Goal: Task Accomplishment & Management: Manage account settings

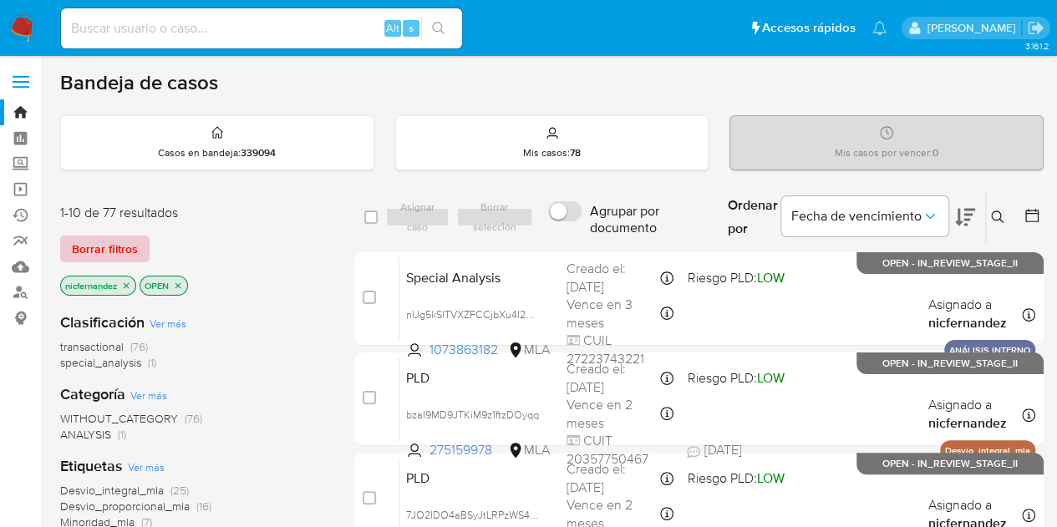
click at [120, 249] on span "Borrar filtros" at bounding box center [105, 248] width 66 height 23
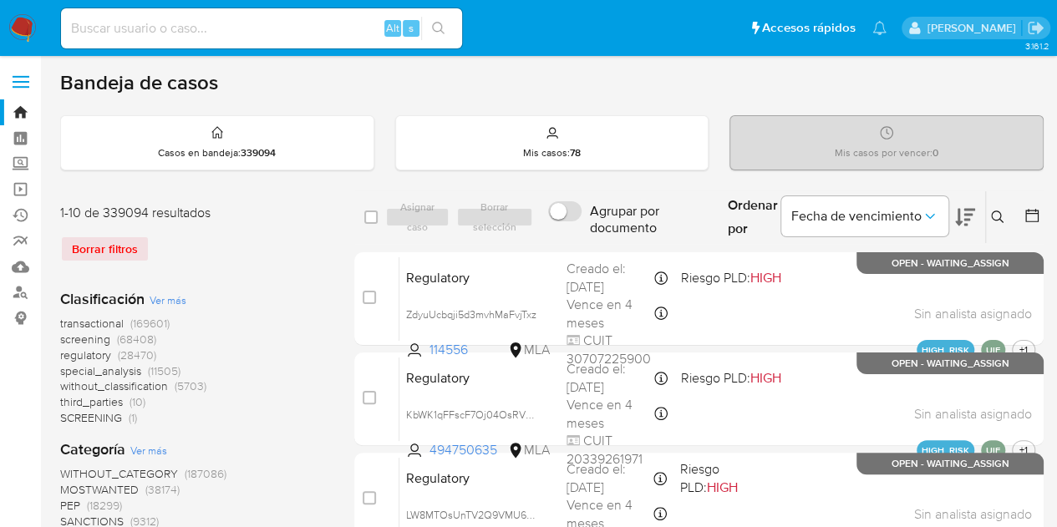
click at [999, 215] on icon at bounding box center [997, 217] width 13 height 13
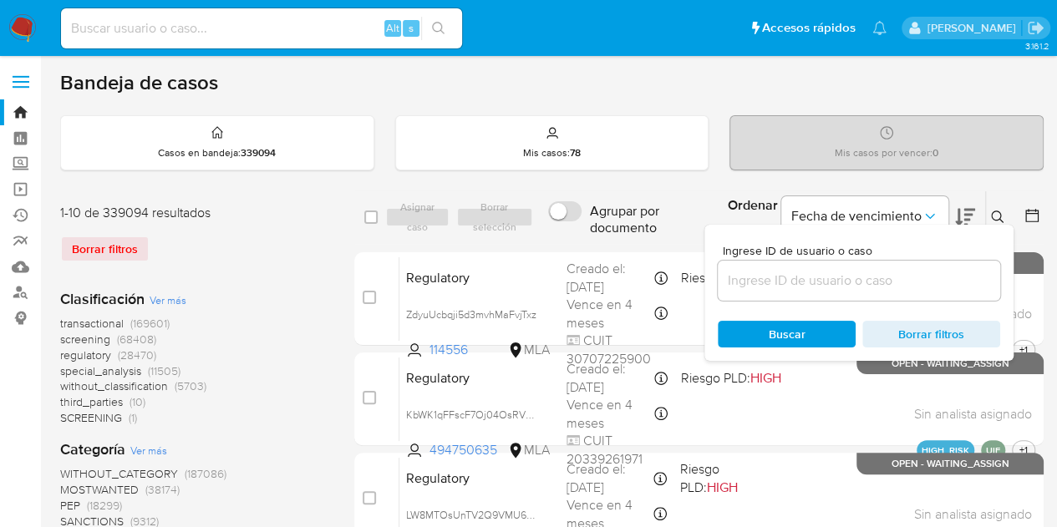
click at [842, 284] on input at bounding box center [859, 281] width 282 height 22
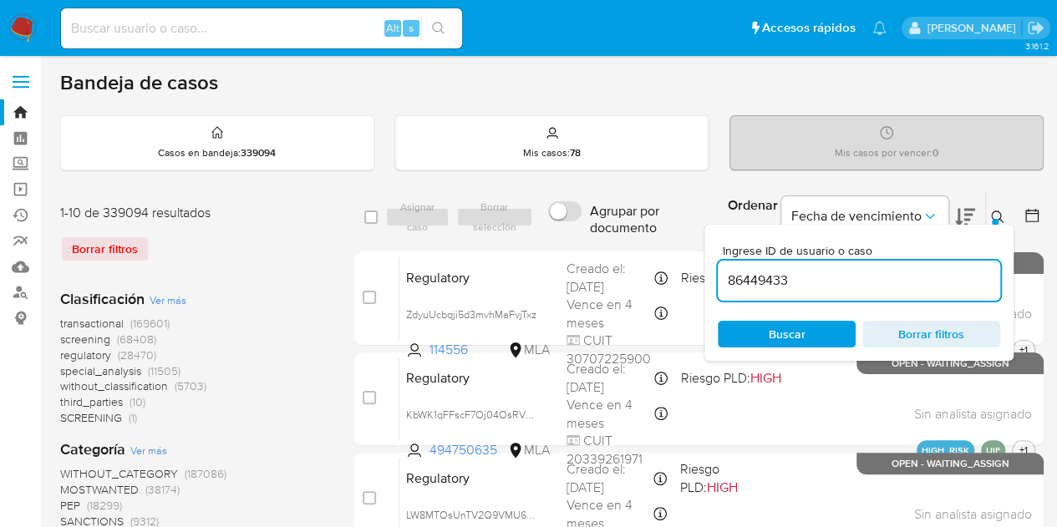
type input "86449433"
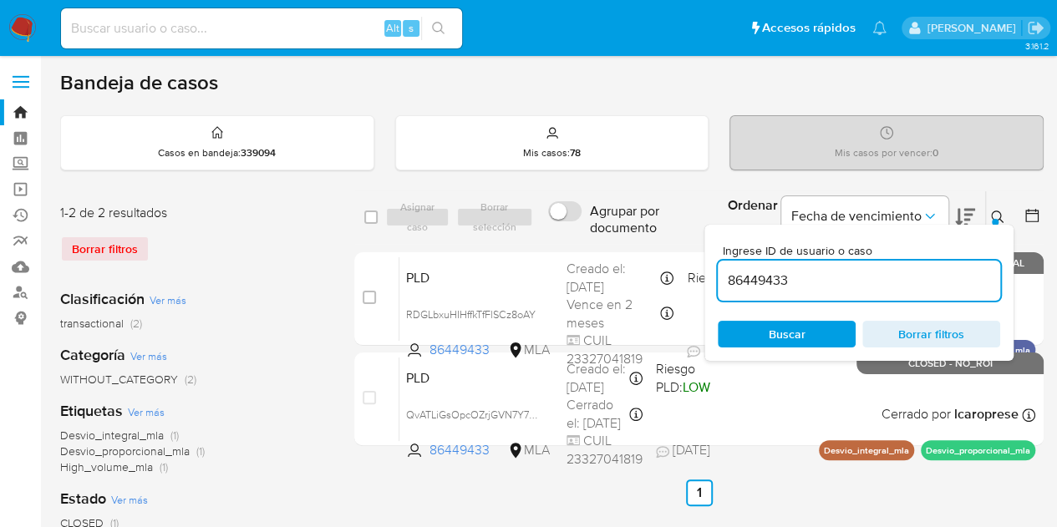
click at [1001, 214] on icon at bounding box center [997, 217] width 13 height 13
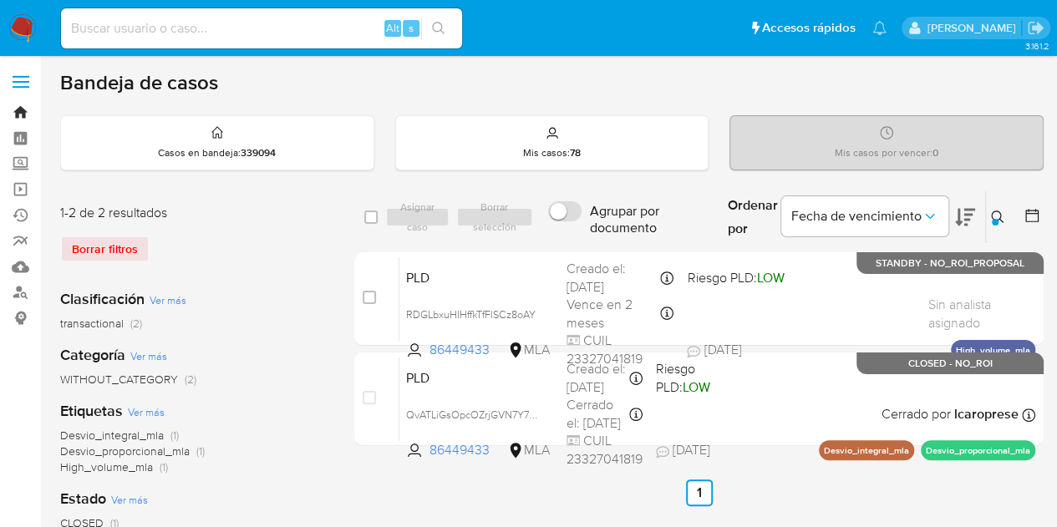
click at [19, 112] on link "Bandeja" at bounding box center [99, 112] width 199 height 26
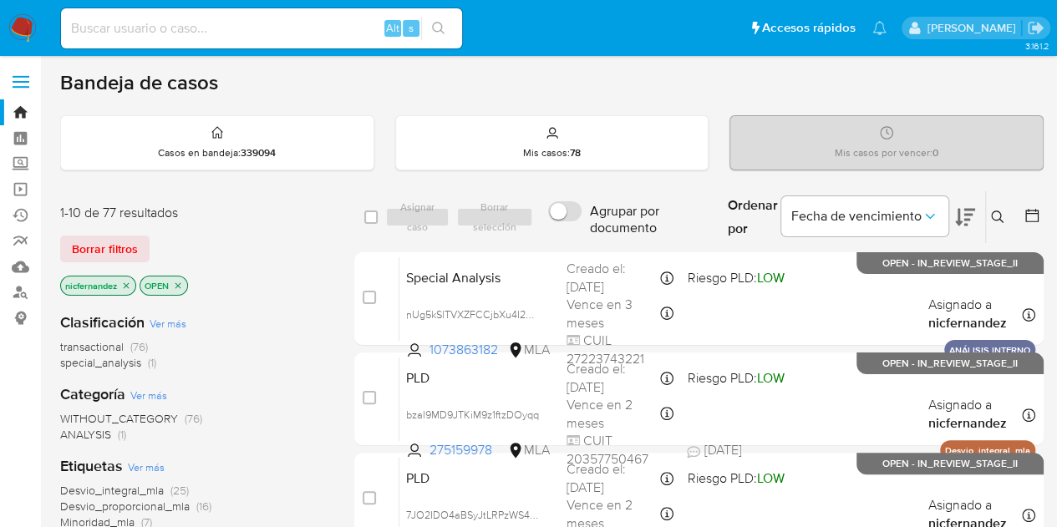
click at [261, 282] on div "nicfernandez OPEN" at bounding box center [193, 287] width 267 height 23
click at [132, 244] on span "Borrar filtros" at bounding box center [105, 248] width 66 height 23
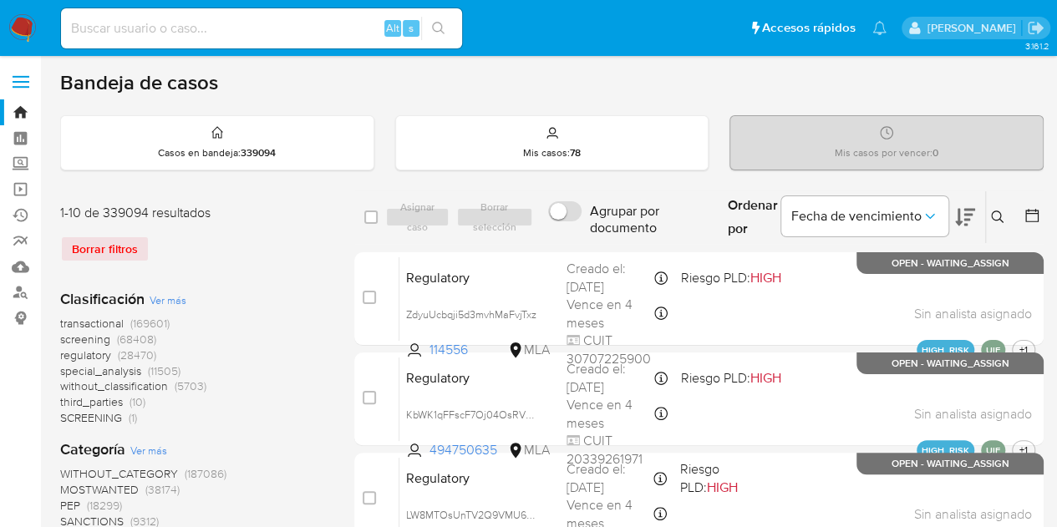
click at [1004, 217] on button at bounding box center [1000, 217] width 28 height 20
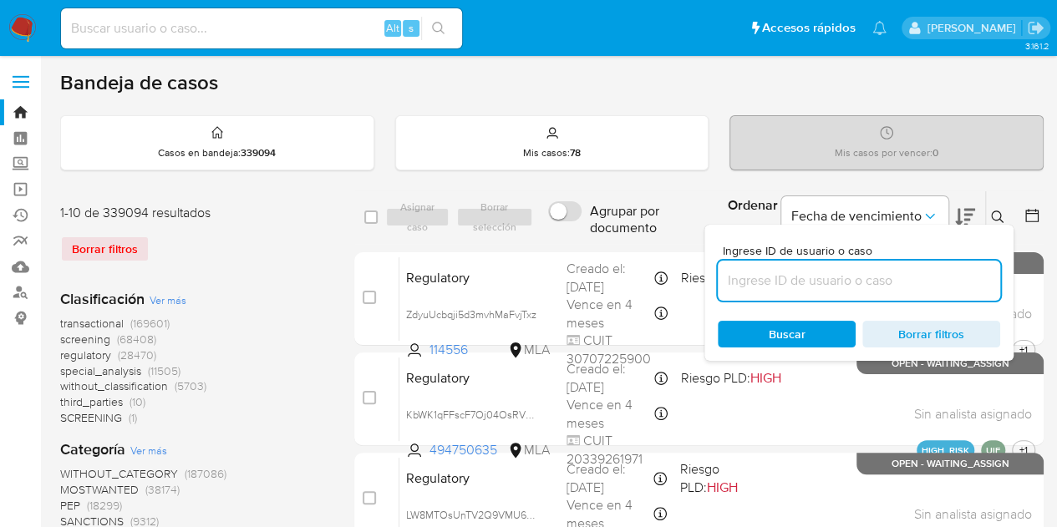
click at [831, 277] on input at bounding box center [859, 281] width 282 height 22
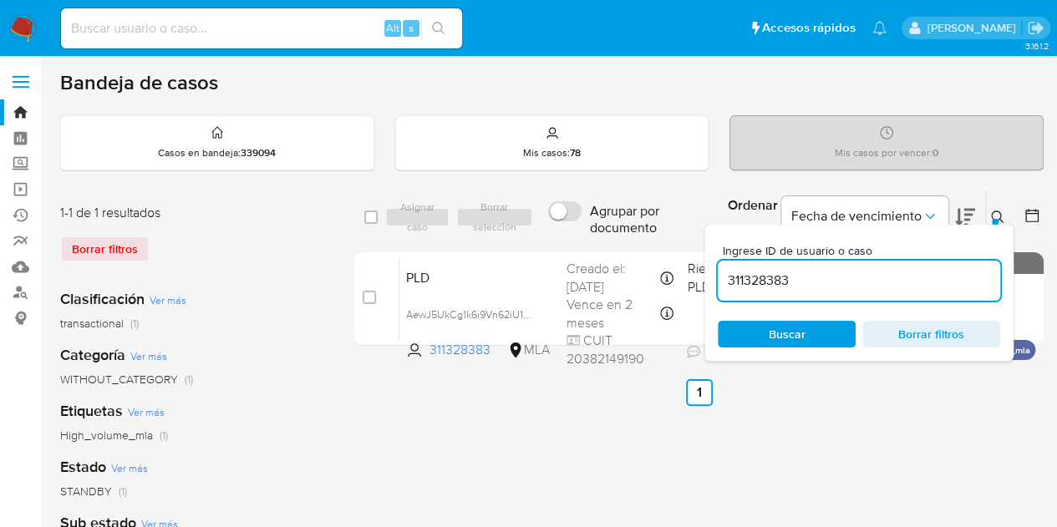
click at [999, 213] on icon at bounding box center [997, 217] width 13 height 13
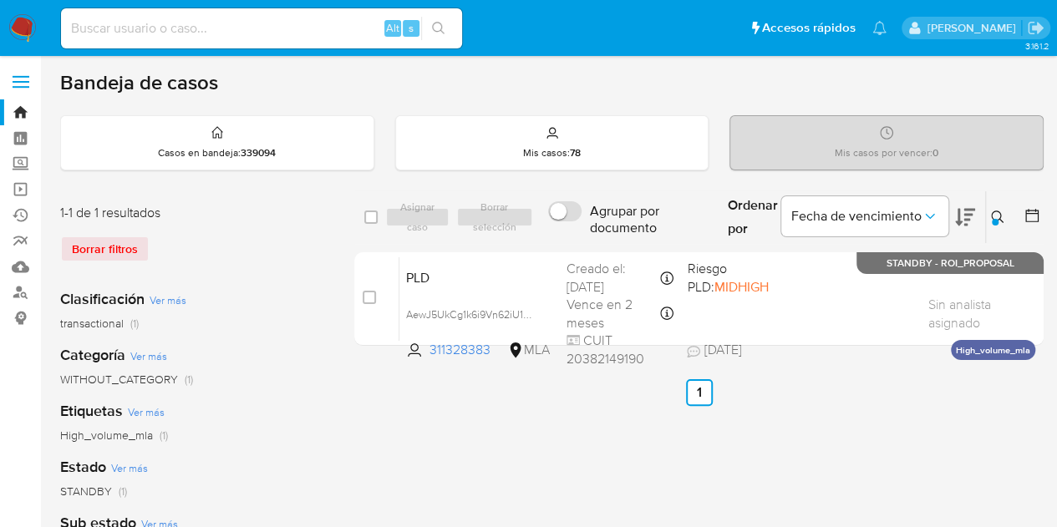
scroll to position [9, 0]
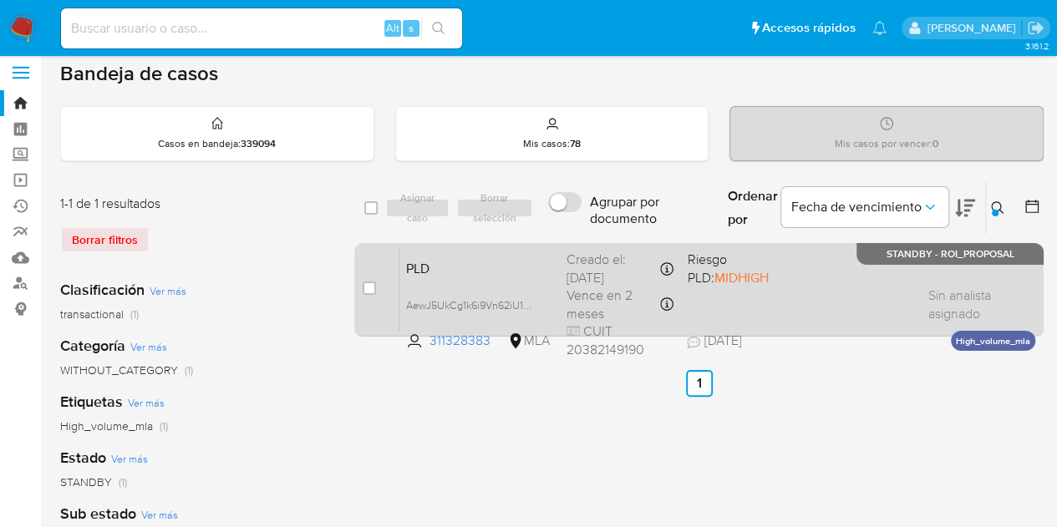
click at [486, 268] on span "PLD" at bounding box center [479, 268] width 147 height 22
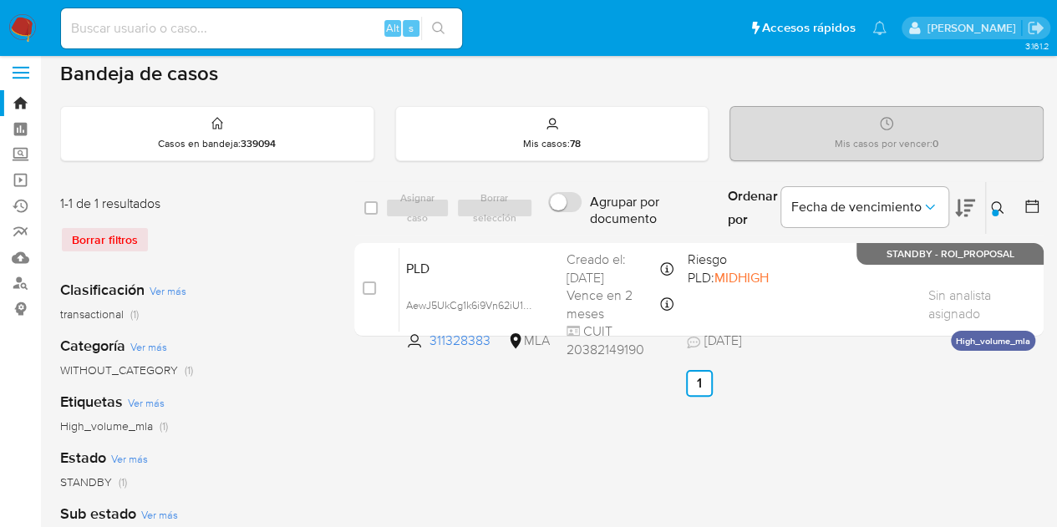
click at [994, 206] on icon at bounding box center [997, 207] width 13 height 13
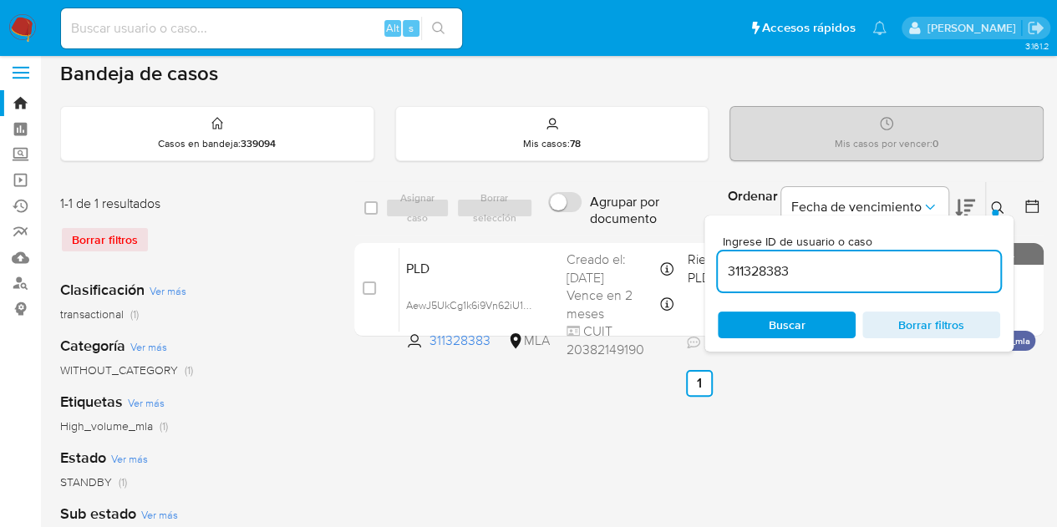
drag, startPoint x: 869, startPoint y: 272, endPoint x: 591, endPoint y: 241, distance: 280.0
click at [594, 240] on div "select-all-cases-checkbox Asignar caso Borrar selección Agrupar por documento O…" at bounding box center [698, 262] width 689 height 162
click at [996, 210] on div at bounding box center [995, 213] width 7 height 7
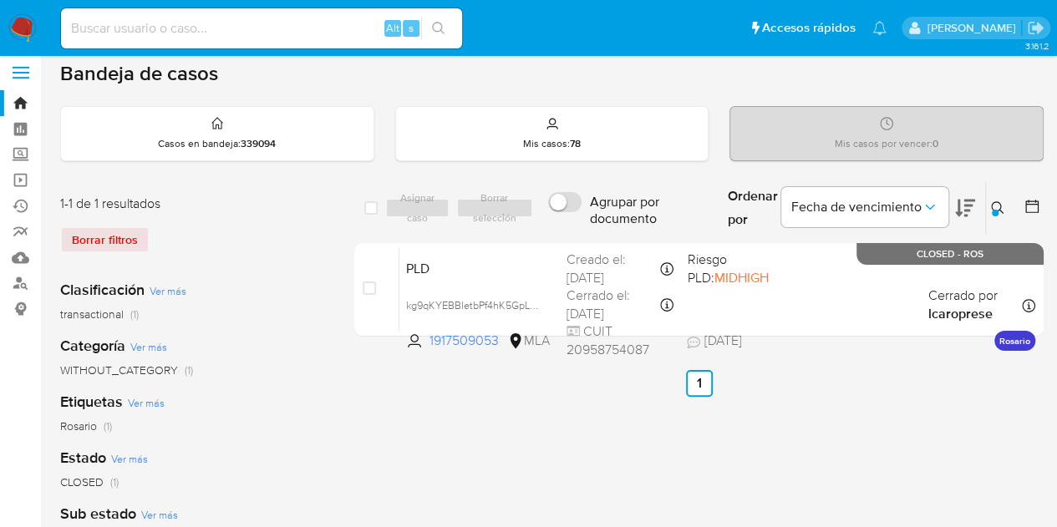
drag, startPoint x: 996, startPoint y: 209, endPoint x: 982, endPoint y: 216, distance: 15.7
click at [992, 211] on div at bounding box center [995, 213] width 7 height 7
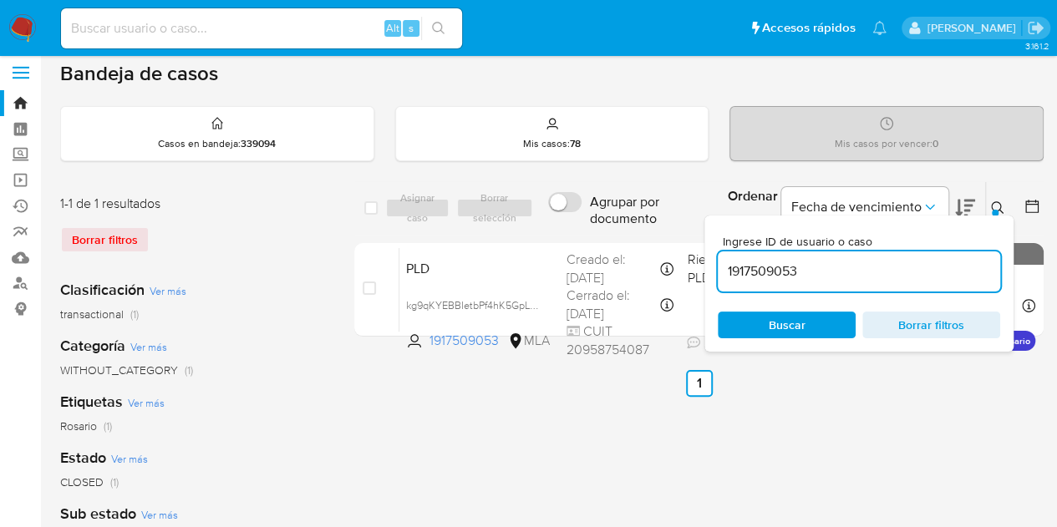
drag, startPoint x: 858, startPoint y: 268, endPoint x: 533, endPoint y: 231, distance: 327.1
click at [541, 227] on div "select-all-cases-checkbox Asignar caso Borrar selección Agrupar por documento O…" at bounding box center [698, 208] width 689 height 54
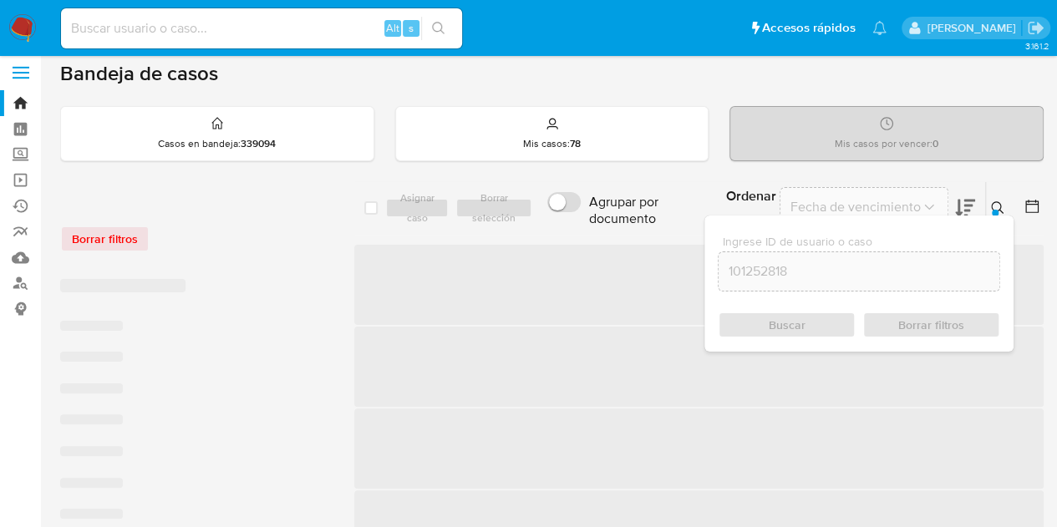
click at [1006, 199] on button at bounding box center [1000, 208] width 28 height 20
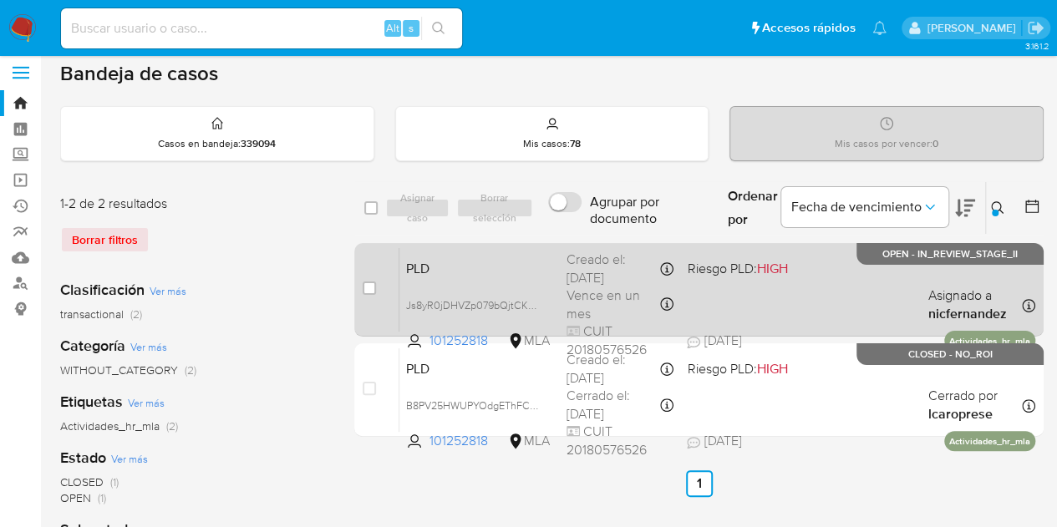
click at [491, 264] on span "PLD" at bounding box center [479, 268] width 147 height 22
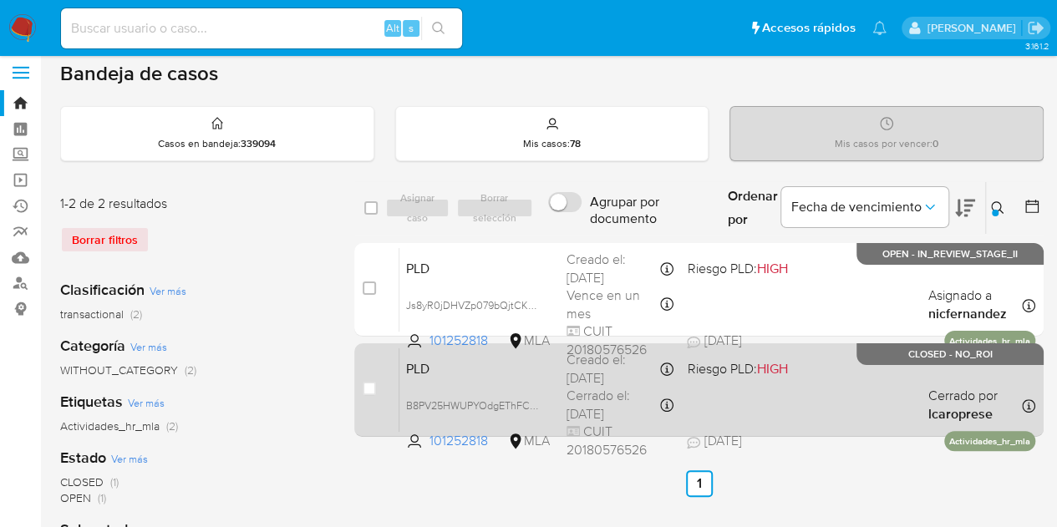
click at [496, 392] on div "PLD B8PV25HWUPYOdgEThFCVBA0y 101252818 MLA Riesgo PLD: HIGH Creado el: 12/08/20…" at bounding box center [717, 390] width 636 height 84
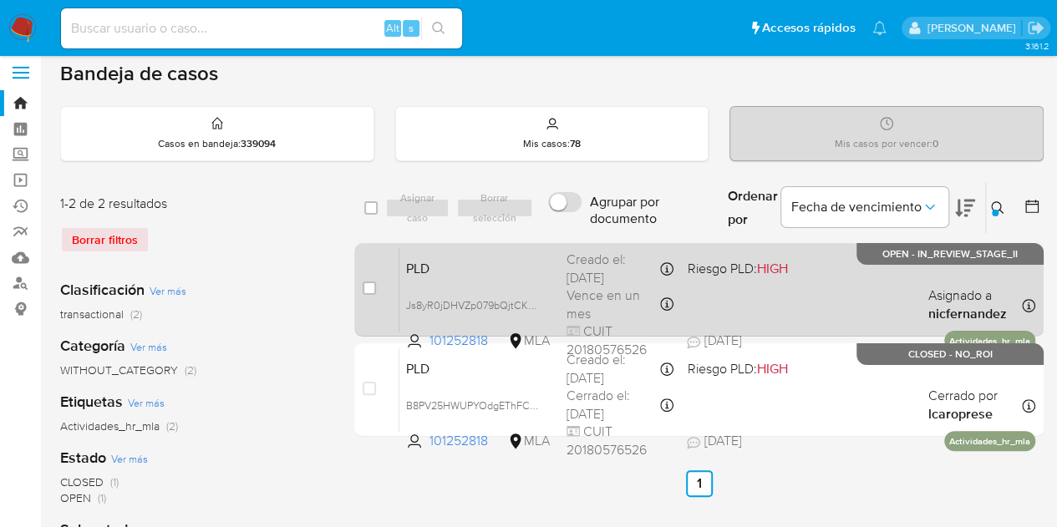
click at [491, 277] on div "PLD Js8yR0jDHVZp079bQjtCK3fV 101252818 MLA Riesgo PLD: HIGH Creado el: 12/09/20…" at bounding box center [717, 289] width 636 height 84
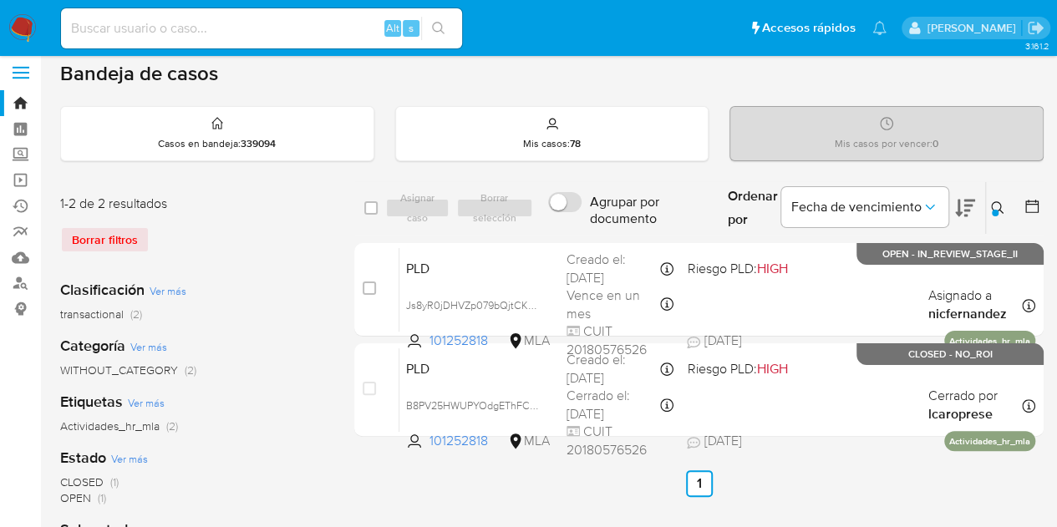
click at [1002, 206] on icon at bounding box center [997, 207] width 13 height 13
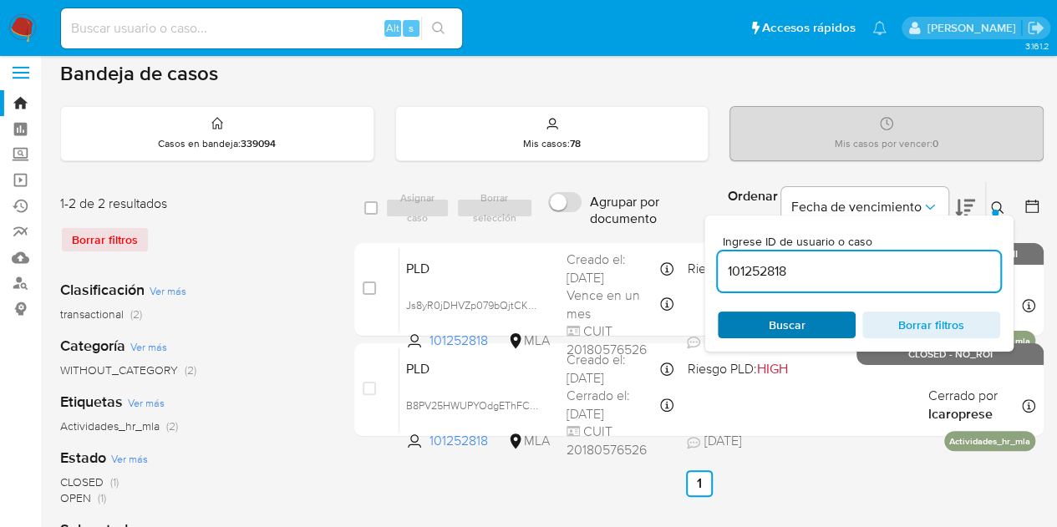
click at [813, 317] on span "Buscar" at bounding box center [787, 324] width 114 height 23
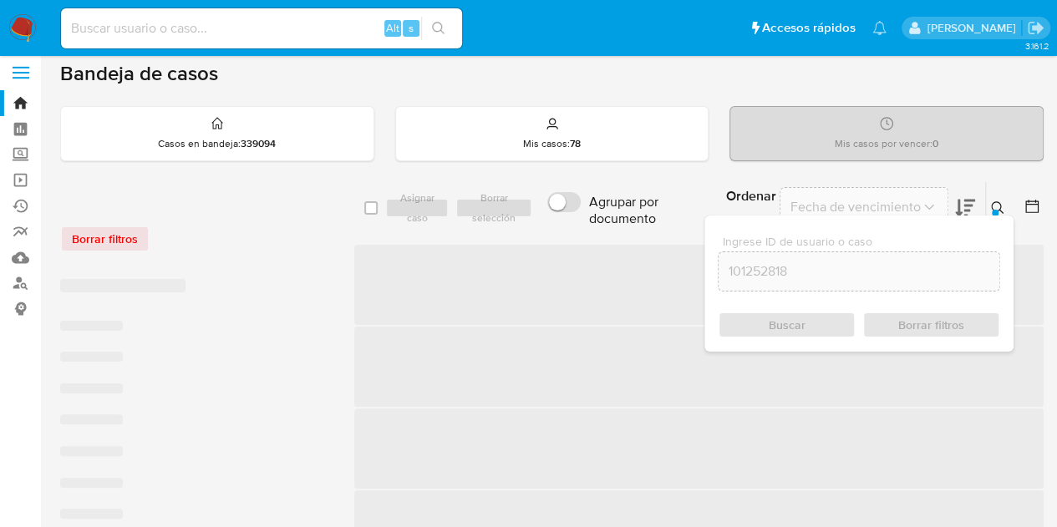
click at [1001, 203] on icon at bounding box center [997, 207] width 13 height 13
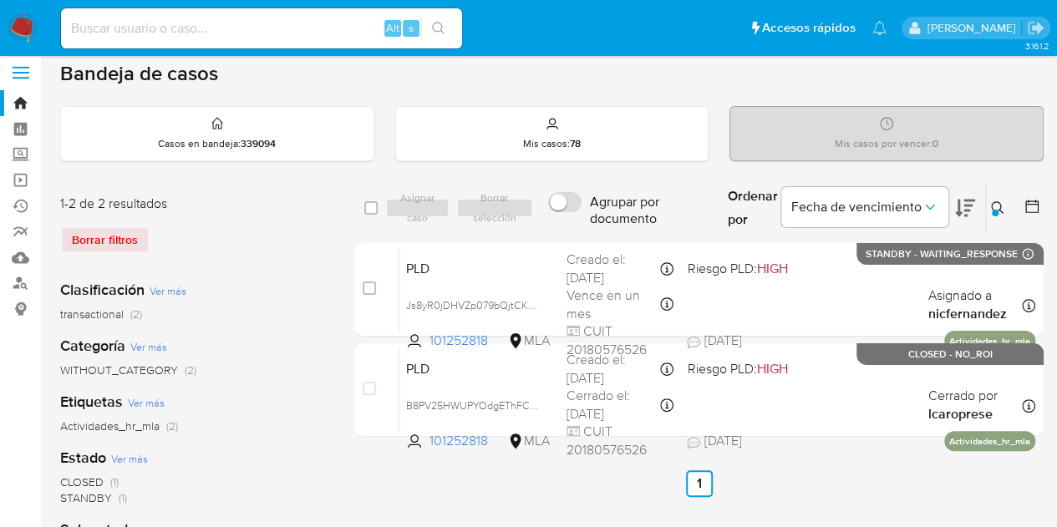
click at [999, 202] on icon at bounding box center [997, 207] width 13 height 13
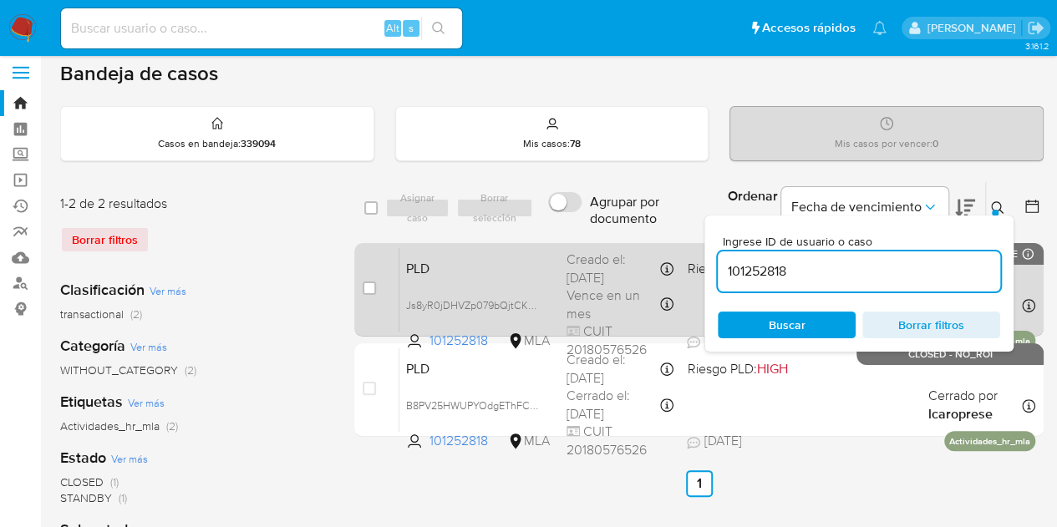
drag, startPoint x: 887, startPoint y: 280, endPoint x: 640, endPoint y: 245, distance: 249.8
click at [642, 245] on div "select-all-cases-checkbox Asignar caso Borrar selección Agrupar por documento O…" at bounding box center [698, 312] width 689 height 262
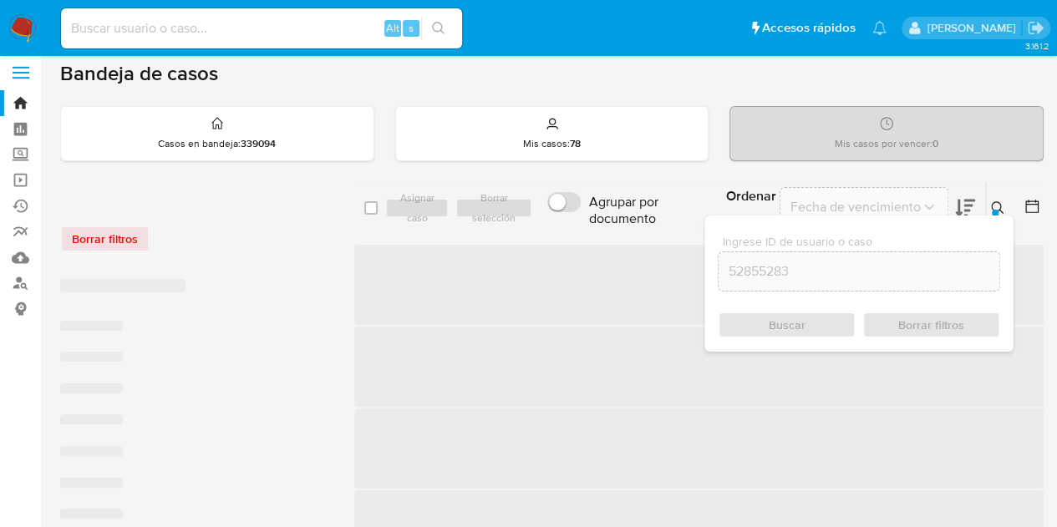
click at [997, 198] on button at bounding box center [1000, 208] width 28 height 20
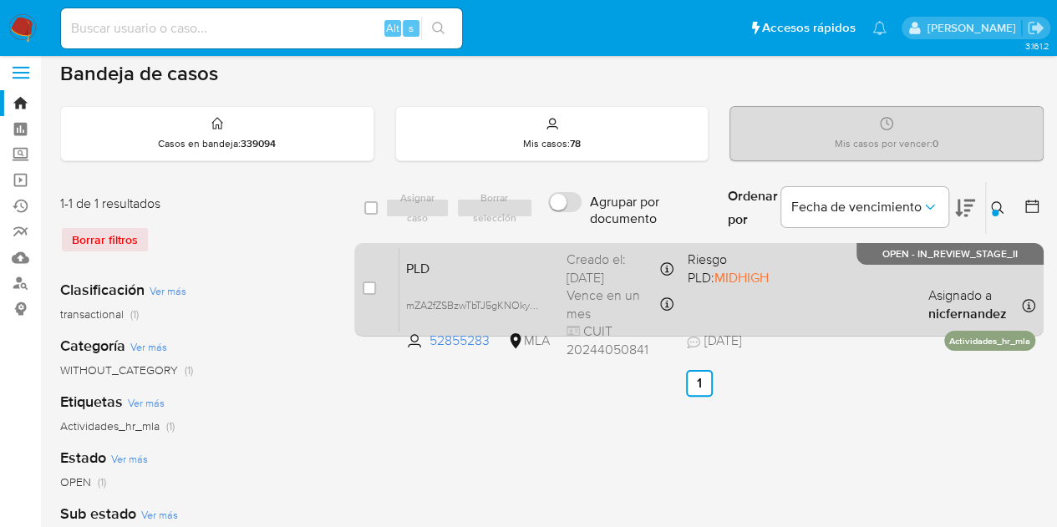
click at [498, 283] on div "PLD mZA2fZSBzwTbTJ5gKNOkyzc6 52855283 MLA Riesgo PLD: MIDHIGH Creado el: 12/09/…" at bounding box center [717, 289] width 636 height 84
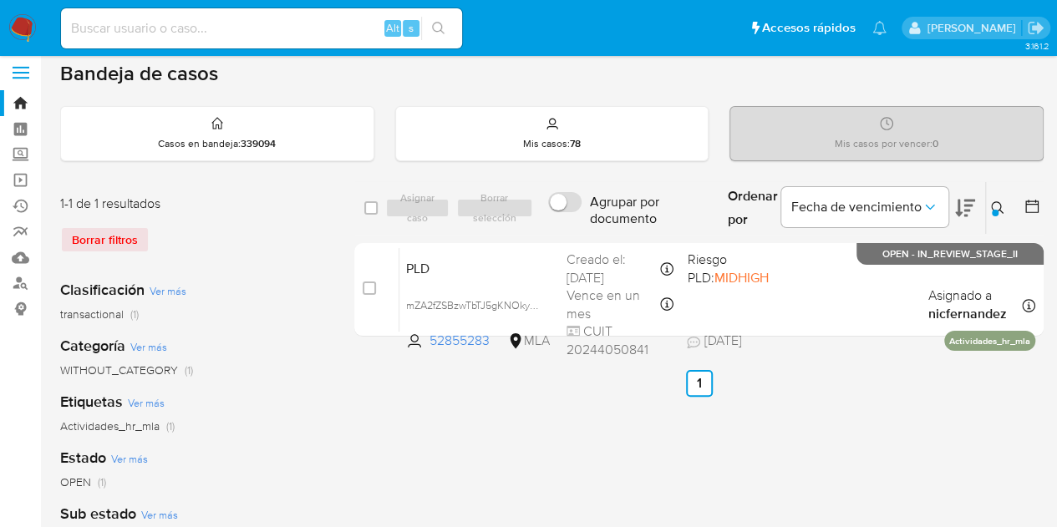
click at [1001, 211] on icon at bounding box center [997, 207] width 13 height 13
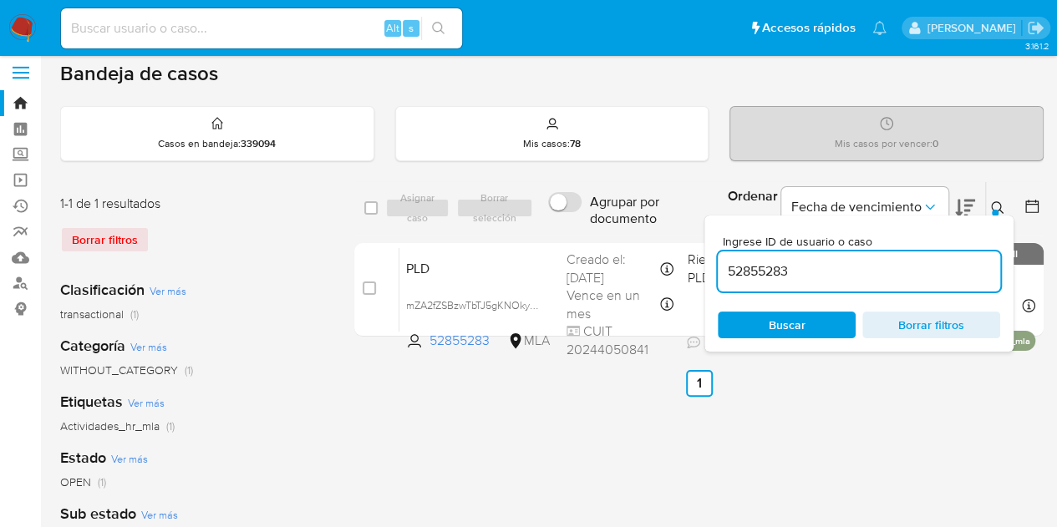
drag, startPoint x: 861, startPoint y: 270, endPoint x: 613, endPoint y: 221, distance: 252.2
click at [615, 221] on div "select-all-cases-checkbox Asignar caso Borrar selección Agrupar por documento O…" at bounding box center [698, 208] width 689 height 54
type input "61946002"
click at [1003, 203] on icon at bounding box center [997, 207] width 13 height 13
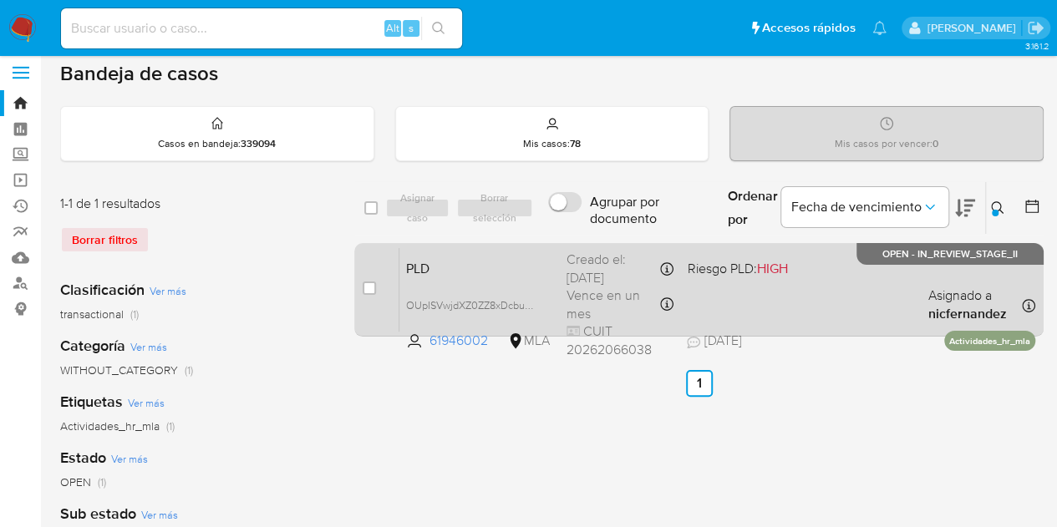
click at [542, 269] on span "PLD" at bounding box center [479, 268] width 147 height 22
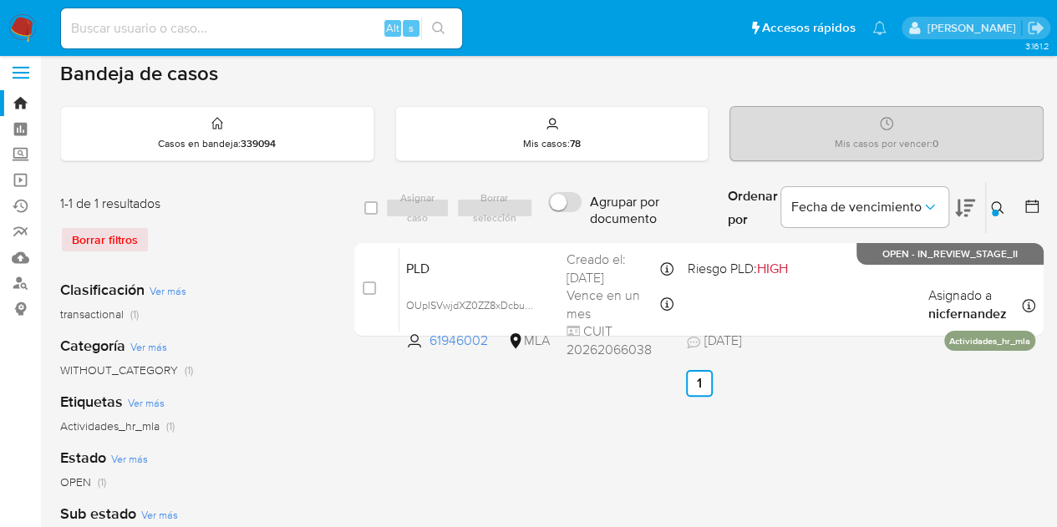
click at [996, 210] on div at bounding box center [995, 213] width 7 height 7
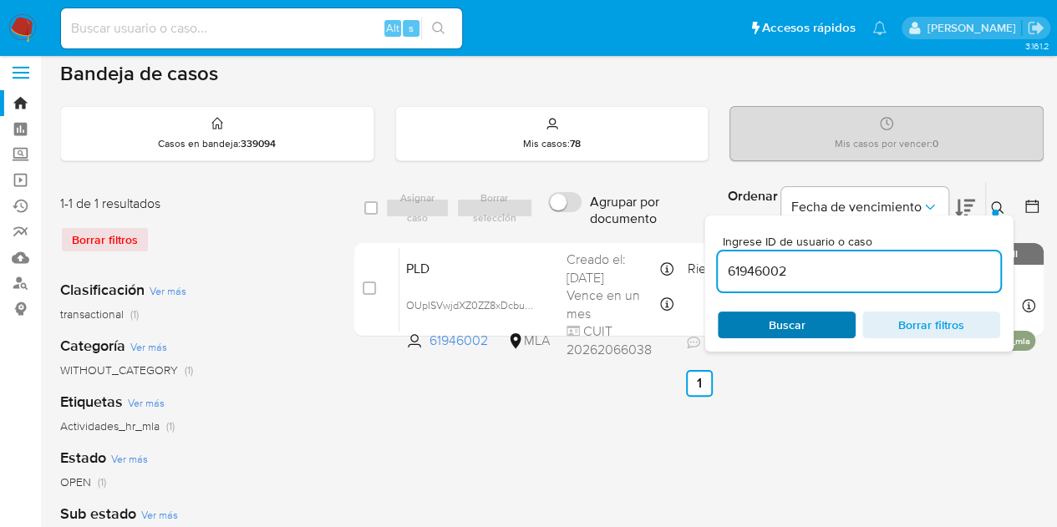
click at [798, 323] on span "Buscar" at bounding box center [787, 325] width 37 height 27
click at [993, 201] on icon at bounding box center [997, 207] width 13 height 13
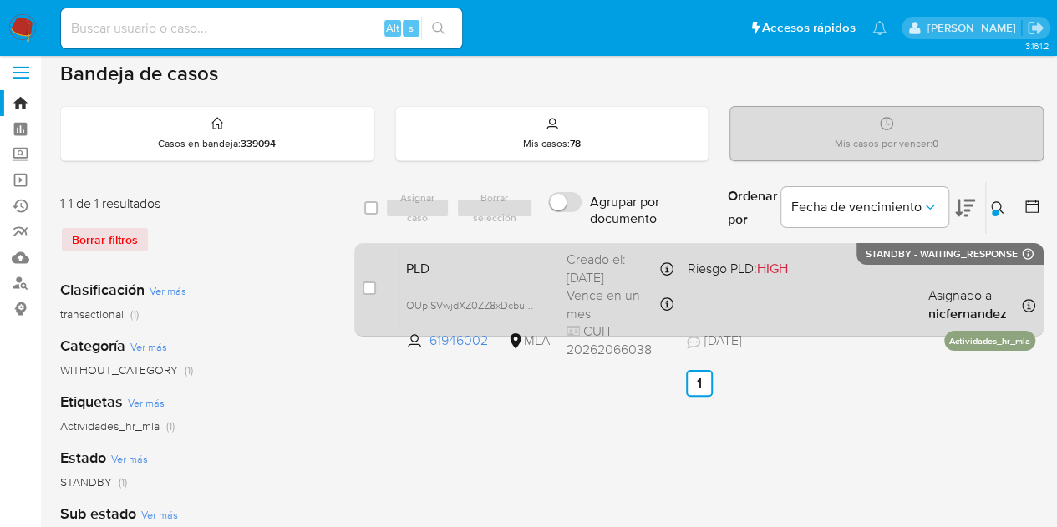
click at [376, 286] on div "case-item-checkbox No es posible asignar el caso" at bounding box center [381, 289] width 37 height 84
click at [374, 283] on input "checkbox" at bounding box center [369, 288] width 13 height 13
checkbox input "true"
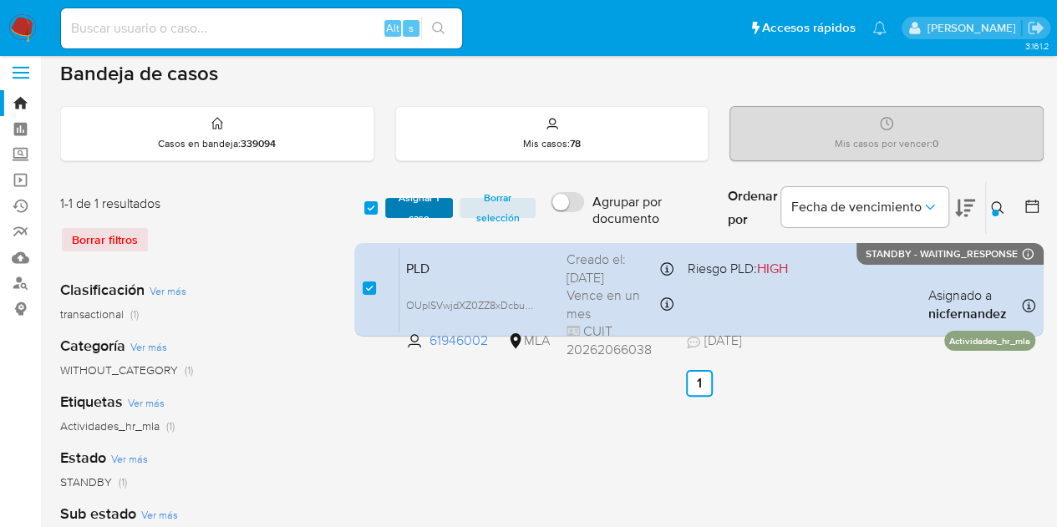
click at [420, 213] on span "Asignar 1 caso" at bounding box center [420, 208] width 52 height 17
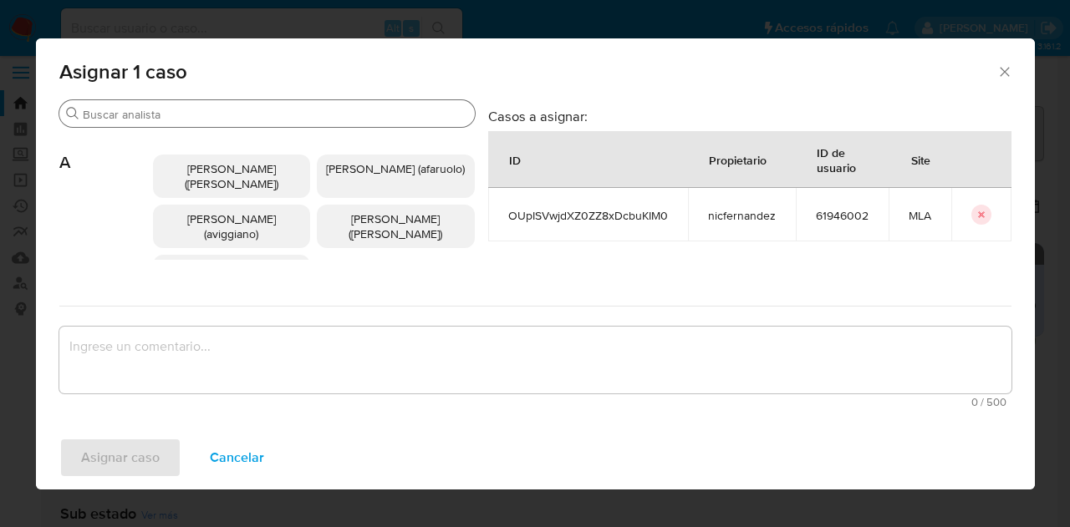
click at [165, 114] on input "Buscar" at bounding box center [275, 114] width 385 height 15
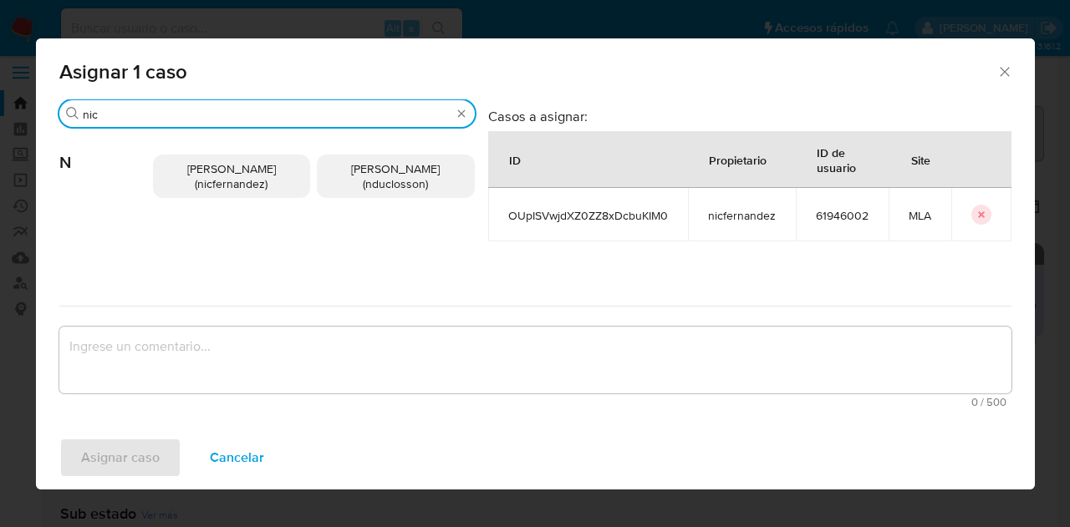
type input "nic"
click at [206, 178] on span "Nicolas Fernandez Allen (nicfernandez)" at bounding box center [231, 176] width 89 height 32
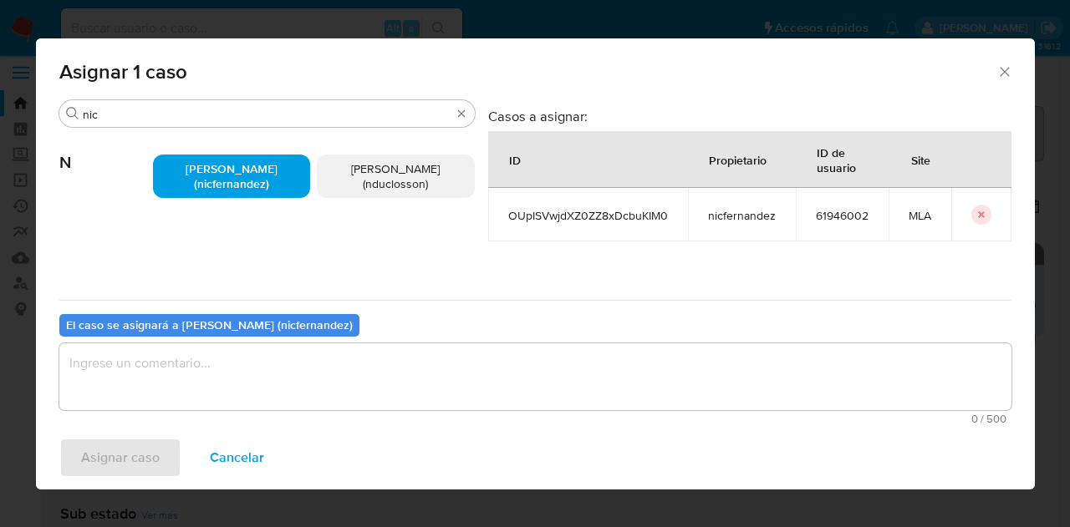
click at [263, 327] on b "El caso se asignará a Nicolas Fernandez Allen (nicfernandez)" at bounding box center [209, 325] width 287 height 17
click at [279, 372] on textarea "assign-modal" at bounding box center [535, 376] width 952 height 67
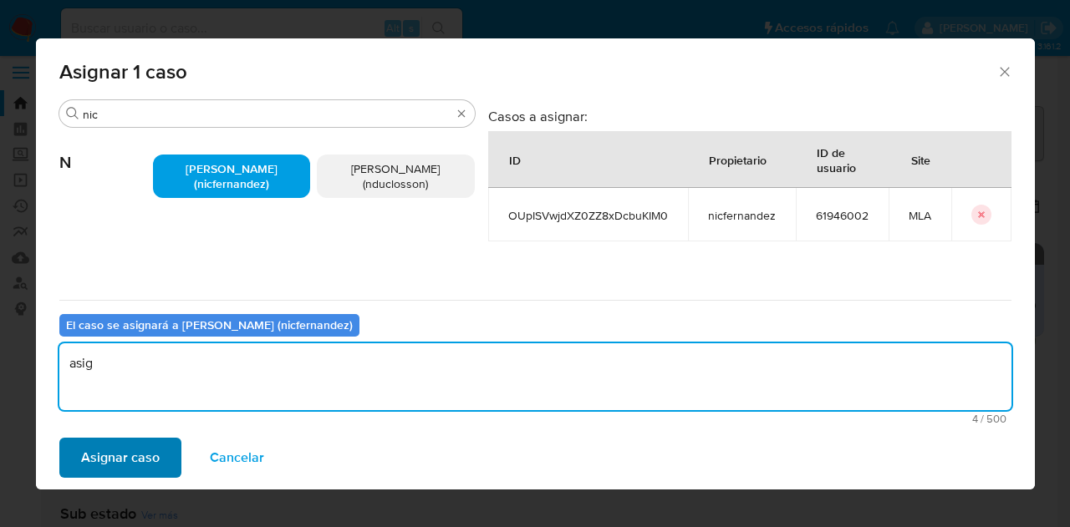
type textarea "asig"
click at [127, 465] on span "Asignar caso" at bounding box center [120, 458] width 79 height 37
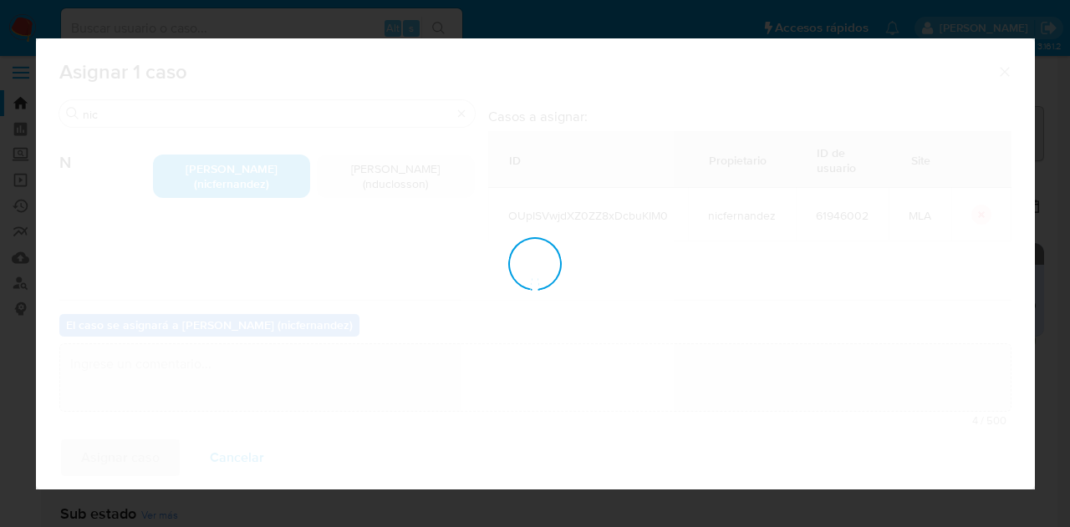
checkbox input "false"
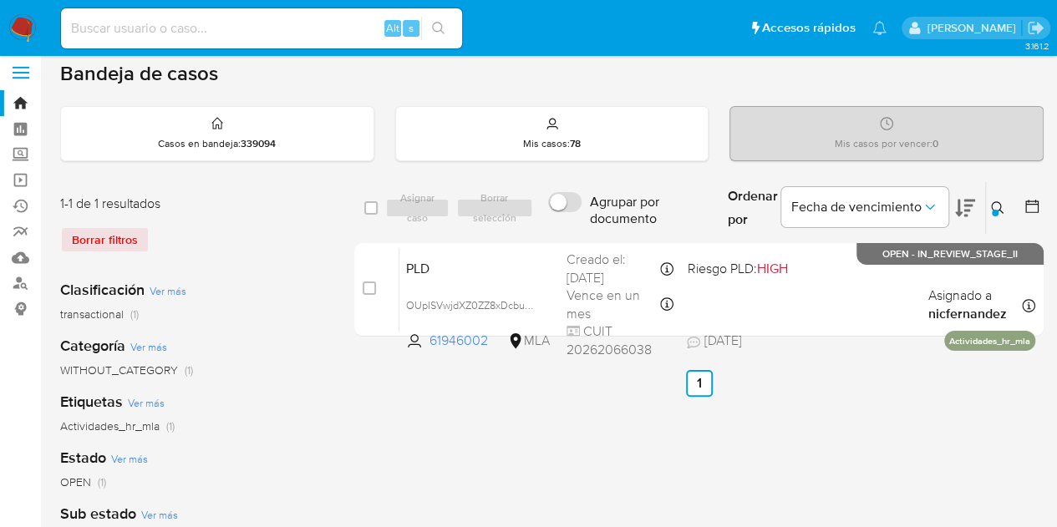
click at [998, 202] on icon at bounding box center [997, 207] width 13 height 13
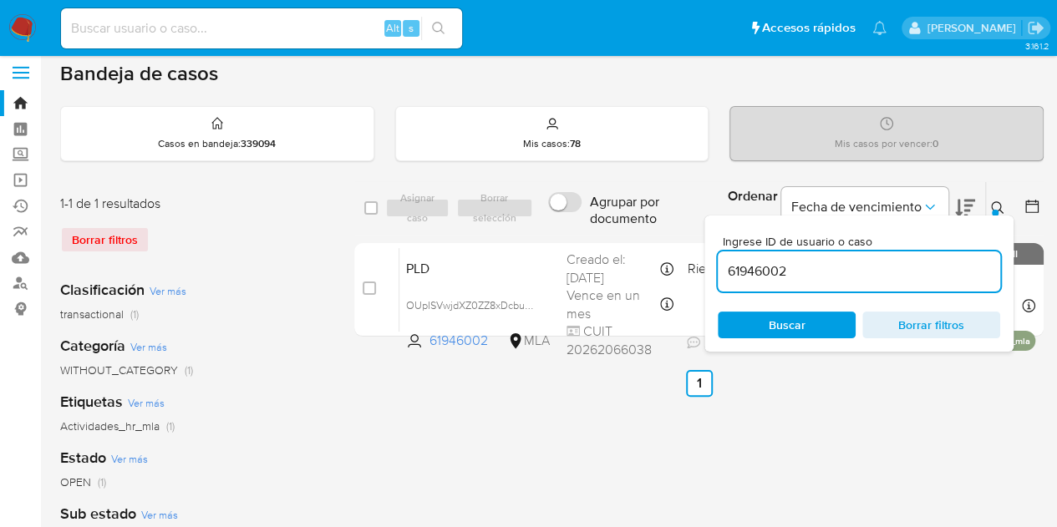
drag, startPoint x: 818, startPoint y: 262, endPoint x: 593, endPoint y: 235, distance: 226.5
click at [592, 231] on div "select-all-cases-checkbox Asignar caso Borrar selección Agrupar por documento O…" at bounding box center [698, 208] width 689 height 54
type input "381845331"
click at [997, 205] on icon at bounding box center [997, 207] width 13 height 13
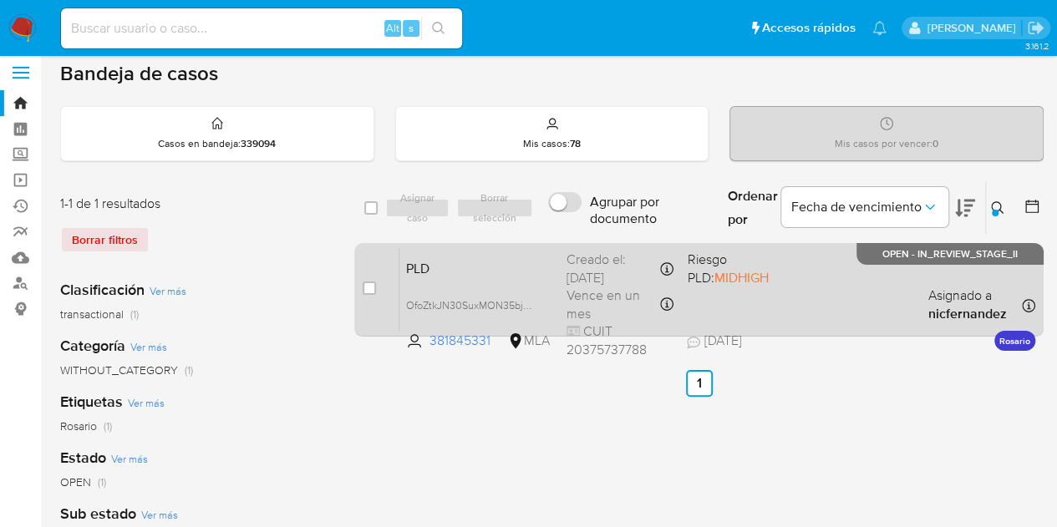
click at [476, 268] on span "PLD" at bounding box center [479, 268] width 147 height 22
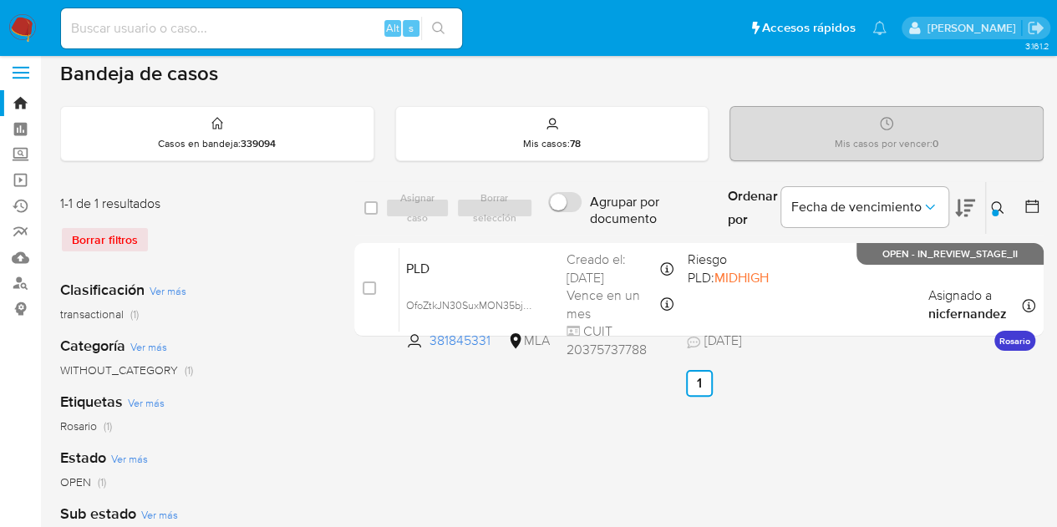
click at [994, 204] on icon at bounding box center [997, 207] width 13 height 13
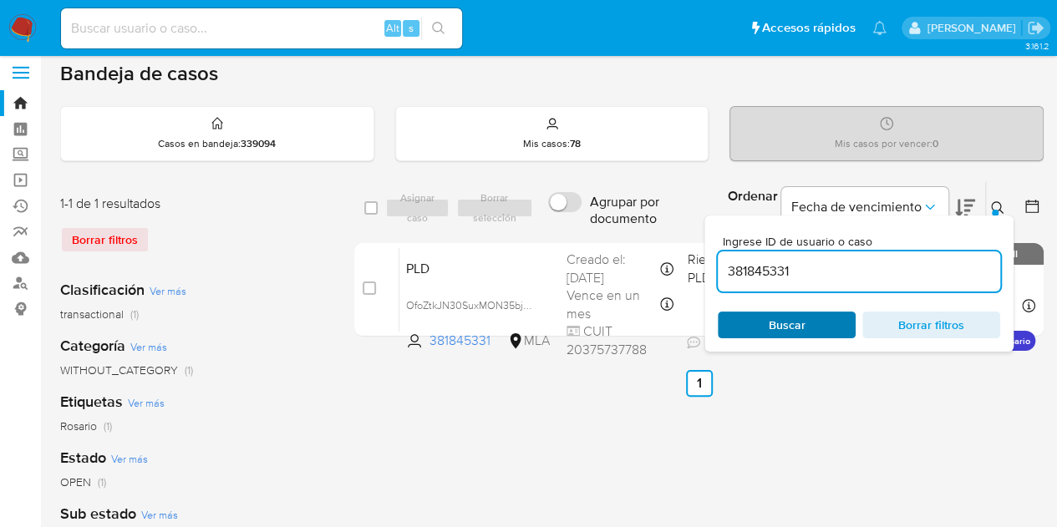
click at [832, 319] on span "Buscar" at bounding box center [787, 324] width 114 height 23
click at [998, 198] on button at bounding box center [1000, 208] width 28 height 20
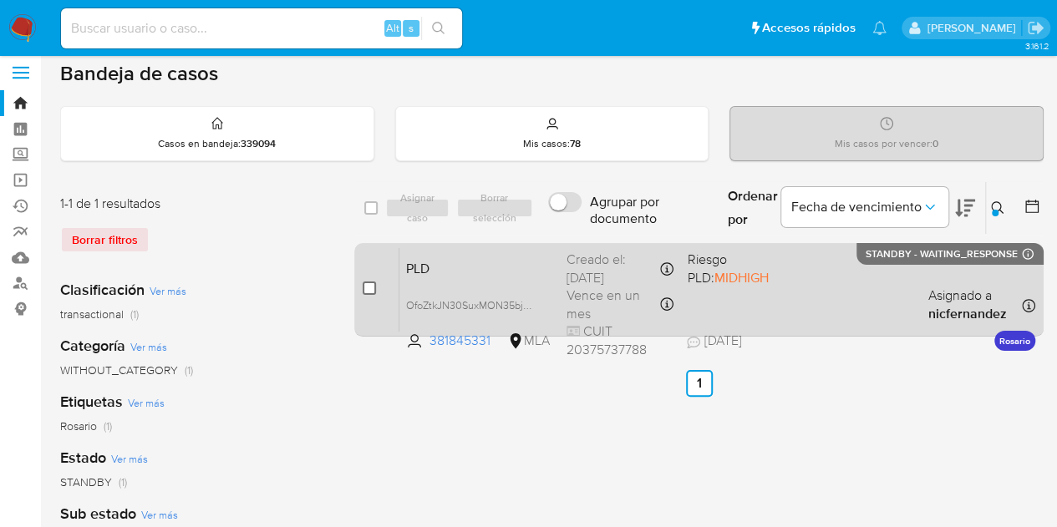
click at [373, 289] on input "checkbox" at bounding box center [369, 288] width 13 height 13
checkbox input "true"
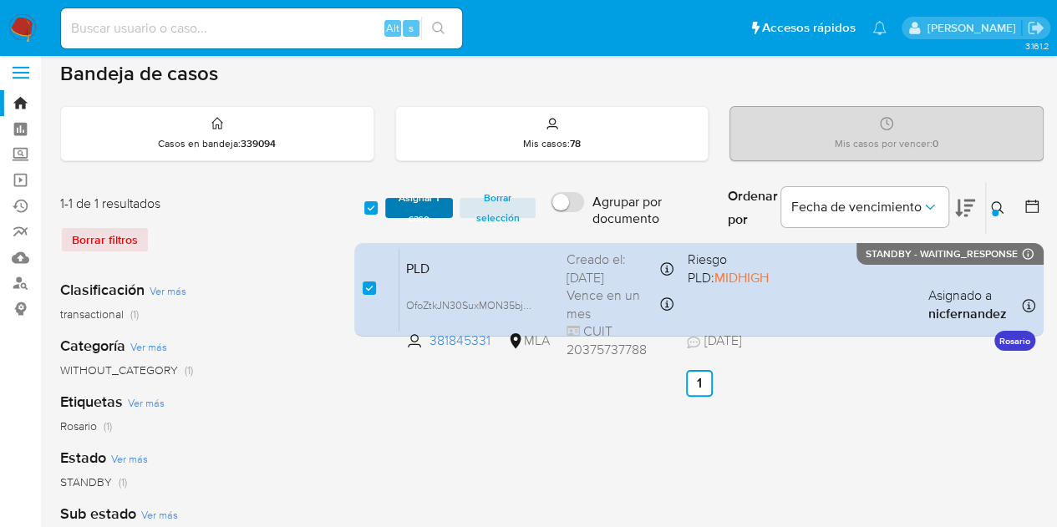
click at [411, 215] on span "Asignar 1 caso" at bounding box center [420, 208] width 52 height 17
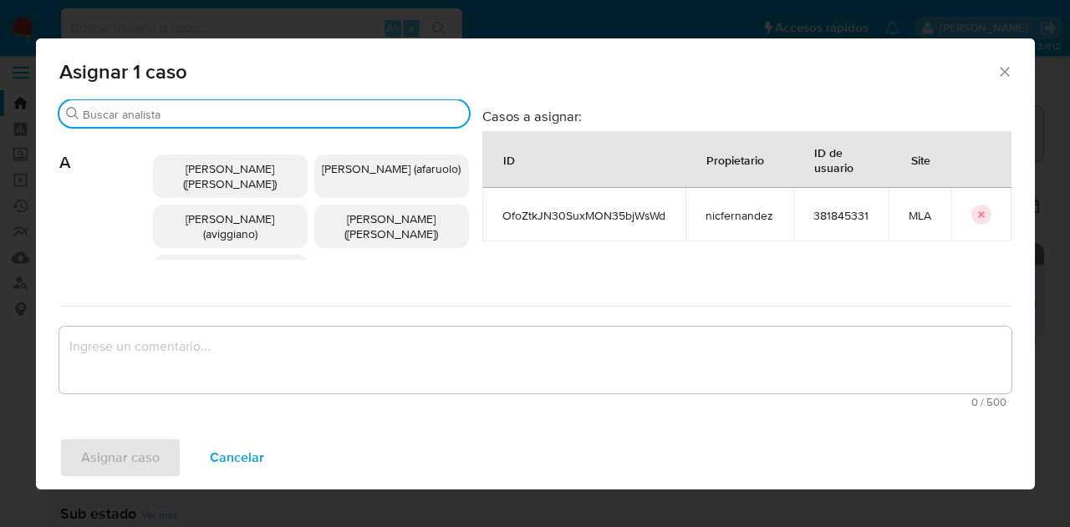
click at [145, 116] on input "Buscar" at bounding box center [272, 114] width 379 height 15
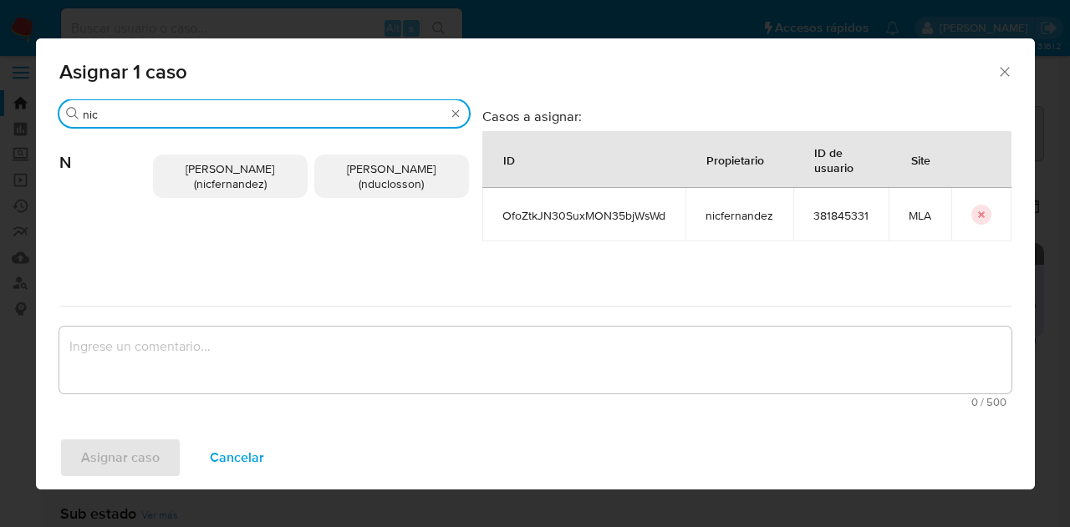
type input "nic"
click at [257, 199] on div "Nicolas Fernandez Allen (nicfernandez) Nicolas Martin Duclosson (nduclosson)" at bounding box center [311, 176] width 316 height 97
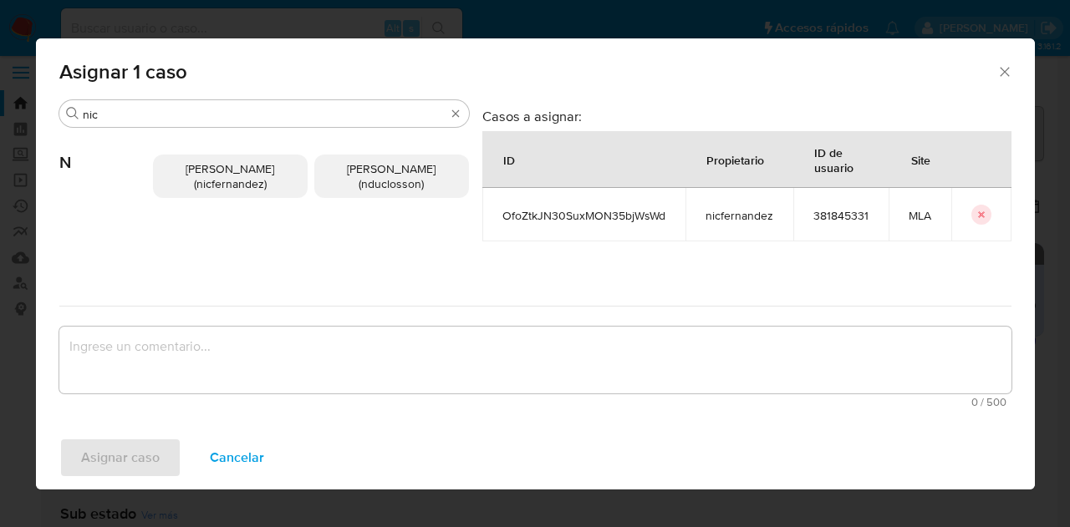
click at [234, 181] on span "Nicolas Fernandez Allen (nicfernandez)" at bounding box center [230, 176] width 89 height 32
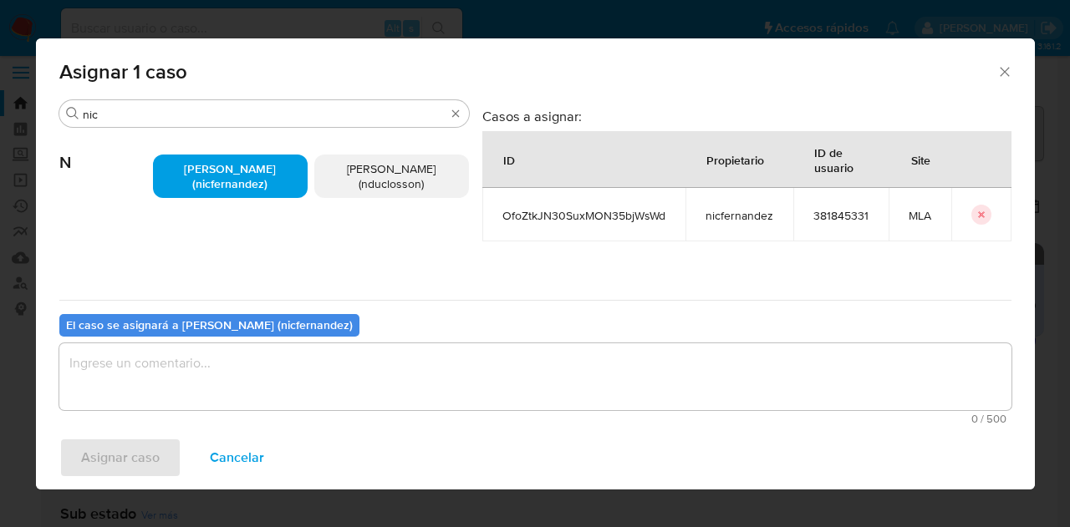
click at [207, 363] on textarea "assign-modal" at bounding box center [535, 376] width 952 height 67
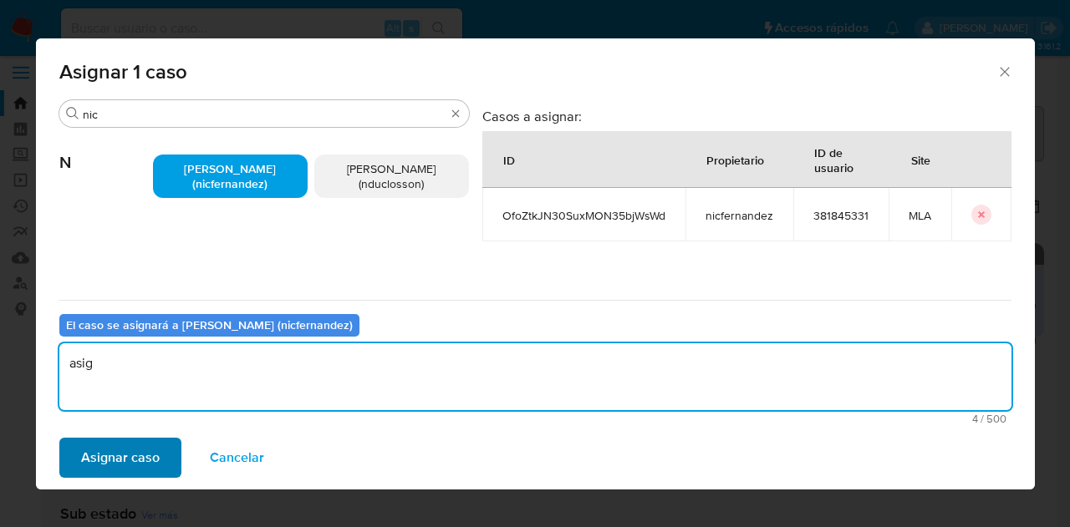
type textarea "asig"
click at [119, 458] on span "Asignar caso" at bounding box center [120, 458] width 79 height 37
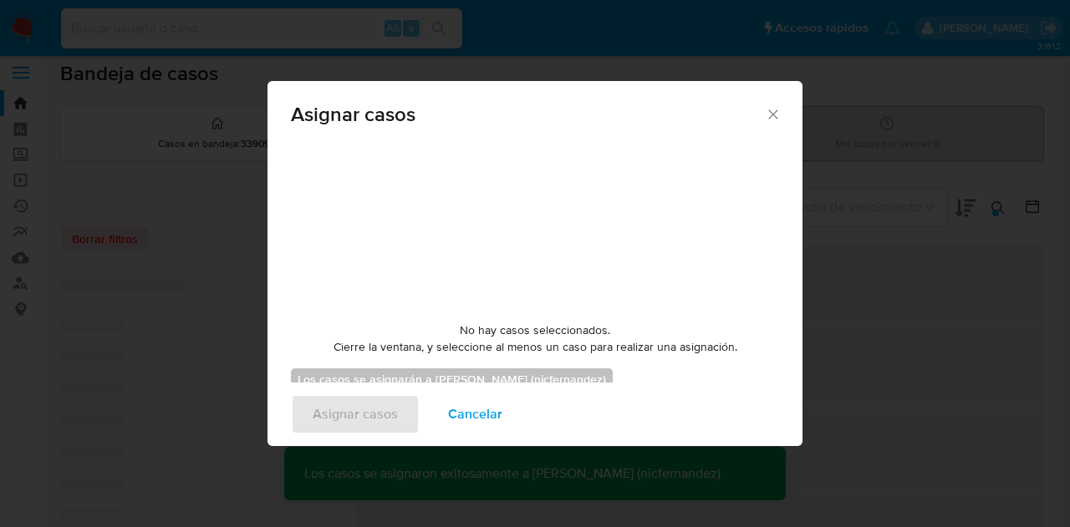
checkbox input "false"
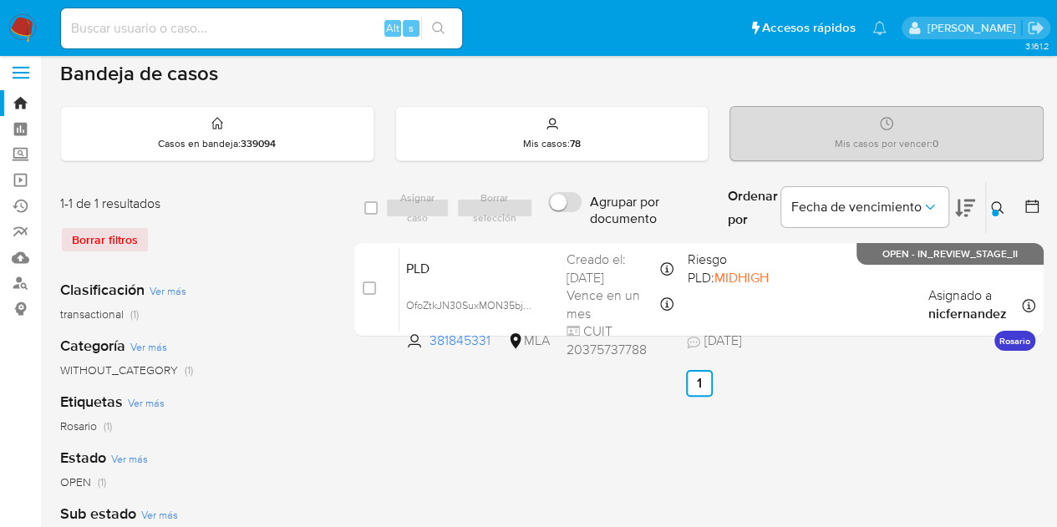
click at [1005, 201] on button at bounding box center [1000, 208] width 28 height 20
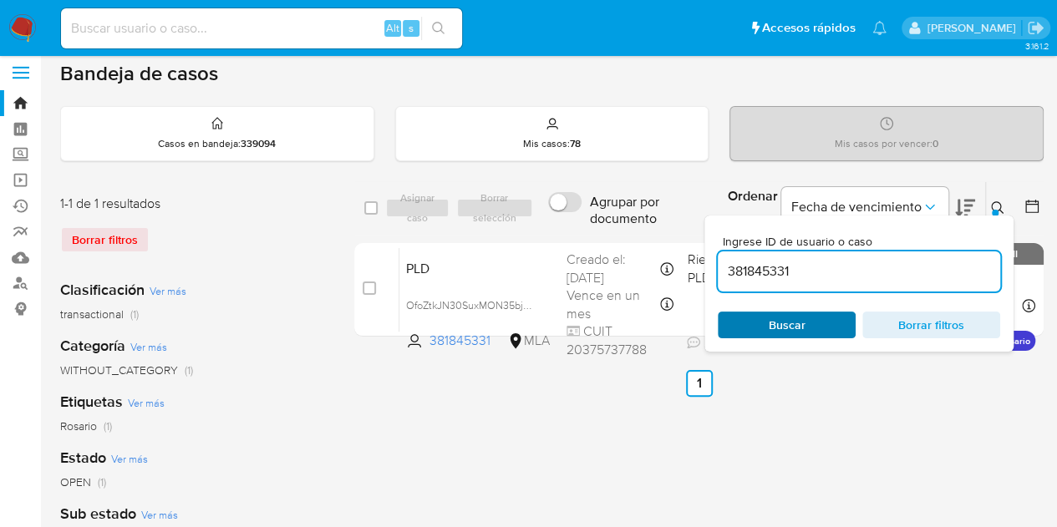
click at [813, 313] on span "Buscar" at bounding box center [787, 324] width 114 height 23
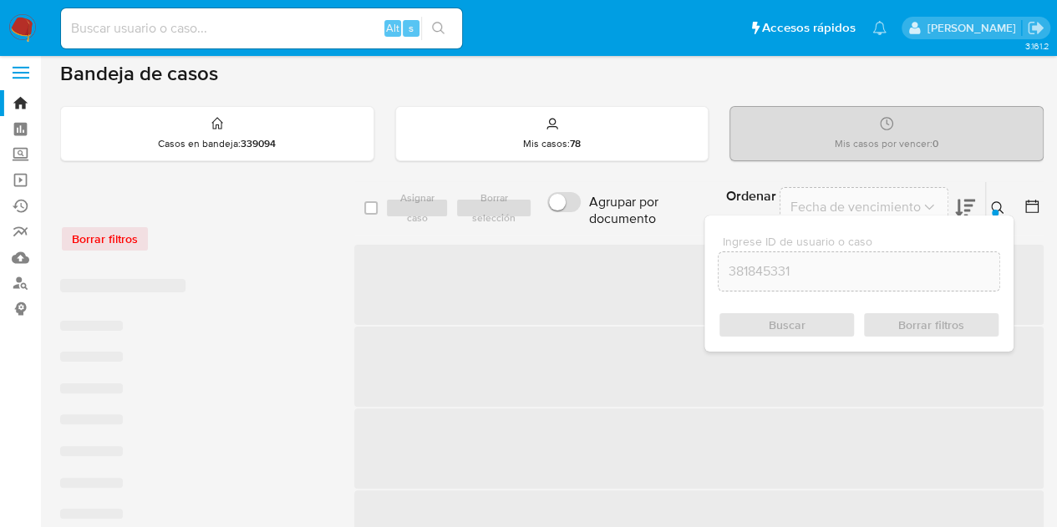
click at [995, 203] on icon at bounding box center [997, 207] width 13 height 13
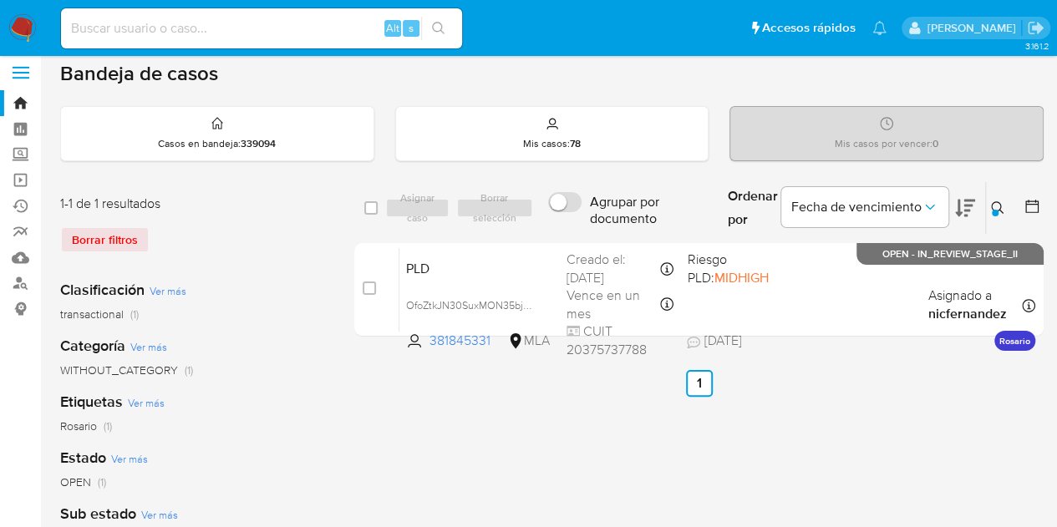
click at [993, 201] on button at bounding box center [1000, 208] width 28 height 20
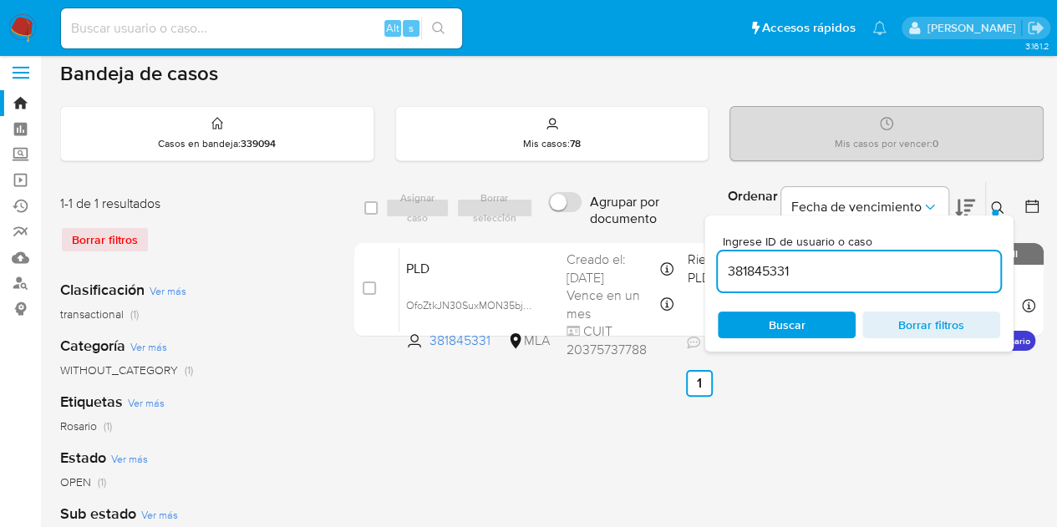
drag, startPoint x: 887, startPoint y: 271, endPoint x: 511, endPoint y: 192, distance: 384.2
click at [506, 195] on div "select-all-cases-checkbox Asignar caso Borrar selección Agrupar por documento O…" at bounding box center [698, 208] width 689 height 54
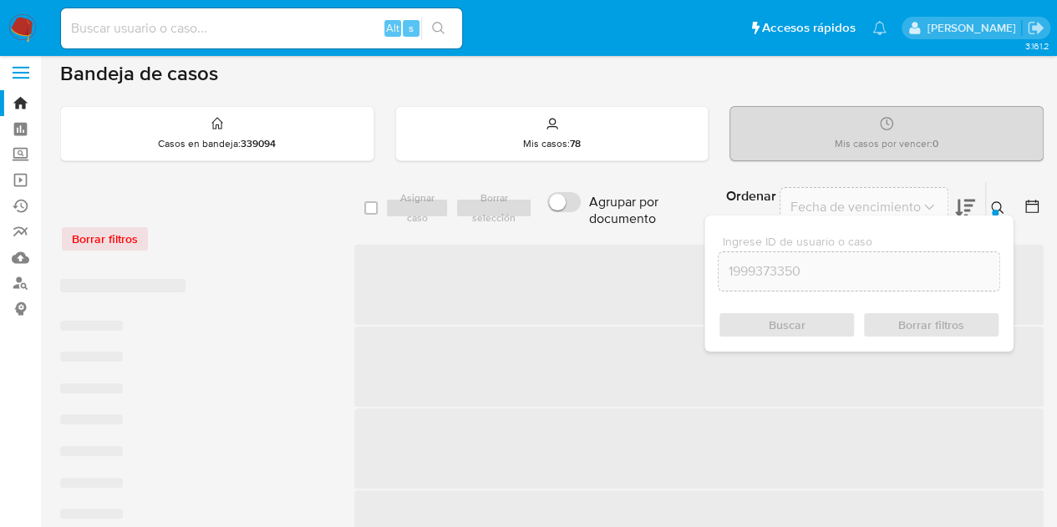
click at [995, 201] on icon at bounding box center [997, 207] width 13 height 13
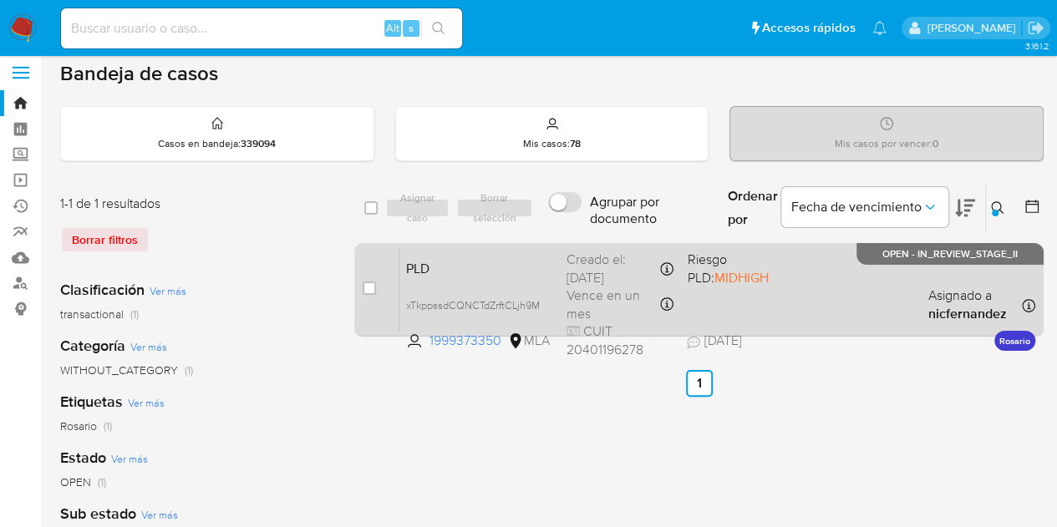
click at [501, 262] on span "PLD" at bounding box center [479, 268] width 147 height 22
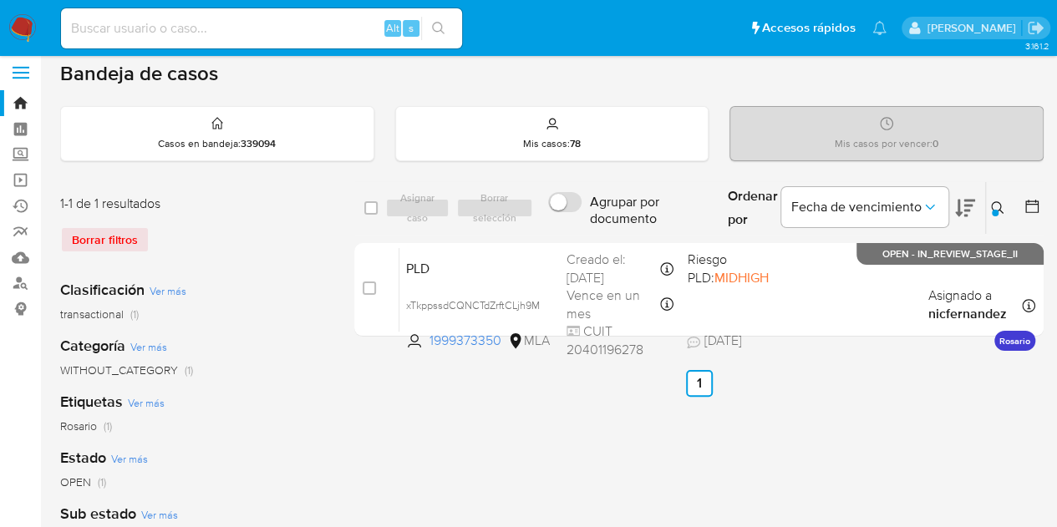
click at [1007, 203] on button at bounding box center [1000, 208] width 28 height 20
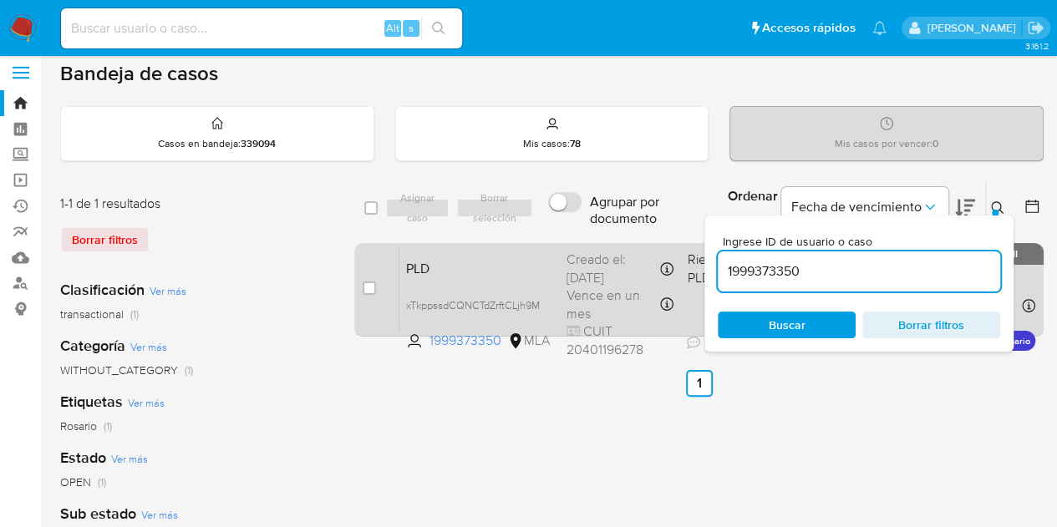
drag, startPoint x: 819, startPoint y: 271, endPoint x: 692, endPoint y: 250, distance: 128.7
click at [640, 242] on div "select-all-cases-checkbox Asignar caso Borrar selección Agrupar por documento O…" at bounding box center [698, 262] width 689 height 162
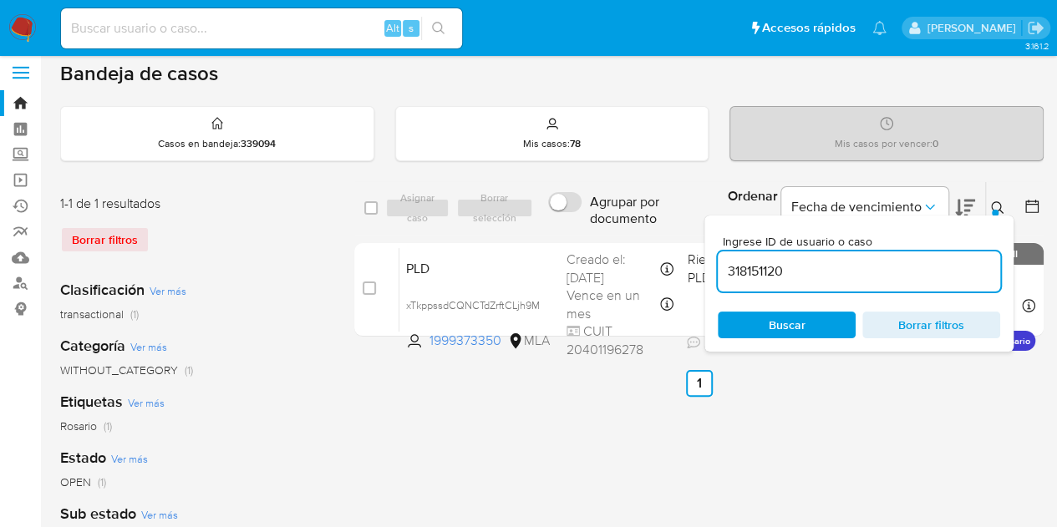
type input "318151120"
click at [1004, 201] on button at bounding box center [1000, 208] width 28 height 20
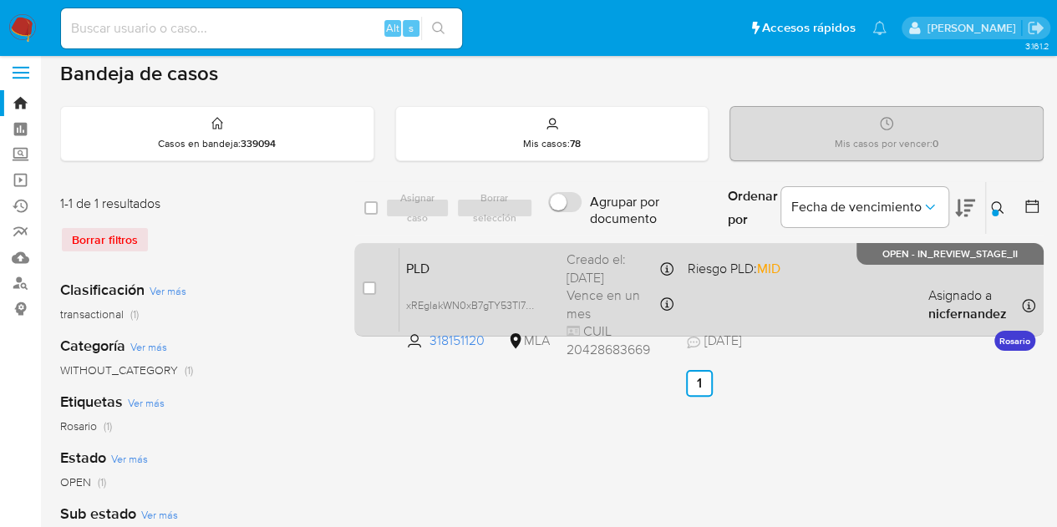
click at [478, 264] on span "PLD" at bounding box center [479, 268] width 147 height 22
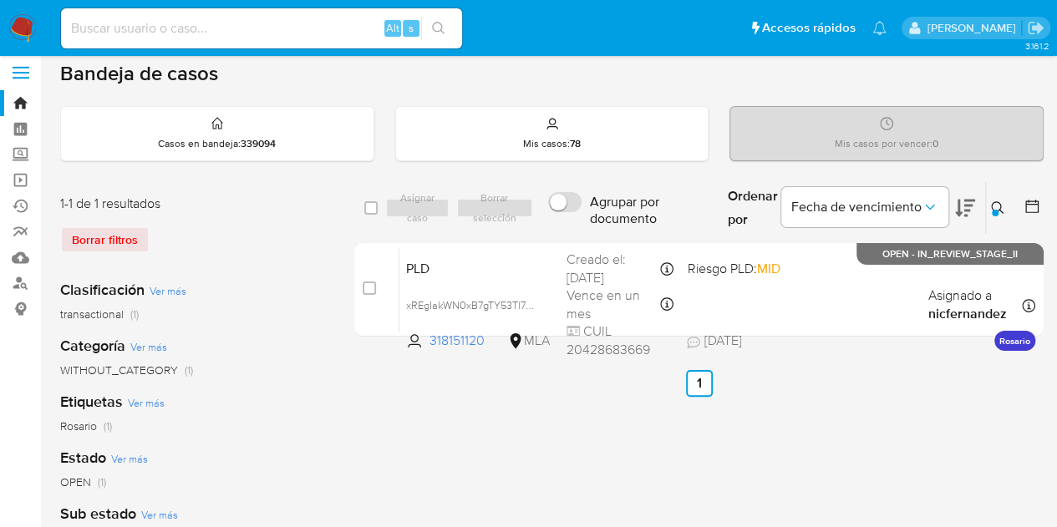
drag, startPoint x: 1001, startPoint y: 207, endPoint x: 883, endPoint y: 275, distance: 135.9
click at [1003, 208] on icon at bounding box center [997, 207] width 13 height 13
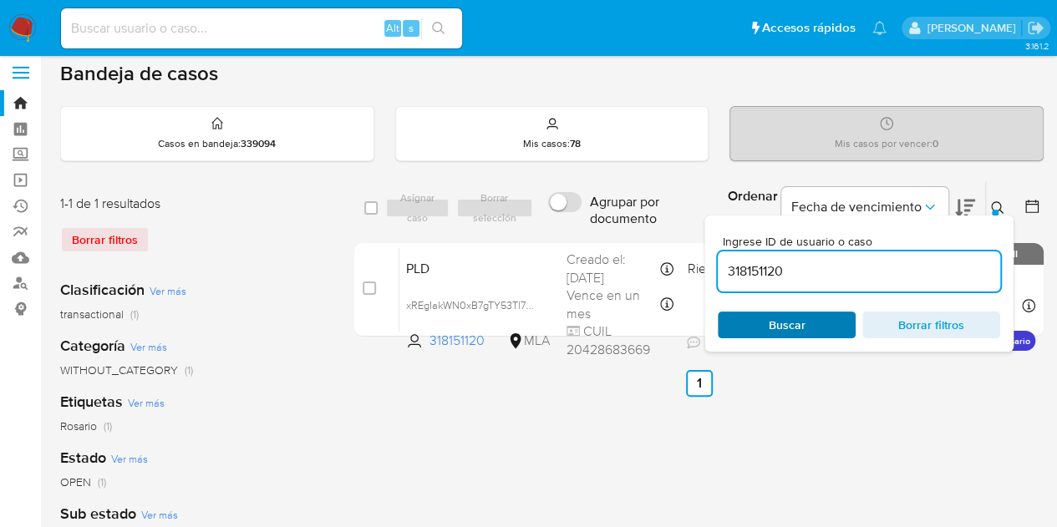
click at [812, 318] on span "Buscar" at bounding box center [787, 324] width 114 height 23
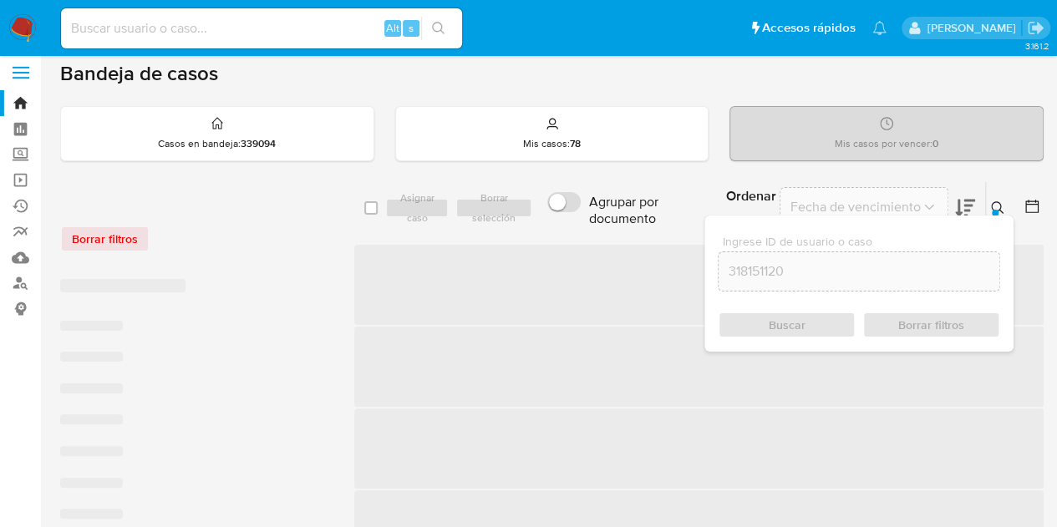
click at [994, 207] on icon at bounding box center [997, 207] width 13 height 13
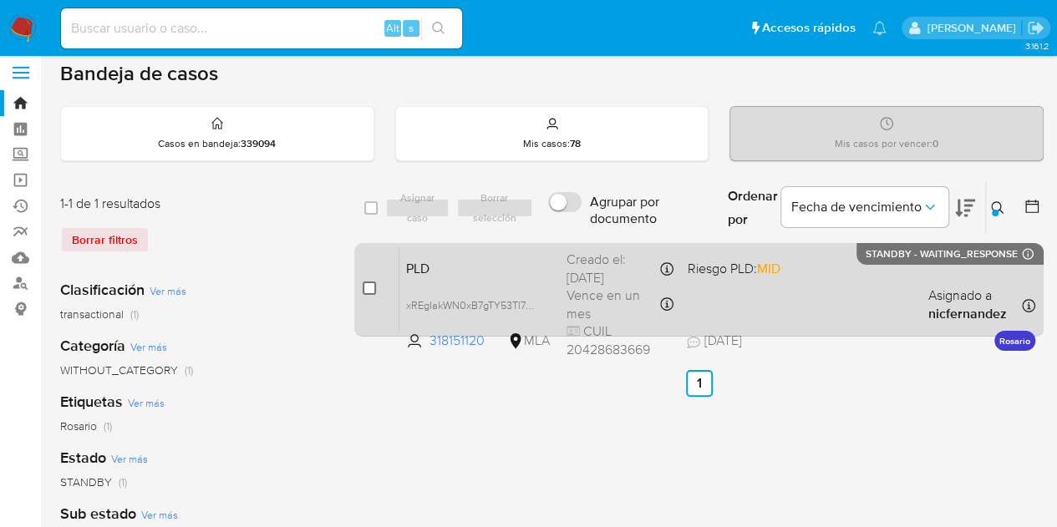
click at [365, 284] on input "checkbox" at bounding box center [369, 288] width 13 height 13
checkbox input "true"
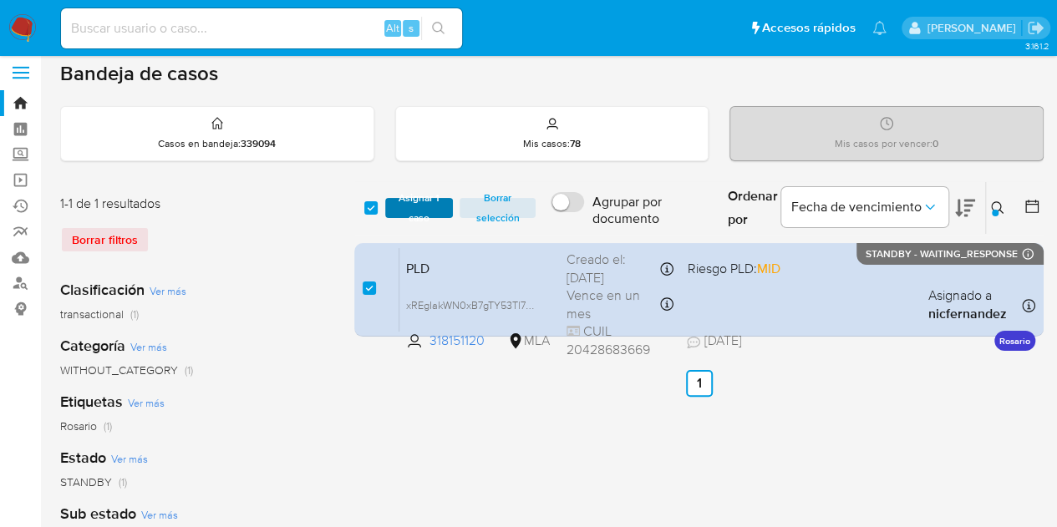
click at [435, 207] on span "Asignar 1 caso" at bounding box center [420, 208] width 52 height 17
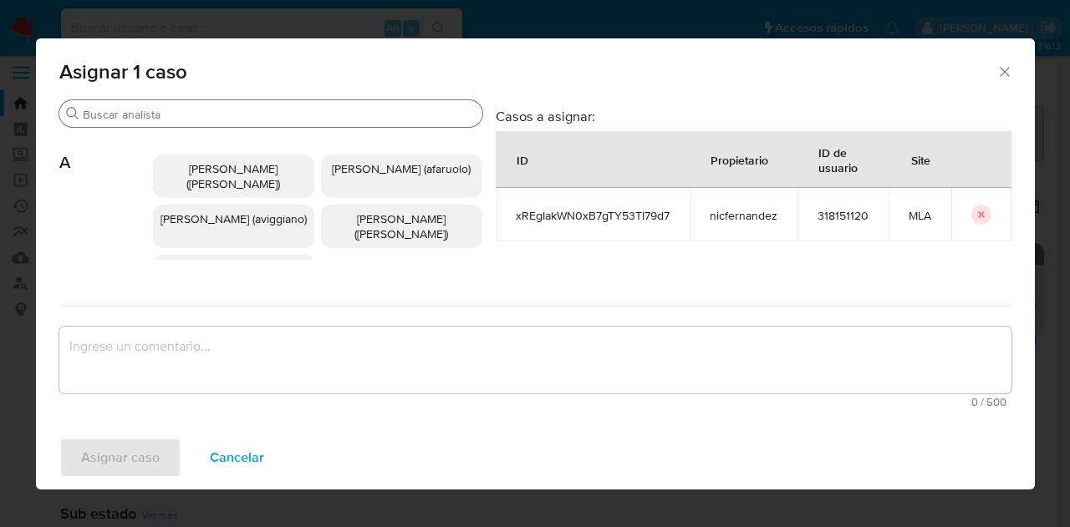
click at [135, 122] on div "Buscar" at bounding box center [270, 113] width 423 height 27
click at [140, 114] on input "Buscar" at bounding box center [279, 114] width 393 height 15
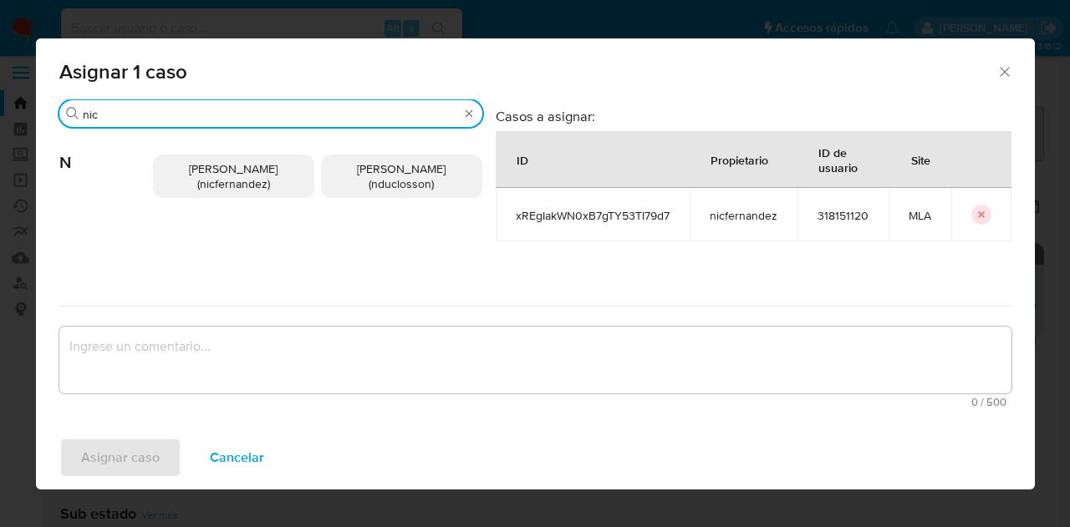
type input "nic"
click at [189, 173] on span "Nicolas Fernandez Allen (nicfernandez)" at bounding box center [233, 176] width 89 height 32
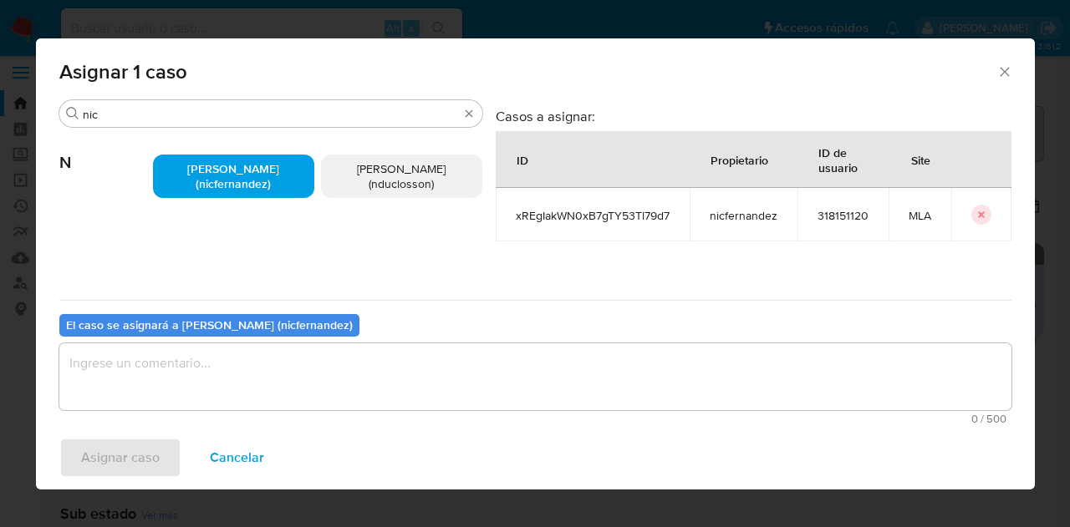
click at [234, 365] on textarea "assign-modal" at bounding box center [535, 376] width 952 height 67
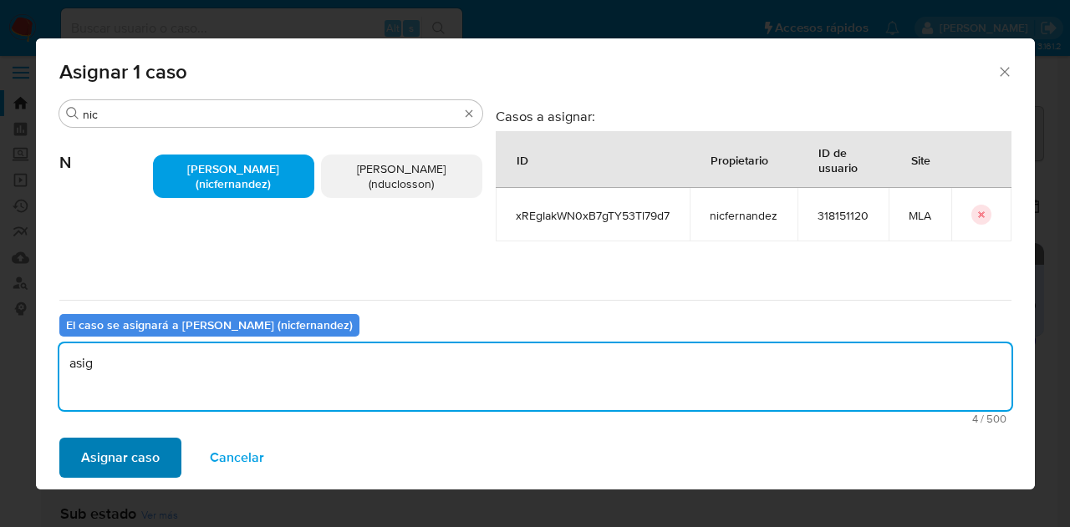
type textarea "asig"
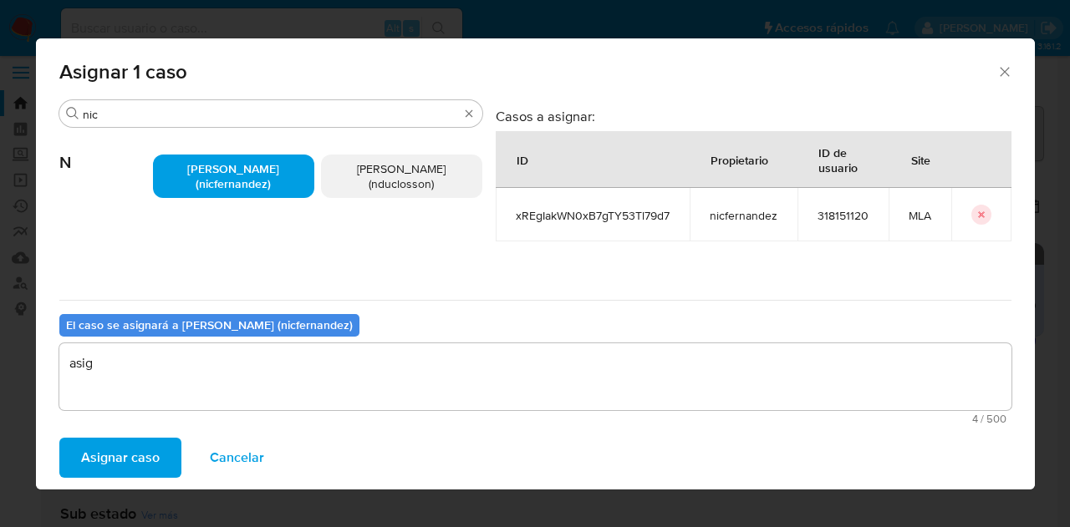
click at [115, 445] on span "Asignar caso" at bounding box center [120, 458] width 79 height 37
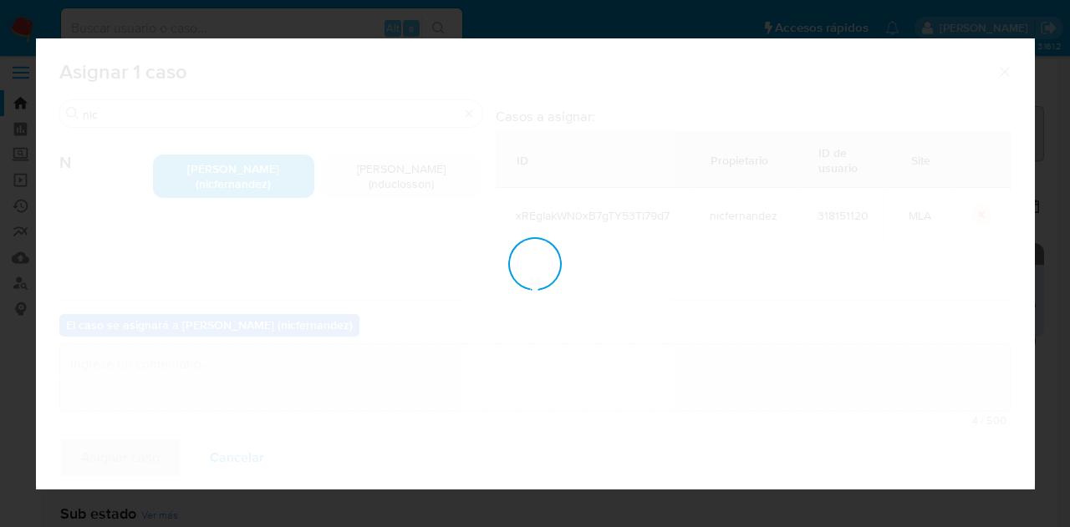
checkbox input "false"
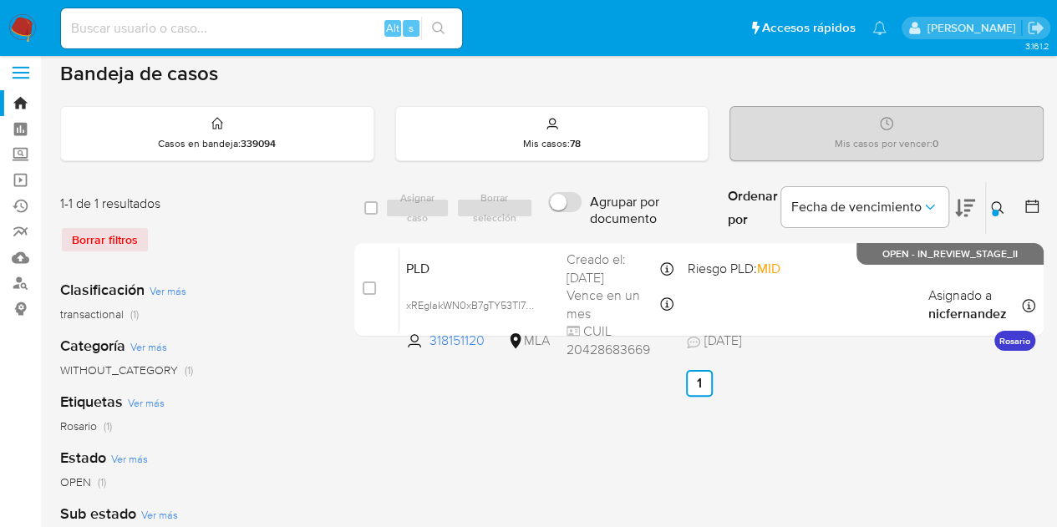
click at [1002, 209] on icon at bounding box center [997, 207] width 13 height 13
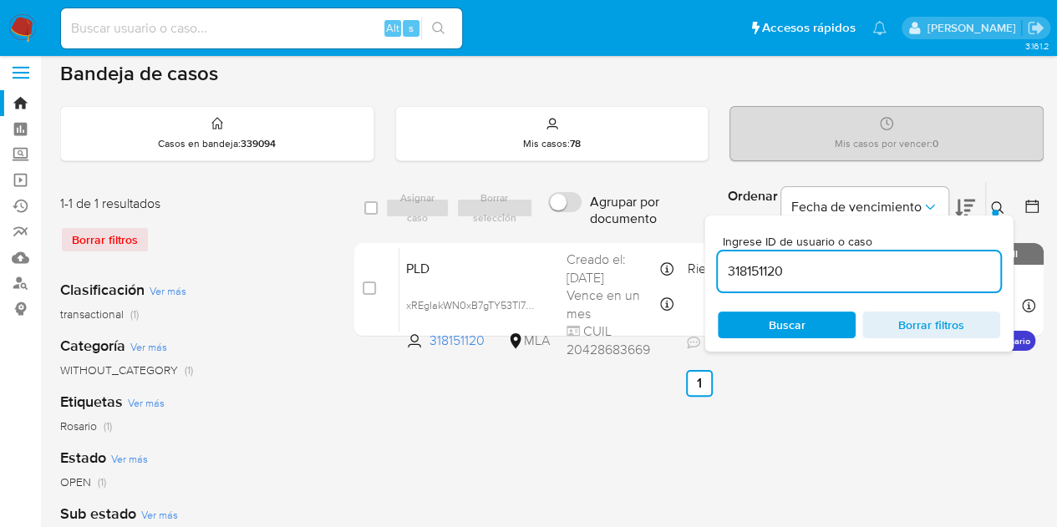
drag, startPoint x: 773, startPoint y: 255, endPoint x: 633, endPoint y: 229, distance: 142.8
click at [633, 229] on div "select-all-cases-checkbox Asignar caso Borrar selección Agrupar por documento O…" at bounding box center [698, 208] width 689 height 54
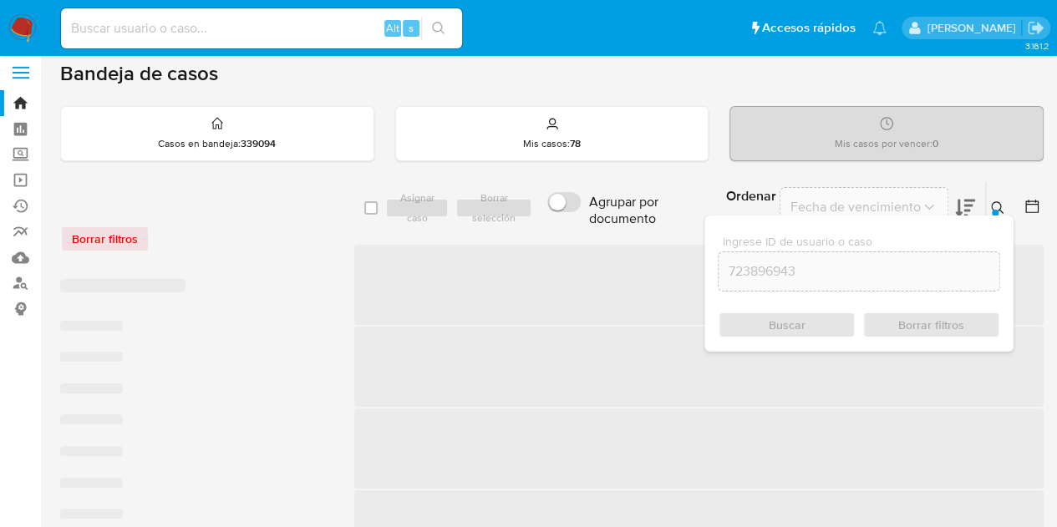
click at [998, 203] on icon at bounding box center [997, 207] width 13 height 13
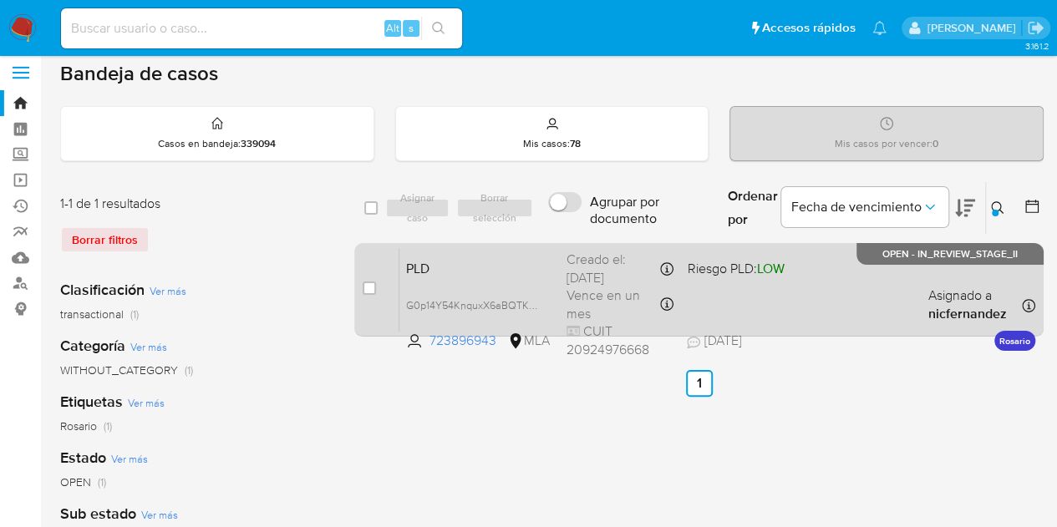
click at [486, 272] on span "PLD" at bounding box center [479, 268] width 147 height 22
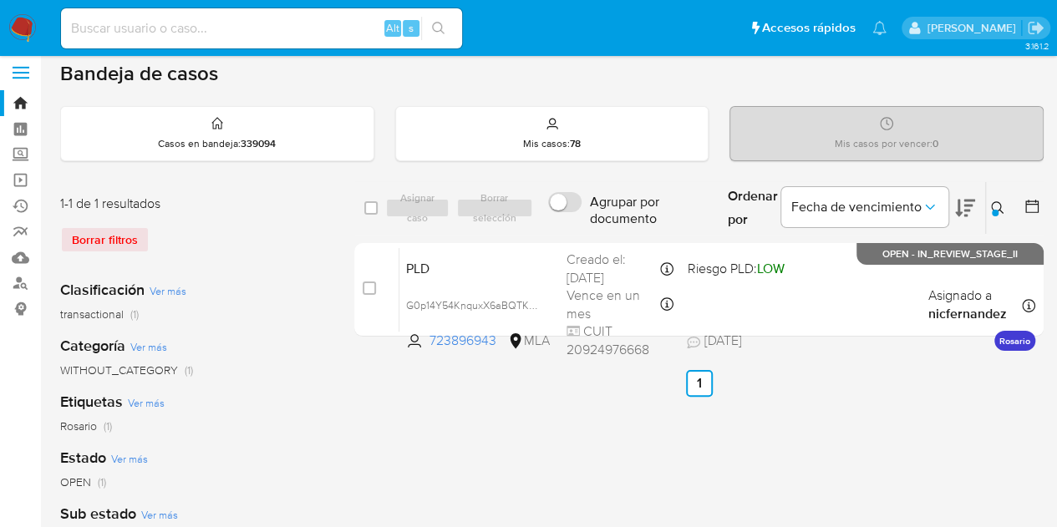
click at [997, 201] on icon at bounding box center [997, 207] width 13 height 13
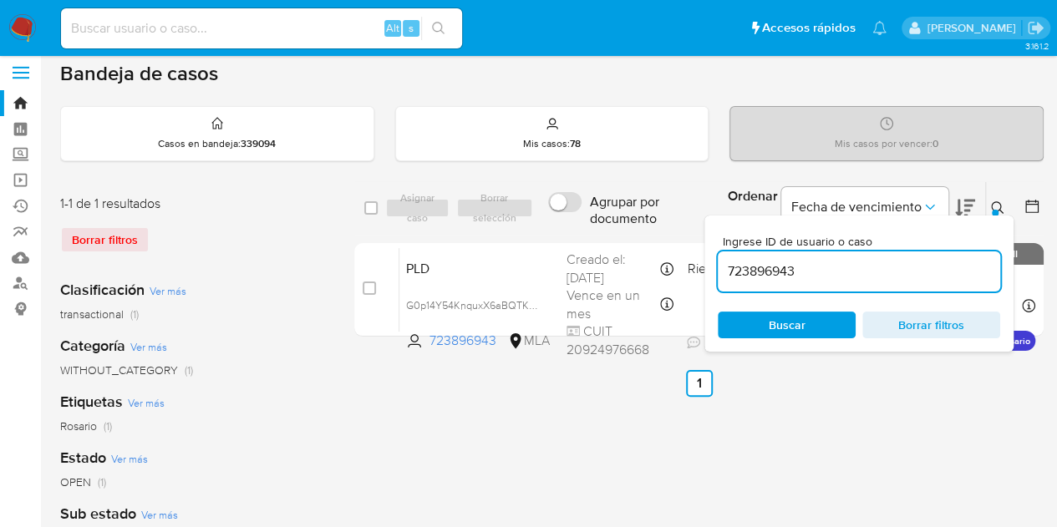
drag, startPoint x: 856, startPoint y: 268, endPoint x: 594, endPoint y: 208, distance: 268.4
click at [595, 206] on div "select-all-cases-checkbox Asignar caso Borrar selección Agrupar por documento O…" at bounding box center [698, 208] width 689 height 54
type input "343525241"
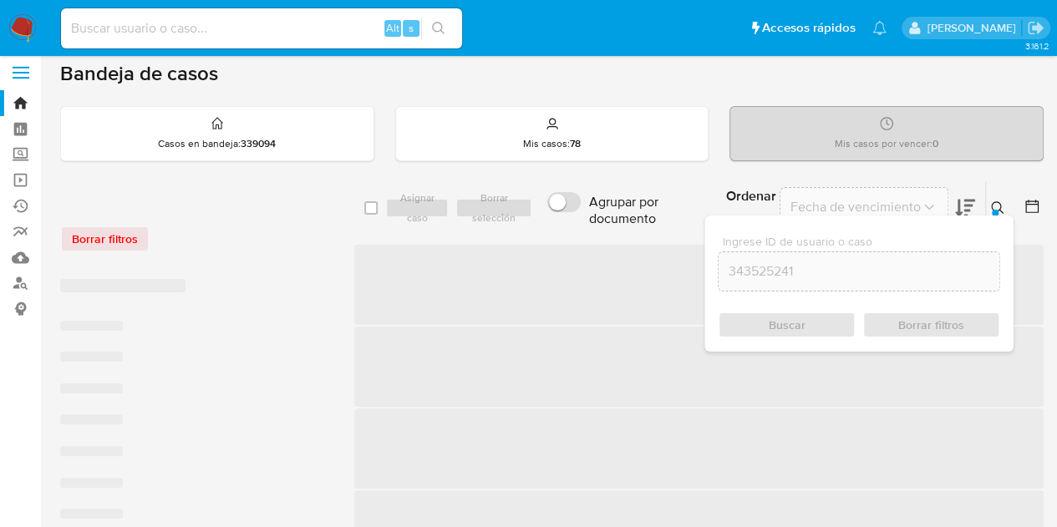
click at [996, 206] on icon at bounding box center [997, 207] width 13 height 13
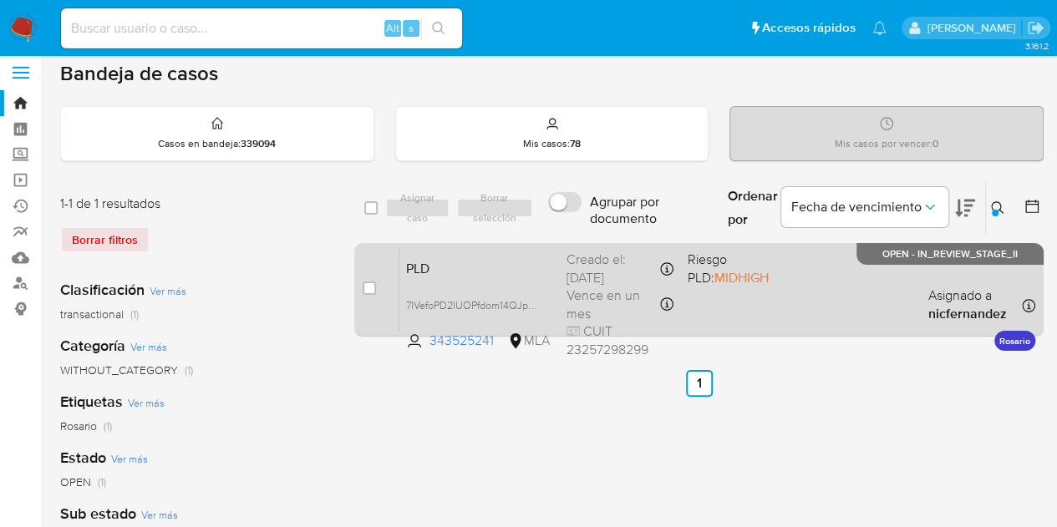
click at [503, 263] on span "PLD" at bounding box center [479, 268] width 147 height 22
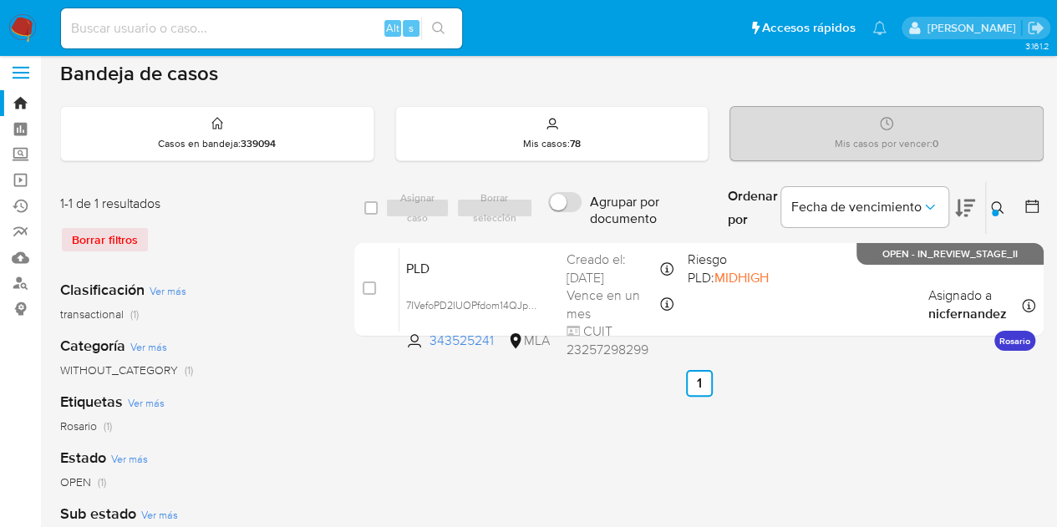
drag, startPoint x: 991, startPoint y: 202, endPoint x: 976, endPoint y: 226, distance: 27.8
click at [991, 201] on icon at bounding box center [997, 207] width 13 height 13
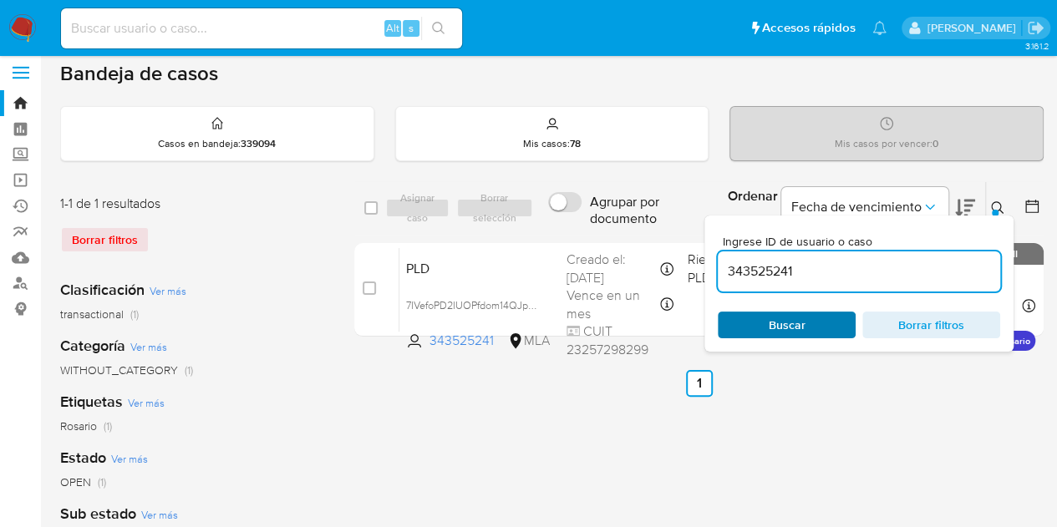
click at [796, 323] on span "Buscar" at bounding box center [787, 325] width 37 height 27
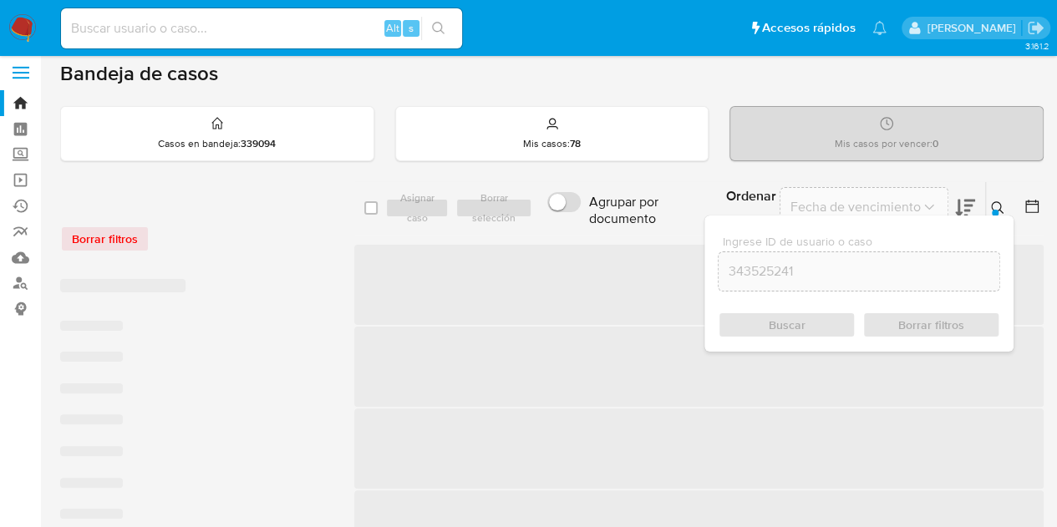
click at [997, 211] on div at bounding box center [995, 213] width 7 height 7
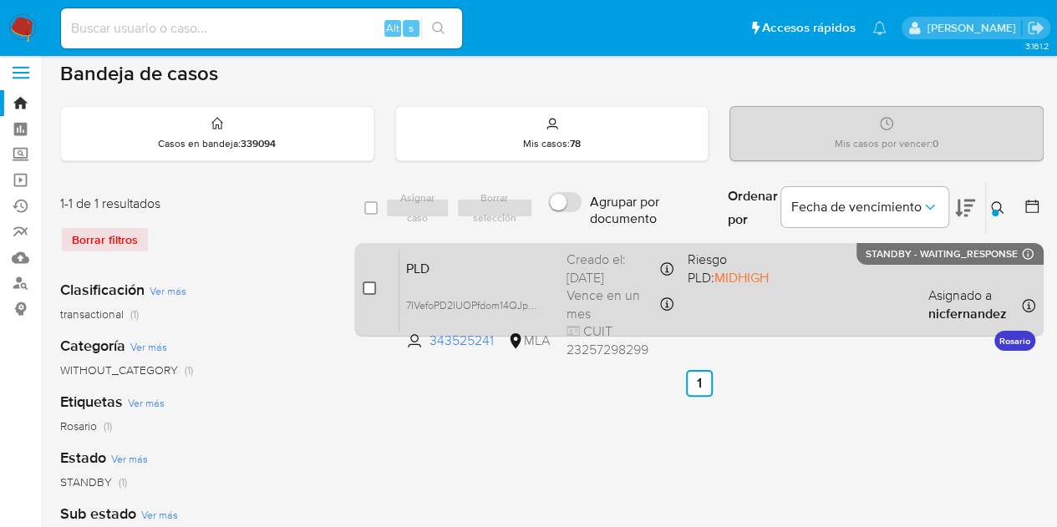
click at [368, 282] on input "checkbox" at bounding box center [369, 288] width 13 height 13
checkbox input "true"
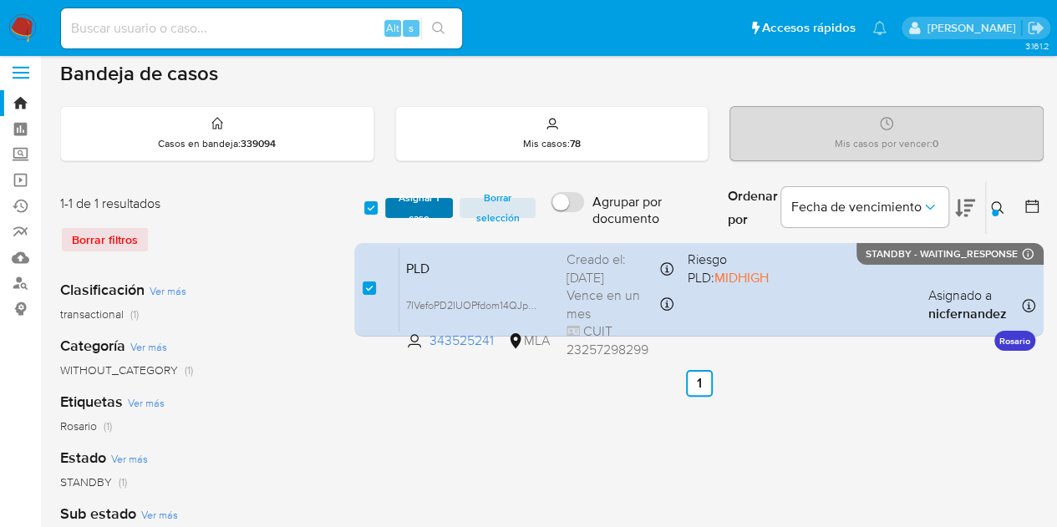
click at [418, 201] on span "Asignar 1 caso" at bounding box center [420, 208] width 52 height 17
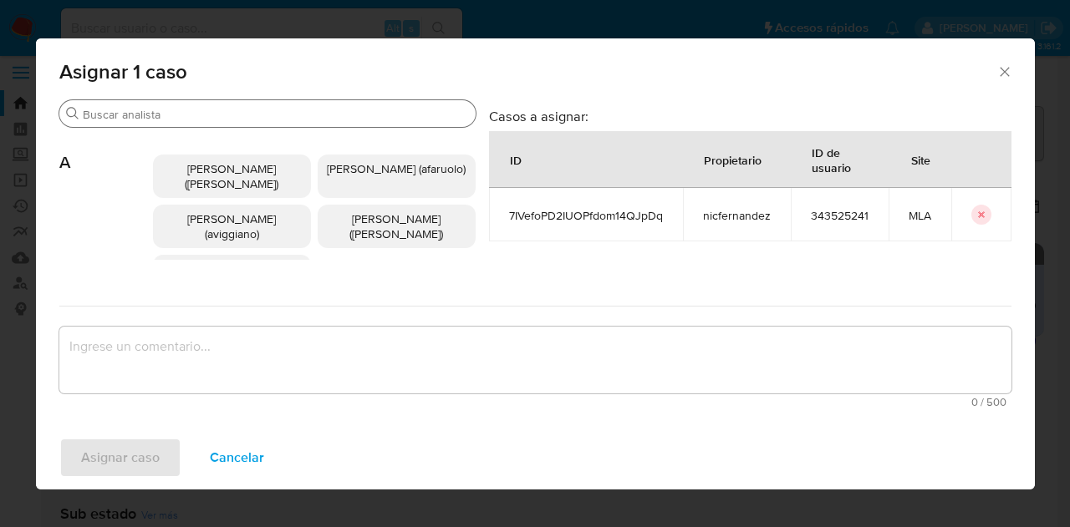
click at [155, 107] on input "Buscar" at bounding box center [276, 114] width 386 height 15
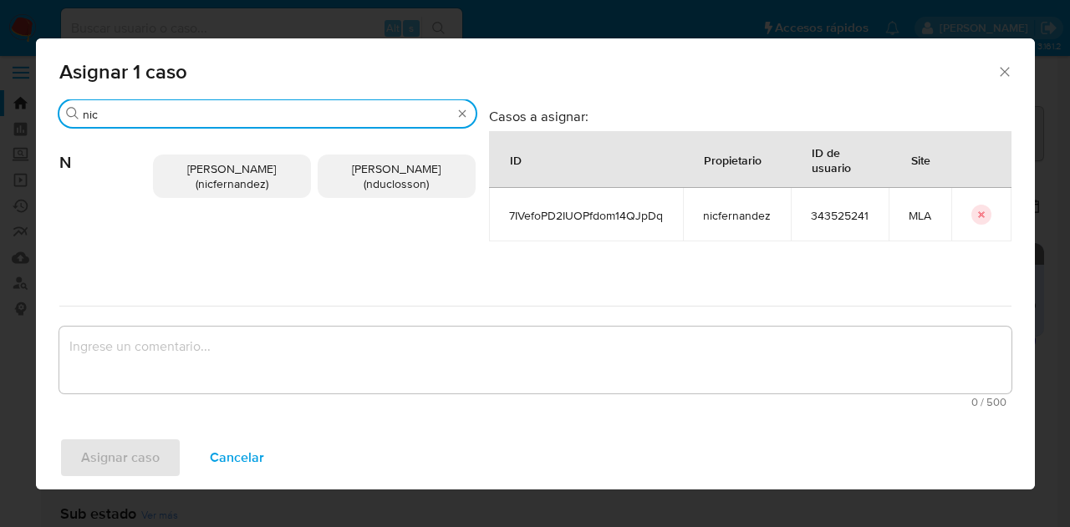
type input "nic"
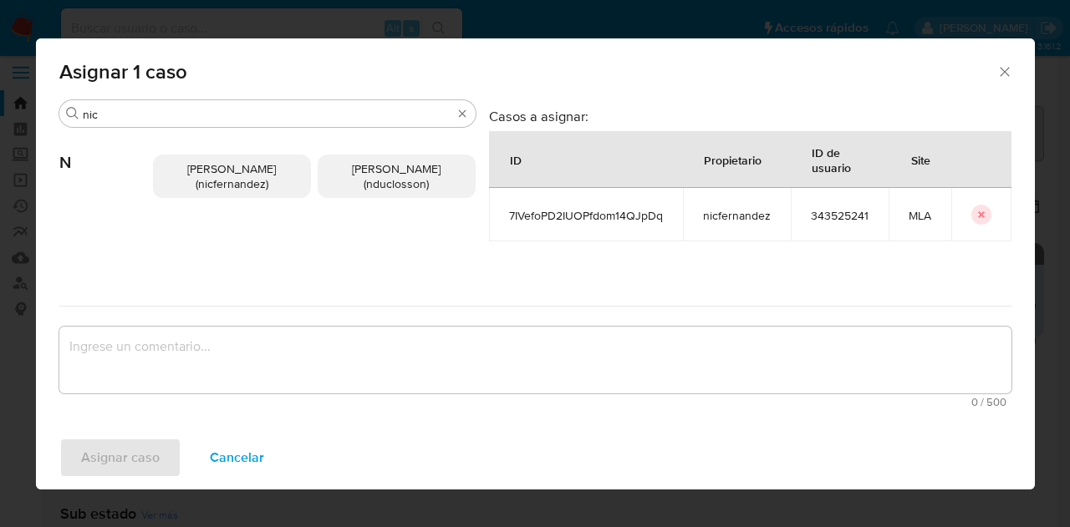
click at [201, 163] on span "Nicolas Fernandez Allen (nicfernandez)" at bounding box center [231, 176] width 89 height 32
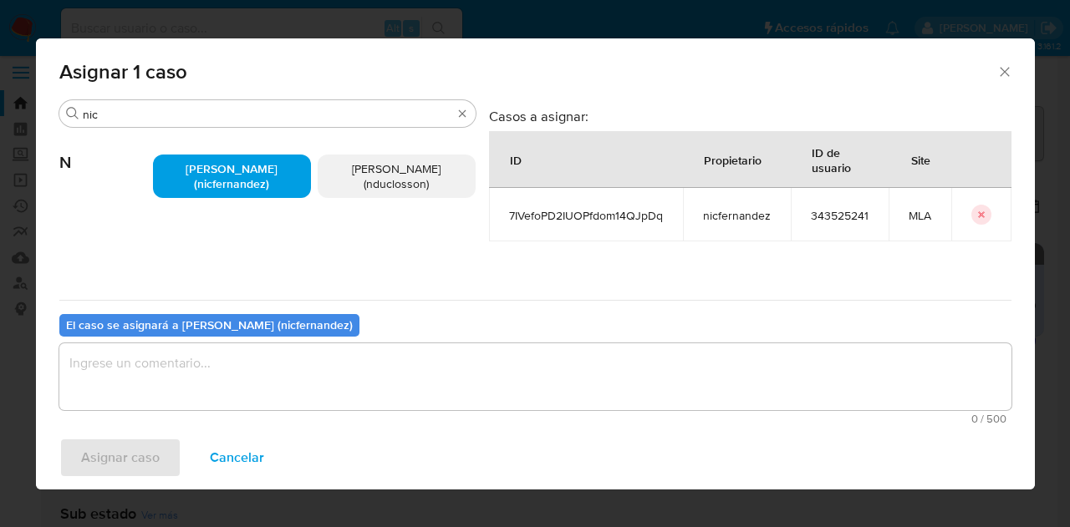
click at [251, 357] on textarea "assign-modal" at bounding box center [535, 376] width 952 height 67
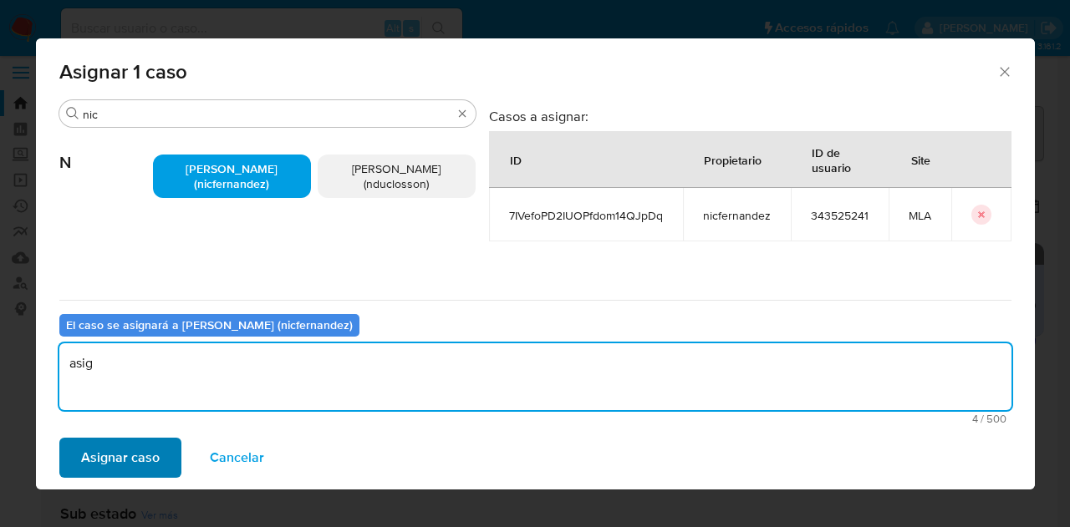
type textarea "asig"
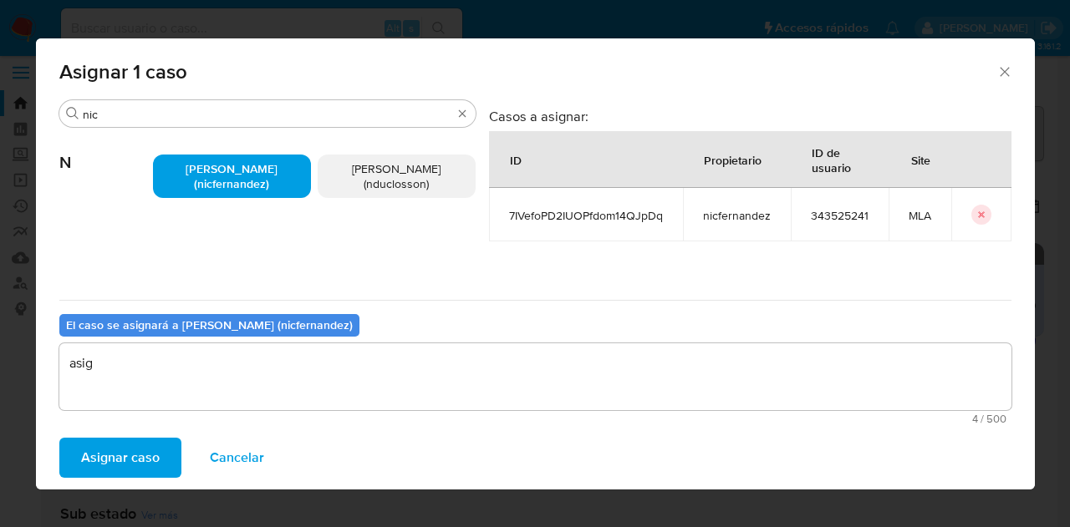
click at [99, 440] on span "Asignar caso" at bounding box center [120, 458] width 79 height 37
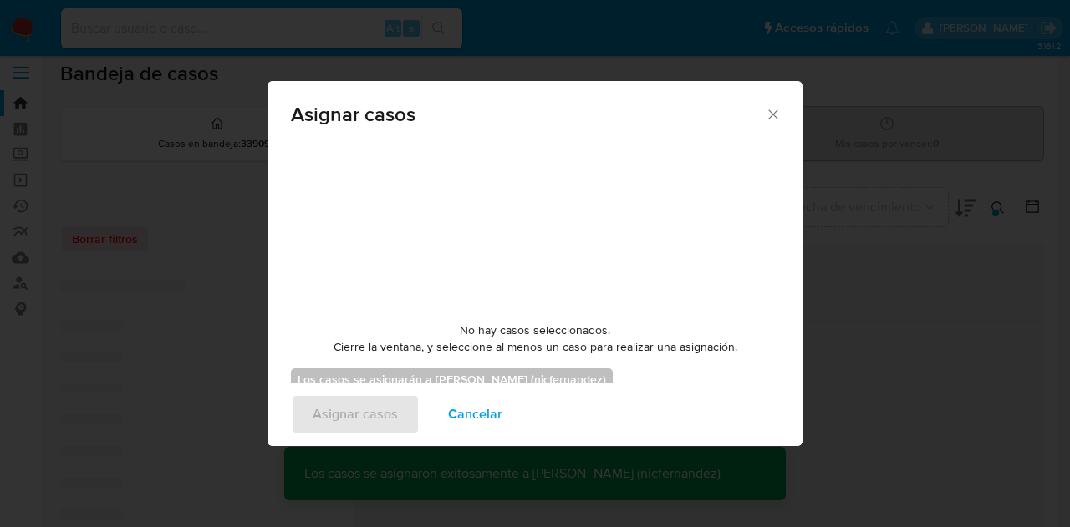
checkbox input "false"
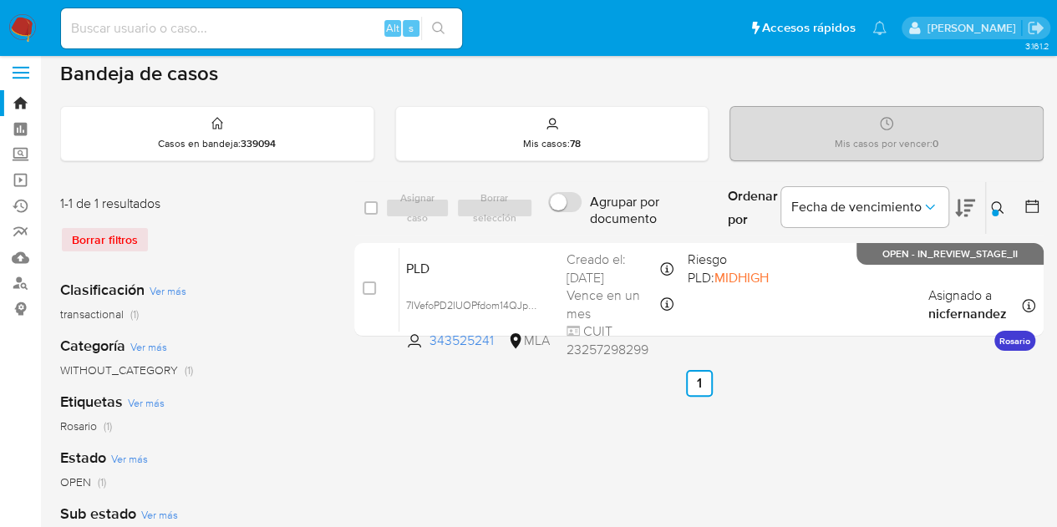
click at [995, 201] on icon at bounding box center [997, 207] width 13 height 13
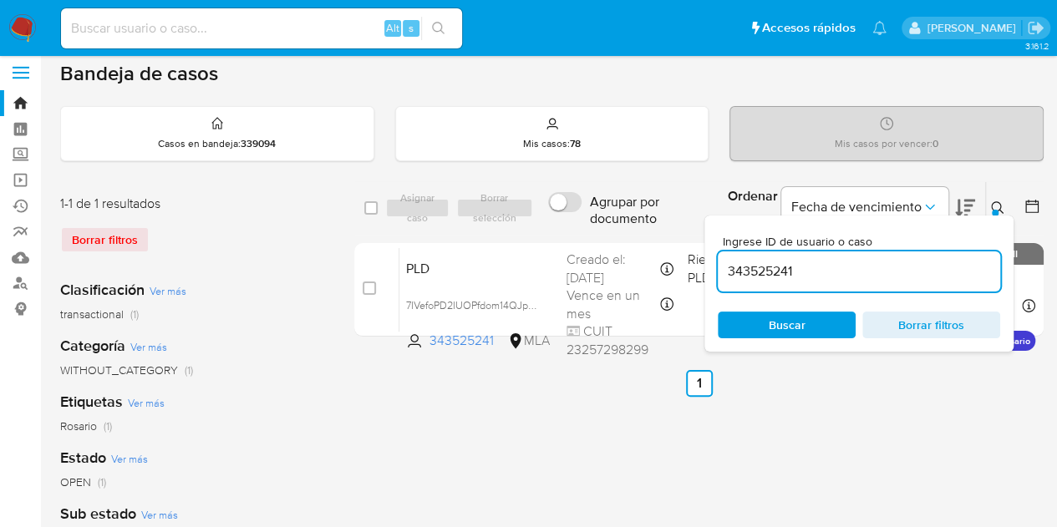
drag, startPoint x: 847, startPoint y: 275, endPoint x: 583, endPoint y: 221, distance: 269.4
click at [582, 218] on div "select-all-cases-checkbox Asignar caso Borrar selección Agrupar por documento O…" at bounding box center [698, 208] width 689 height 54
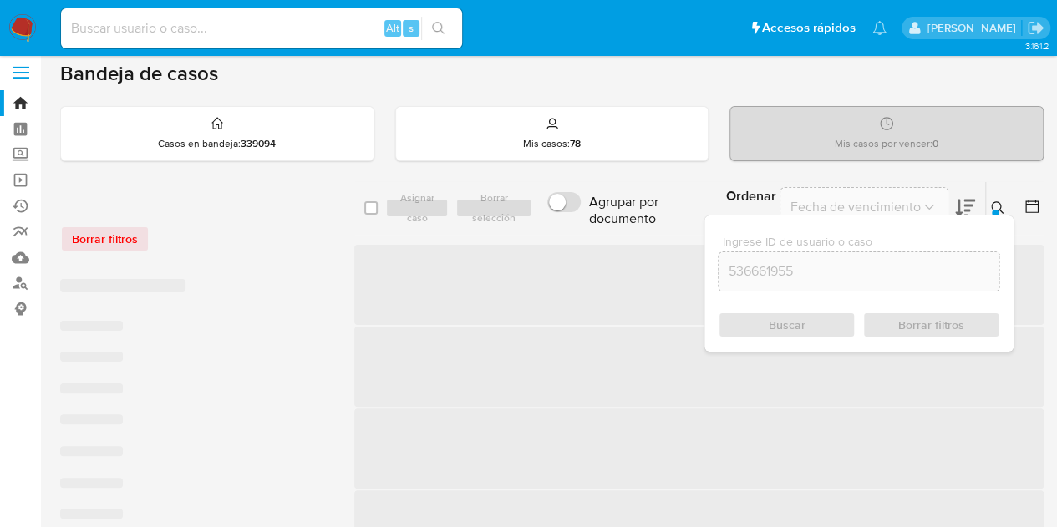
click at [993, 206] on icon at bounding box center [997, 207] width 13 height 13
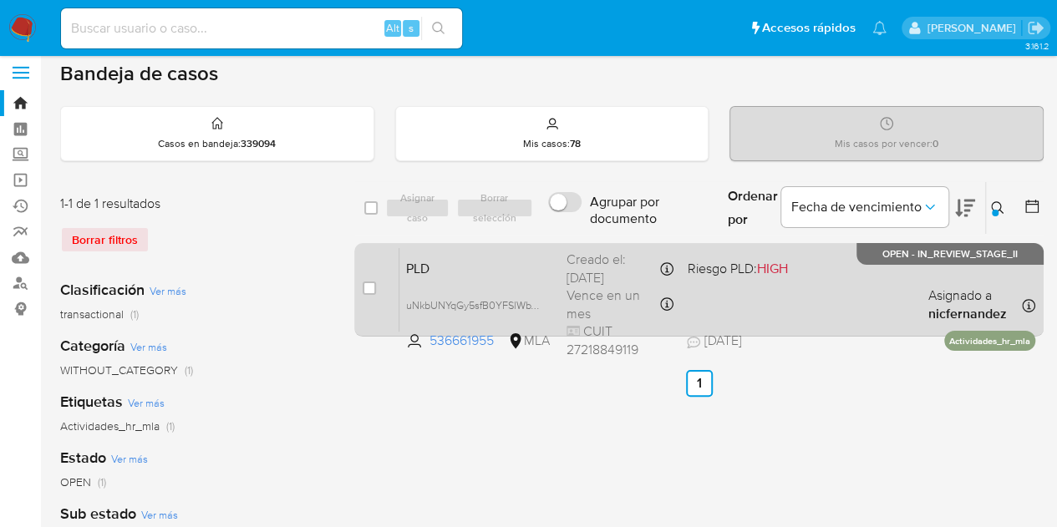
click at [735, 290] on div "PLD uNkbUNYqGy5sfB0YFSlWbVPC 536661955 MLA Riesgo PLD: HIGH Creado el: 12/09/20…" at bounding box center [717, 289] width 636 height 84
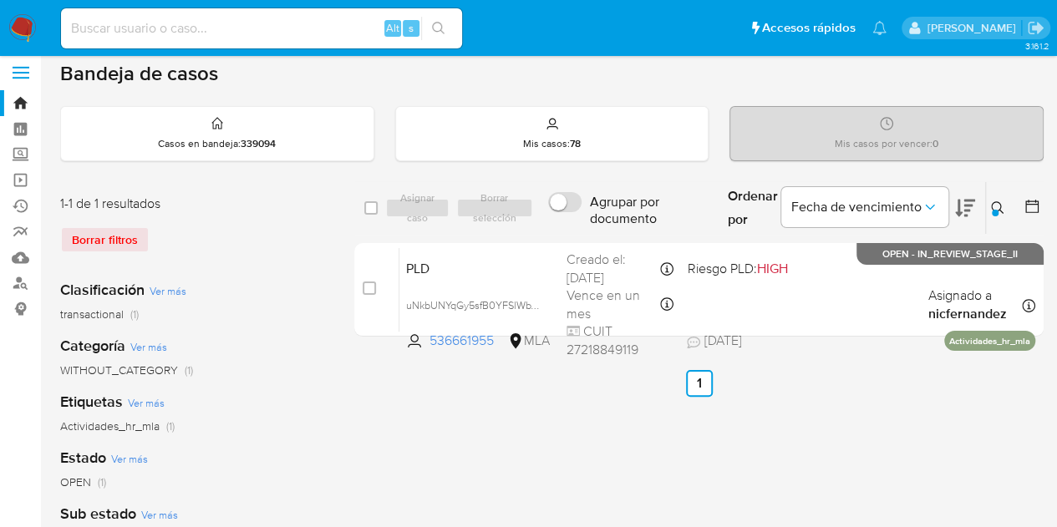
click at [1002, 208] on icon at bounding box center [997, 207] width 13 height 13
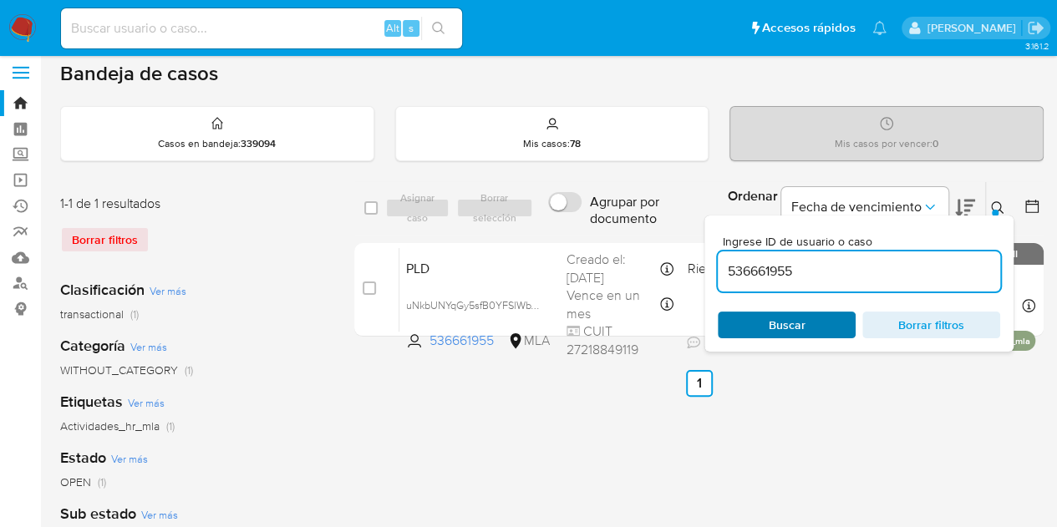
drag, startPoint x: 792, startPoint y: 311, endPoint x: 790, endPoint y: 319, distance: 8.7
click at [790, 318] on span "Buscar" at bounding box center [787, 325] width 37 height 27
click at [791, 324] on span "Buscar" at bounding box center [787, 325] width 37 height 27
click at [1003, 211] on icon at bounding box center [997, 207] width 13 height 13
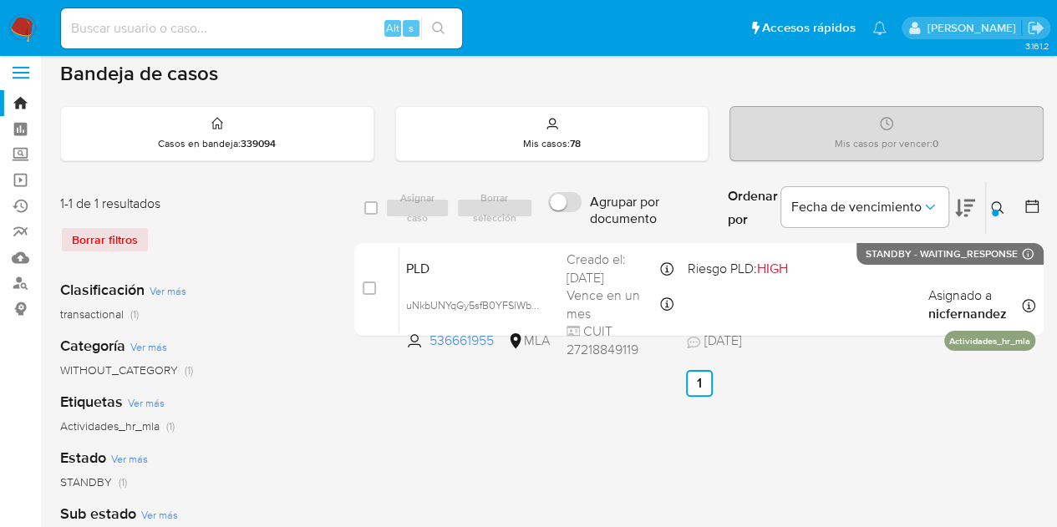
click at [994, 207] on icon at bounding box center [997, 207] width 13 height 13
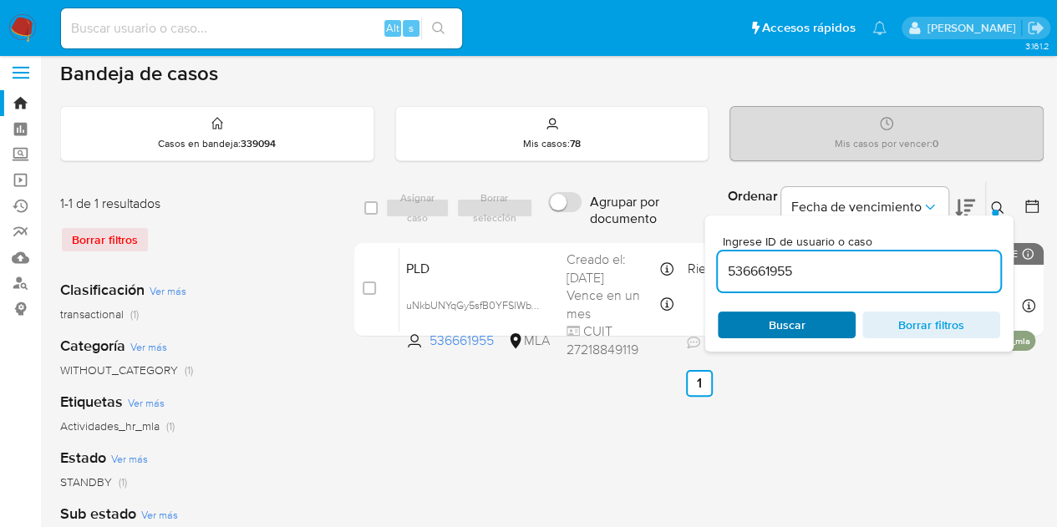
click at [799, 318] on span "Buscar" at bounding box center [787, 325] width 37 height 27
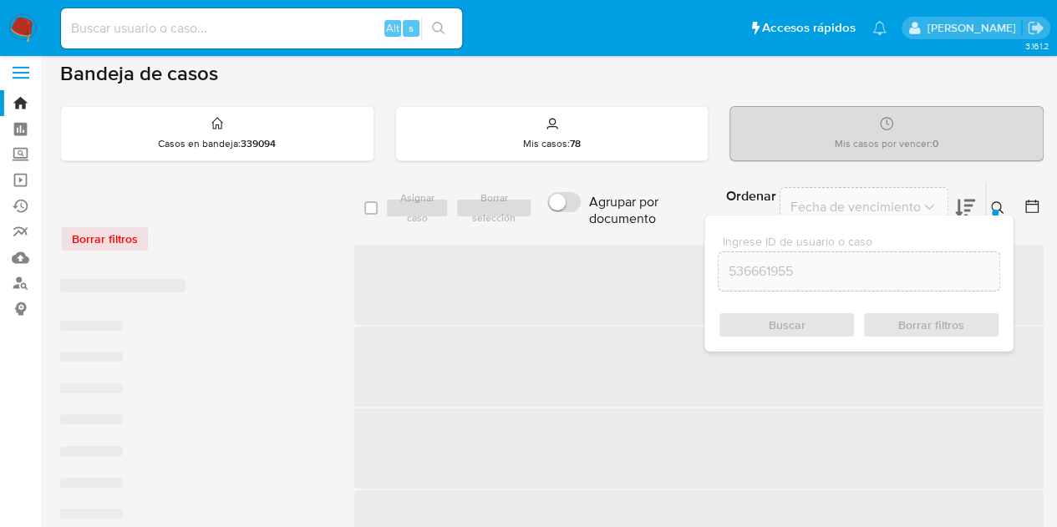
click at [998, 201] on icon at bounding box center [997, 207] width 13 height 13
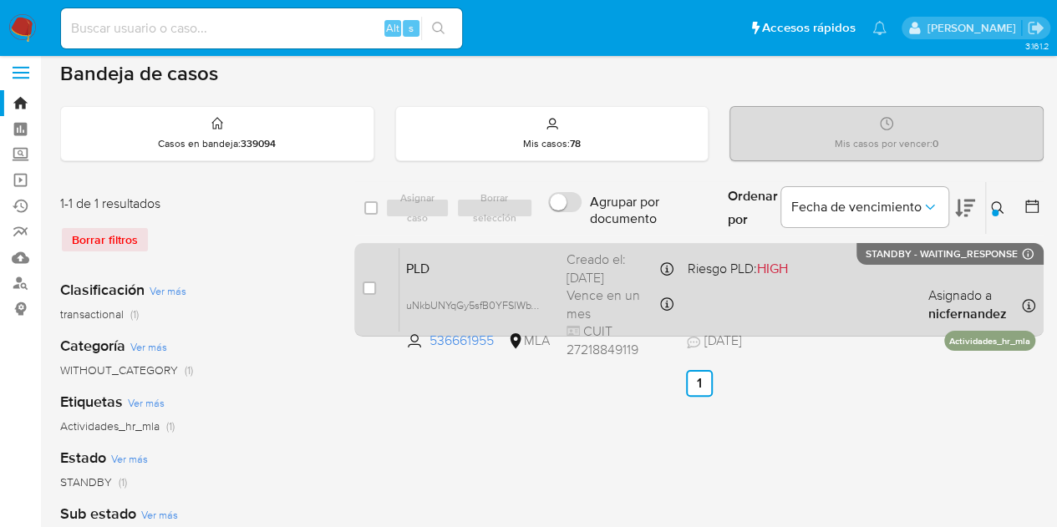
click at [468, 277] on div "PLD uNkbUNYqGy5sfB0YFSlWbVPC 536661955 MLA Riesgo PLD: HIGH Creado el: 12/09/20…" at bounding box center [717, 289] width 636 height 84
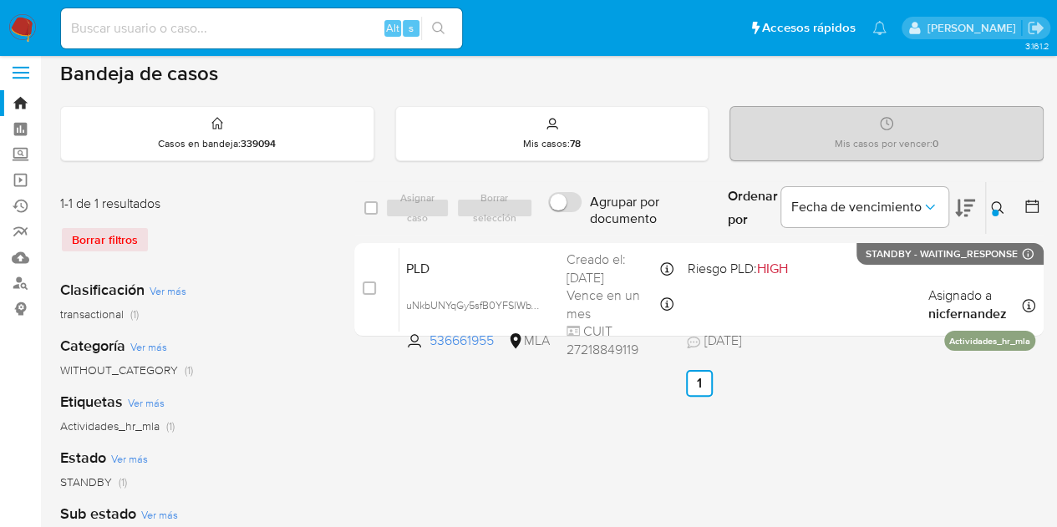
click at [1002, 203] on icon at bounding box center [997, 207] width 13 height 13
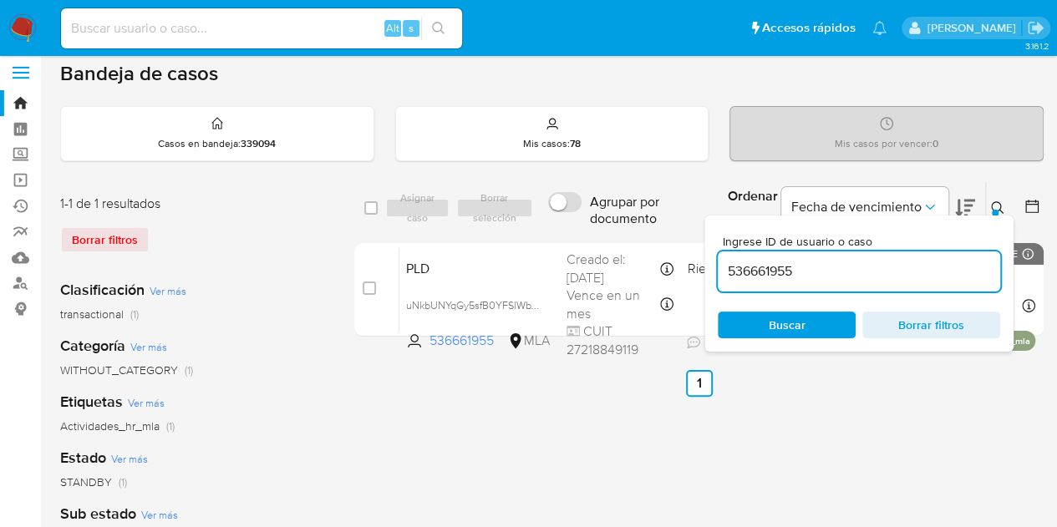
drag, startPoint x: 560, startPoint y: 233, endPoint x: 500, endPoint y: 227, distance: 60.5
click at [500, 227] on div "select-all-cases-checkbox Asignar caso Borrar selección Agrupar por documento O…" at bounding box center [698, 208] width 689 height 54
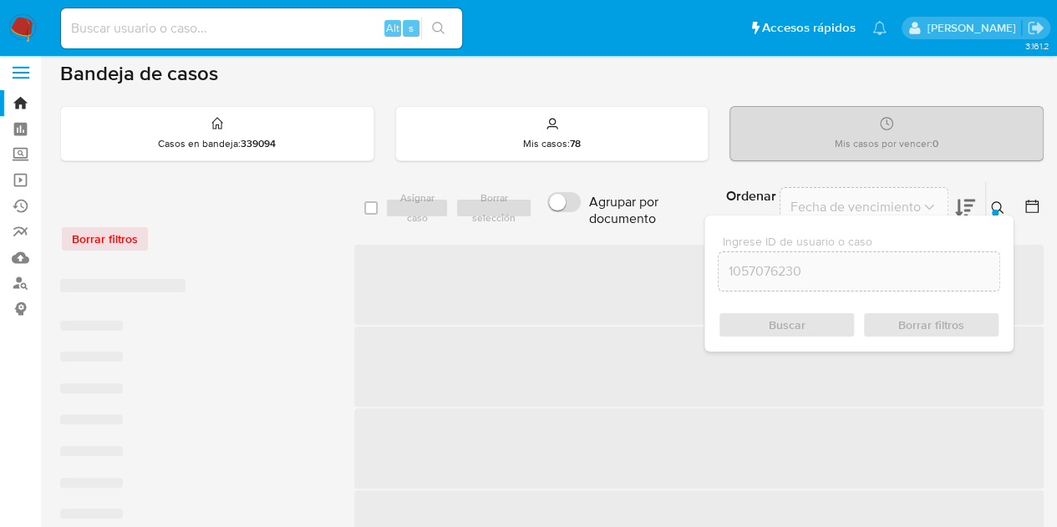
click at [1001, 207] on icon at bounding box center [997, 207] width 13 height 13
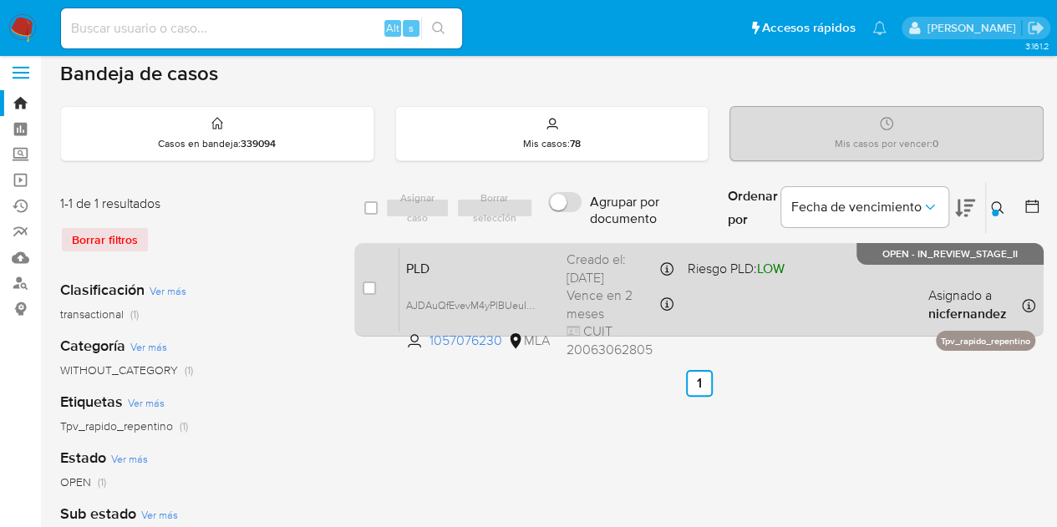
click at [720, 286] on div "PLD AJDAuQfEvevM4yPlBUeuIndj 1057076230 MLA Riesgo PLD: LOW Creado el: 12/09/20…" at bounding box center [717, 289] width 636 height 84
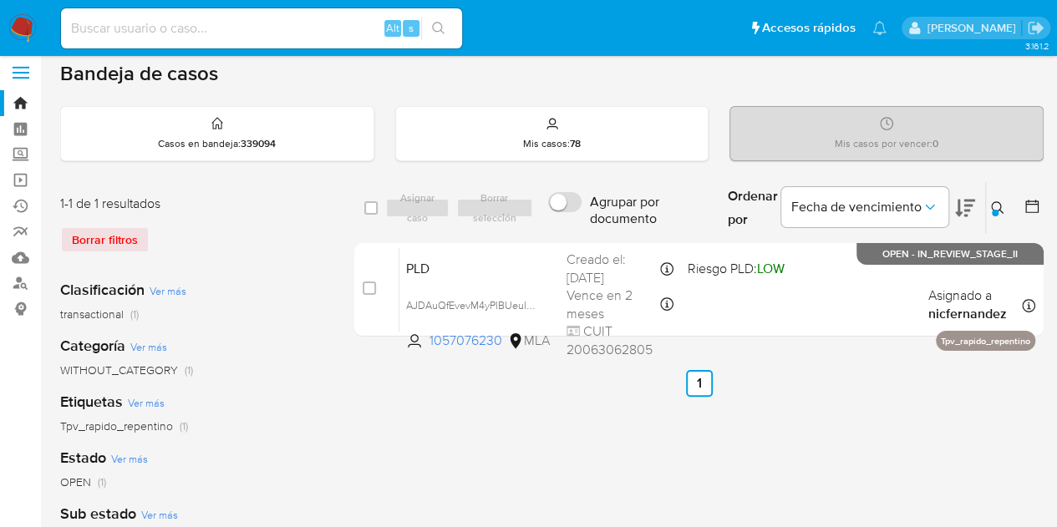
click at [997, 198] on button at bounding box center [1000, 208] width 28 height 20
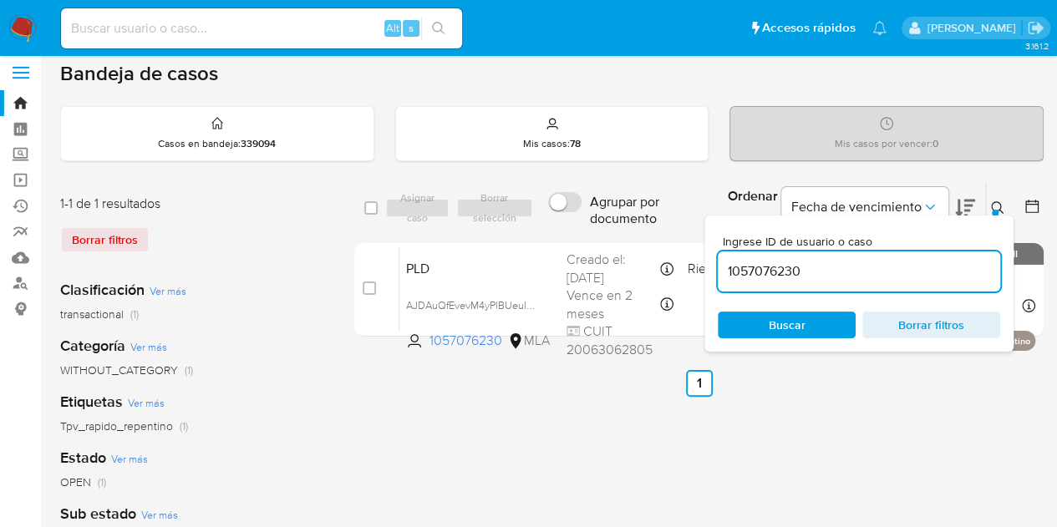
drag, startPoint x: 817, startPoint y: 271, endPoint x: 611, endPoint y: 233, distance: 209.8
click at [611, 233] on div "select-all-cases-checkbox Asignar caso Borrar selección Agrupar por documento O…" at bounding box center [698, 262] width 689 height 162
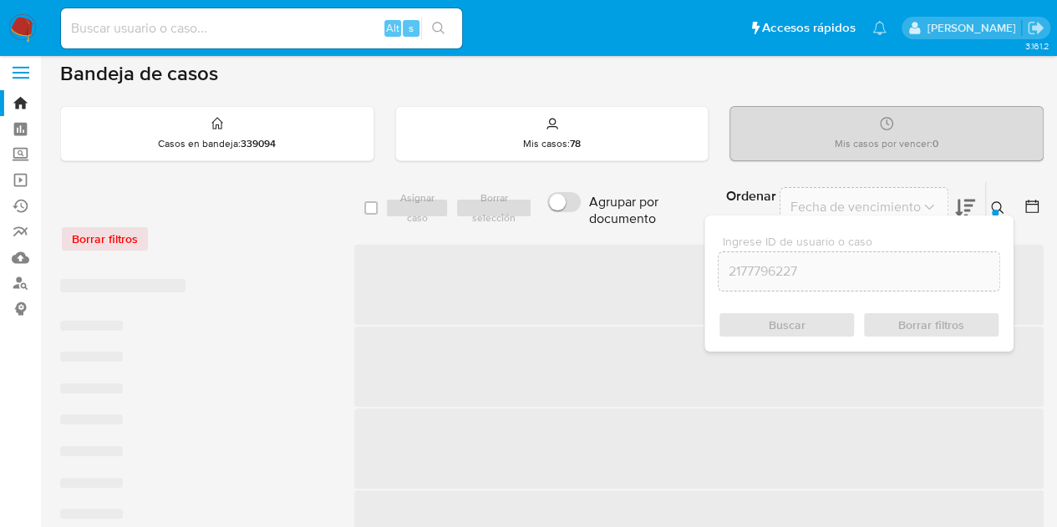
click at [996, 201] on icon at bounding box center [997, 207] width 13 height 13
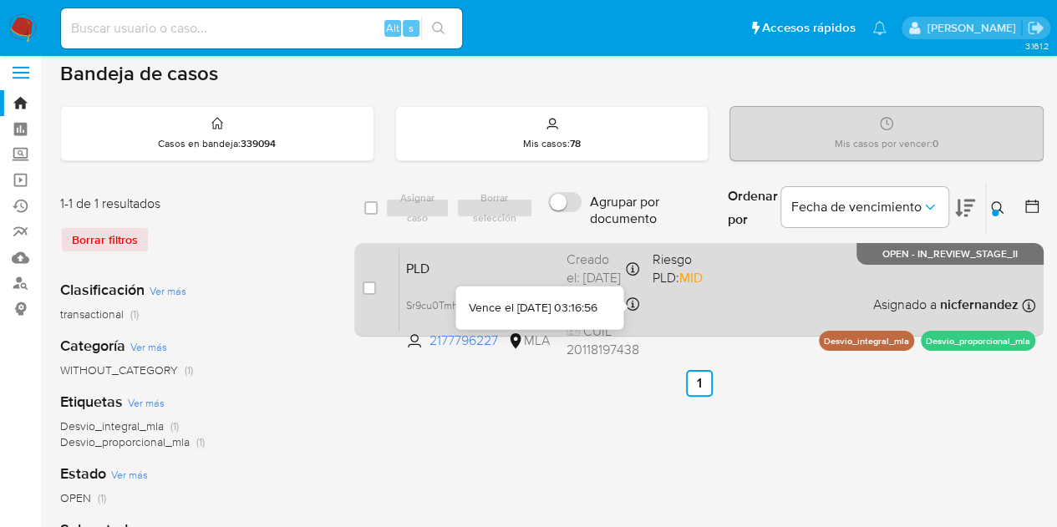
click at [703, 283] on span "MID" at bounding box center [690, 277] width 23 height 19
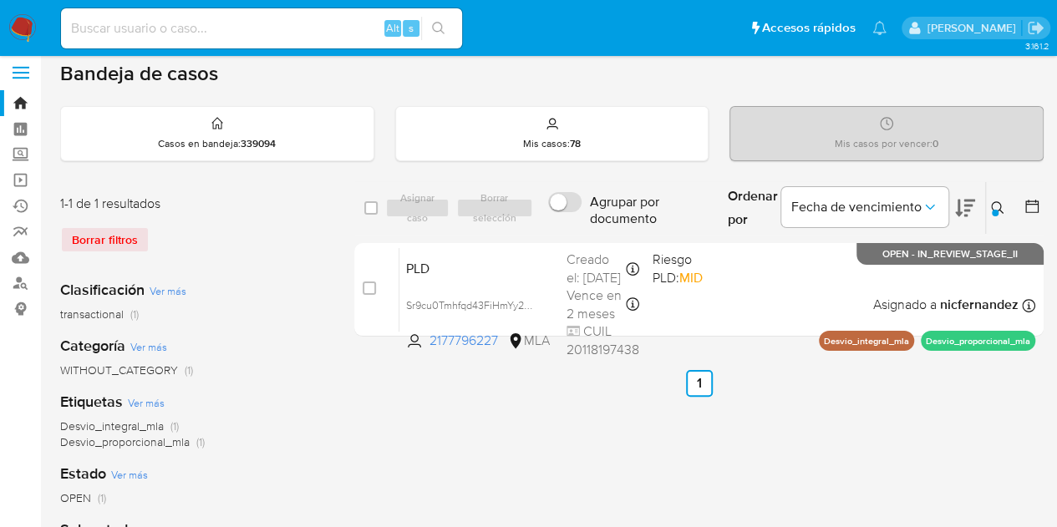
click at [999, 206] on icon at bounding box center [997, 207] width 13 height 13
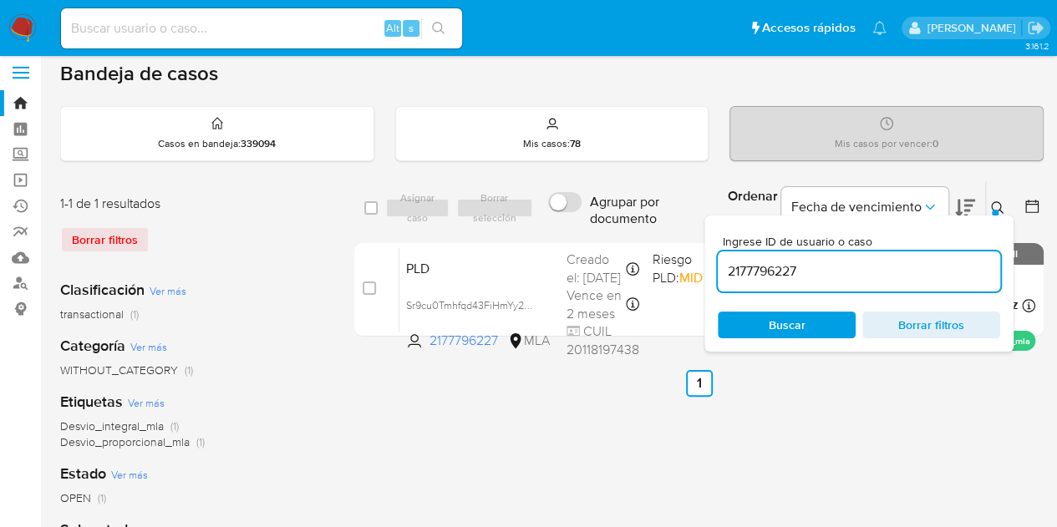
drag, startPoint x: 846, startPoint y: 269, endPoint x: 572, endPoint y: 224, distance: 277.8
click at [575, 225] on div "select-all-cases-checkbox Asignar caso Borrar selección Agrupar por documento O…" at bounding box center [698, 208] width 689 height 54
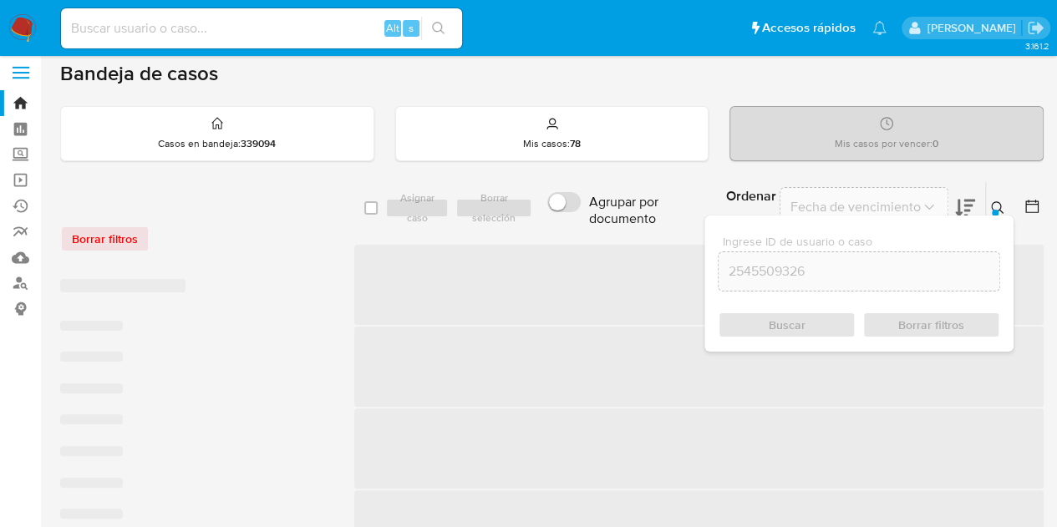
click at [996, 206] on icon at bounding box center [997, 207] width 13 height 13
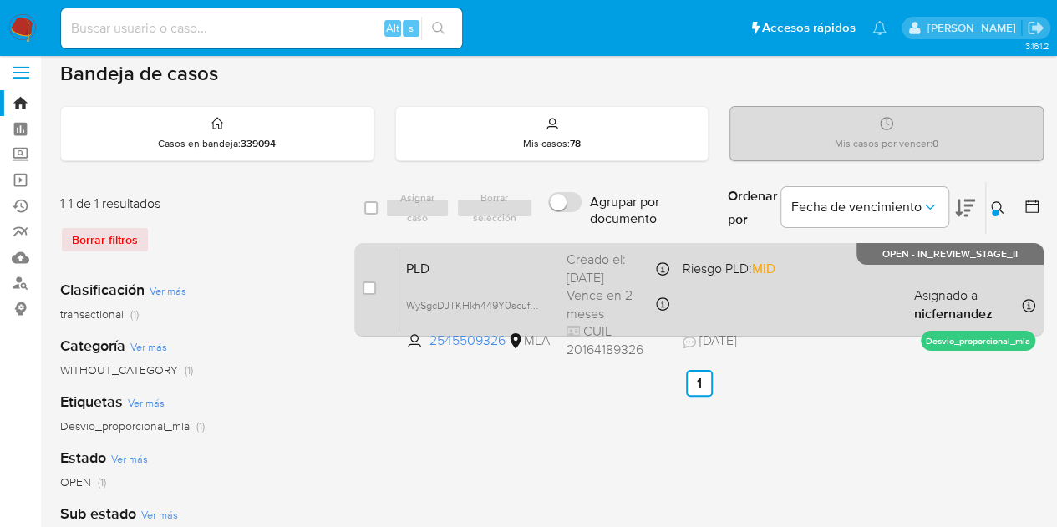
click at [523, 274] on span "PLD" at bounding box center [479, 268] width 147 height 22
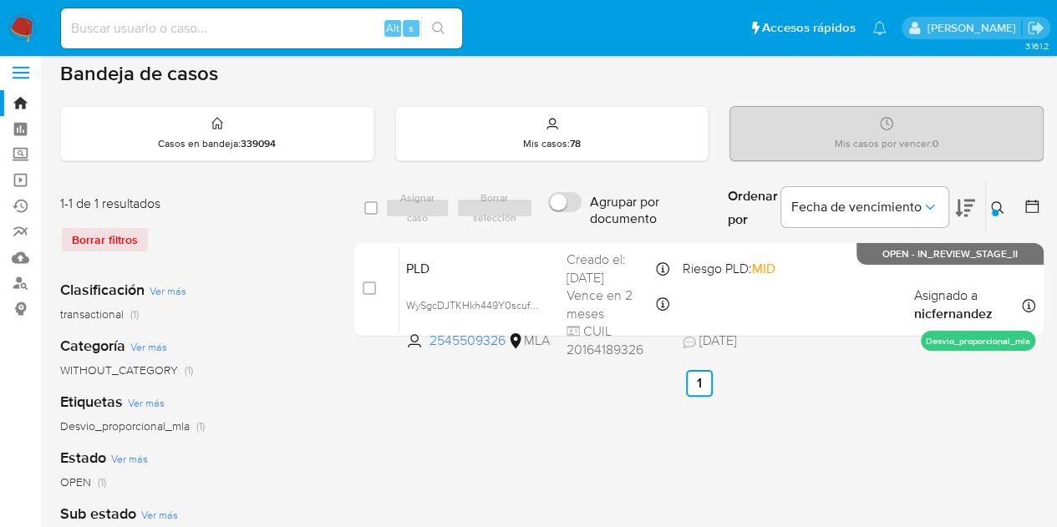
click at [996, 210] on div at bounding box center [995, 213] width 7 height 7
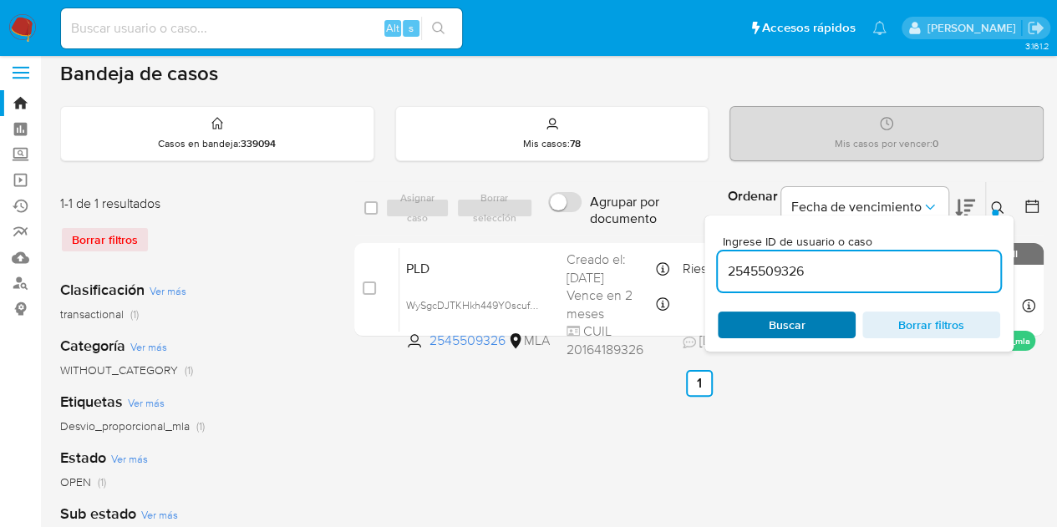
click at [802, 322] on span "Buscar" at bounding box center [787, 325] width 37 height 27
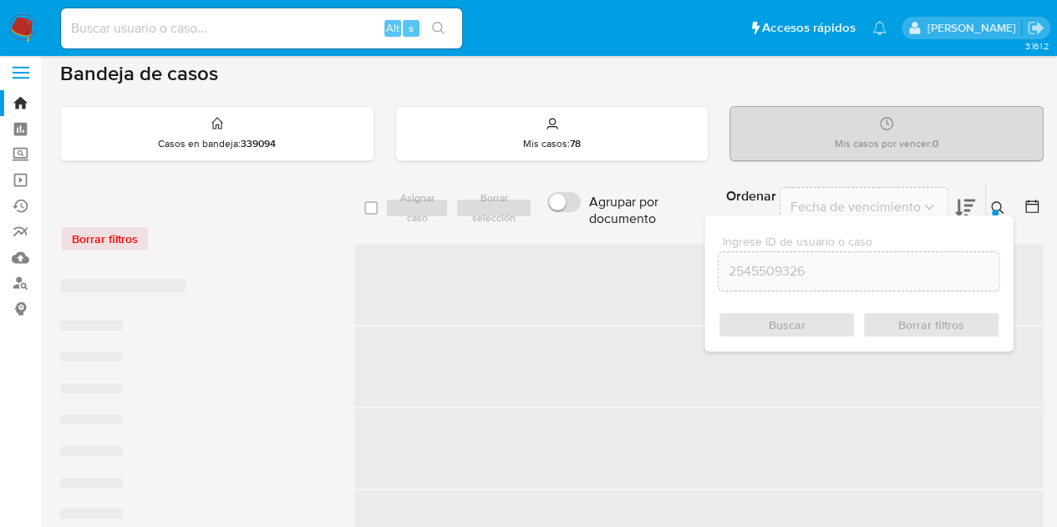
click at [995, 202] on icon at bounding box center [997, 207] width 13 height 13
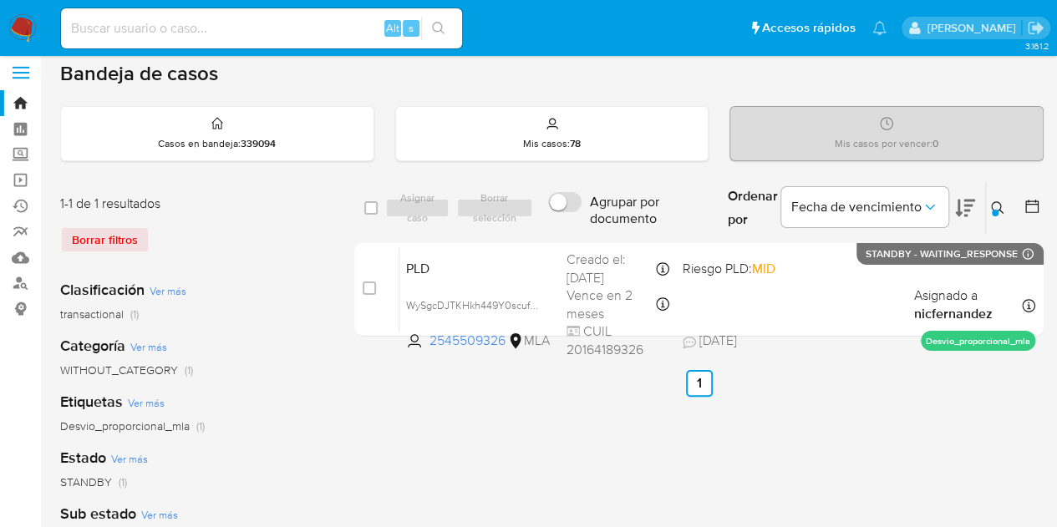
click at [996, 202] on icon at bounding box center [997, 207] width 13 height 13
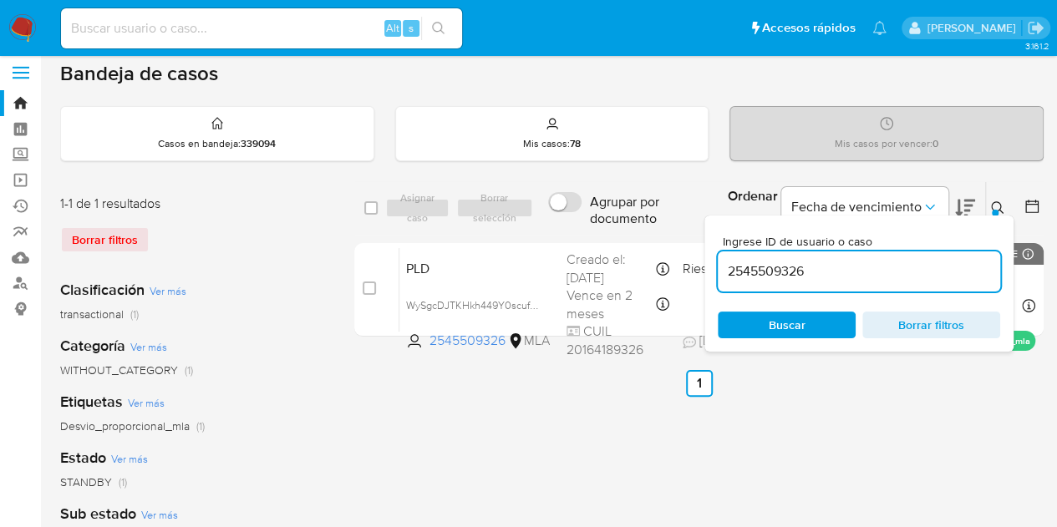
drag, startPoint x: 784, startPoint y: 258, endPoint x: 720, endPoint y: 248, distance: 65.1
click at [599, 233] on div "select-all-cases-checkbox Asignar caso Borrar selección Agrupar por documento O…" at bounding box center [698, 262] width 689 height 162
click at [999, 199] on button at bounding box center [1000, 208] width 28 height 20
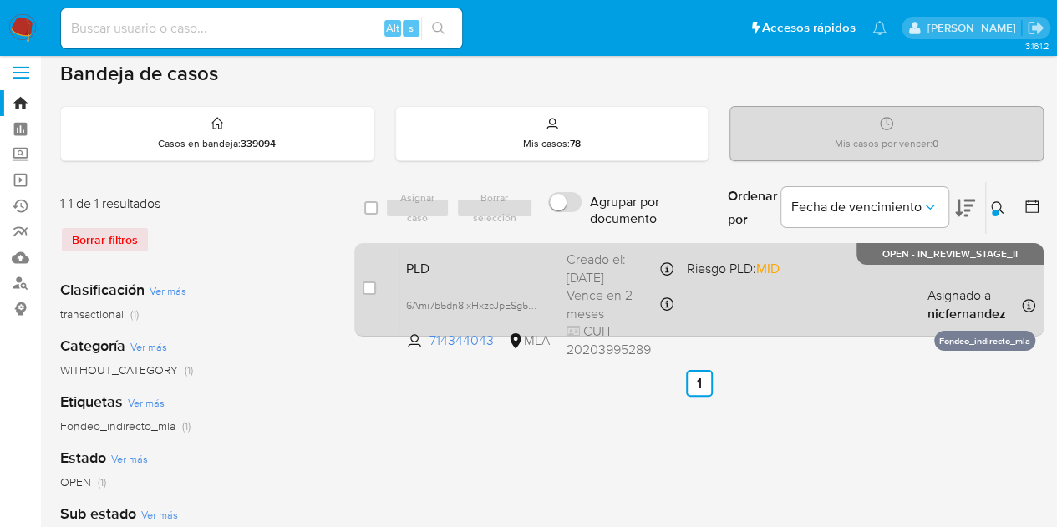
click at [521, 268] on span "PLD" at bounding box center [479, 268] width 147 height 22
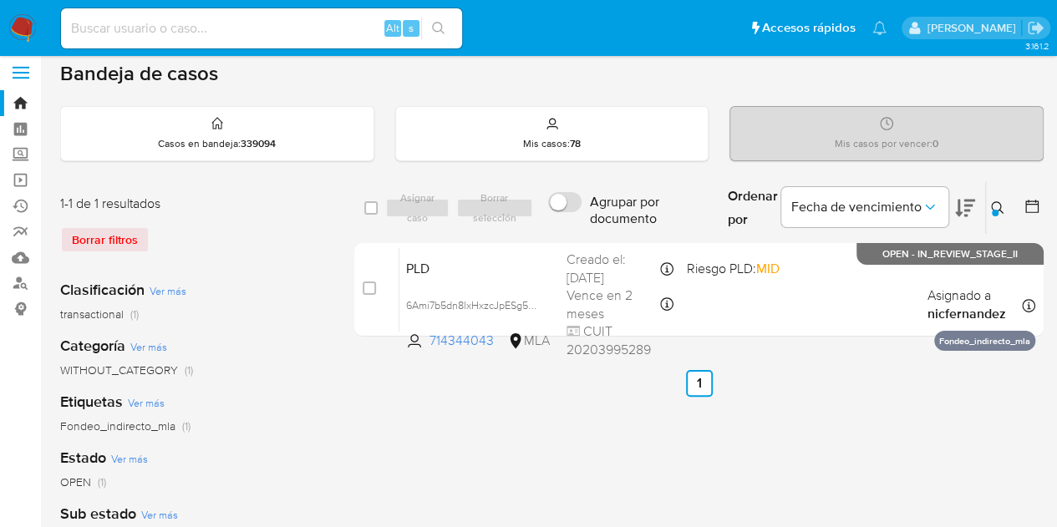
click at [1003, 206] on icon at bounding box center [997, 207] width 13 height 13
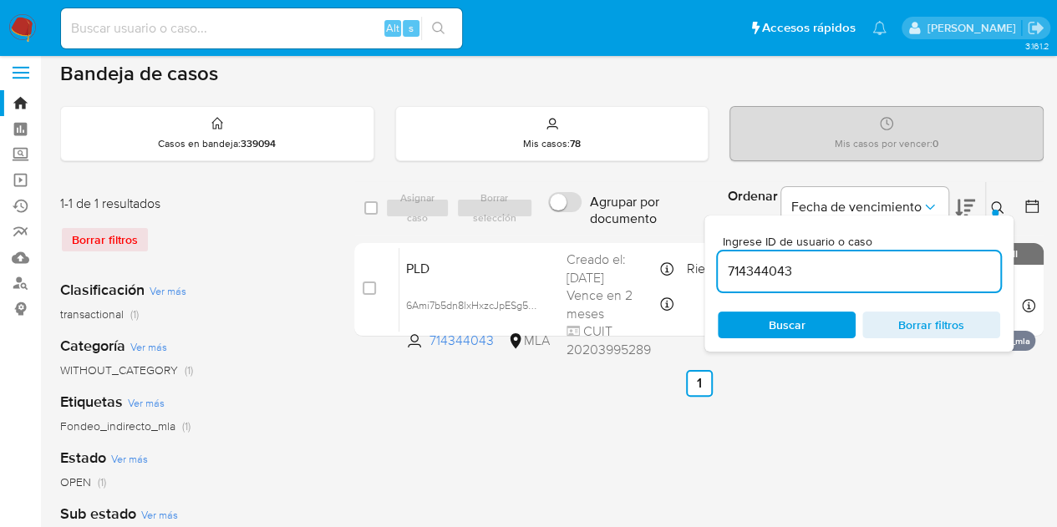
drag, startPoint x: 734, startPoint y: 235, endPoint x: 563, endPoint y: 187, distance: 177.0
click at [571, 188] on div "select-all-cases-checkbox Asignar caso Borrar selección Agrupar por documento O…" at bounding box center [698, 208] width 689 height 54
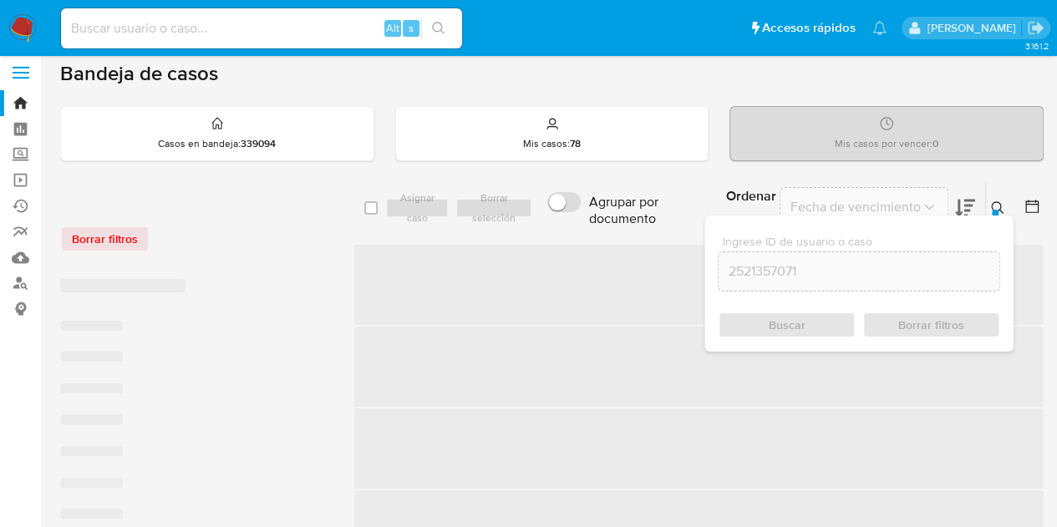
click at [996, 201] on icon at bounding box center [997, 207] width 13 height 13
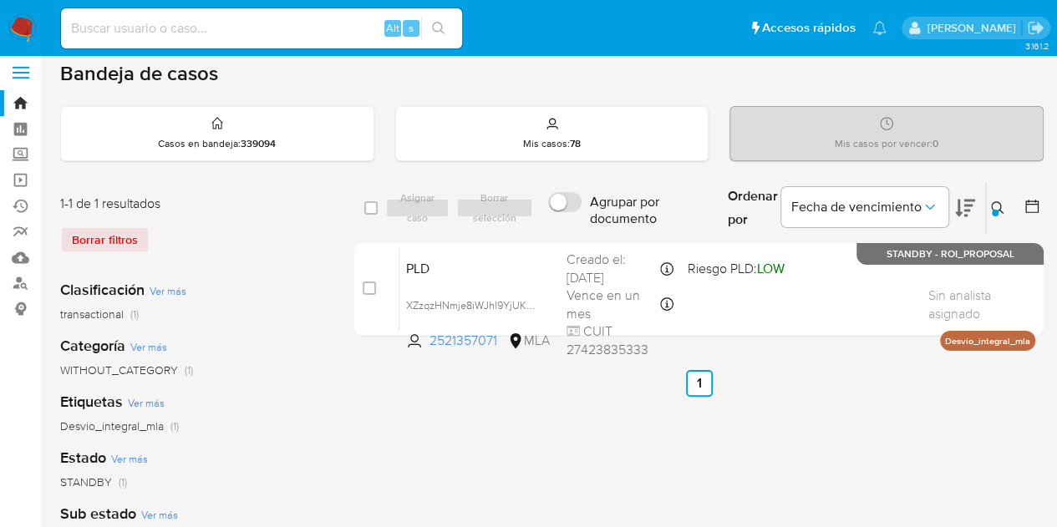
click at [295, 342] on div "Categoría Ver más WITHOUT_CATEGORY (1)" at bounding box center [193, 357] width 267 height 43
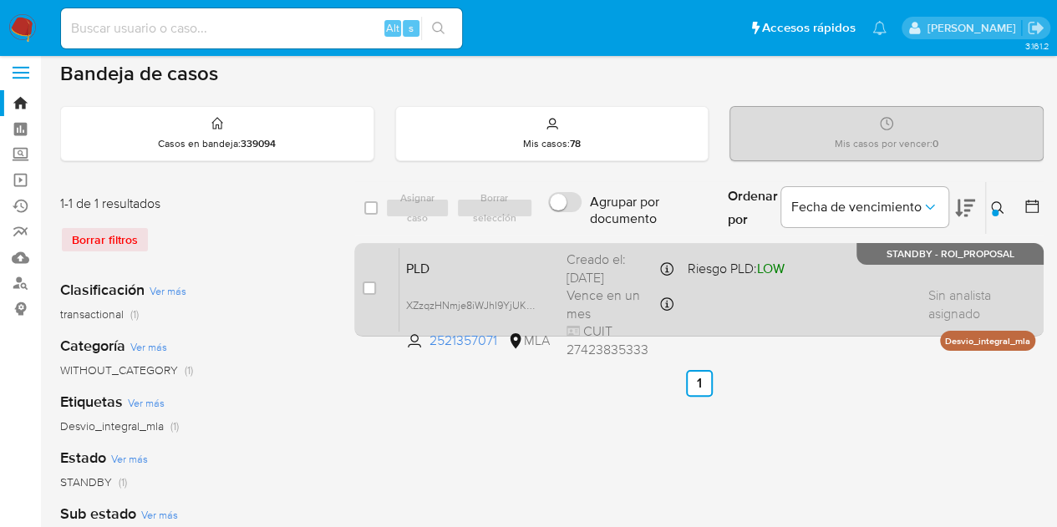
click at [506, 271] on span "PLD" at bounding box center [479, 268] width 147 height 22
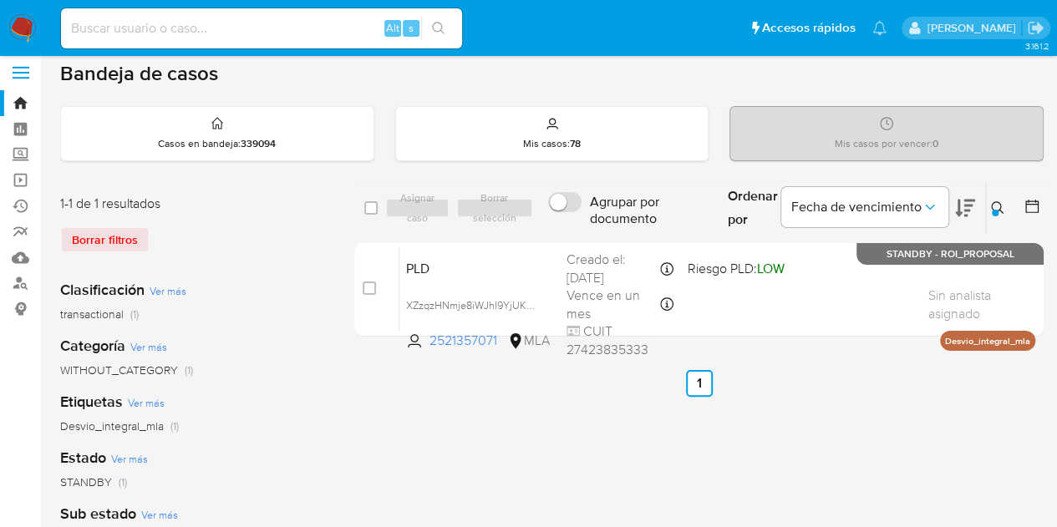
click at [998, 191] on div "Ingrese ID de usuario o caso 2521357071 Buscar Borrar filtros" at bounding box center [999, 208] width 28 height 52
click at [999, 201] on icon at bounding box center [997, 207] width 13 height 13
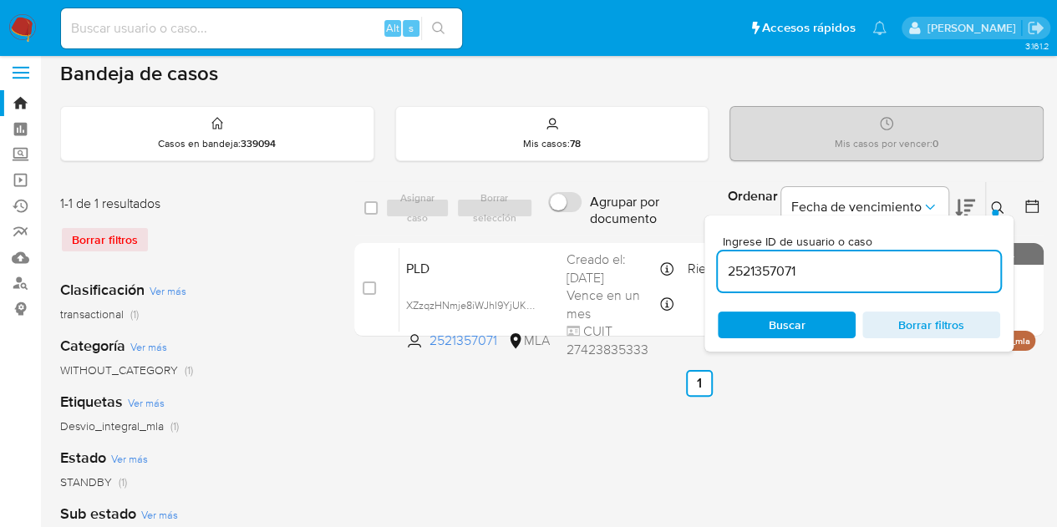
drag, startPoint x: 857, startPoint y: 263, endPoint x: 622, endPoint y: 223, distance: 238.2
click at [623, 221] on div "select-all-cases-checkbox Asignar caso Borrar selección Agrupar por documento O…" at bounding box center [698, 208] width 689 height 54
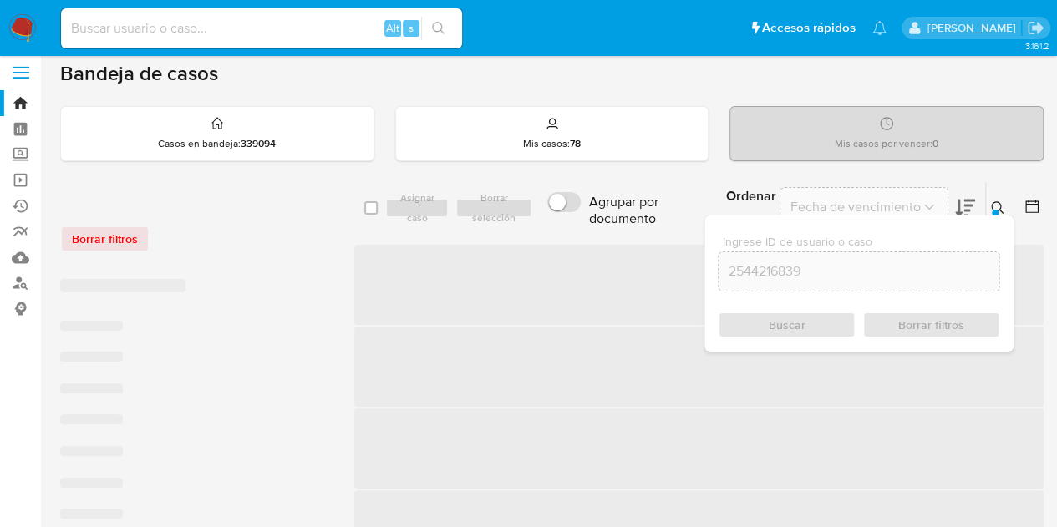
click at [999, 203] on icon at bounding box center [997, 207] width 13 height 13
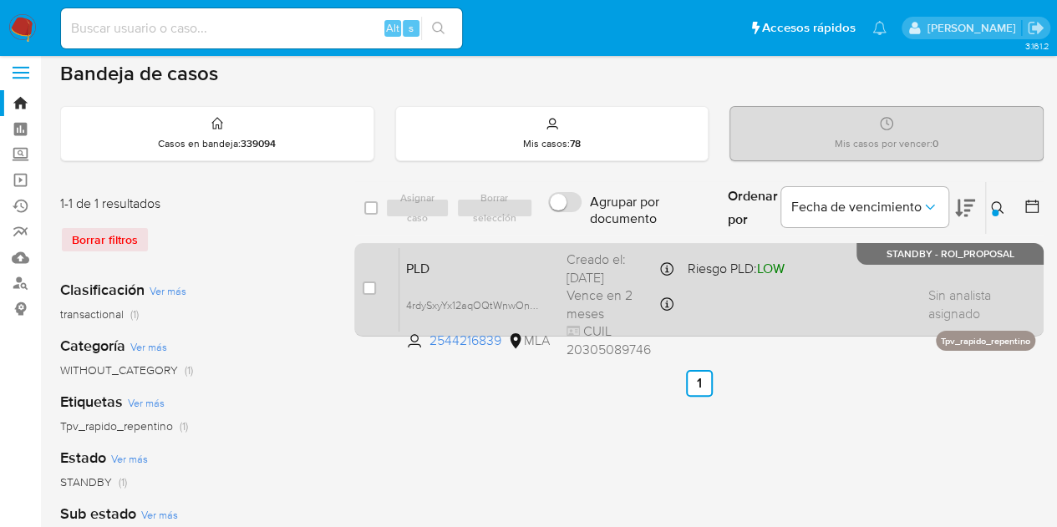
click at [483, 266] on span "PLD" at bounding box center [479, 268] width 147 height 22
click at [508, 277] on div "PLD 4rdySxyYx12aqOQtWnwOnibx 2544216839 MLA Riesgo PLD: LOW Creado el: 12/09/20…" at bounding box center [717, 289] width 636 height 84
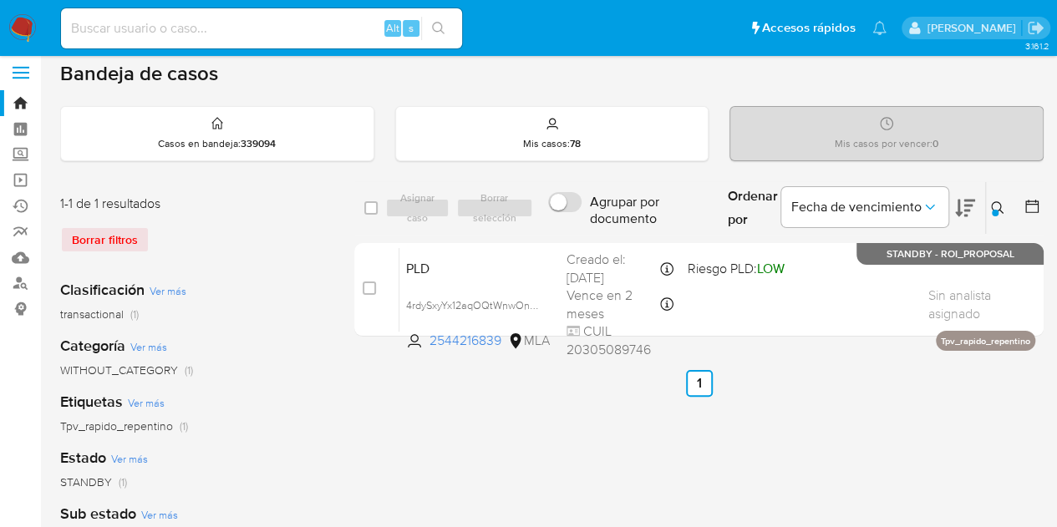
click at [1001, 206] on icon at bounding box center [997, 207] width 13 height 13
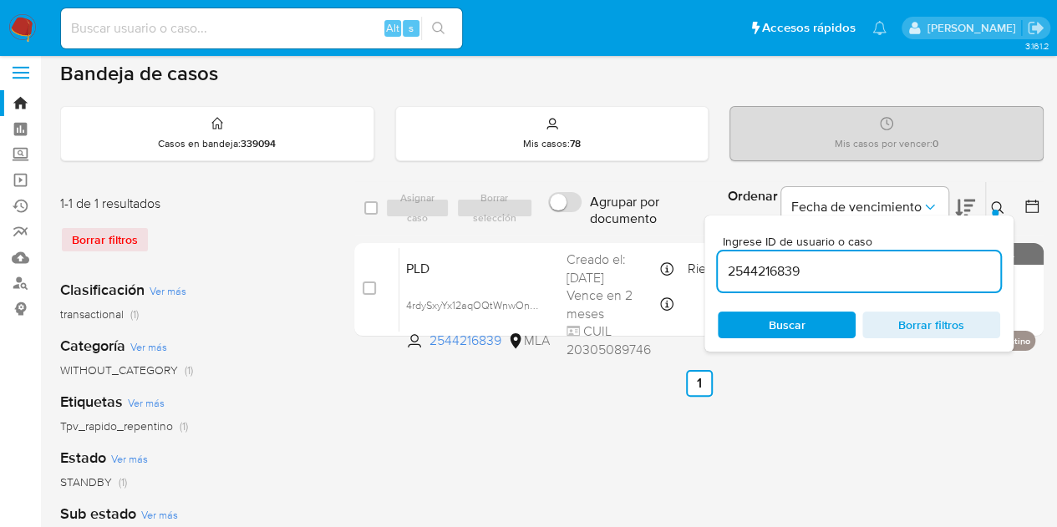
drag, startPoint x: 839, startPoint y: 267, endPoint x: 595, endPoint y: 233, distance: 246.3
click at [595, 233] on div "select-all-cases-checkbox Asignar caso Borrar selección Agrupar por documento O…" at bounding box center [698, 262] width 689 height 162
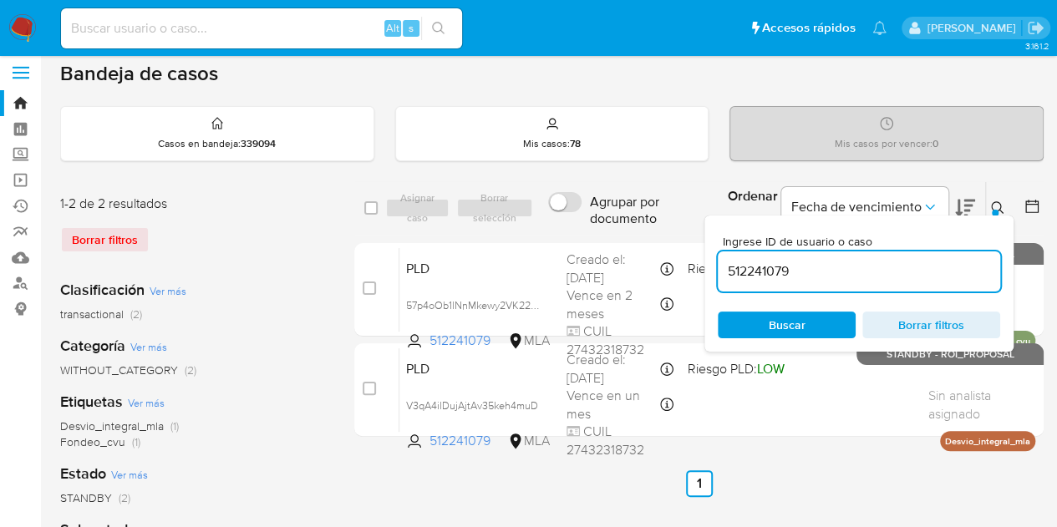
click at [996, 204] on icon at bounding box center [997, 207] width 13 height 13
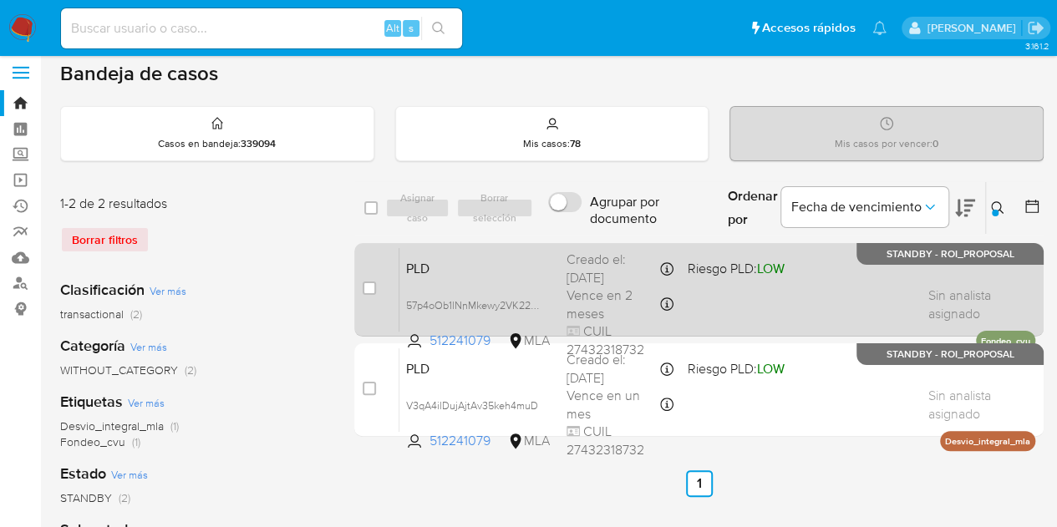
click at [475, 270] on span "PLD" at bounding box center [479, 268] width 147 height 22
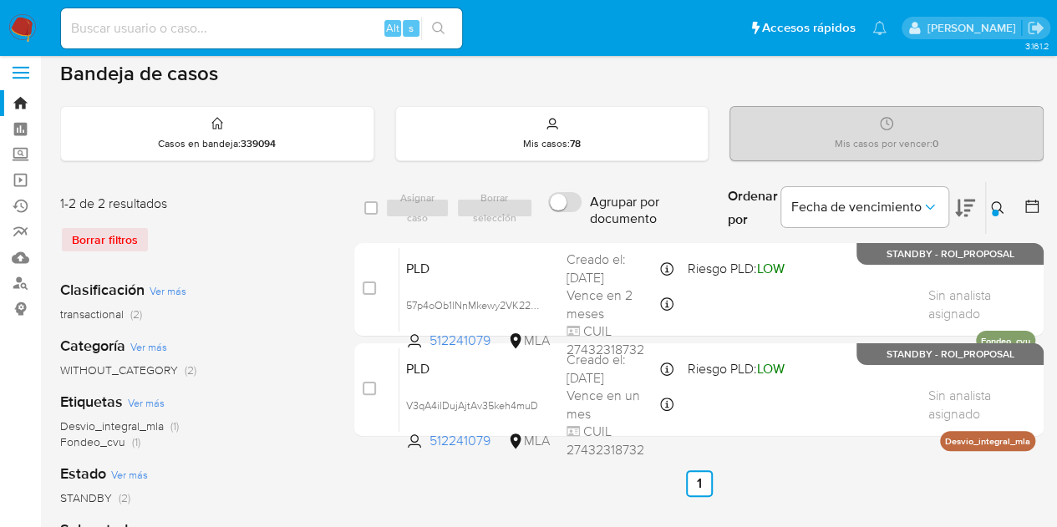
click at [993, 210] on div at bounding box center [995, 213] width 7 height 7
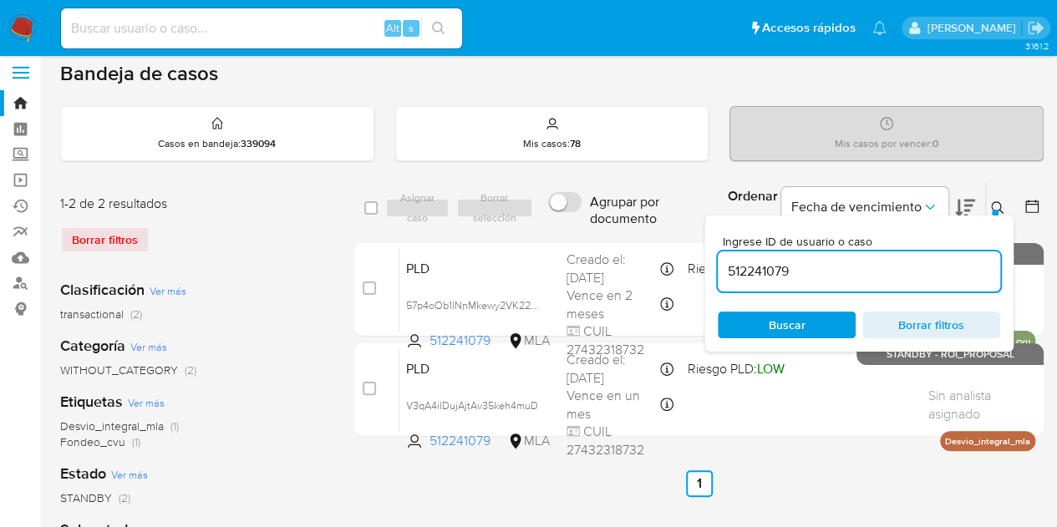
click at [309, 407] on div "Etiquetas Ver más Desvio_integral_mla (1) Fondeo_cvu (1)" at bounding box center [193, 421] width 267 height 58
click at [1003, 204] on icon at bounding box center [997, 207] width 13 height 13
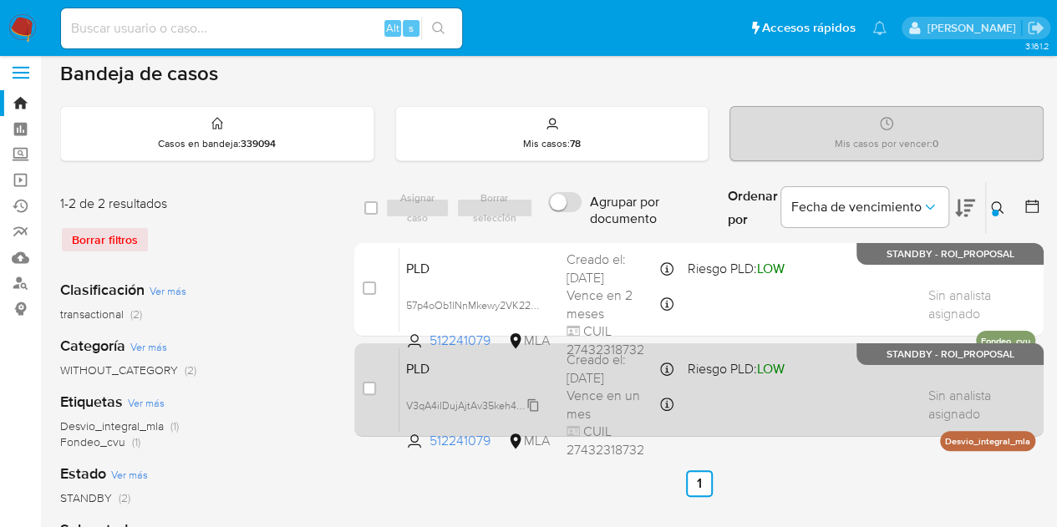
click at [533, 406] on span "V3qA4ilDujAjtAv35keh4muD" at bounding box center [472, 404] width 132 height 18
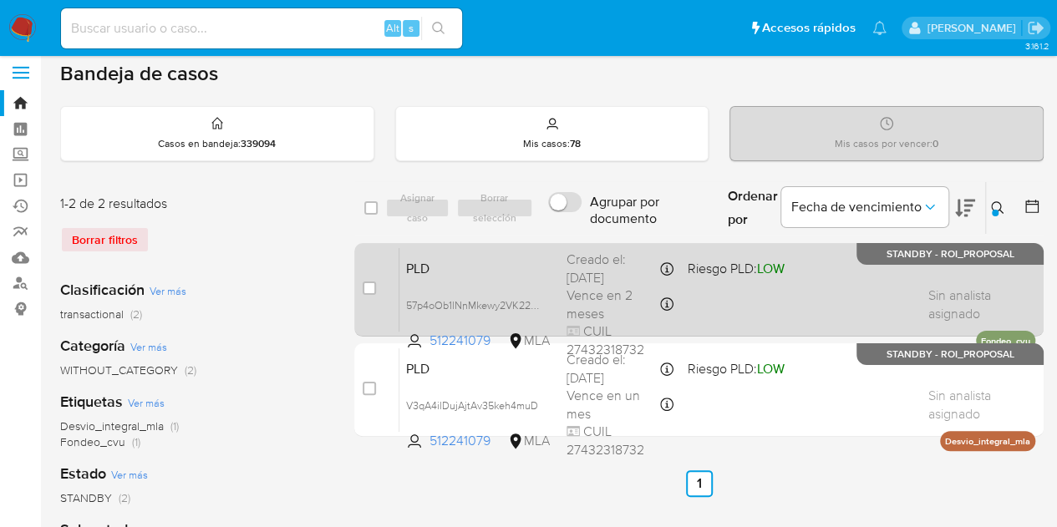
drag, startPoint x: 284, startPoint y: 374, endPoint x: 449, endPoint y: 321, distance: 172.8
click at [284, 374] on div "WITHOUT_CATEGORY (2)" at bounding box center [193, 371] width 267 height 16
click at [535, 299] on span "57p4oOb1lNnMkewy2VK22EmG" at bounding box center [479, 304] width 146 height 18
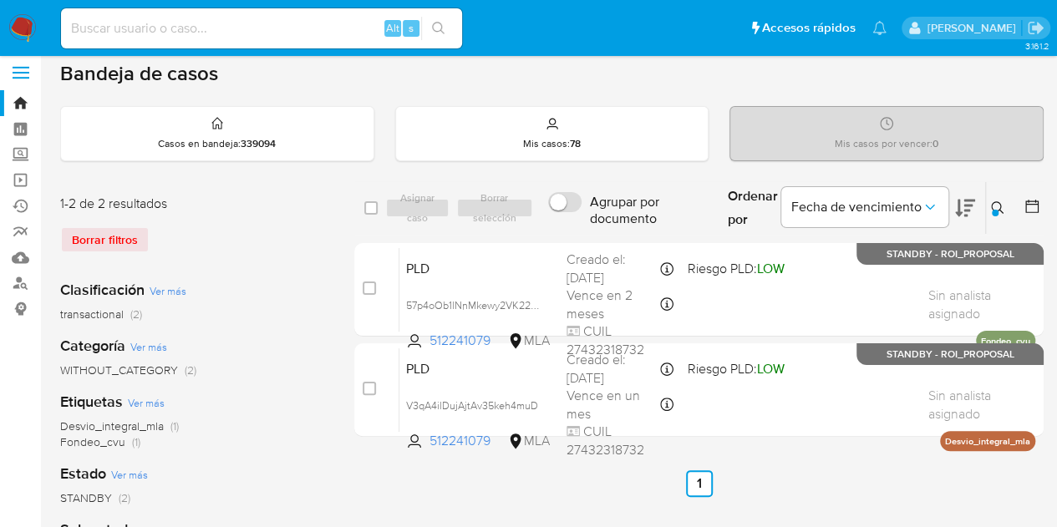
click at [292, 429] on div "Desvio_integral_mla (1) Fondeo_cvu (1)" at bounding box center [193, 435] width 267 height 32
click at [998, 201] on icon at bounding box center [997, 207] width 13 height 13
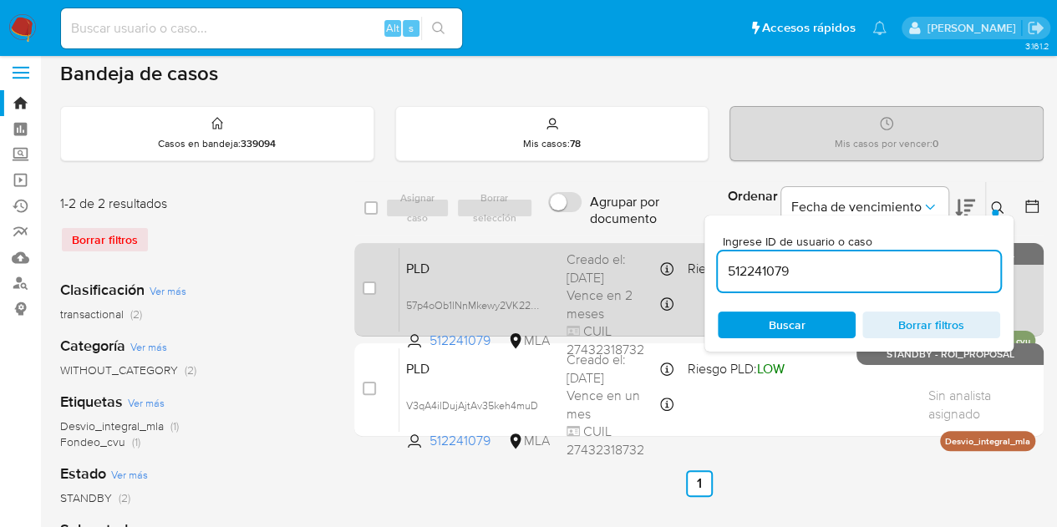
drag, startPoint x: 816, startPoint y: 271, endPoint x: 623, endPoint y: 242, distance: 194.4
click at [623, 242] on div "select-all-cases-checkbox Asignar caso Borrar selección Agrupar por documento O…" at bounding box center [698, 312] width 689 height 262
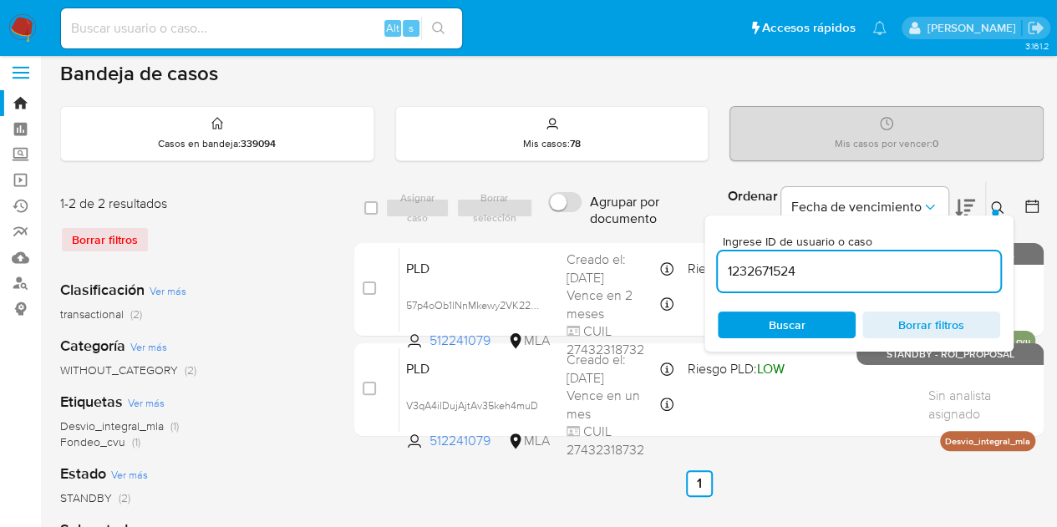
type input "1232671524"
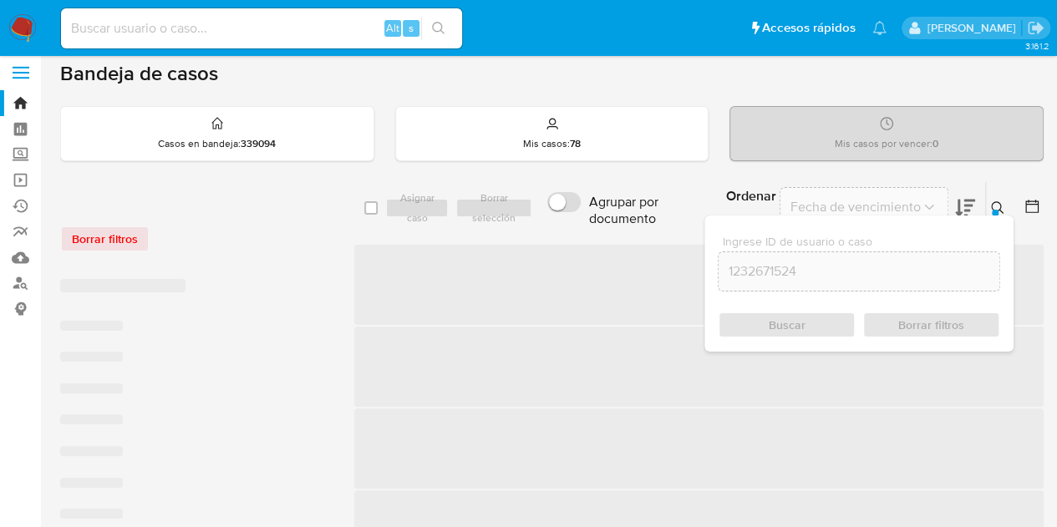
click at [1004, 206] on button at bounding box center [1000, 208] width 28 height 20
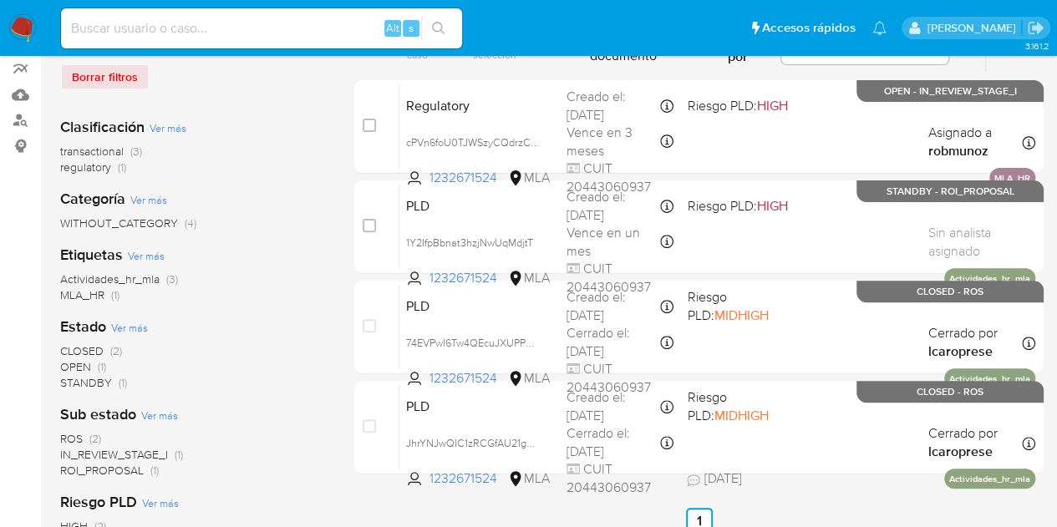
scroll to position [157, 0]
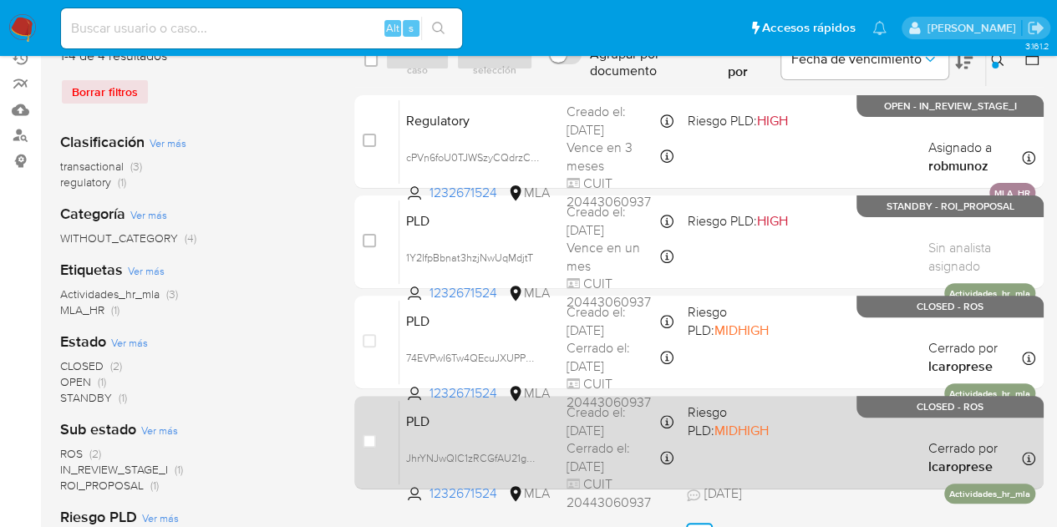
click at [476, 426] on span "PLD" at bounding box center [479, 420] width 147 height 22
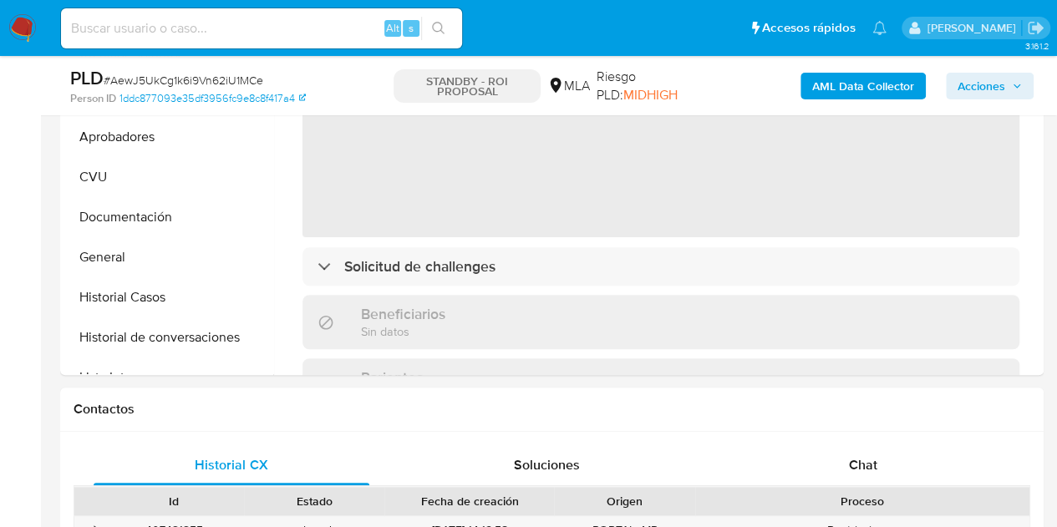
select select "10"
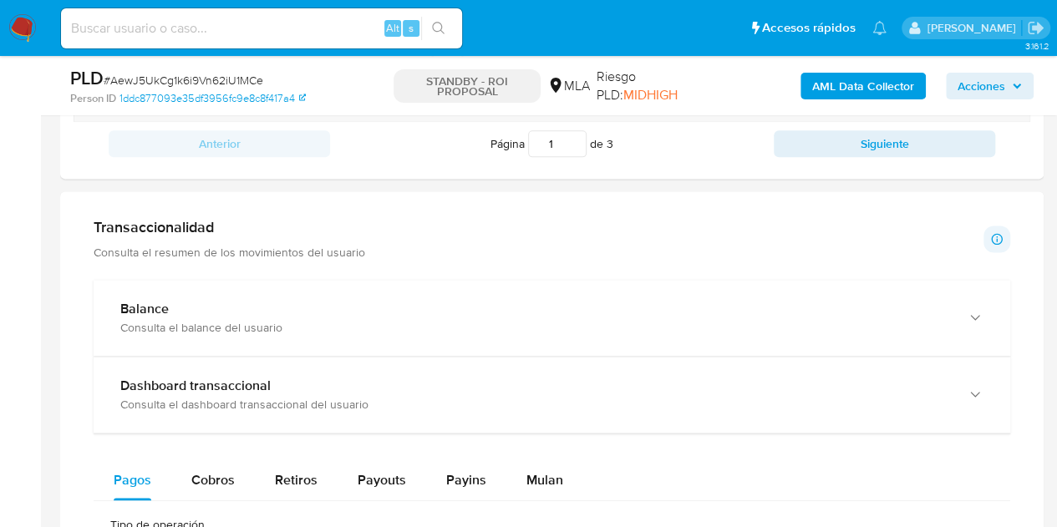
scroll to position [1025, 0]
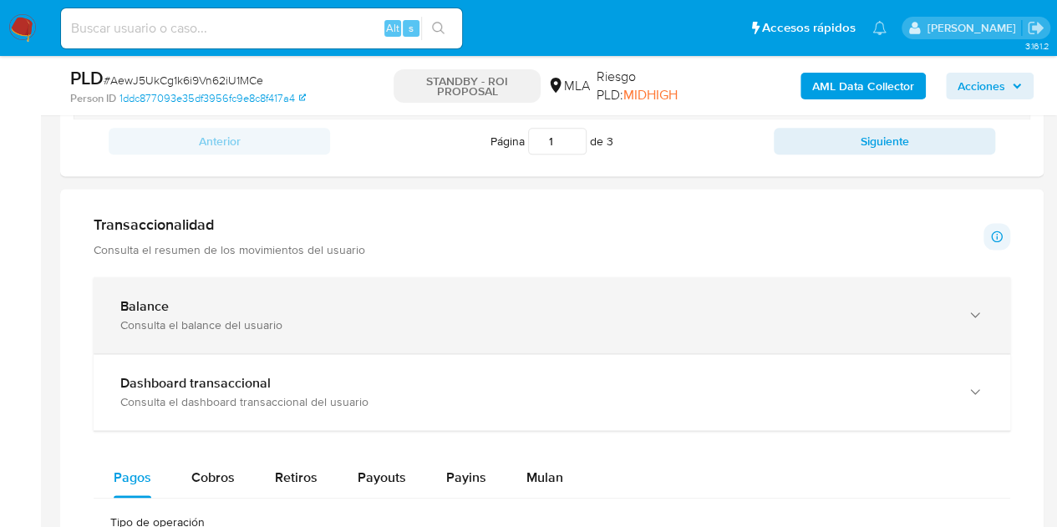
click at [841, 325] on div "Consulta el balance del usuario" at bounding box center [535, 325] width 830 height 15
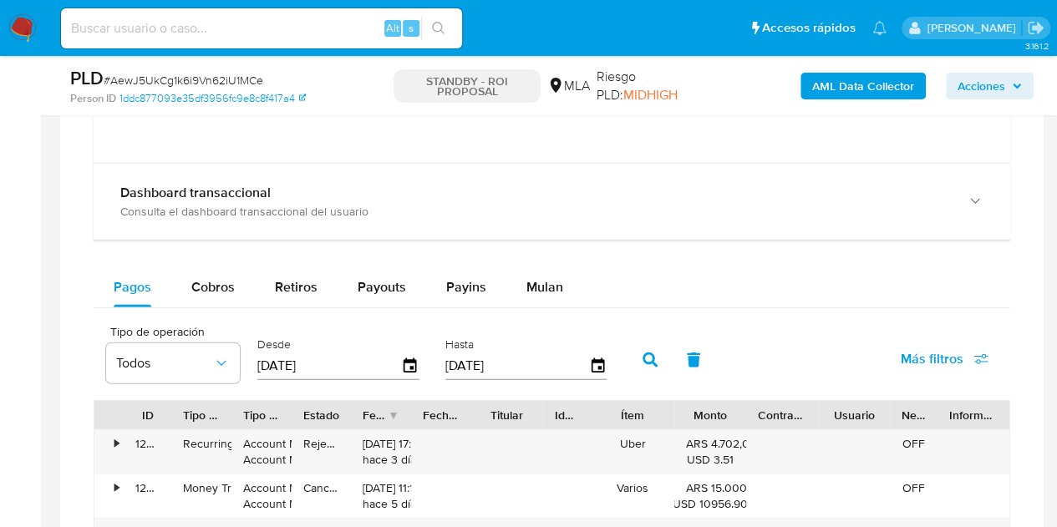
scroll to position [1881, 0]
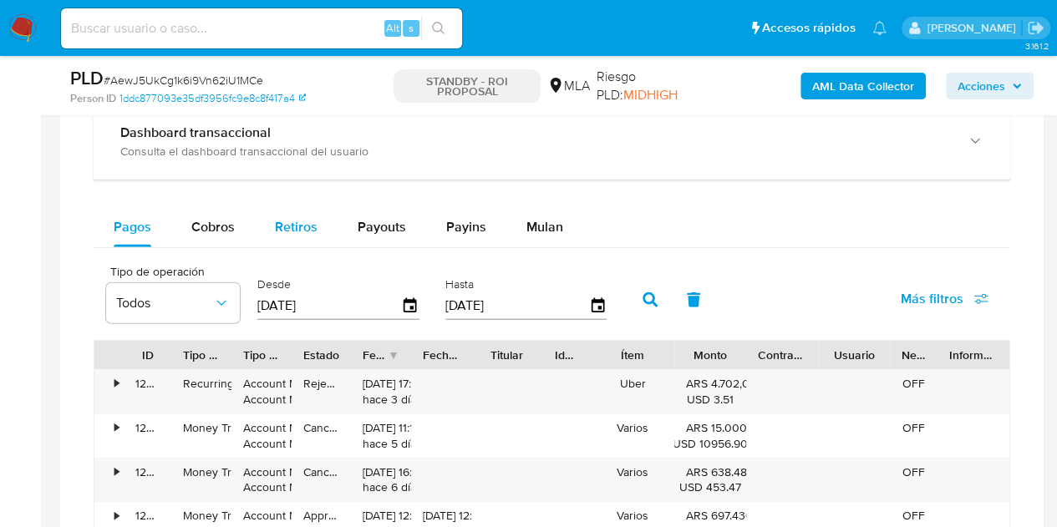
click at [310, 230] on span "Retiros" at bounding box center [296, 226] width 43 height 19
select select "10"
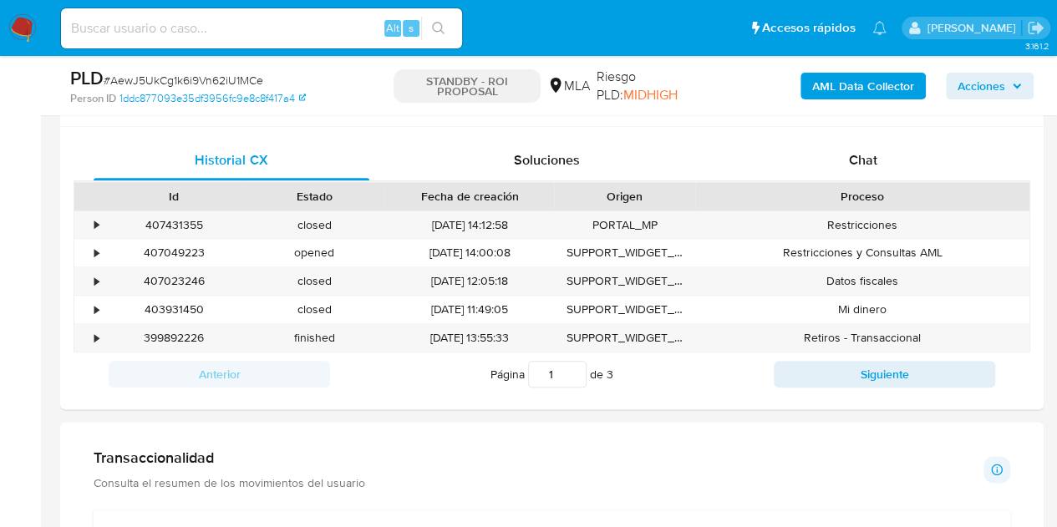
scroll to position [760, 0]
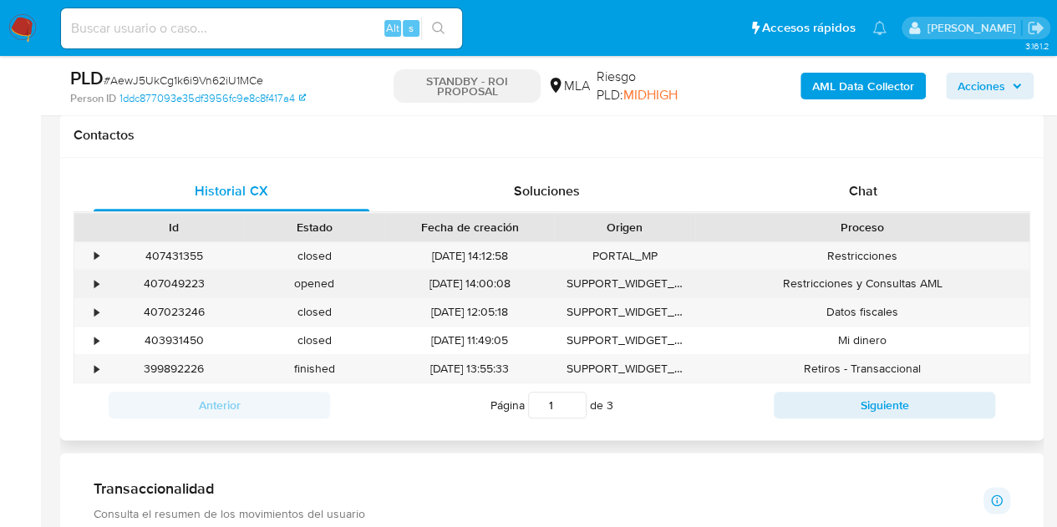
click at [176, 282] on div "407049223" at bounding box center [174, 284] width 140 height 28
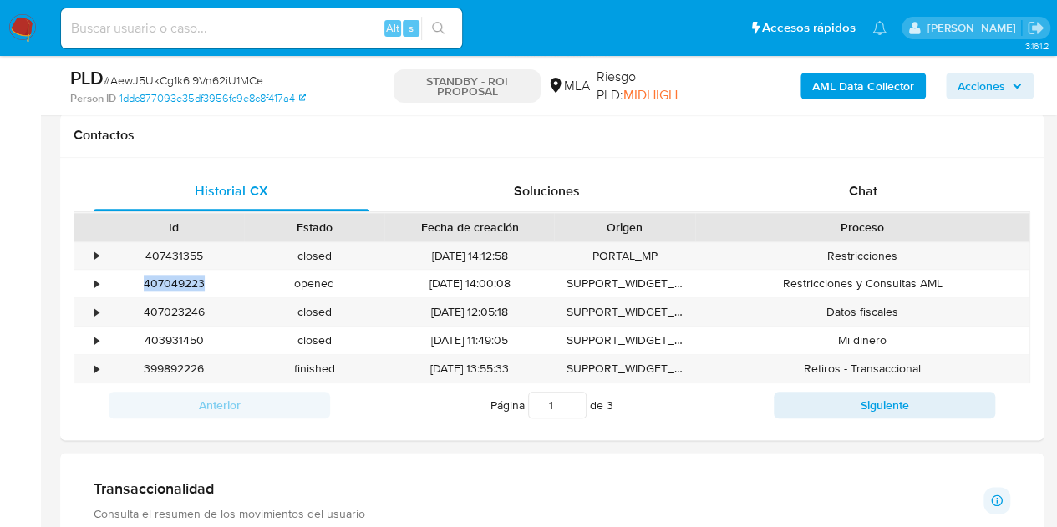
copy div "407049223"
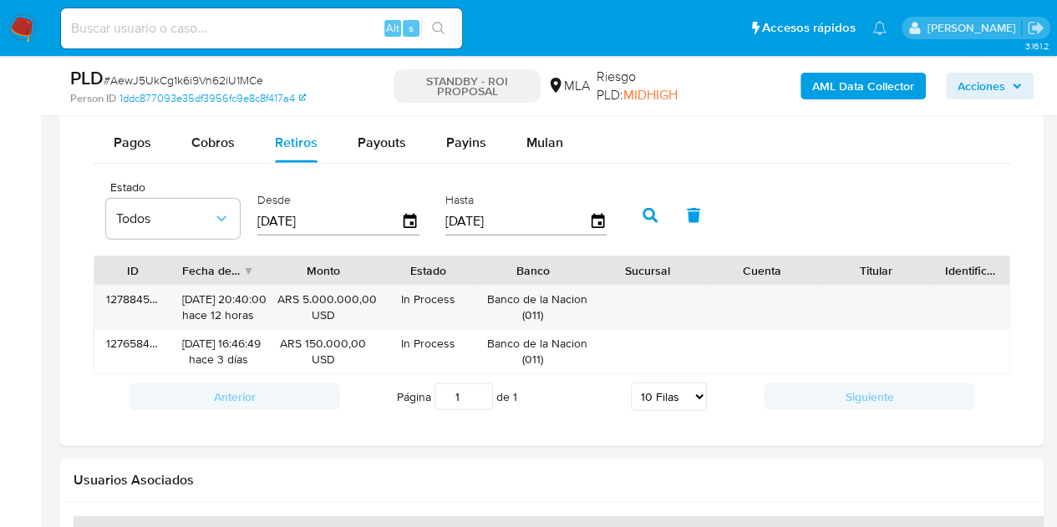
scroll to position [1962, 0]
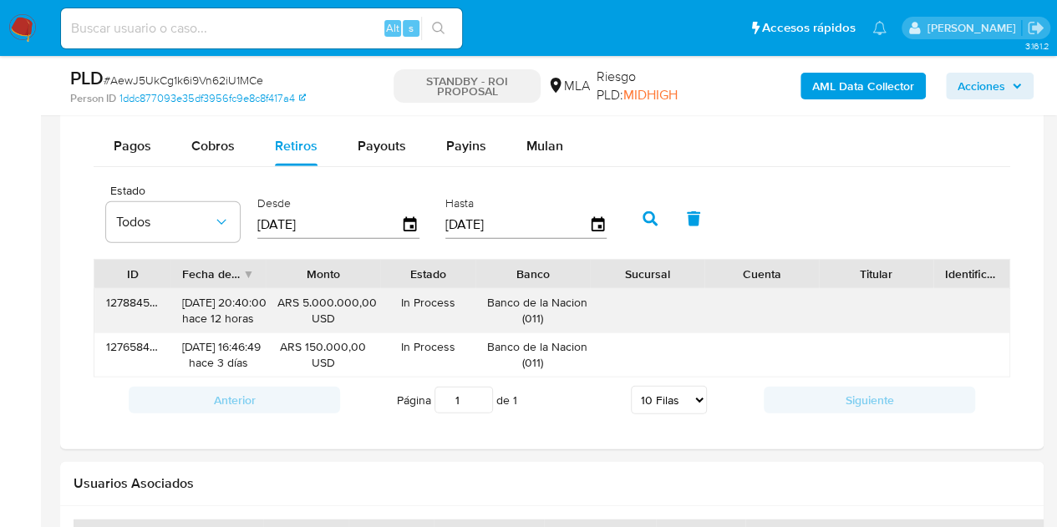
drag, startPoint x: 420, startPoint y: 312, endPoint x: 485, endPoint y: 313, distance: 65.2
click at [420, 312] on div "In Process Pending Bank" at bounding box center [427, 310] width 95 height 43
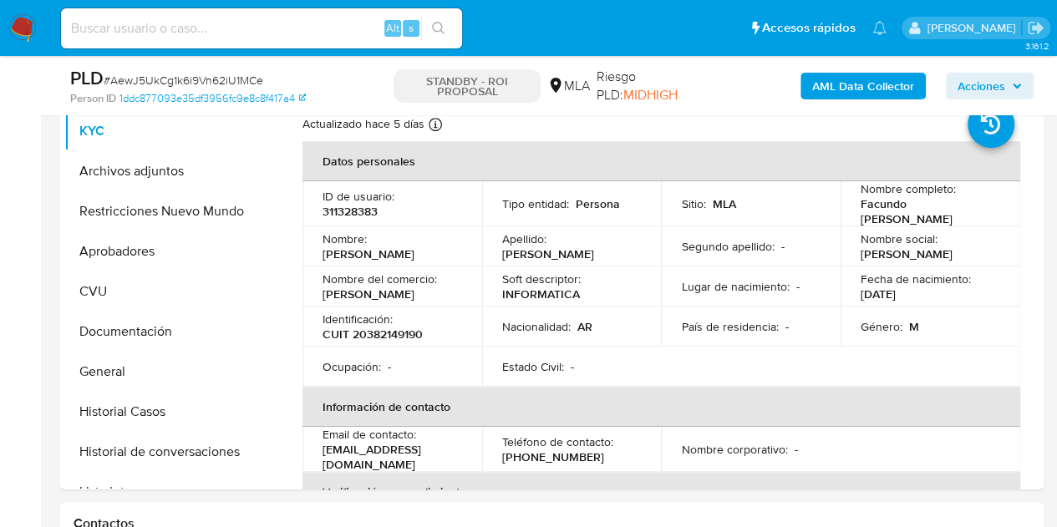
scroll to position [363, 0]
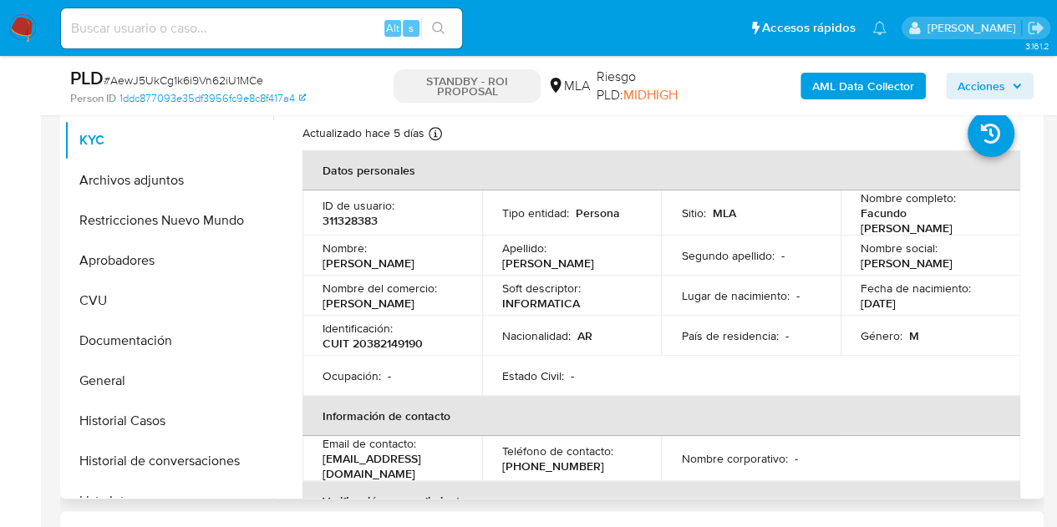
drag, startPoint x: 858, startPoint y: 218, endPoint x: 941, endPoint y: 224, distance: 82.9
click at [941, 224] on td "Nombre completo : Facundo Emmanuel Lopez Chaile" at bounding box center [931, 213] width 180 height 45
copy p "Facundo Emmanuel Lopez Chaile"
click at [438, 294] on div "Nombre del comercio : Facundo López" at bounding box center [393, 296] width 140 height 30
drag, startPoint x: 361, startPoint y: 298, endPoint x: 416, endPoint y: 74, distance: 230.7
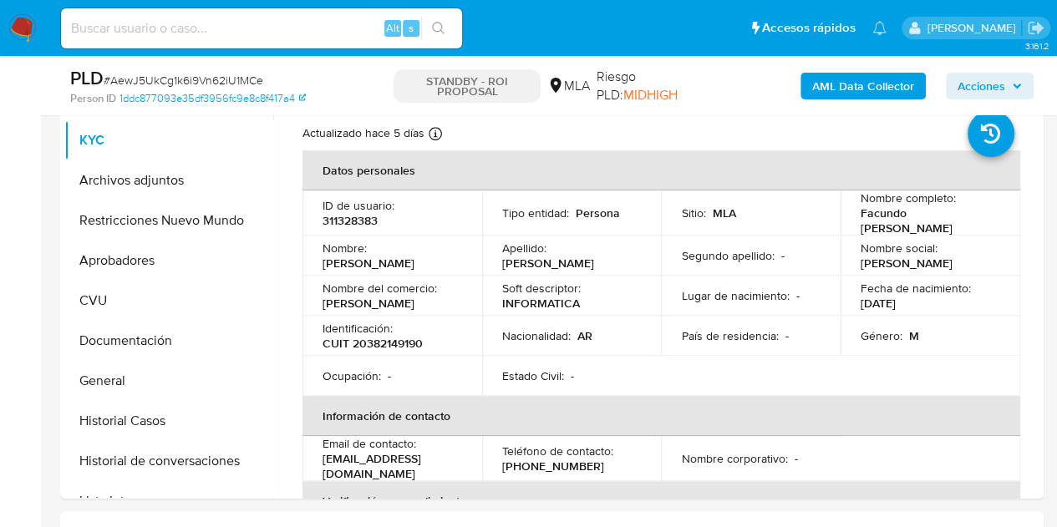
click at [361, 297] on p "Facundo López" at bounding box center [369, 303] width 92 height 15
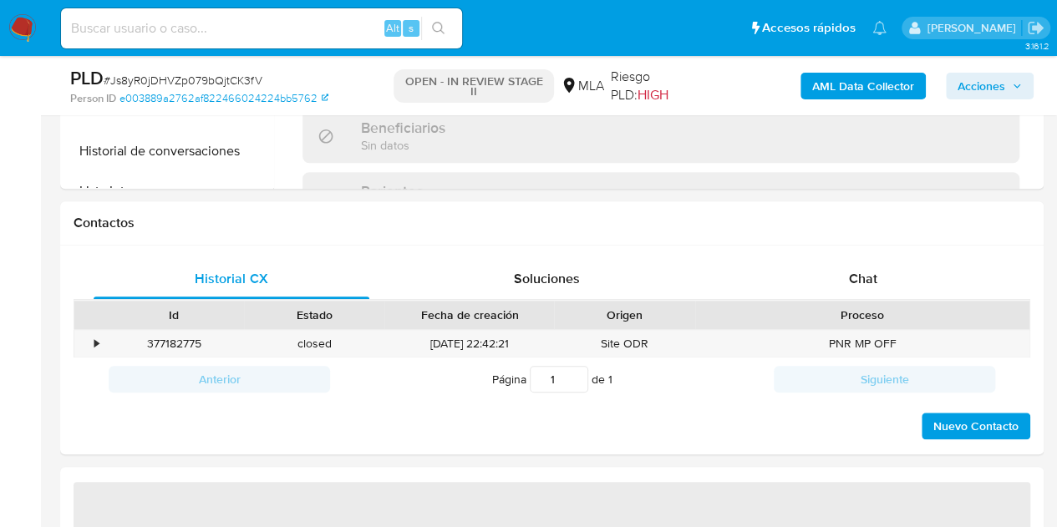
select select "10"
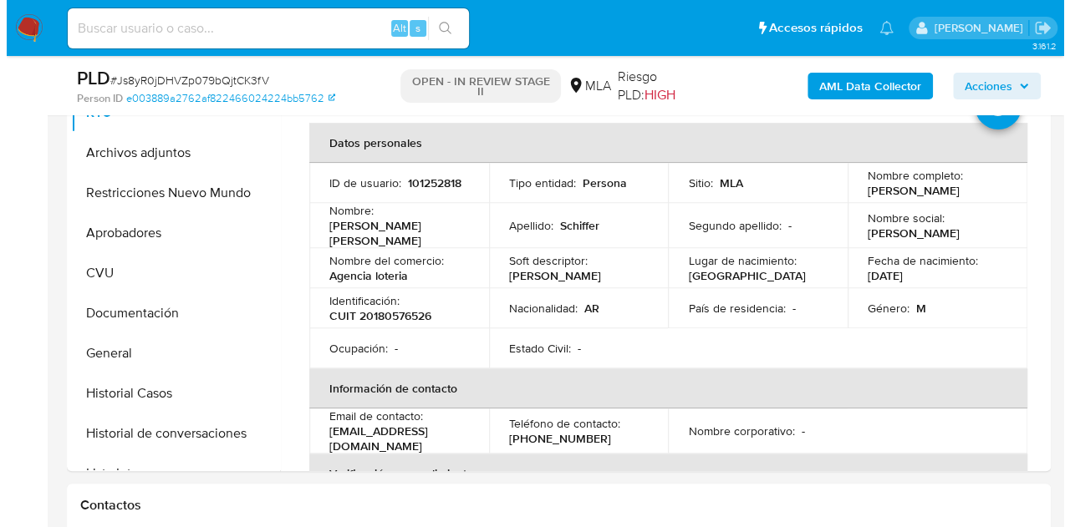
scroll to position [332, 0]
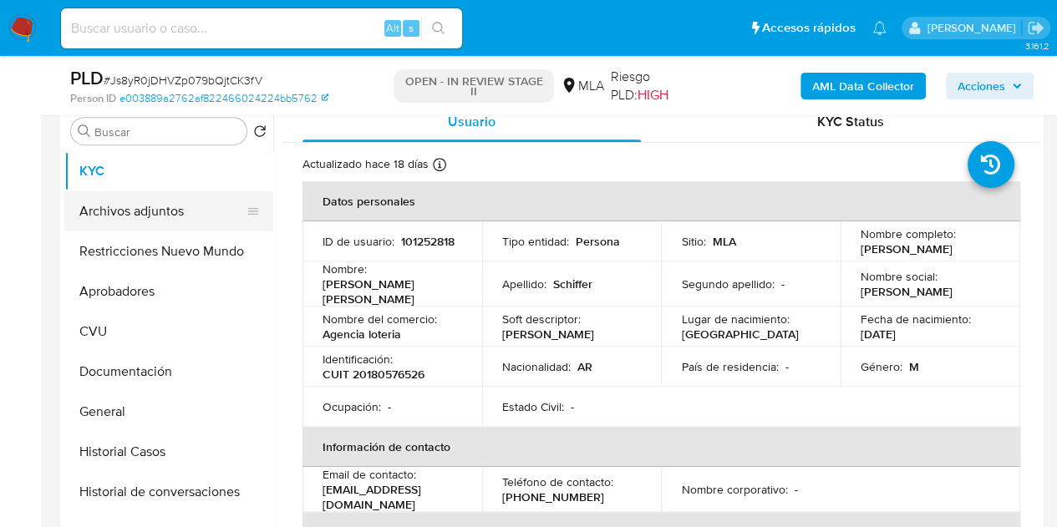
click at [142, 211] on button "Archivos adjuntos" at bounding box center [162, 211] width 196 height 40
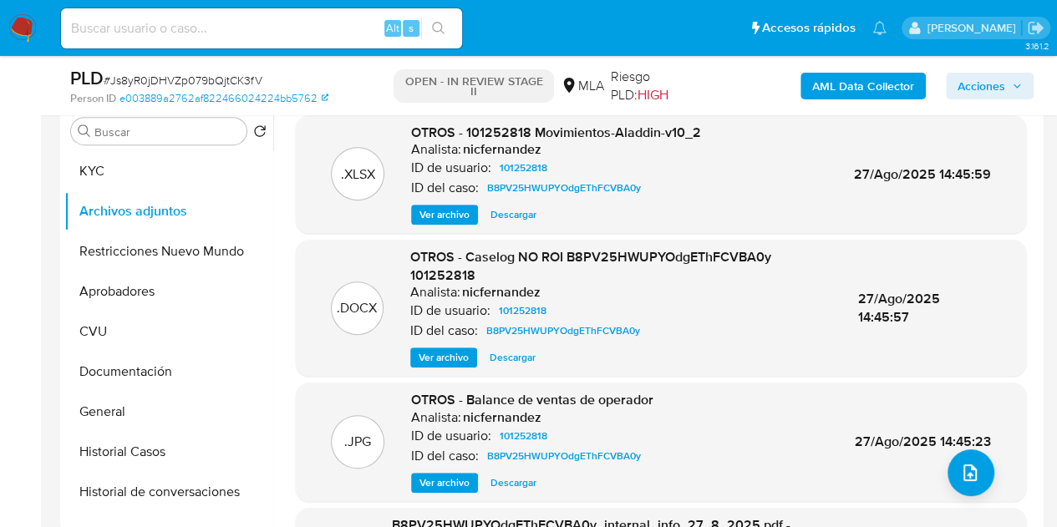
click at [435, 360] on span "Ver archivo" at bounding box center [444, 357] width 50 height 17
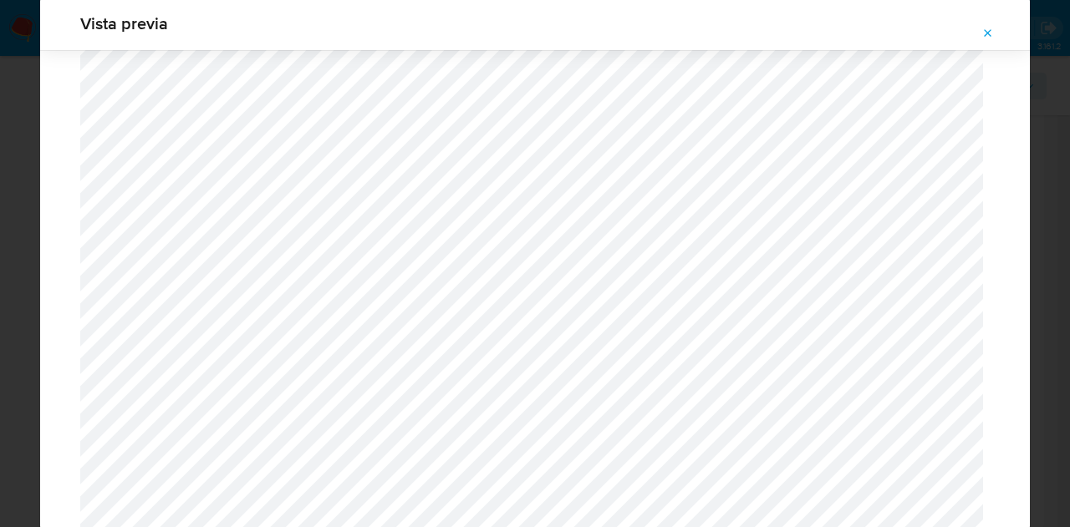
scroll to position [850, 0]
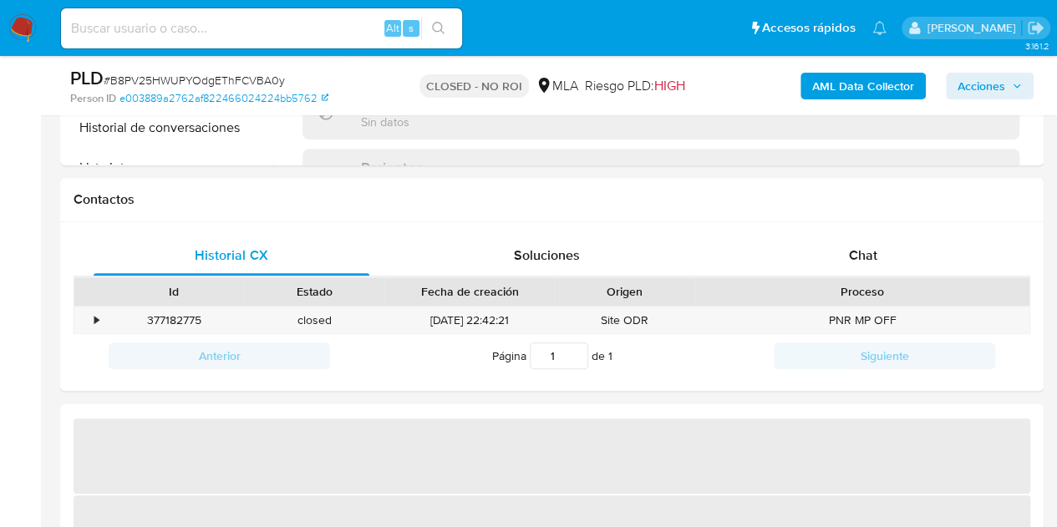
scroll to position [769, 0]
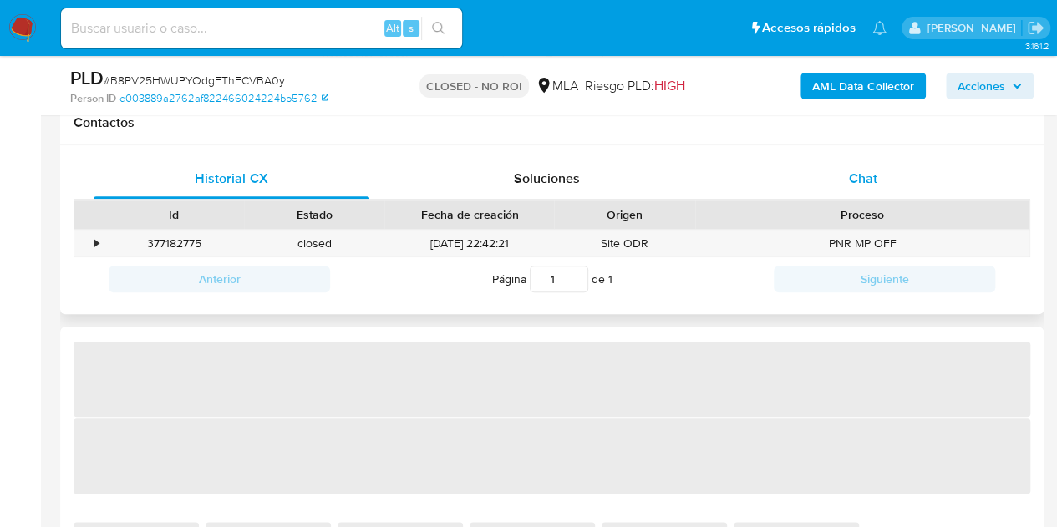
click at [825, 170] on div "Chat" at bounding box center [863, 179] width 276 height 40
select select "10"
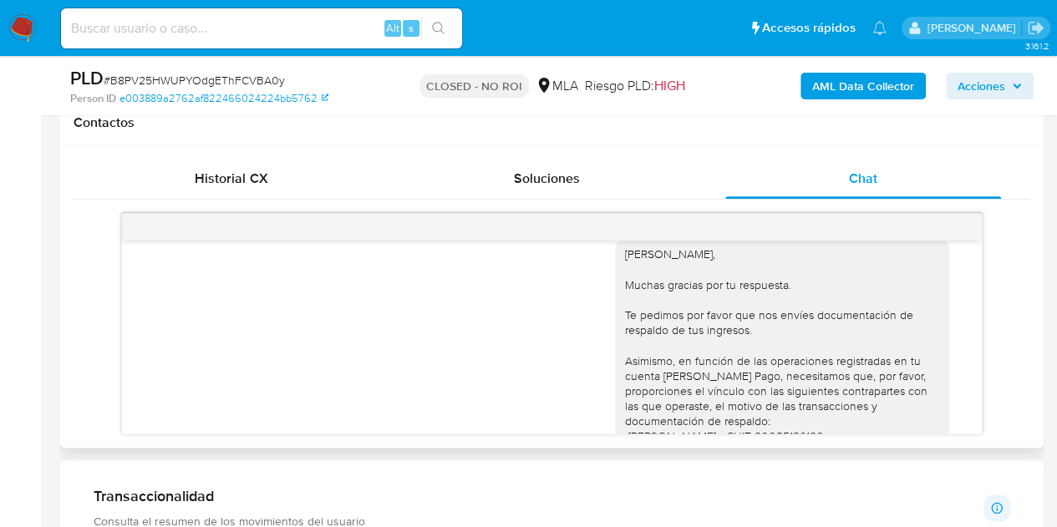
scroll to position [1009, 0]
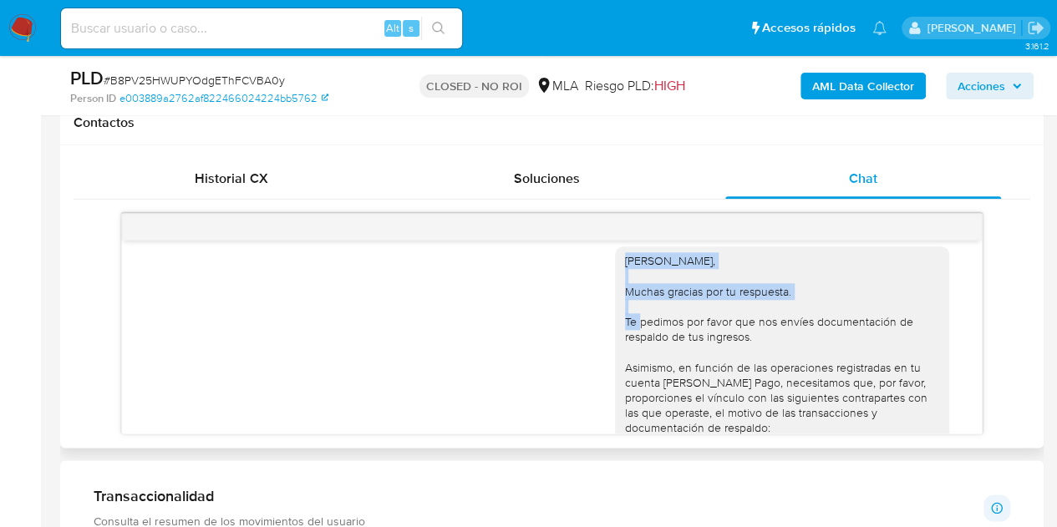
drag, startPoint x: 615, startPoint y: 293, endPoint x: 788, endPoint y: 323, distance: 175.6
click at [788, 323] on div "Hola Ernesto Mario, Muchas gracias por tu respuesta. Te pedimos por favor que n…" at bounding box center [782, 473] width 314 height 440
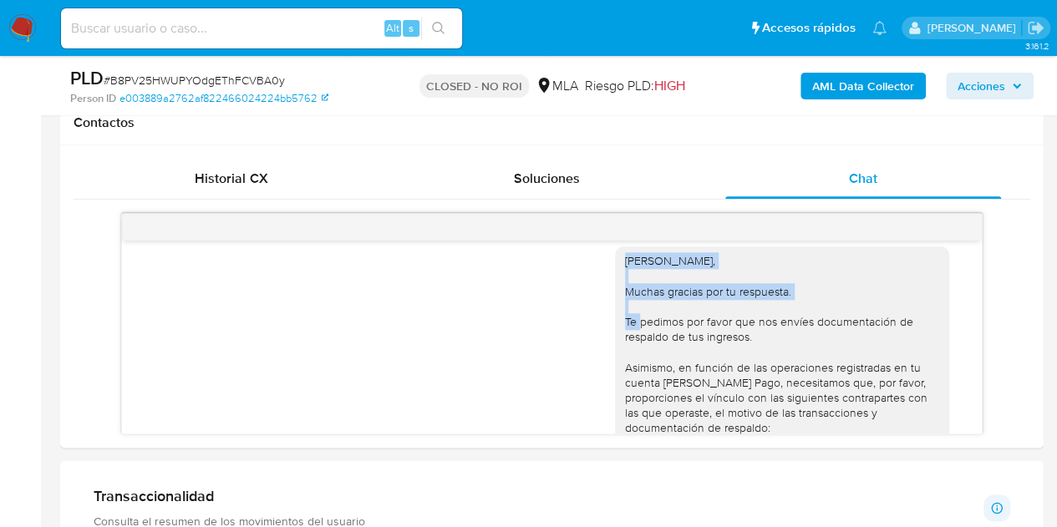
copy div "Hola Ernesto Mario, Muchas gracias por tu respuesta."
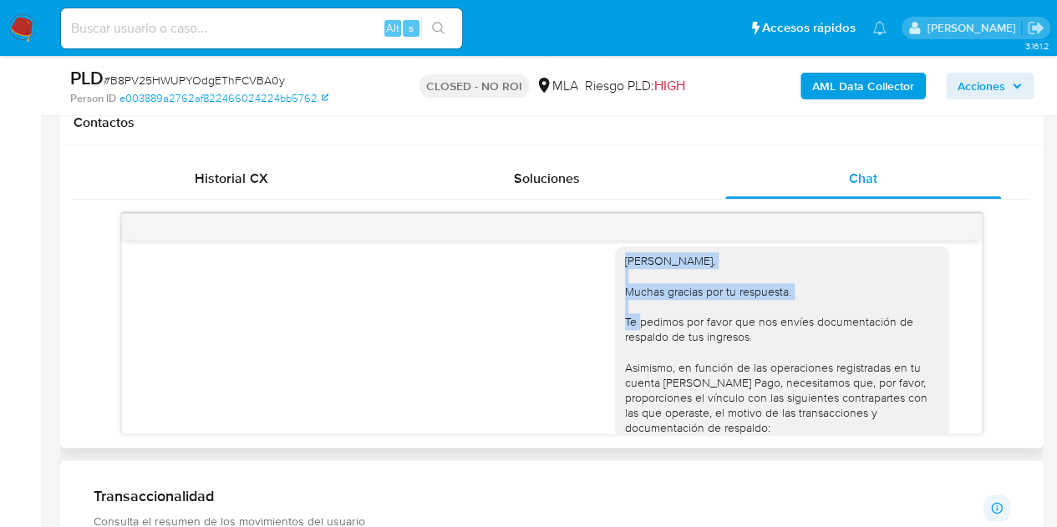
drag, startPoint x: 416, startPoint y: 320, endPoint x: 689, endPoint y: 305, distance: 272.8
click at [416, 320] on div "Hola Ernesto Mario, Muchas gracias por tu respuesta. Te pedimos por favor que n…" at bounding box center [552, 480] width 818 height 490
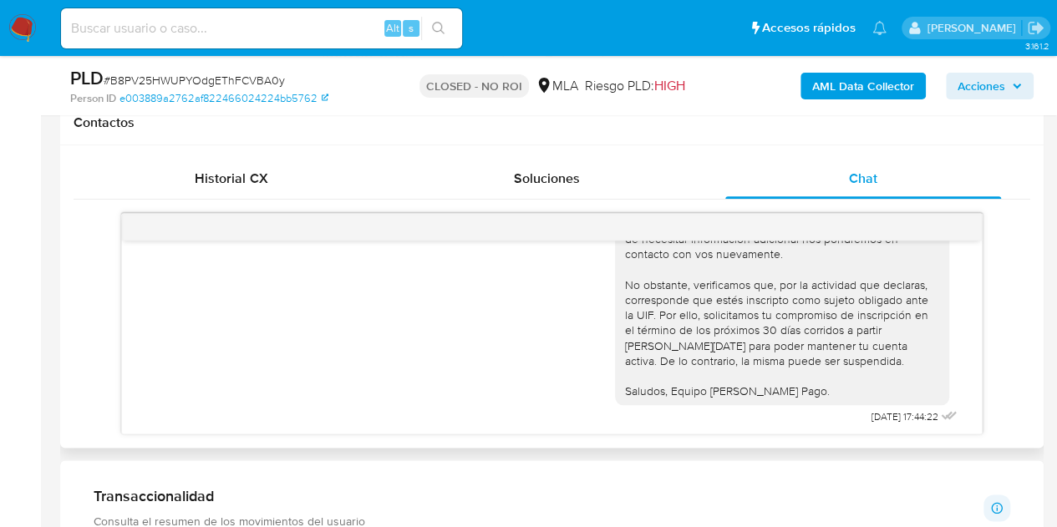
scroll to position [1795, 0]
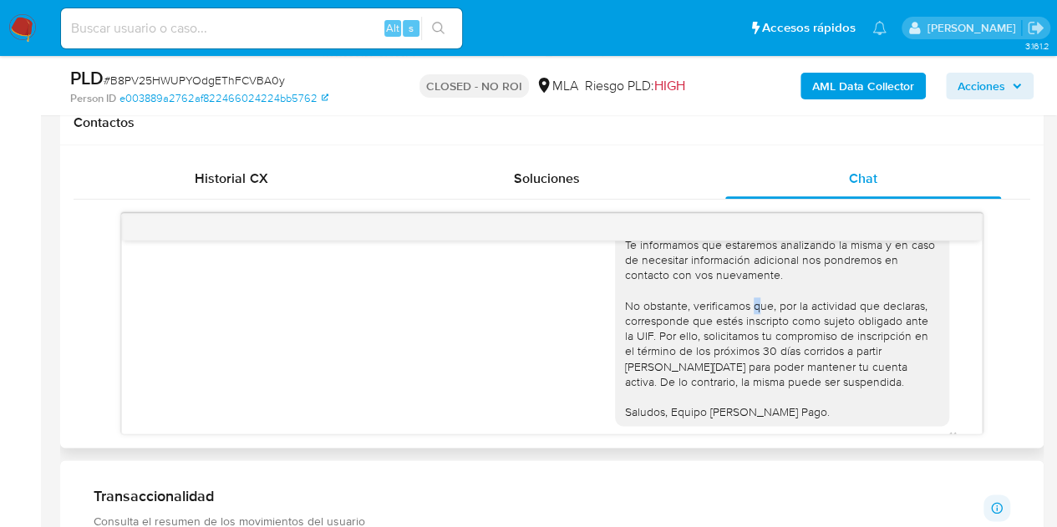
click at [711, 338] on div "Hola Ernesto Mario, ¡Muchas gracias por tu respuesta! Confirmamos la recepción …" at bounding box center [782, 290] width 314 height 258
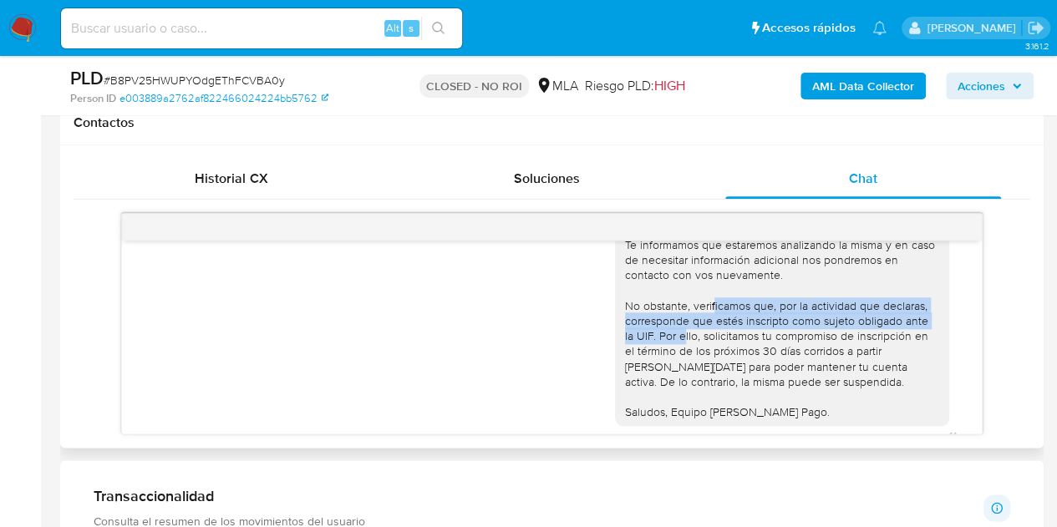
drag, startPoint x: 681, startPoint y: 337, endPoint x: 633, endPoint y: 363, distance: 54.2
click at [633, 363] on div "Hola Ernesto Mario, ¡Muchas gracias por tu respuesta! Confirmamos la recepción …" at bounding box center [782, 290] width 314 height 258
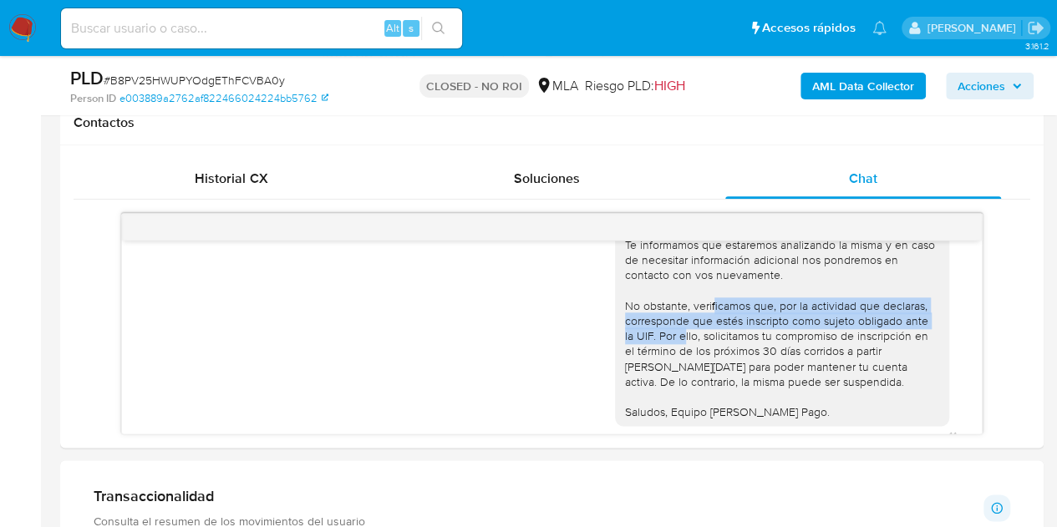
copy div "verificamos que, por la actividad que declaras, corresponde que estés inscripto…"
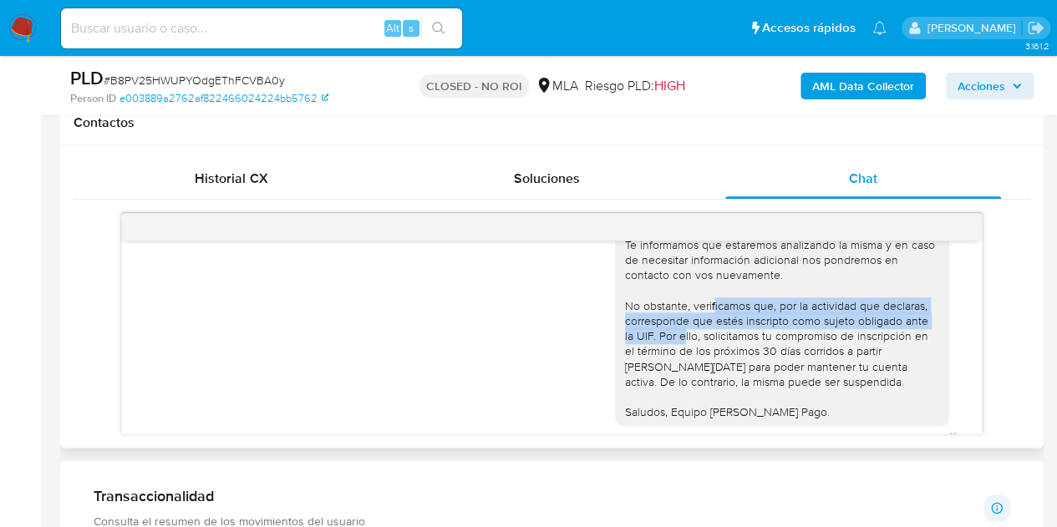
click at [382, 362] on div "Hola Ernesto Mario, ¡Muchas gracias por tu respuesta! Confirmamos la recepción …" at bounding box center [552, 296] width 818 height 307
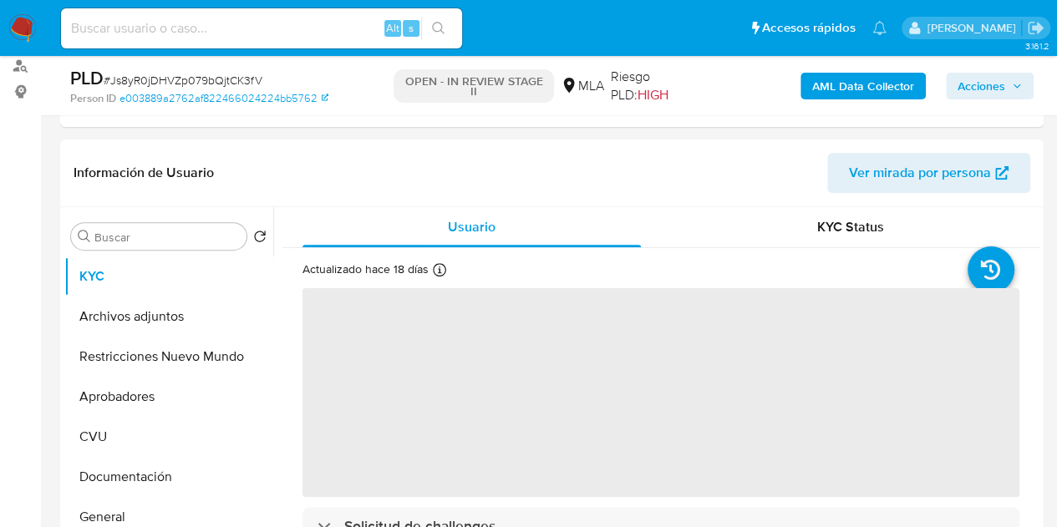
scroll to position [243, 0]
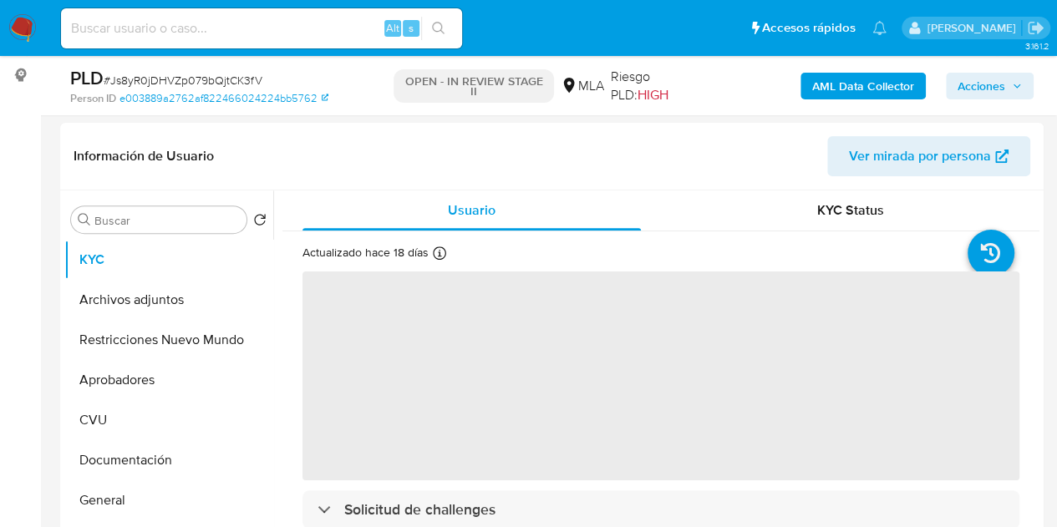
select select "10"
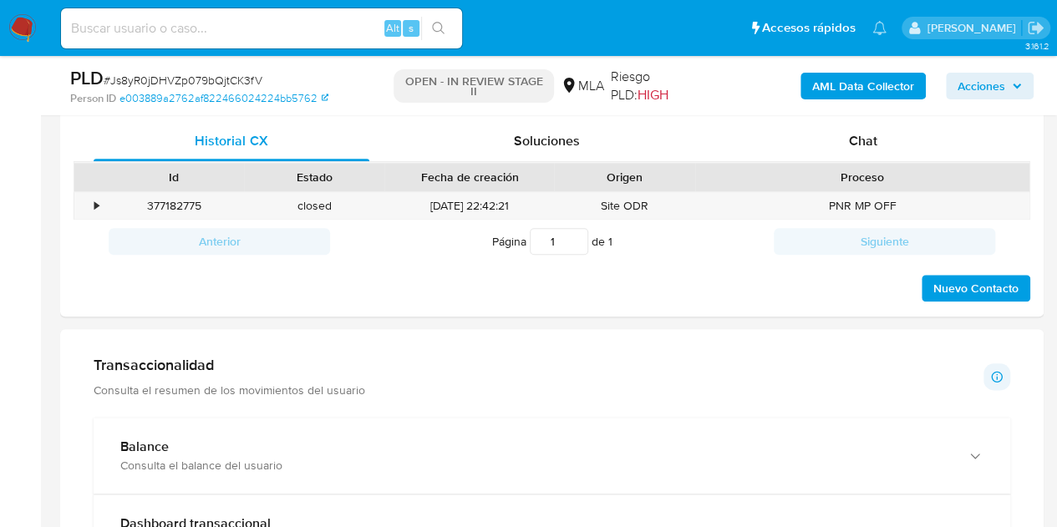
scroll to position [742, 0]
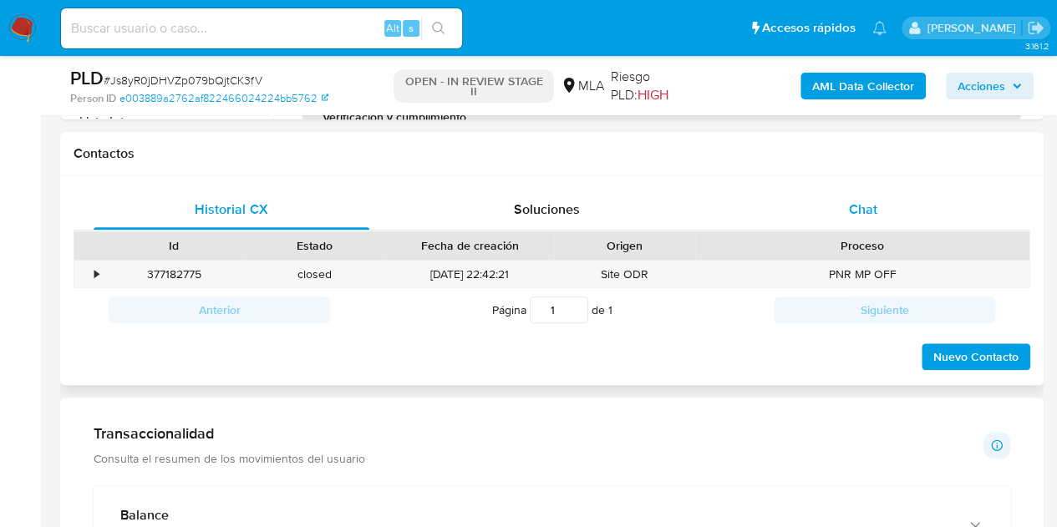
click at [897, 211] on div "Chat" at bounding box center [863, 210] width 276 height 40
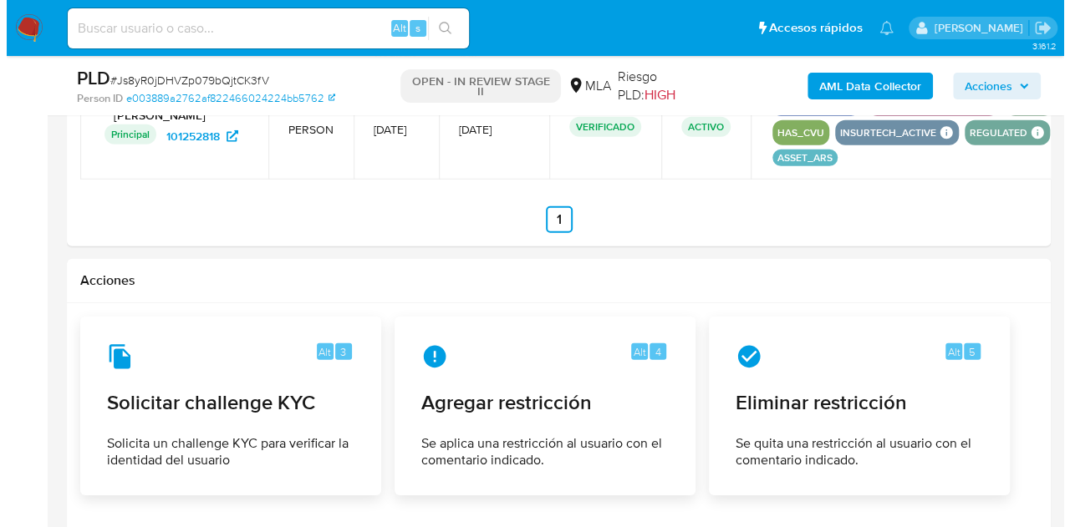
scroll to position [2442, 0]
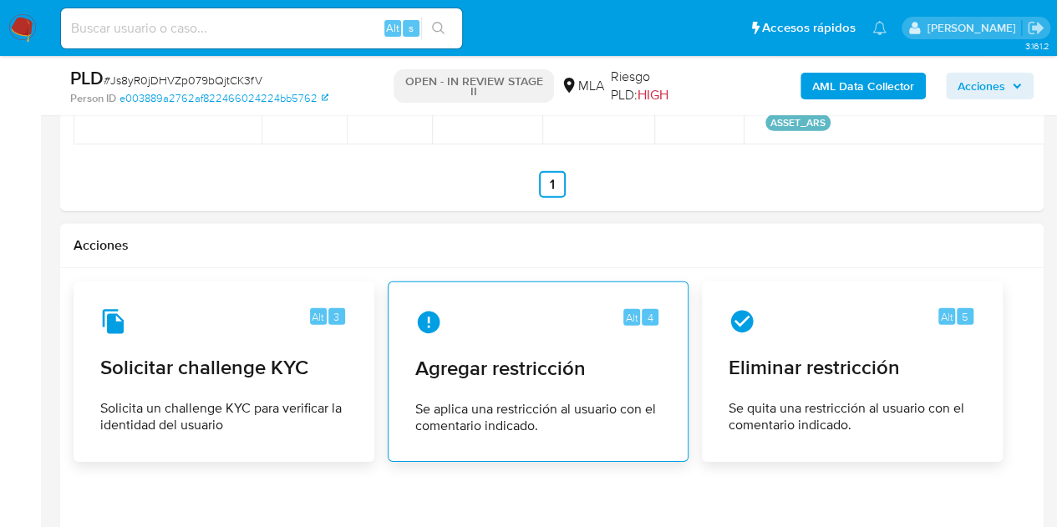
click at [493, 363] on span "Agregar restricción" at bounding box center [538, 368] width 246 height 25
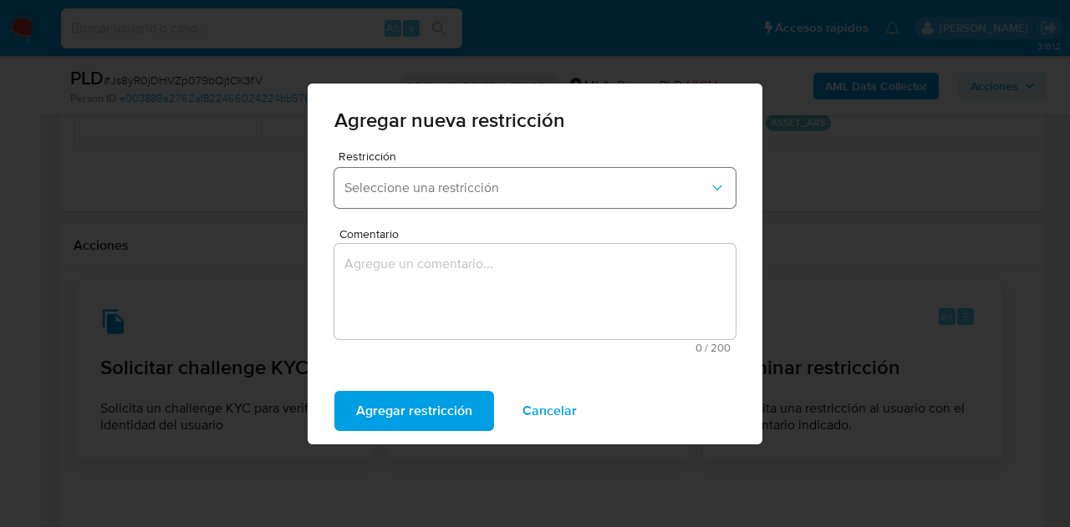
click at [521, 193] on span "Seleccione una restricción" at bounding box center [526, 188] width 364 height 17
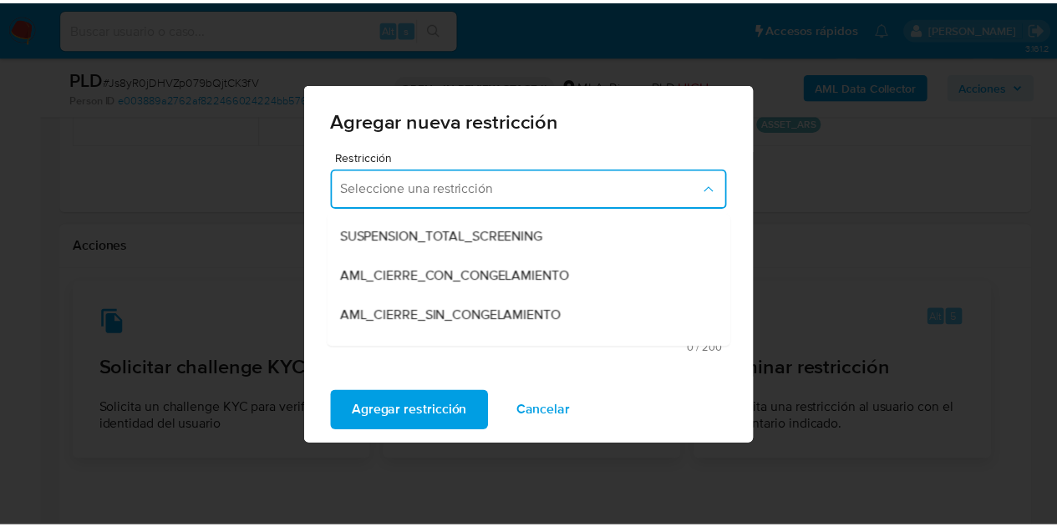
scroll to position [168, 0]
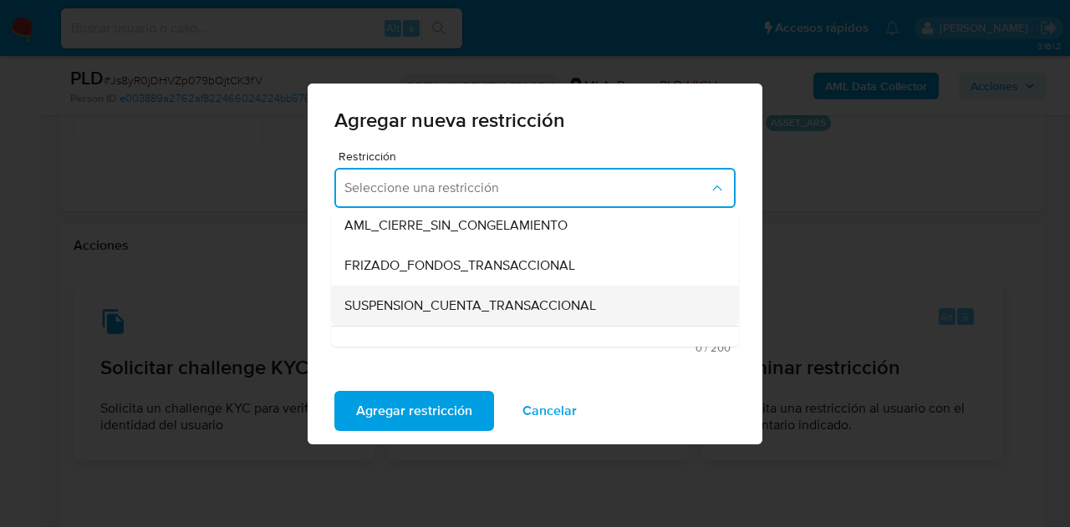
click at [501, 307] on span "SUSPENSION_CUENTA_TRANSACCIONAL" at bounding box center [470, 305] width 252 height 17
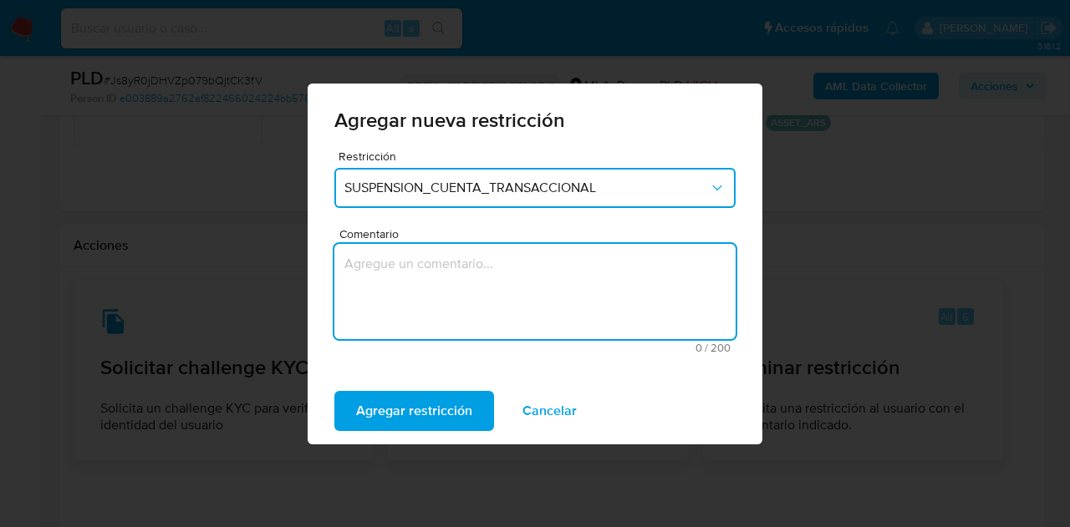
click at [480, 292] on textarea "Comentario" at bounding box center [534, 291] width 401 height 95
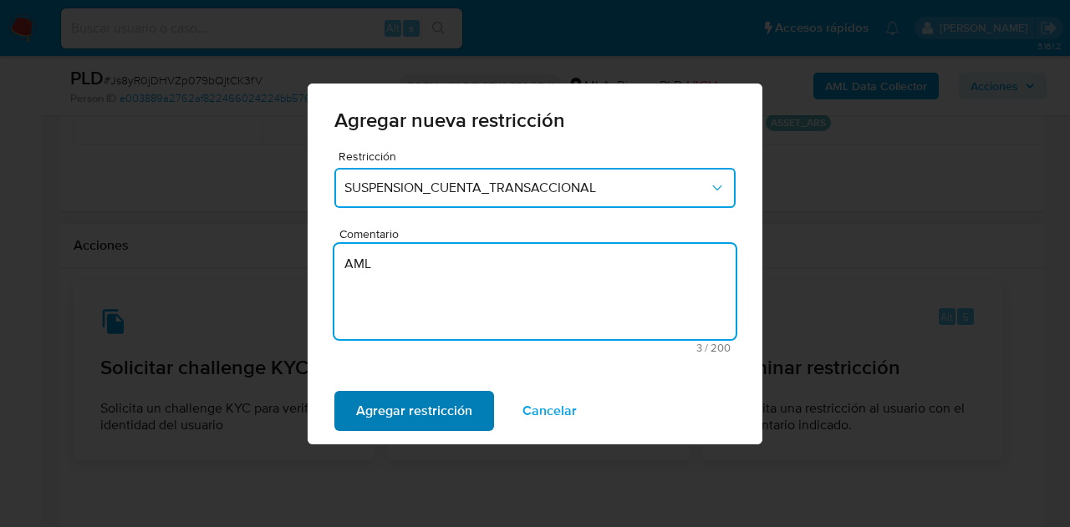
type textarea "AML"
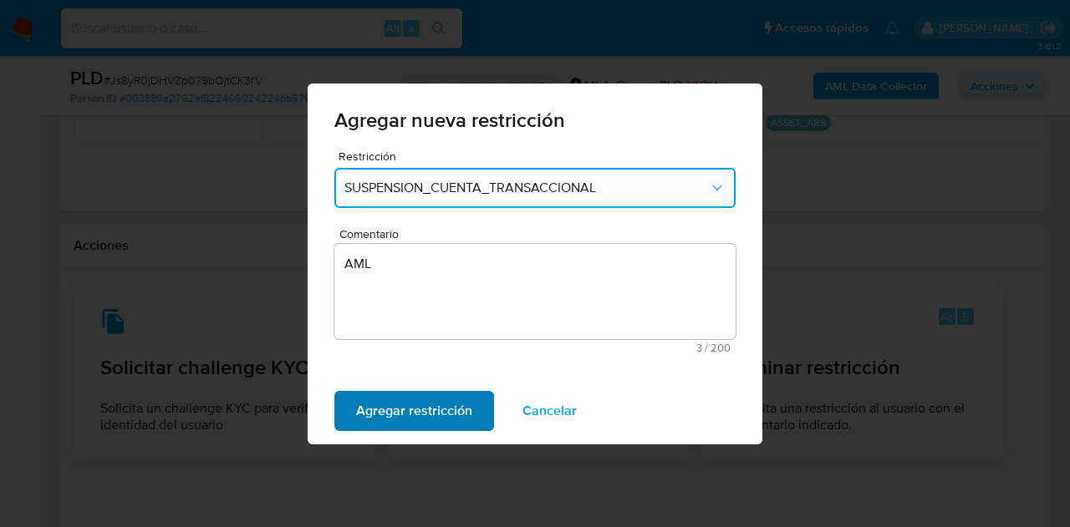
click at [431, 395] on span "Agregar restricción" at bounding box center [414, 411] width 116 height 37
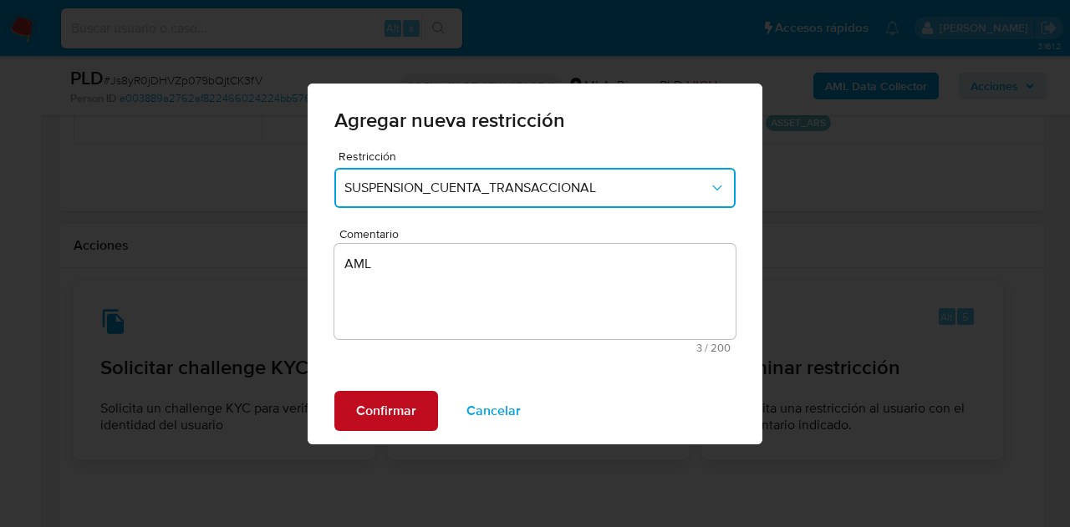
click at [364, 393] on span "Confirmar" at bounding box center [386, 411] width 60 height 37
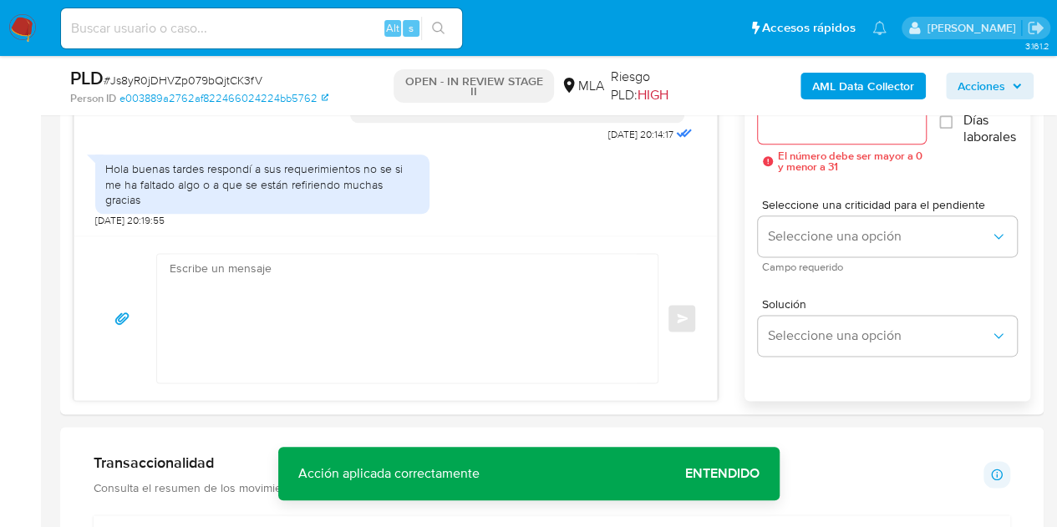
scroll to position [933, 0]
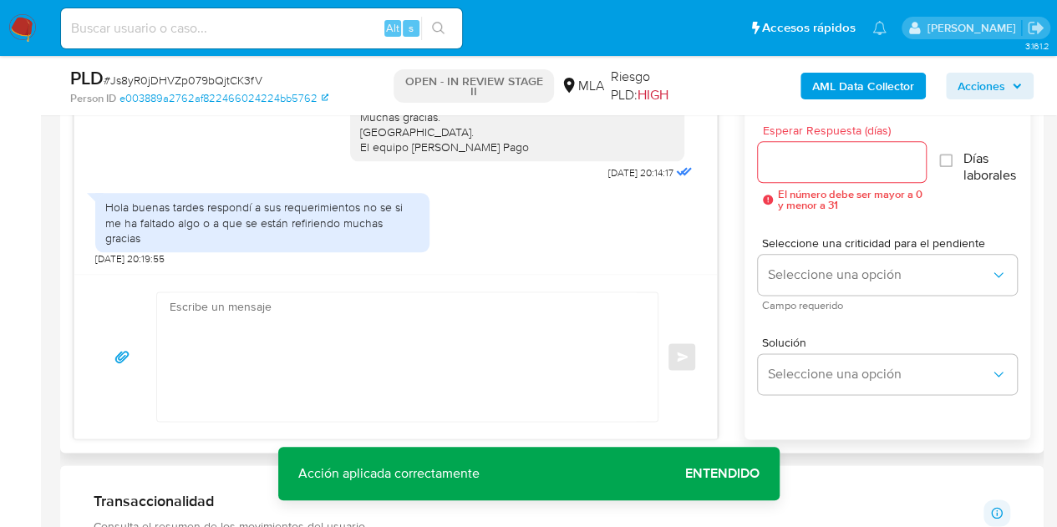
click at [425, 325] on textarea at bounding box center [403, 356] width 467 height 129
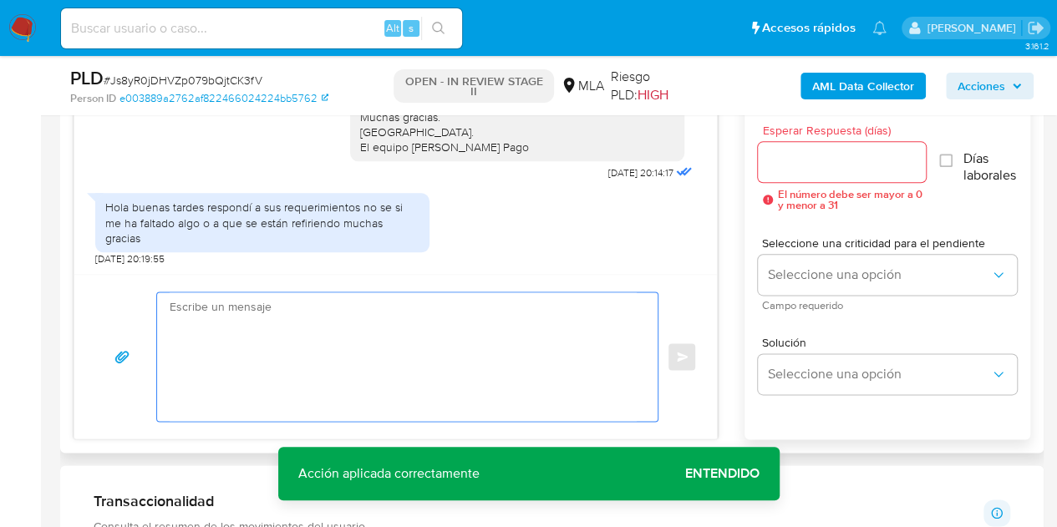
paste textarea "Hola [PERSON_NAME] [PERSON_NAME], Esperamos que te encuentres muy bien. Conform…"
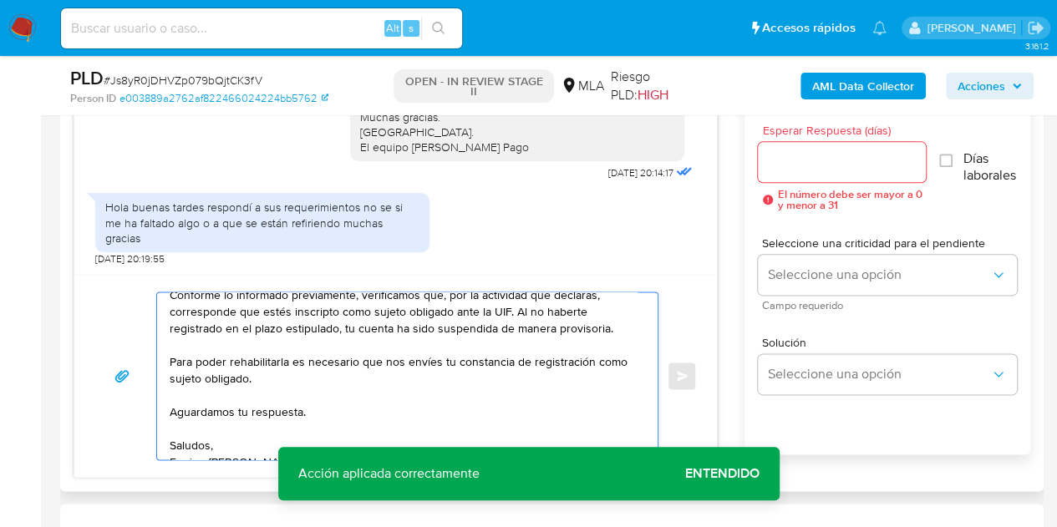
scroll to position [95, 0]
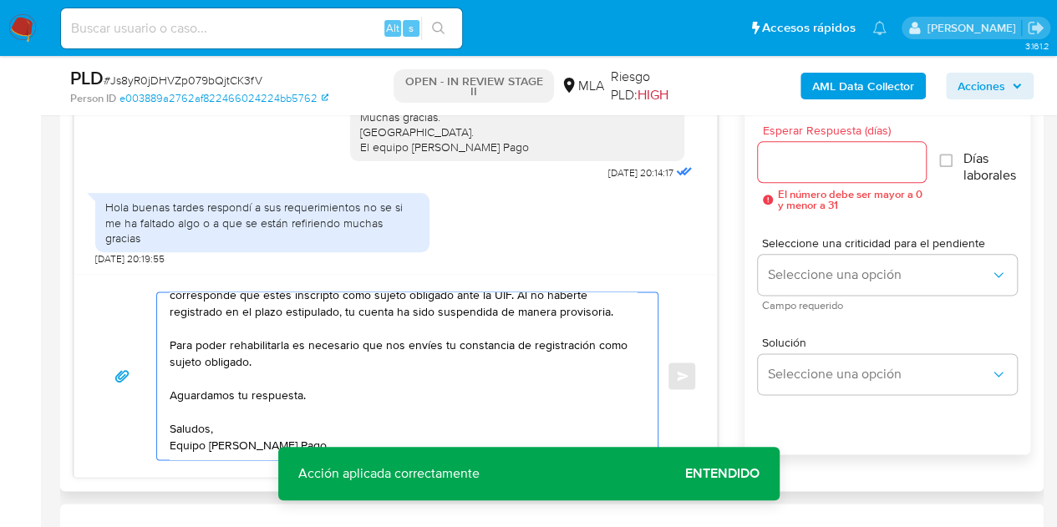
type textarea "Hola [PERSON_NAME] [PERSON_NAME], Esperamos que te encuentres muy bien. Conform…"
click at [796, 164] on input "Esperar Respuesta (días)" at bounding box center [842, 162] width 169 height 22
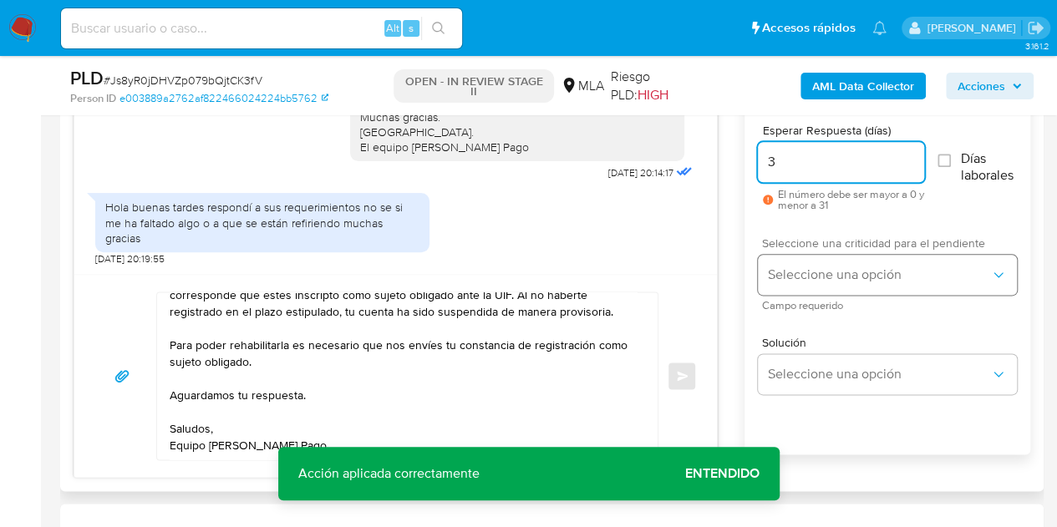
type input "3"
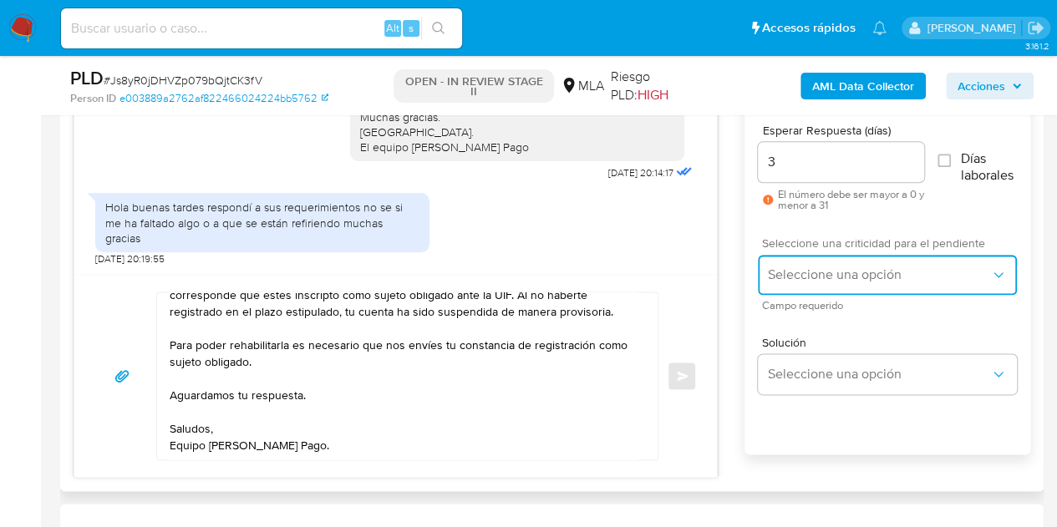
click at [837, 276] on span "Seleccione una opción" at bounding box center [879, 275] width 222 height 17
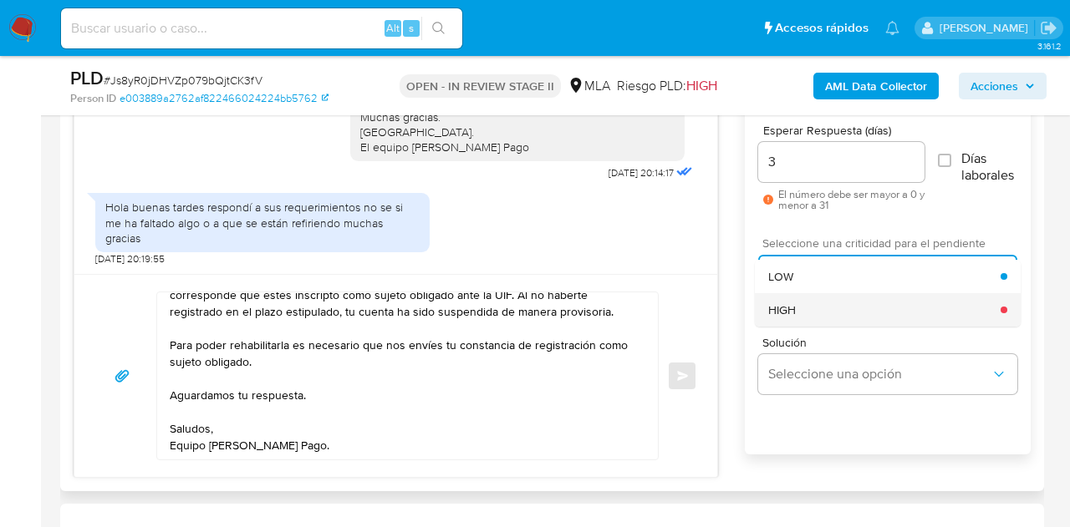
click at [841, 313] on div "HIGH" at bounding box center [884, 309] width 232 height 33
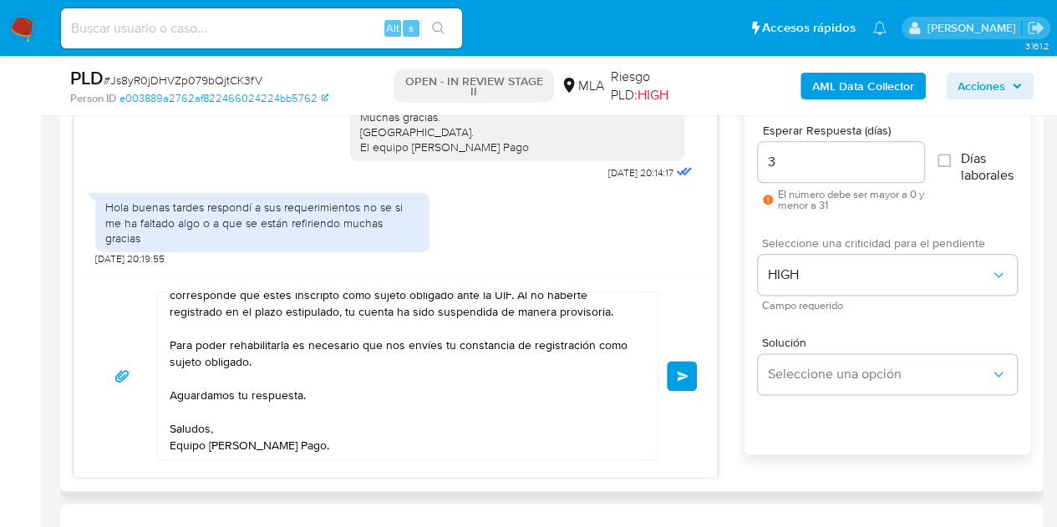
click at [694, 372] on button "Enviar" at bounding box center [682, 376] width 30 height 30
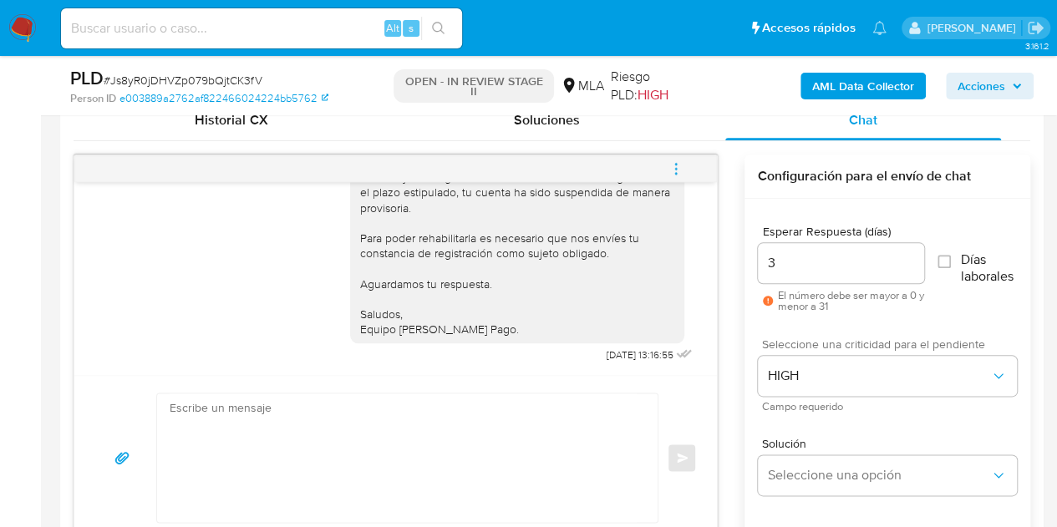
scroll to position [824, 0]
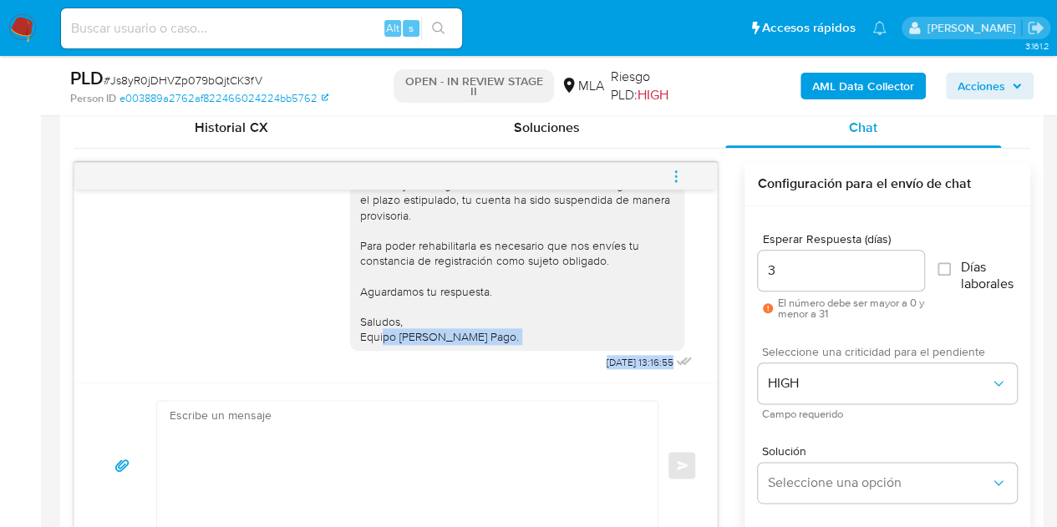
drag, startPoint x: 704, startPoint y: 339, endPoint x: 709, endPoint y: 314, distance: 25.6
click at [709, 314] on div "Hola, Esperamos que te encuentres muy bien. Te consultamos si tuviste oportunid…" at bounding box center [395, 286] width 643 height 193
click at [668, 327] on div "Hola [PERSON_NAME] [PERSON_NAME], Esperamos que te encuentres muy bien. Conform…" at bounding box center [517, 215] width 334 height 272
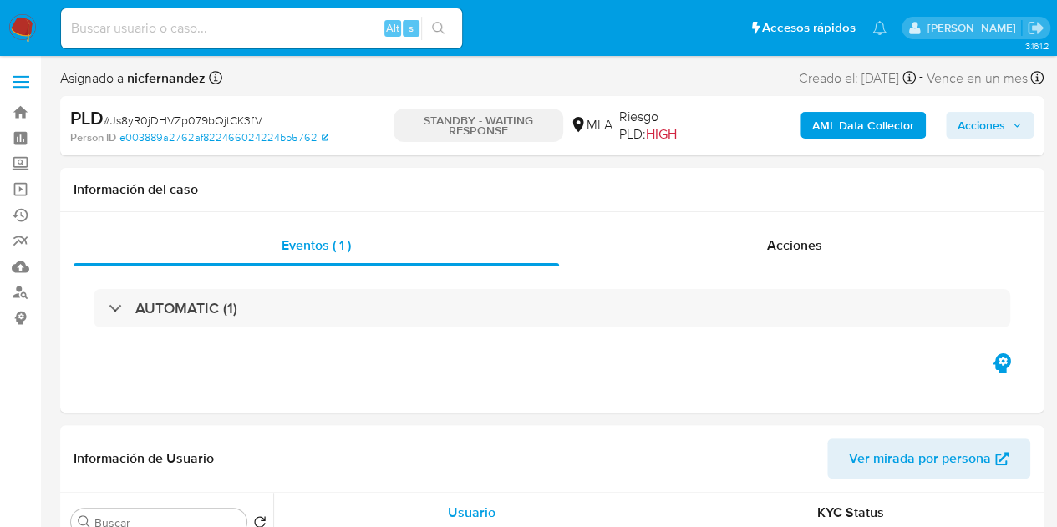
select select "10"
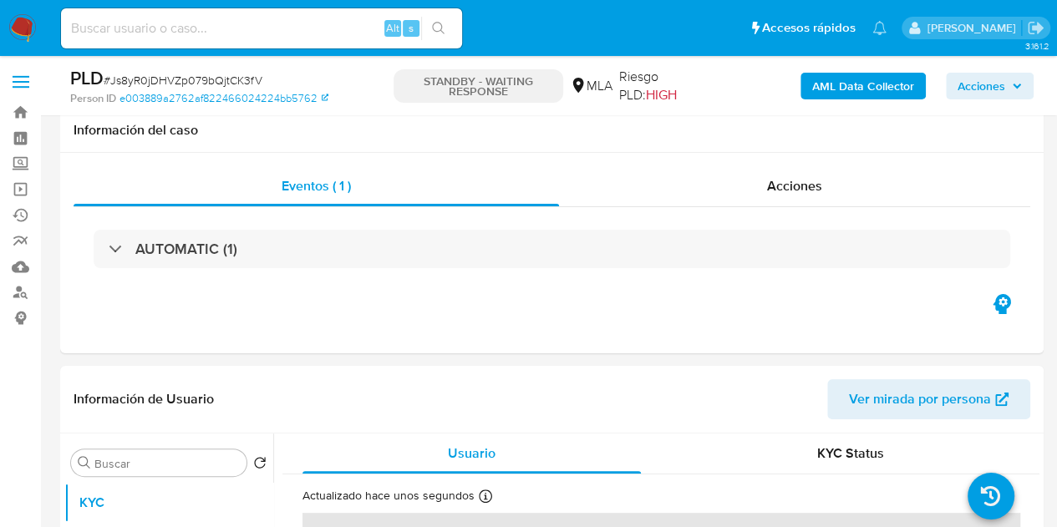
scroll to position [374, 0]
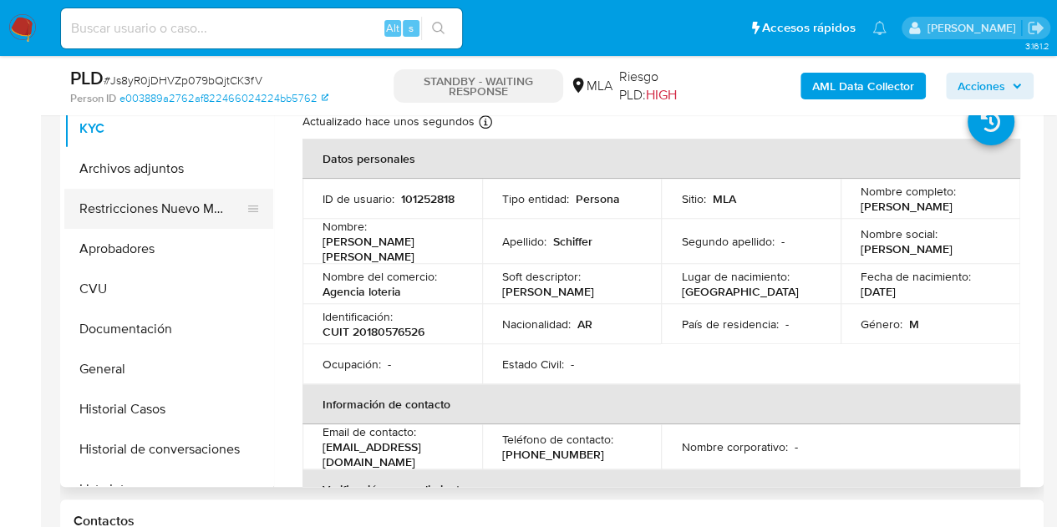
drag, startPoint x: 117, startPoint y: 168, endPoint x: 236, endPoint y: 200, distance: 122.8
click at [117, 168] on button "Archivos adjuntos" at bounding box center [168, 169] width 209 height 40
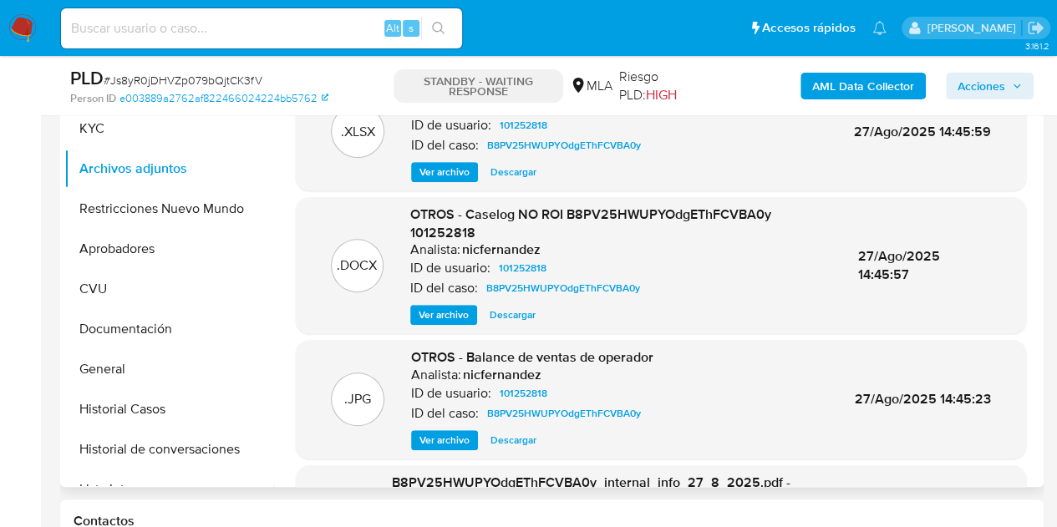
click at [389, 327] on div ".DOCX OTROS - Caselog NO ROI B8PV25HWUPYOdgEThFCVBA0y 101252818 Analista: nicfe…" at bounding box center [661, 265] width 730 height 136
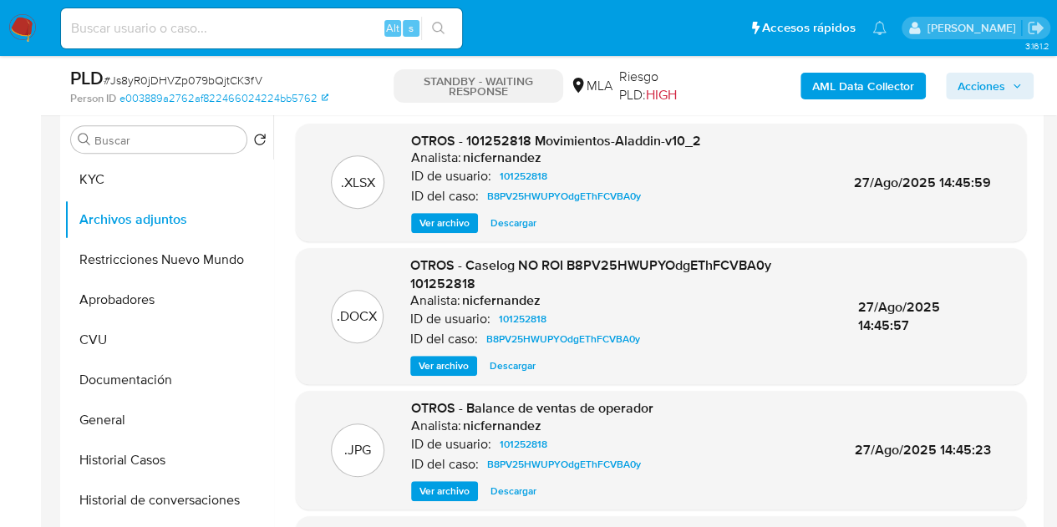
scroll to position [247, 0]
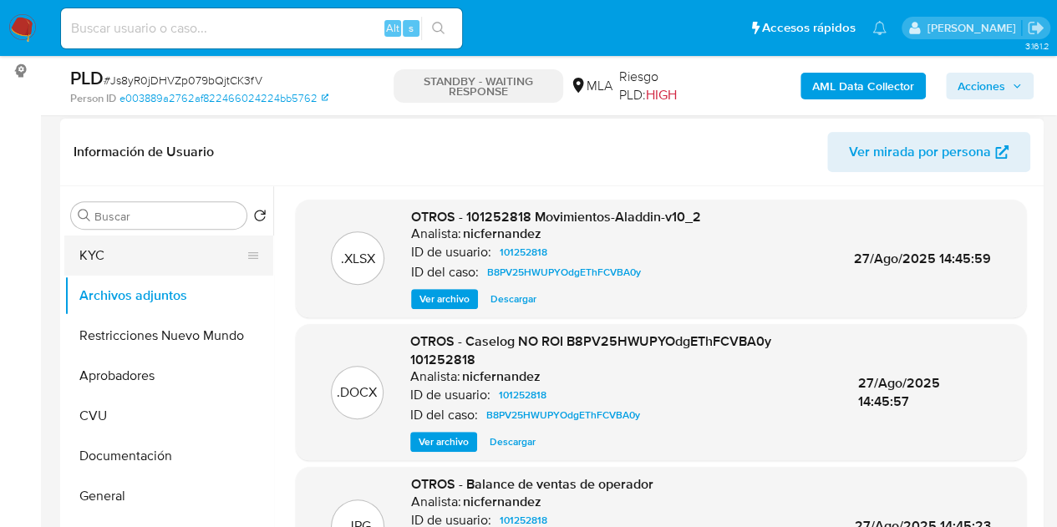
click at [95, 263] on button "KYC" at bounding box center [162, 256] width 196 height 40
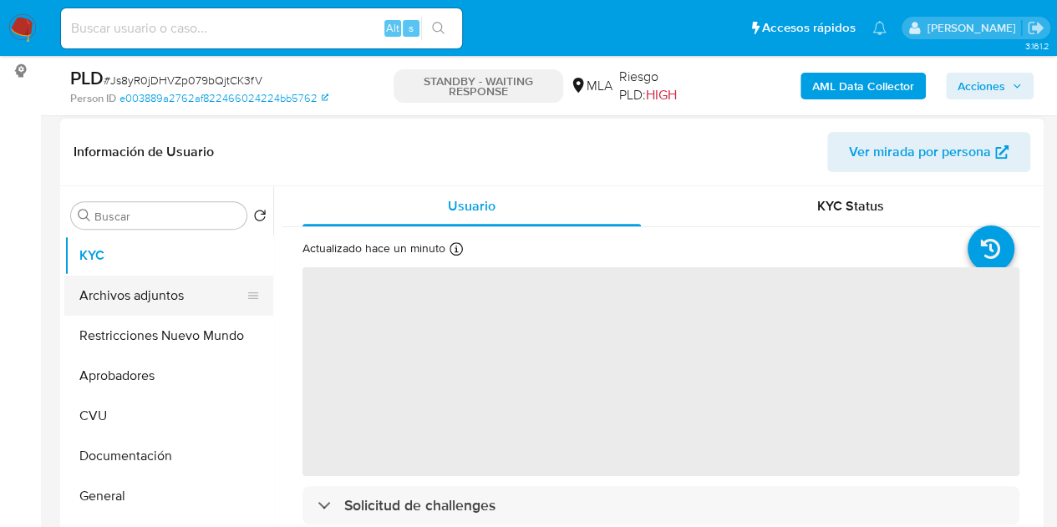
click at [125, 306] on button "Archivos adjuntos" at bounding box center [162, 296] width 196 height 40
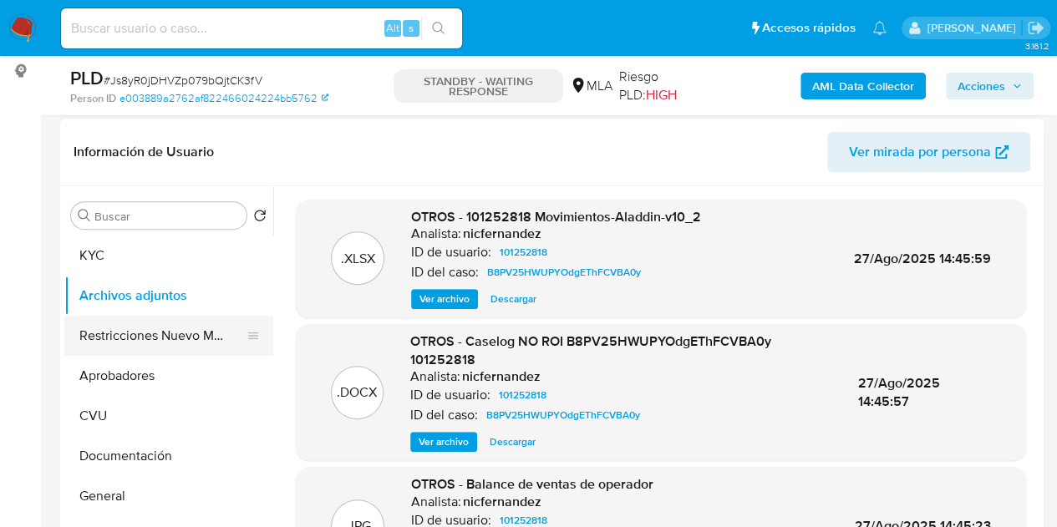
click at [119, 338] on button "Restricciones Nuevo Mundo" at bounding box center [162, 336] width 196 height 40
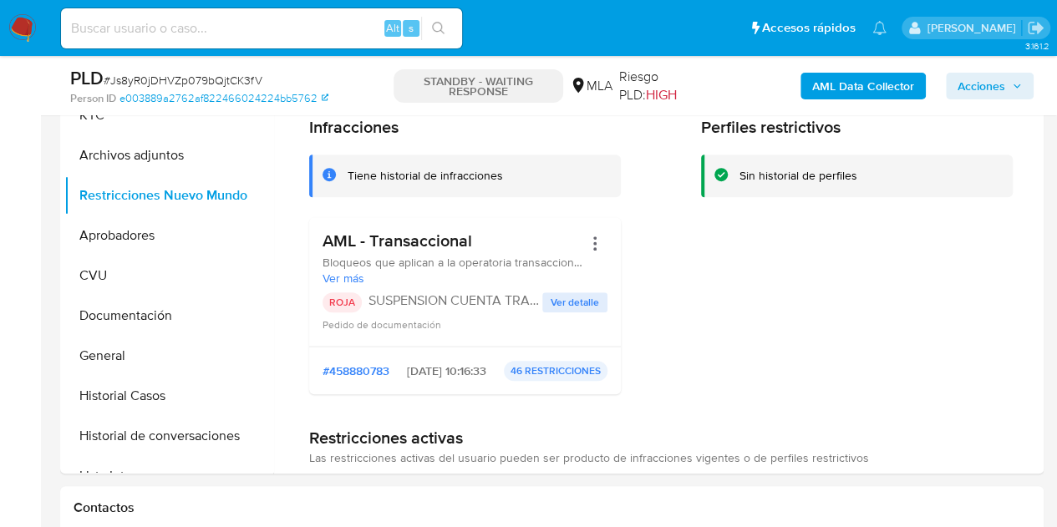
scroll to position [330, 0]
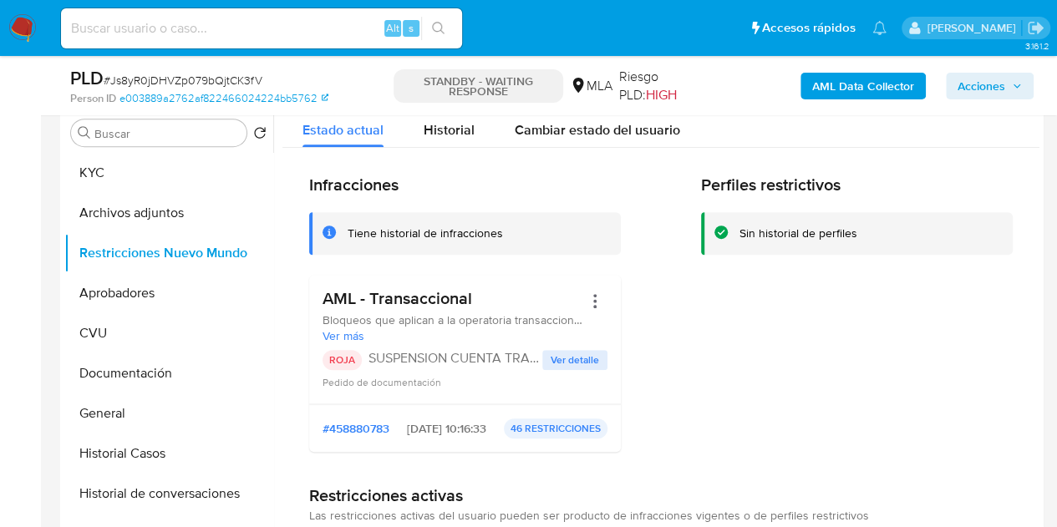
drag, startPoint x: 1032, startPoint y: 157, endPoint x: 1039, endPoint y: 229, distance: 72.2
click at [1039, 229] on div at bounding box center [656, 318] width 766 height 428
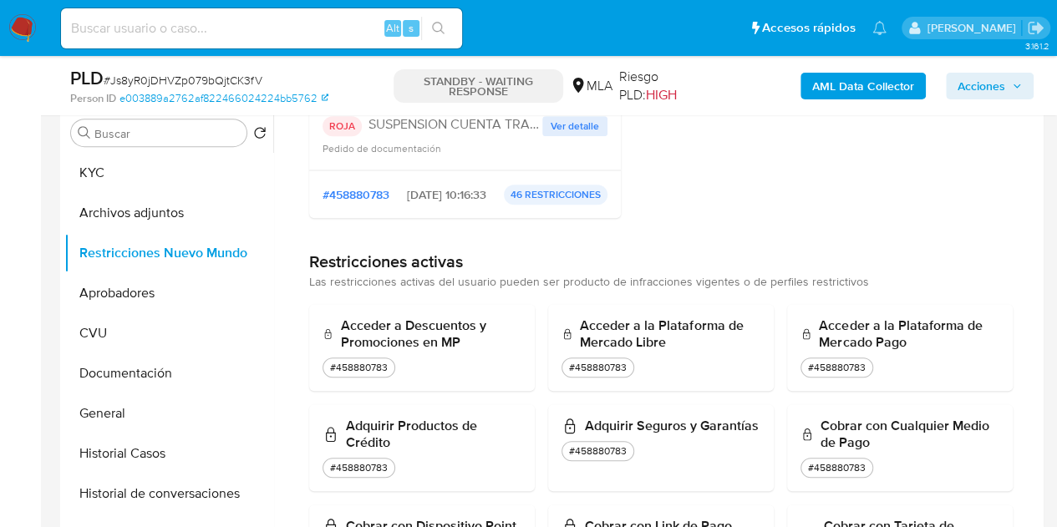
scroll to position [0, 0]
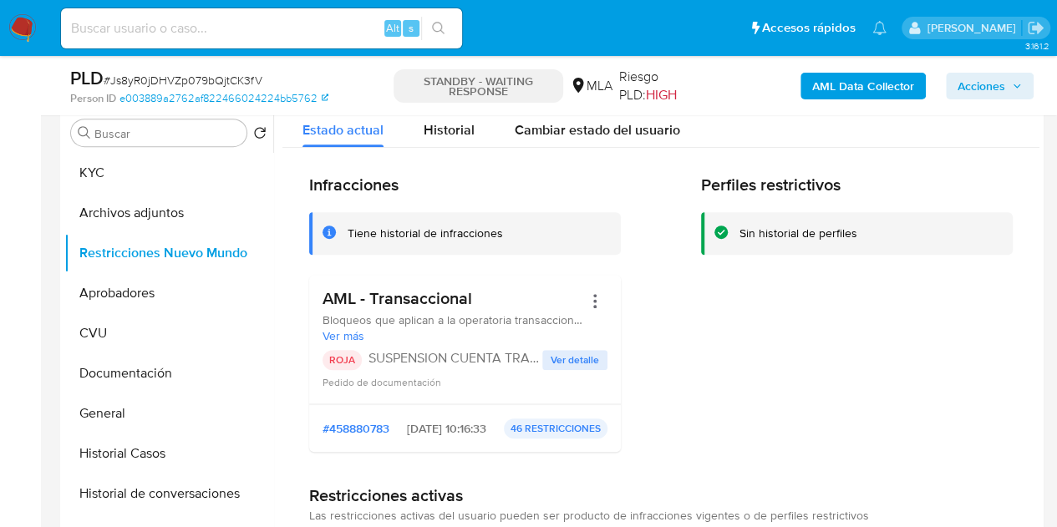
click at [956, 257] on div "Perfiles restrictivos Sin historial de perfiles" at bounding box center [857, 320] width 312 height 291
click at [167, 181] on button "KYC" at bounding box center [162, 173] width 196 height 40
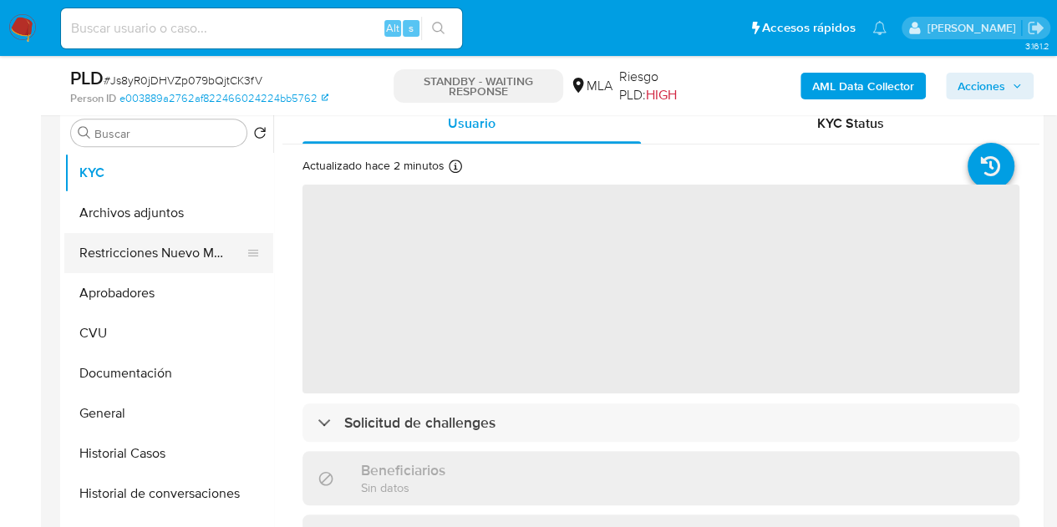
click at [139, 248] on button "Restricciones Nuevo Mundo" at bounding box center [162, 253] width 196 height 40
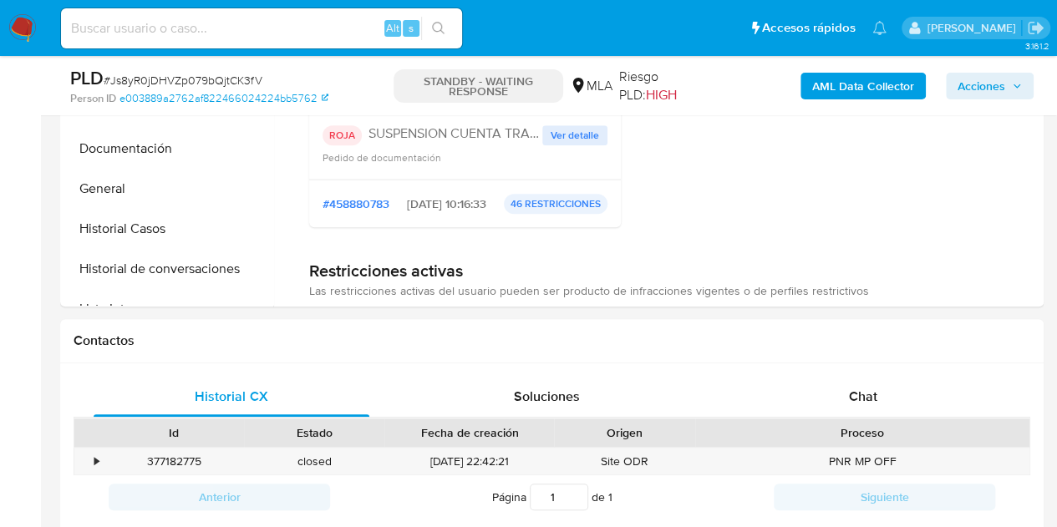
scroll to position [749, 0]
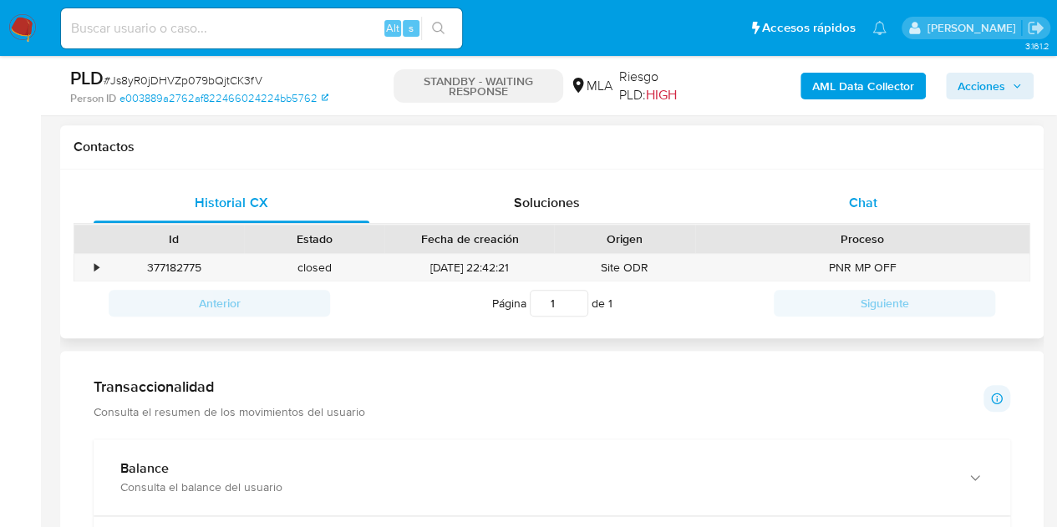
click at [909, 198] on div "Chat" at bounding box center [863, 203] width 276 height 40
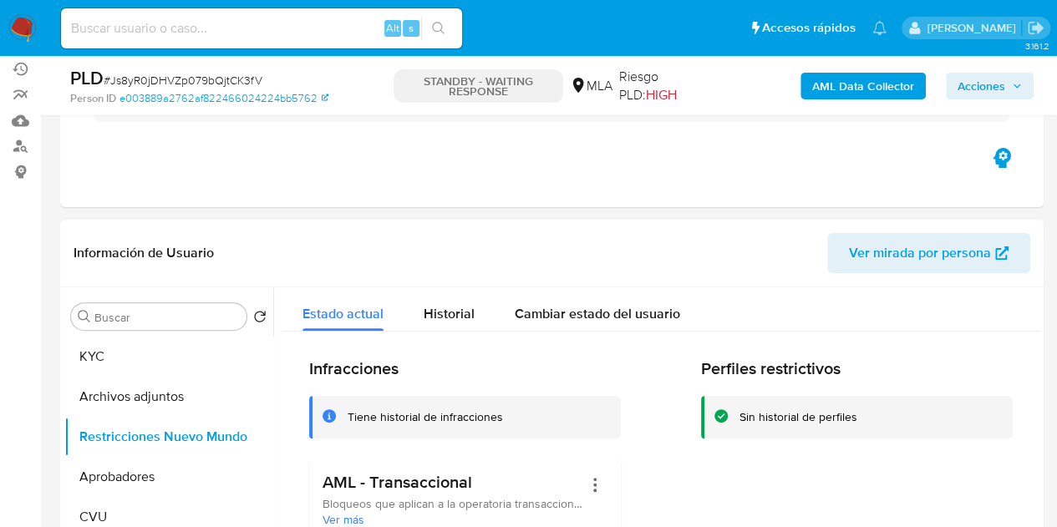
scroll to position [267, 0]
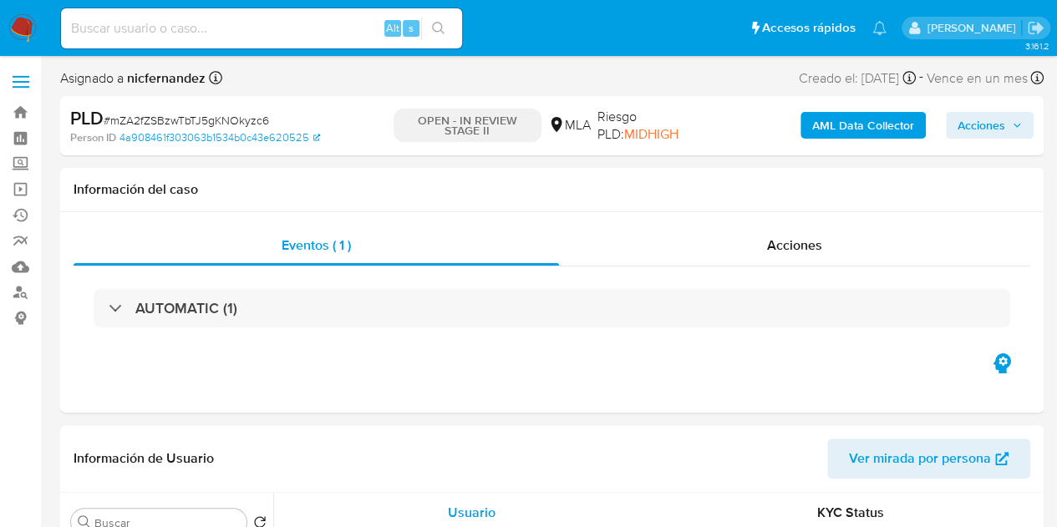
select select "10"
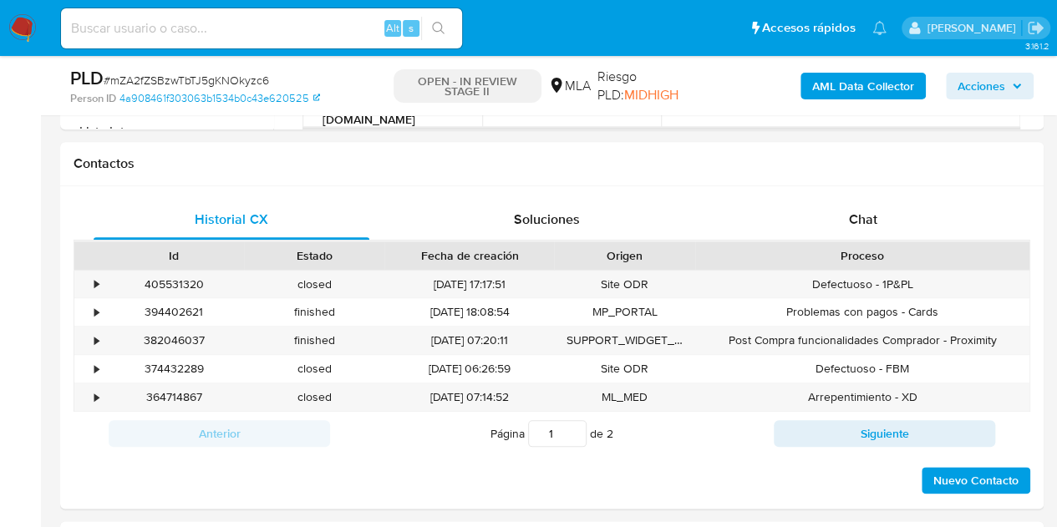
scroll to position [796, 0]
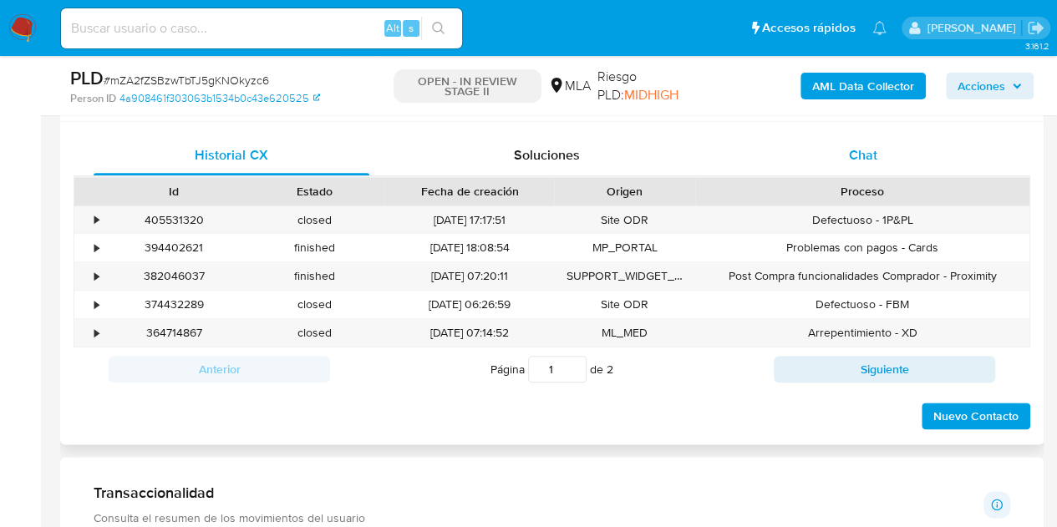
click at [863, 147] on span "Chat" at bounding box center [863, 154] width 28 height 19
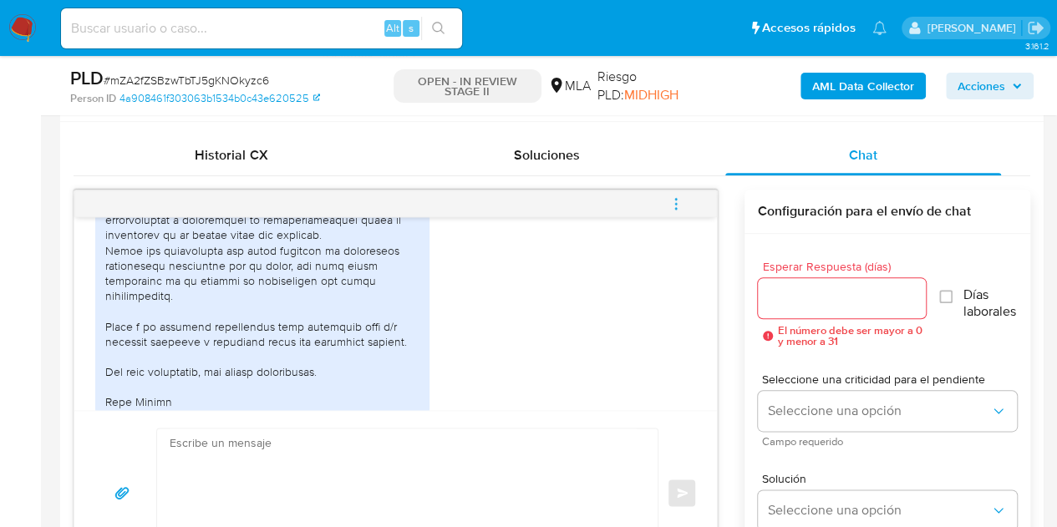
scroll to position [2654, 0]
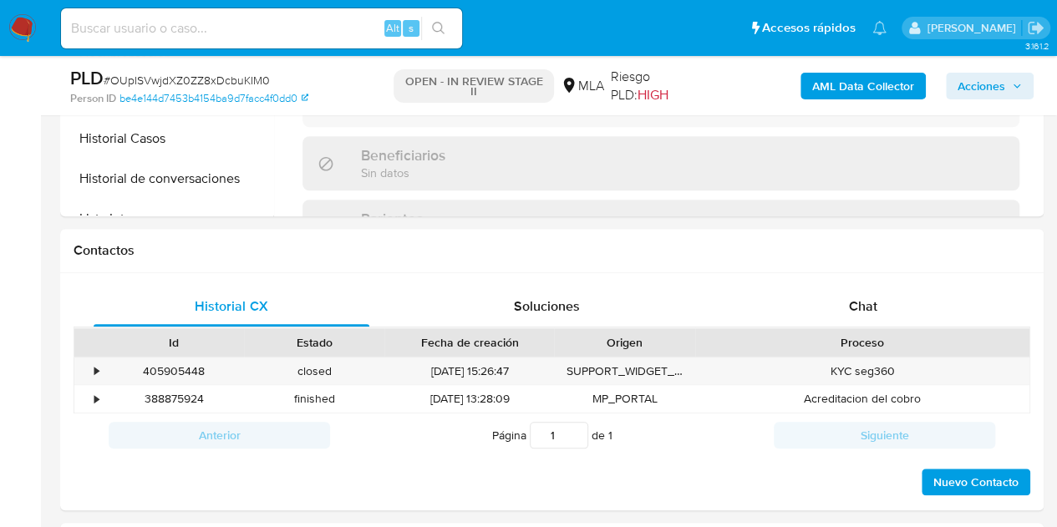
scroll to position [744, 0]
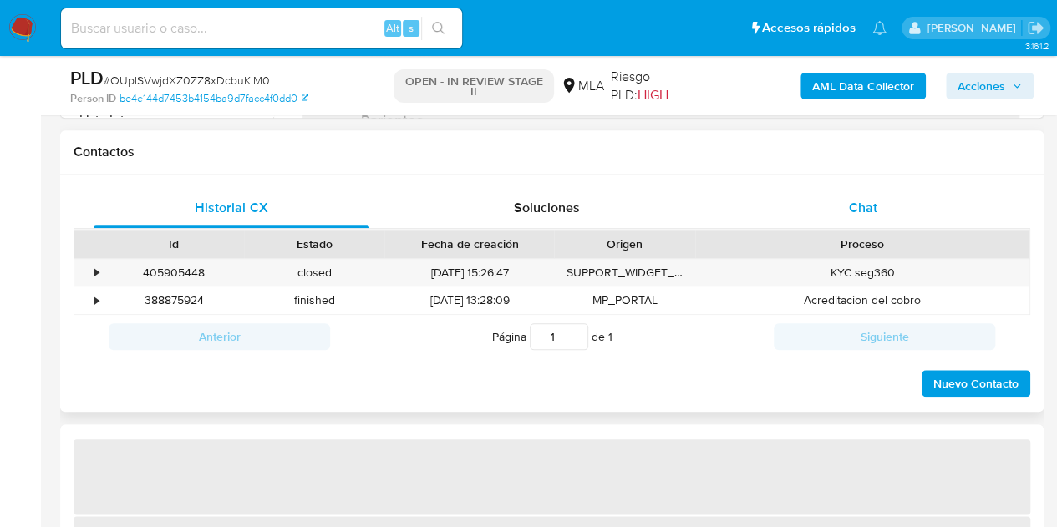
click at [861, 198] on span "Chat" at bounding box center [863, 207] width 28 height 19
select select "10"
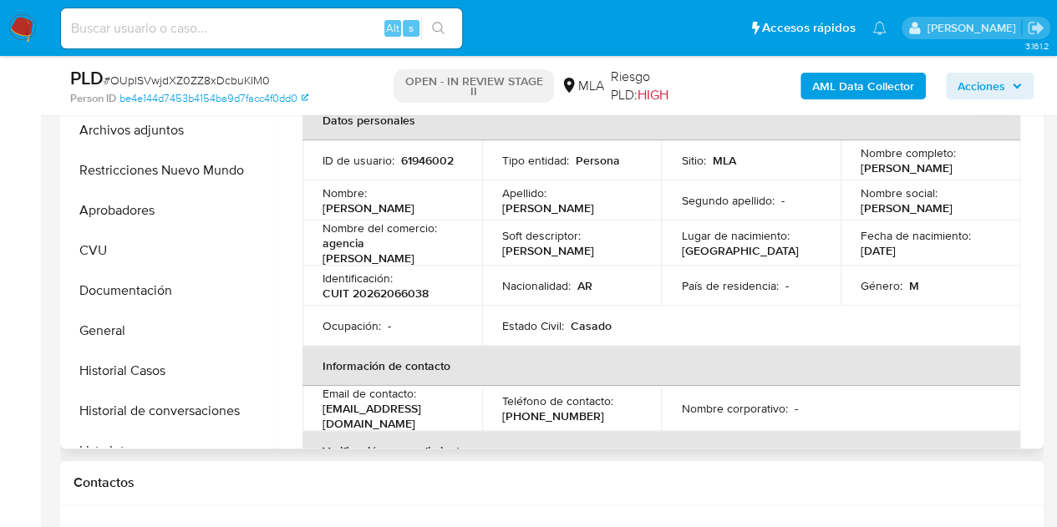
scroll to position [373, 0]
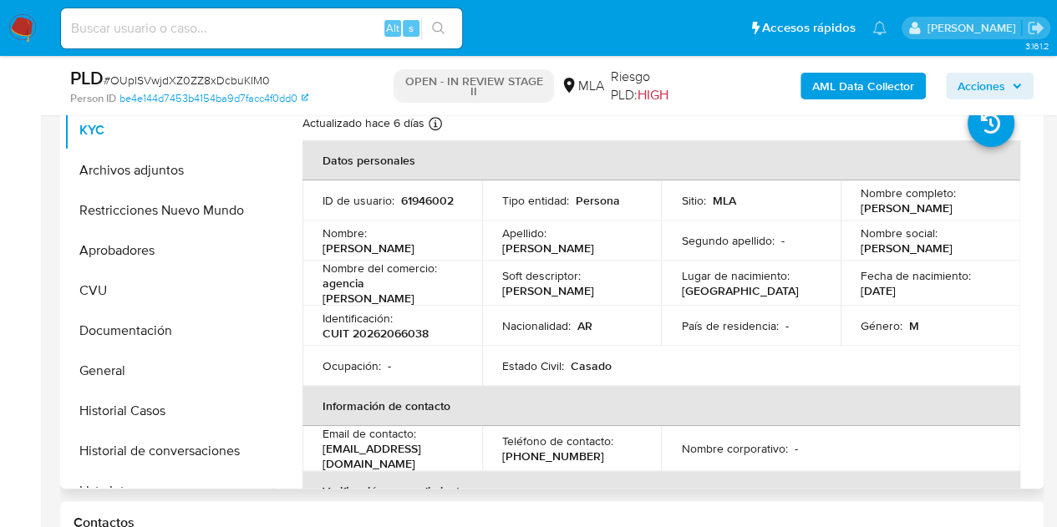
drag, startPoint x: 323, startPoint y: 259, endPoint x: 421, endPoint y: 250, distance: 99.0
click at [421, 250] on div "Nombre : Hernan Edgardo" at bounding box center [393, 241] width 140 height 30
copy p "[PERSON_NAME]"
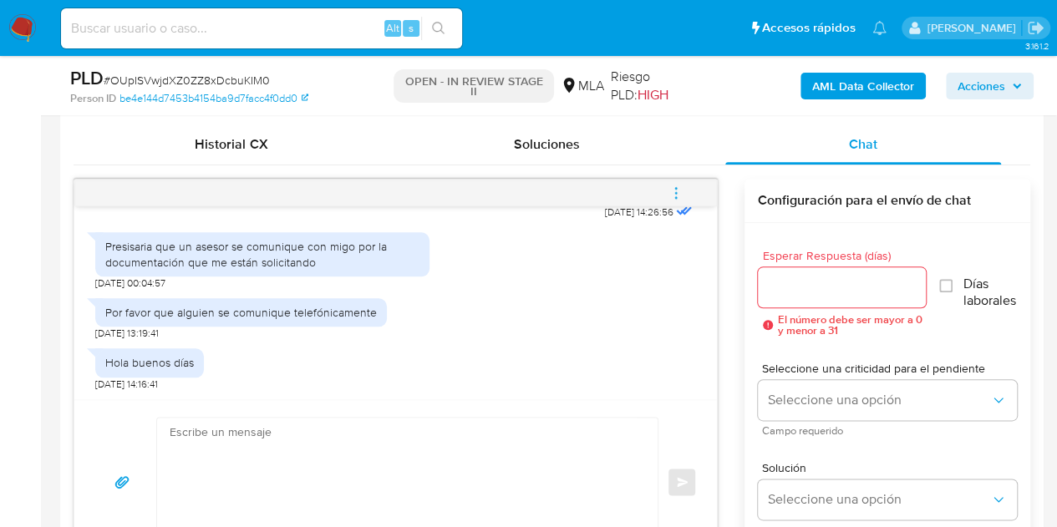
scroll to position [889, 0]
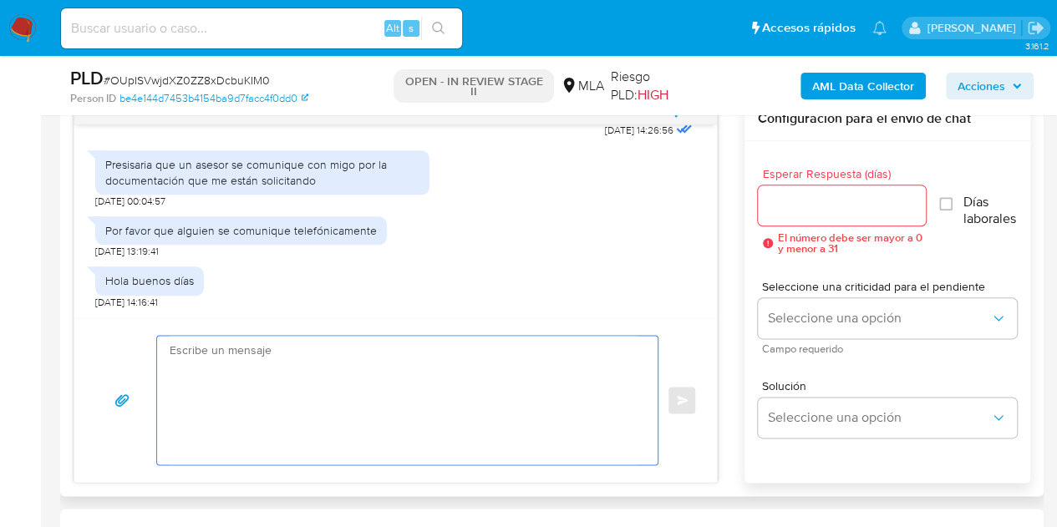
click at [418, 417] on textarea at bounding box center [403, 400] width 467 height 129
paste textarea "Hola [PERSON_NAME], Esperamos que te encuentres muy bien. Analizamos tu caso y …"
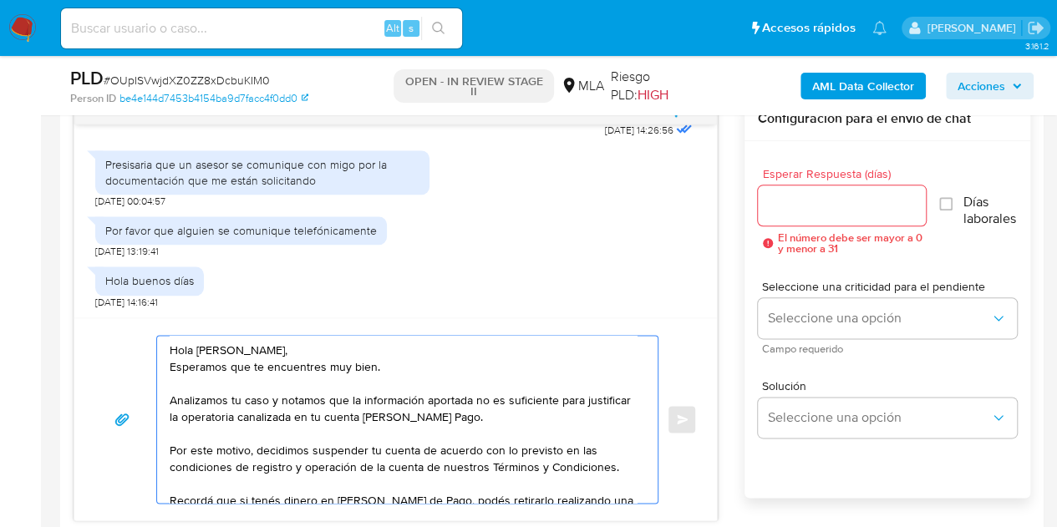
scroll to position [62, 0]
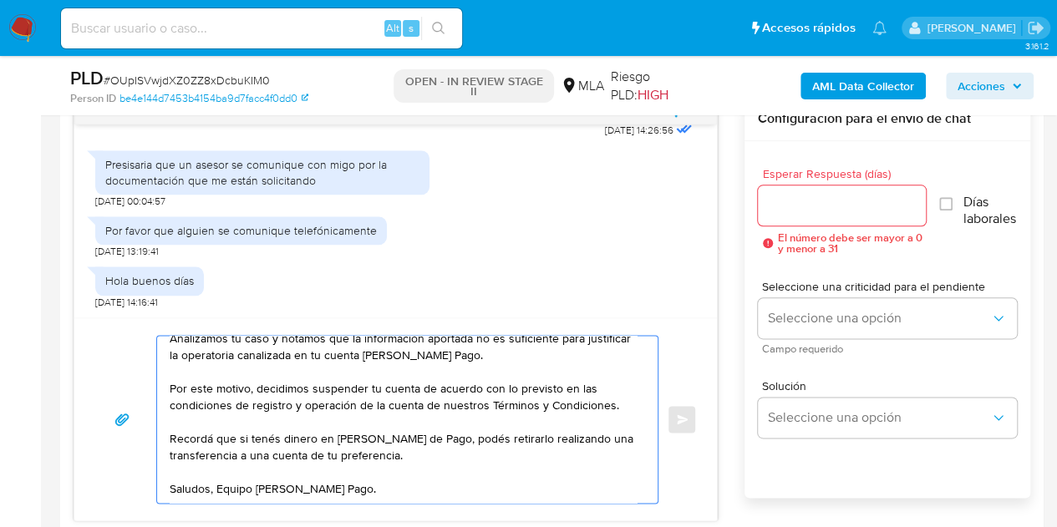
type textarea "Hola [PERSON_NAME], Esperamos que te encuentres muy bien. Analizamos tu caso y …"
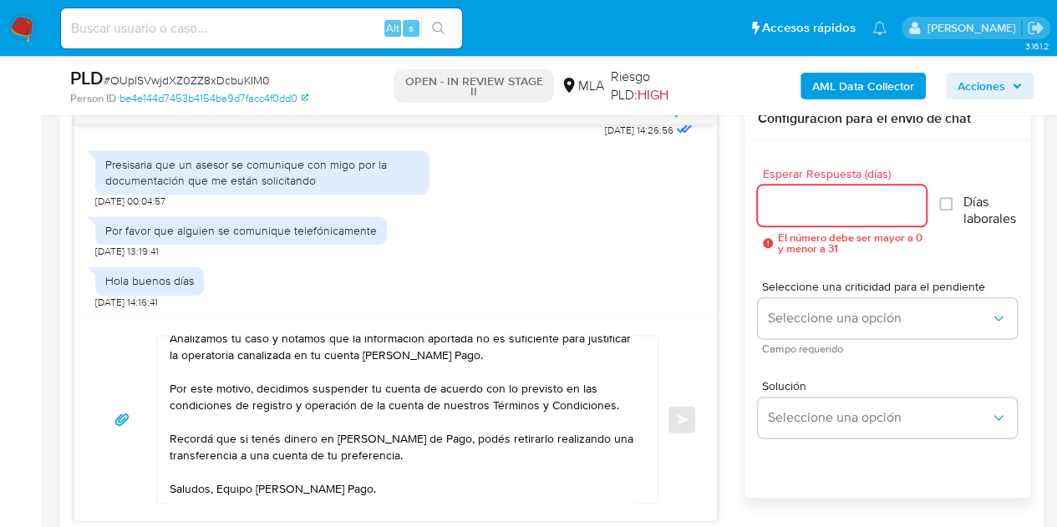
click at [806, 201] on input "Esperar Respuesta (días)" at bounding box center [842, 206] width 169 height 22
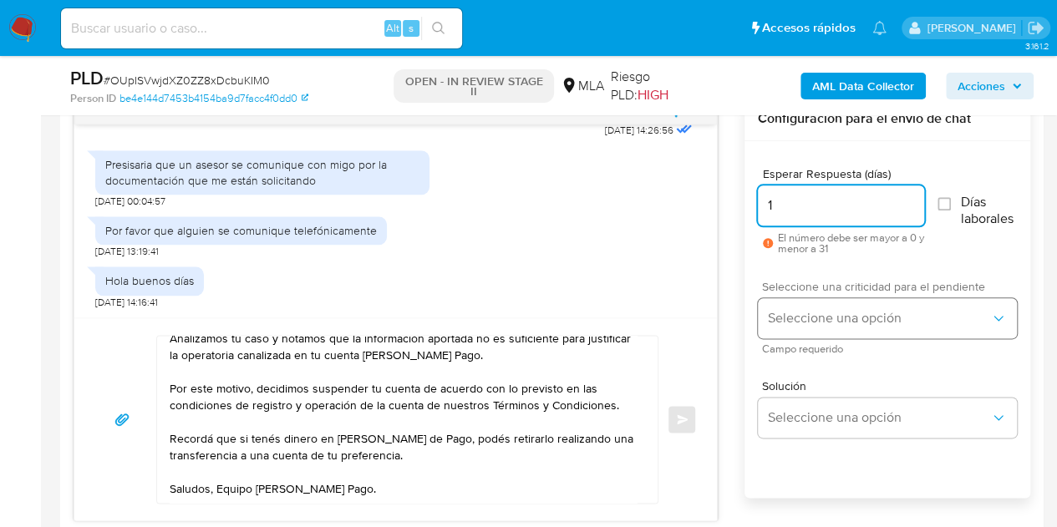
type input "1"
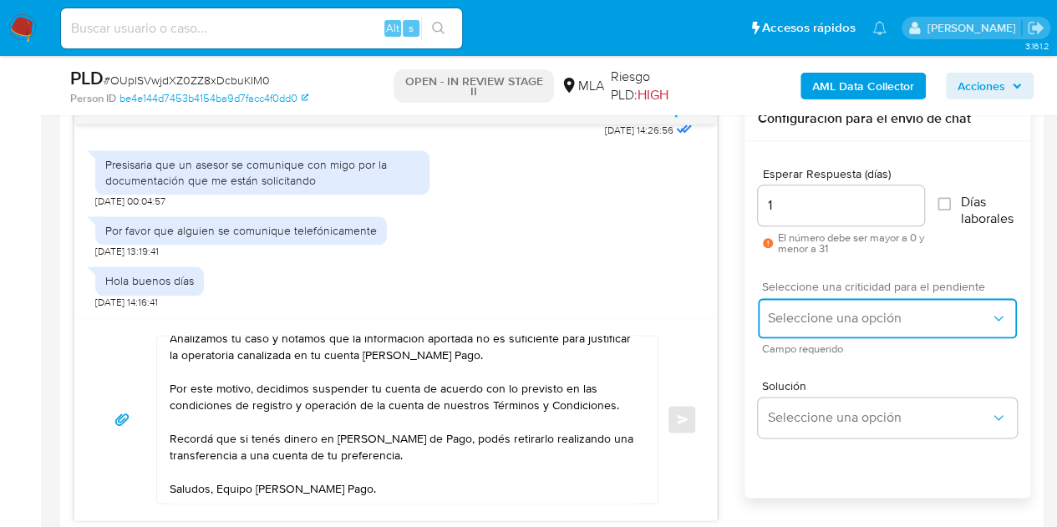
click at [819, 318] on span "Seleccione una opción" at bounding box center [879, 318] width 222 height 17
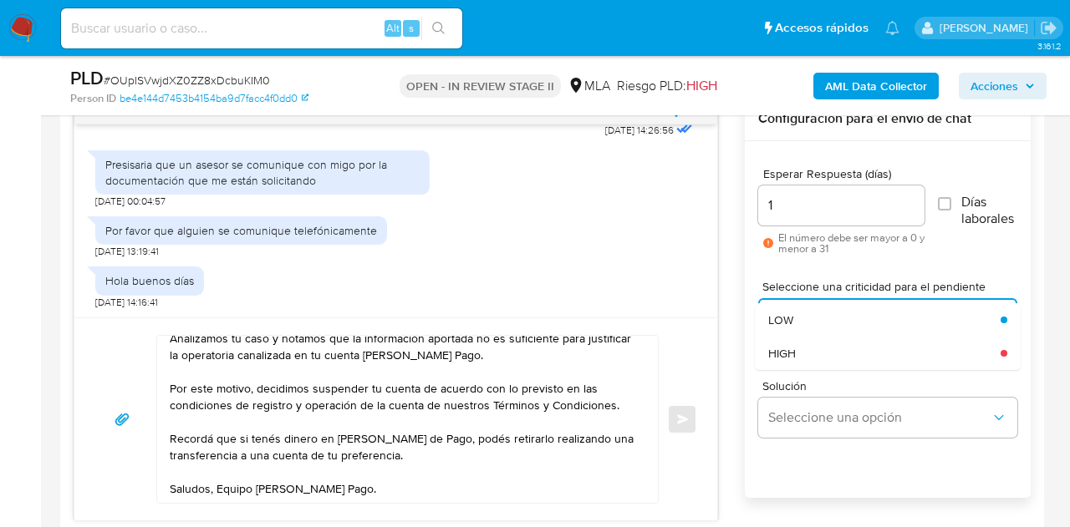
drag, startPoint x: 806, startPoint y: 350, endPoint x: 766, endPoint y: 362, distance: 41.8
click at [806, 351] on div "HIGH" at bounding box center [884, 353] width 232 height 33
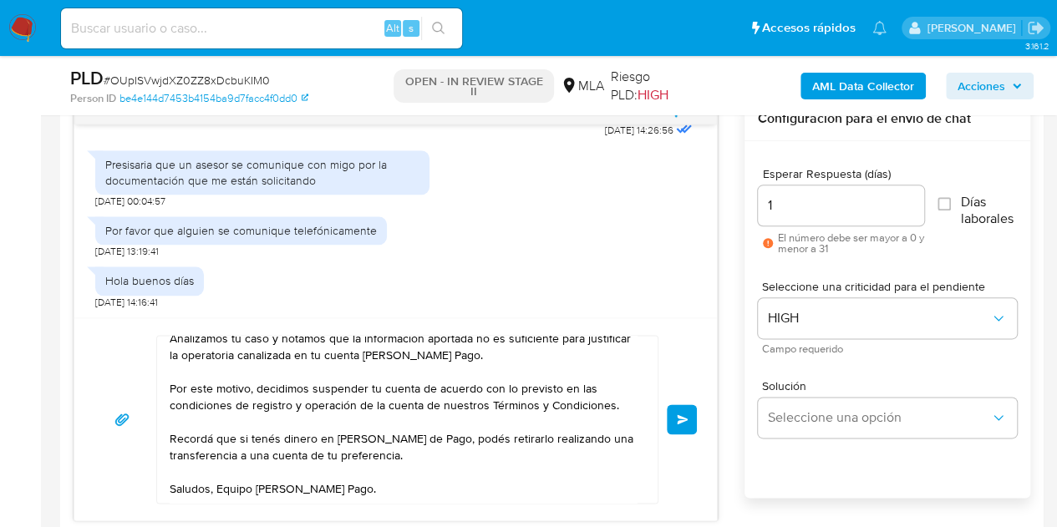
click at [684, 414] on span "Enviar" at bounding box center [683, 419] width 12 height 10
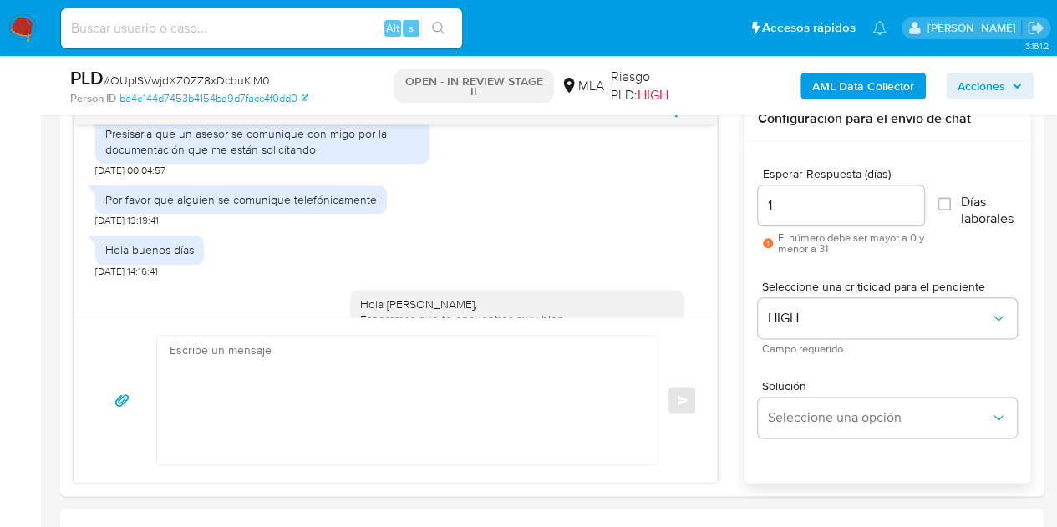
scroll to position [0, 0]
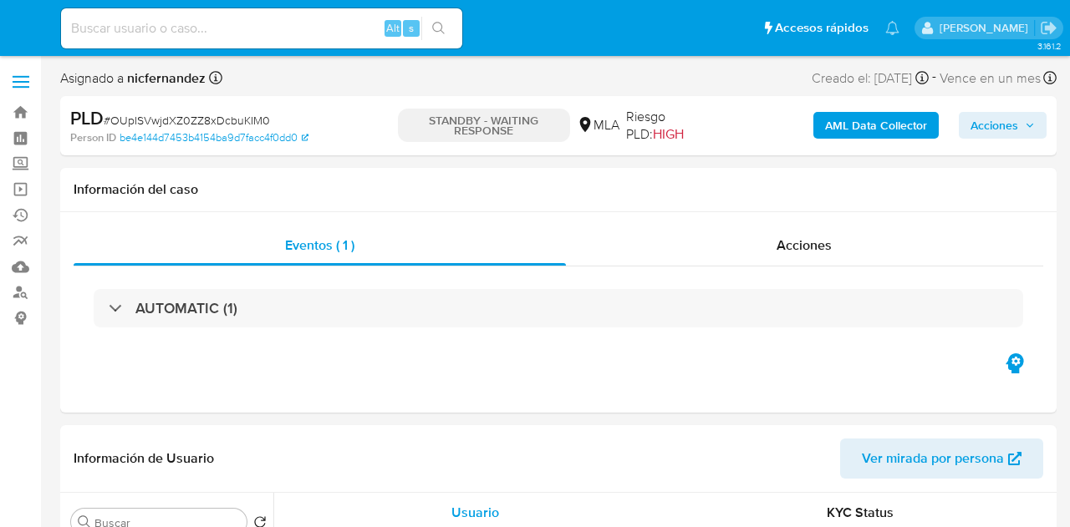
select select "10"
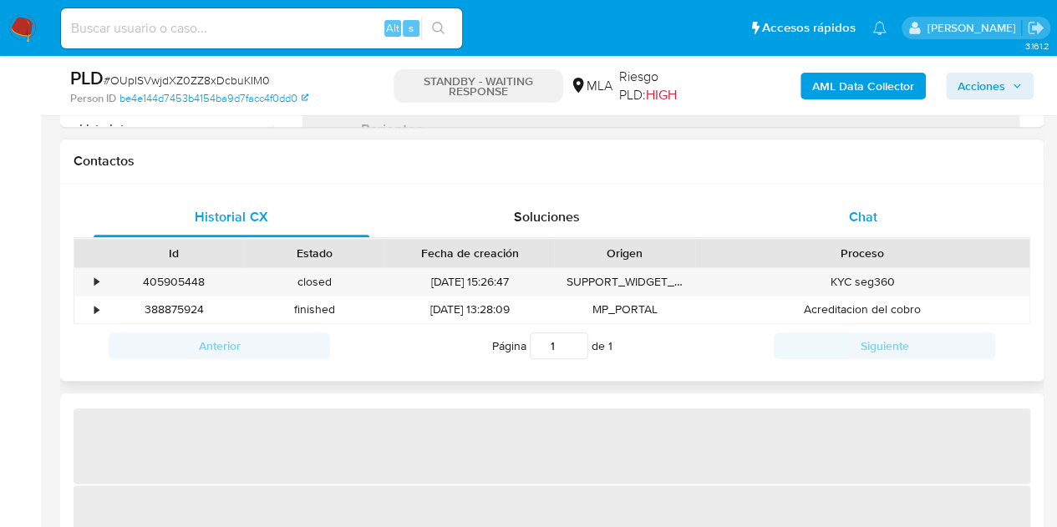
scroll to position [737, 0]
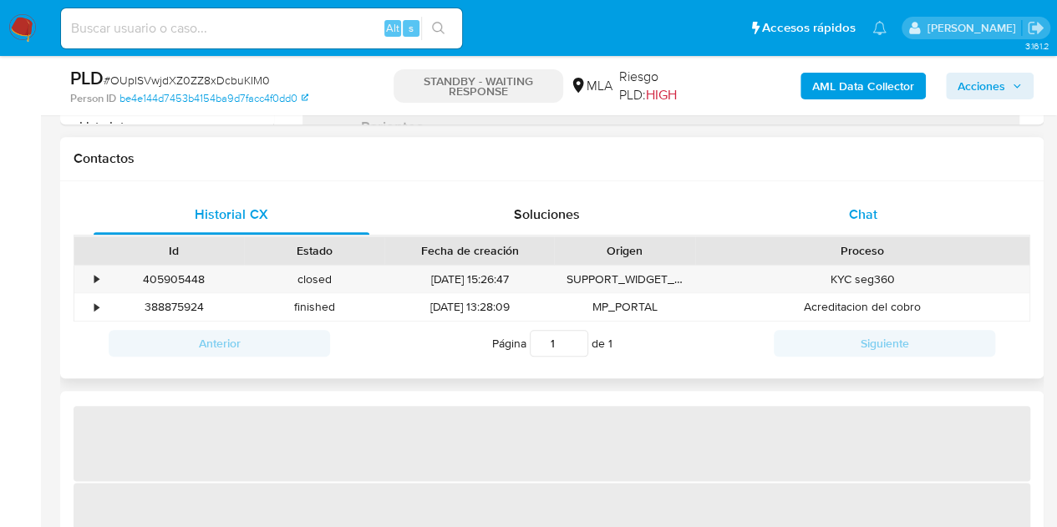
select select "10"
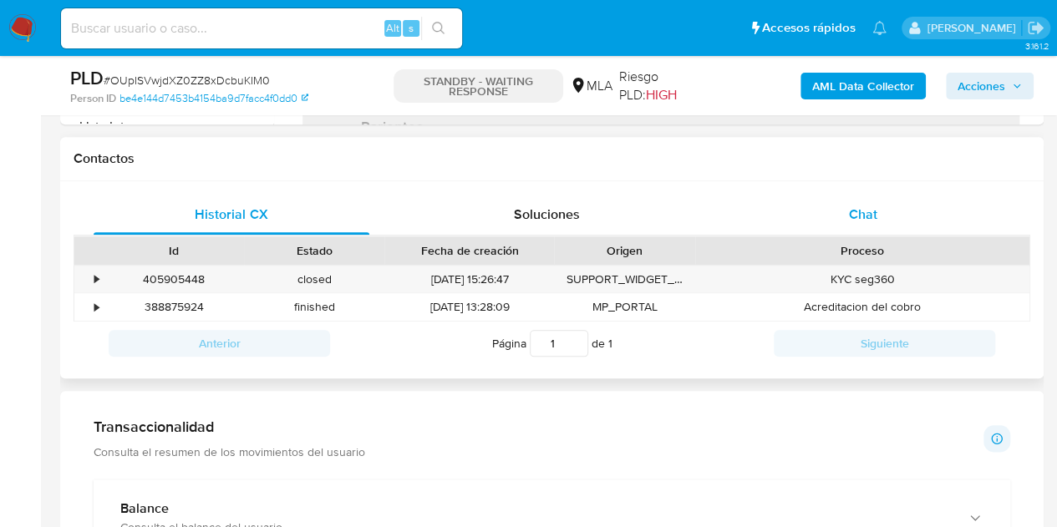
click at [877, 203] on div "Chat" at bounding box center [863, 215] width 276 height 40
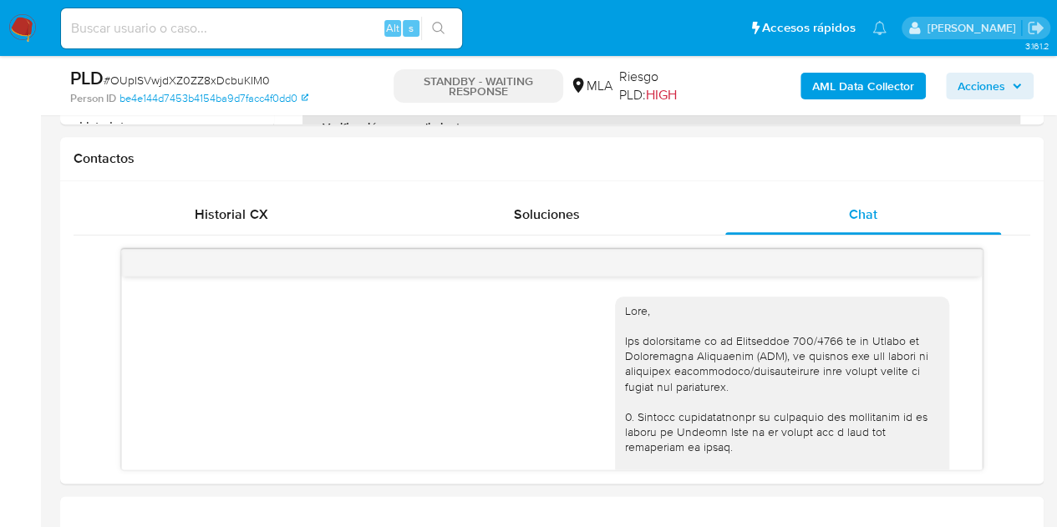
scroll to position [1228, 0]
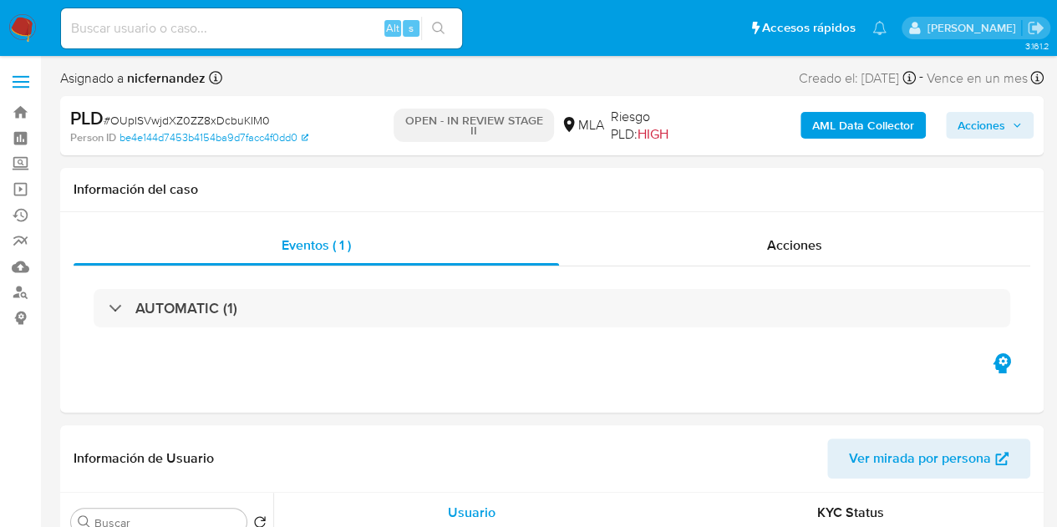
select select "10"
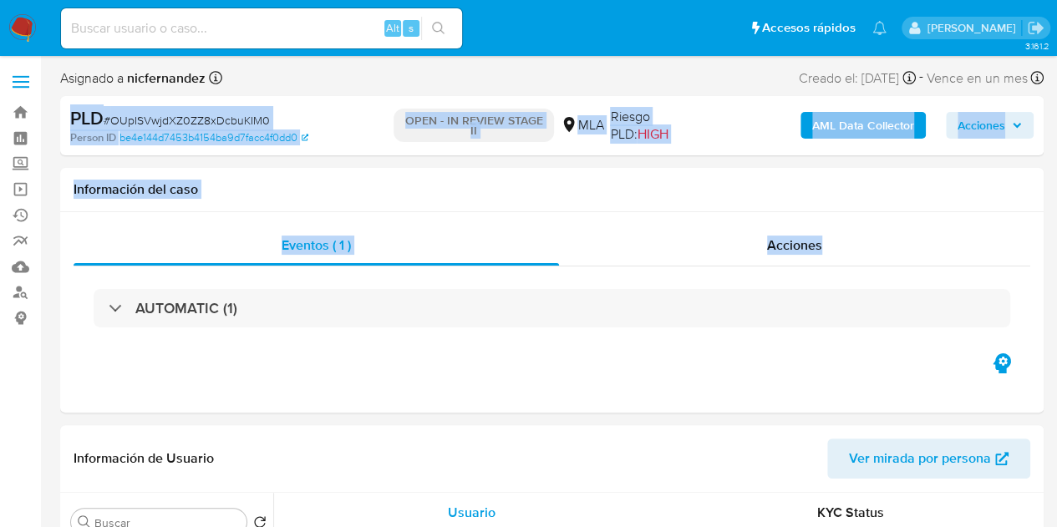
drag, startPoint x: 1055, startPoint y: 68, endPoint x: 1066, endPoint y: 214, distance: 146.7
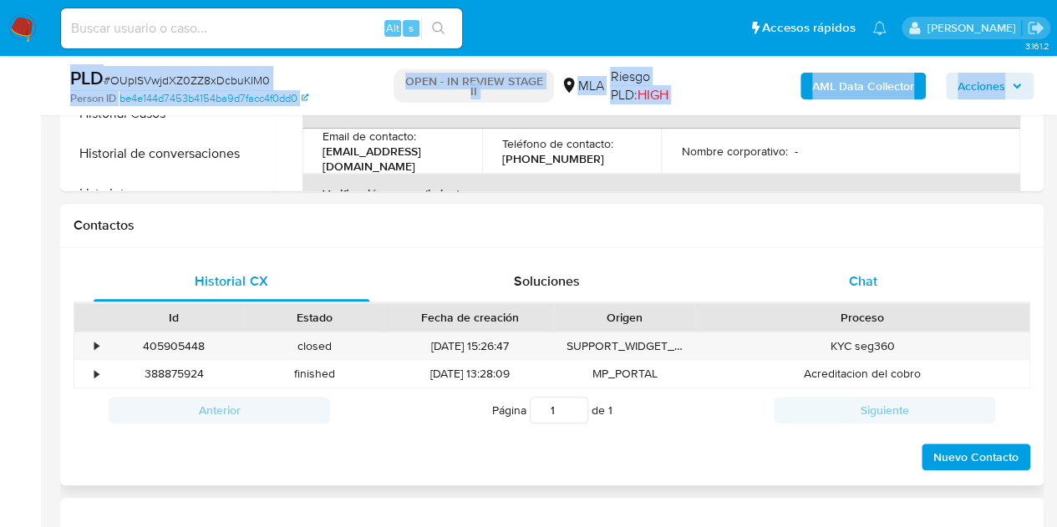
scroll to position [690, 0]
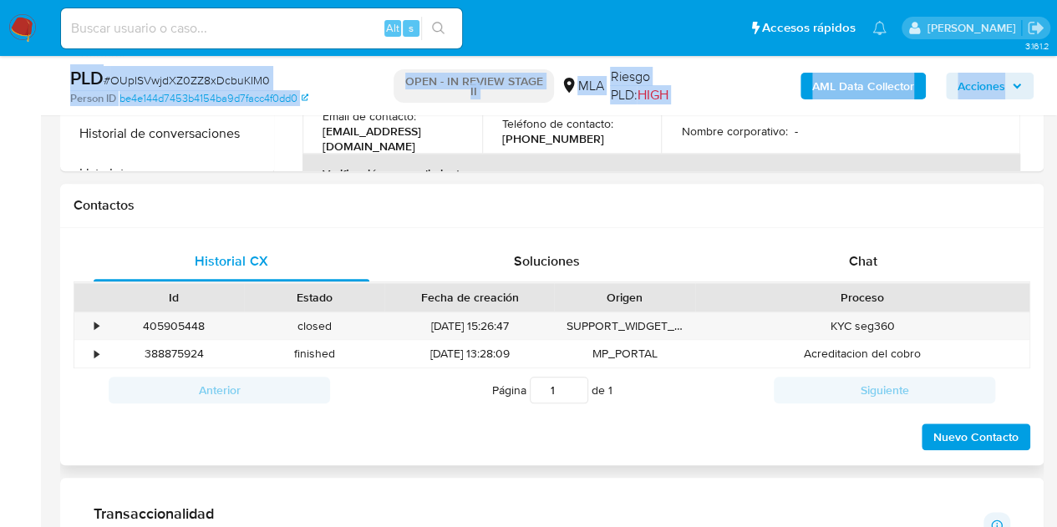
click at [817, 282] on div "Id Estado Fecha de creación Origen Proceso" at bounding box center [552, 296] width 957 height 29
click at [847, 267] on div "Chat" at bounding box center [863, 262] width 276 height 40
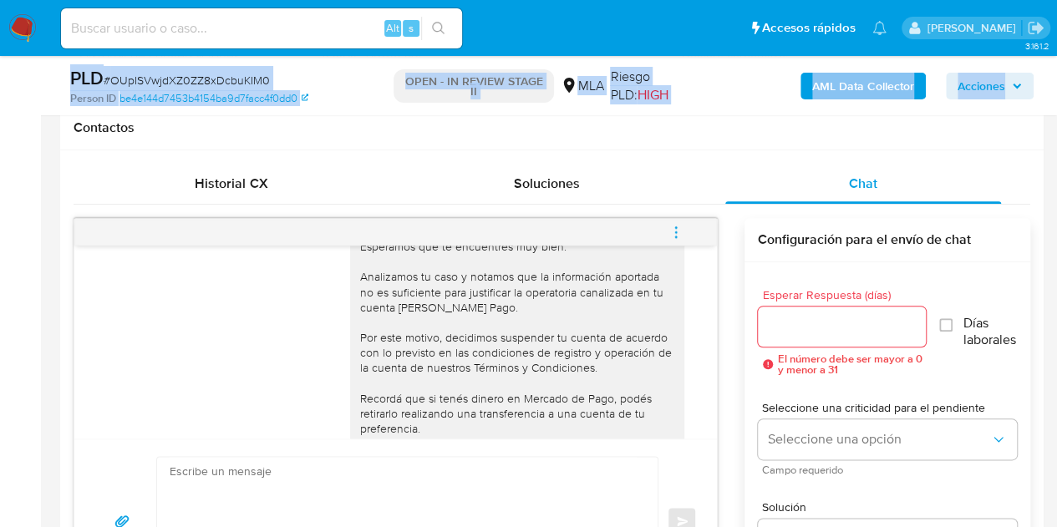
scroll to position [1228, 0]
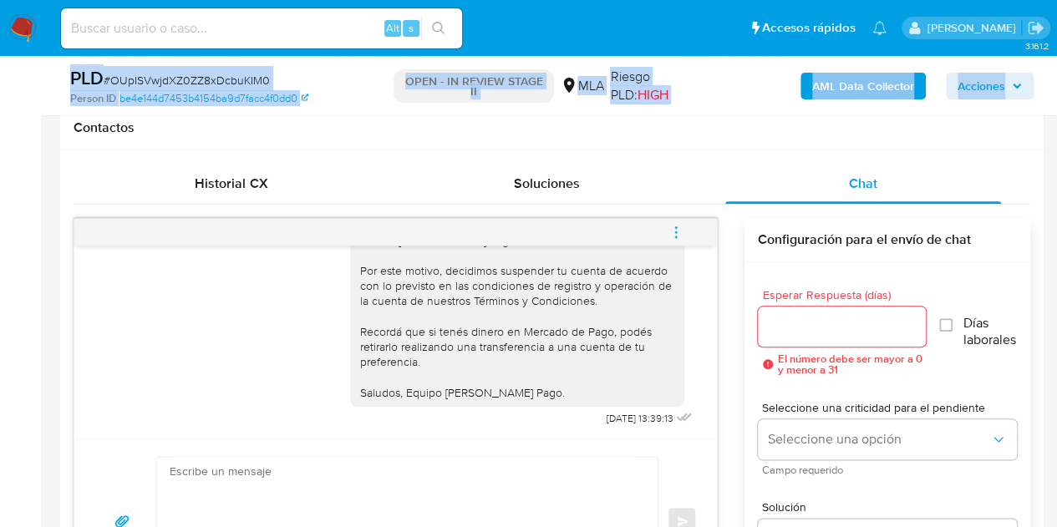
click at [669, 220] on span "menu-action" at bounding box center [676, 232] width 15 height 40
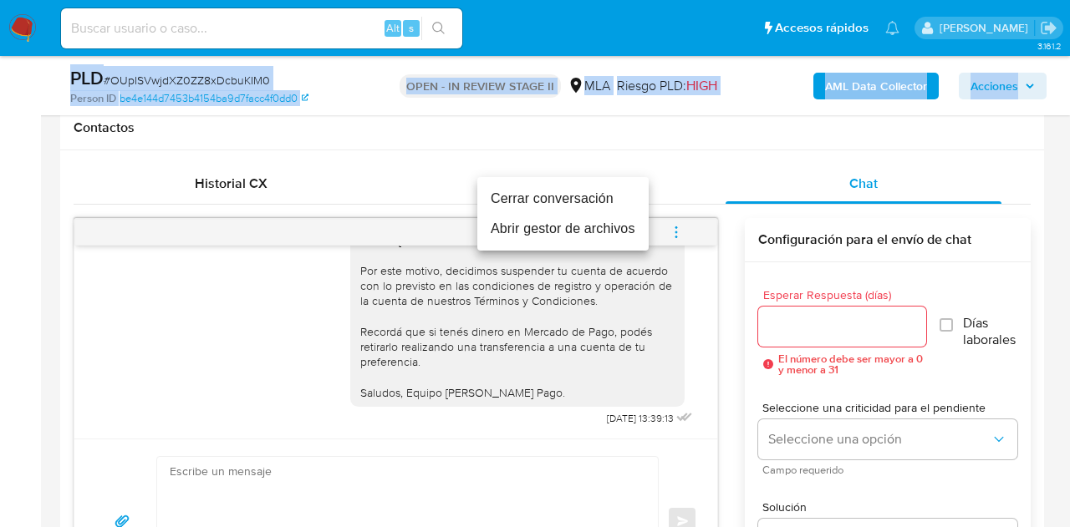
click at [588, 193] on li "Cerrar conversación" at bounding box center [562, 199] width 171 height 30
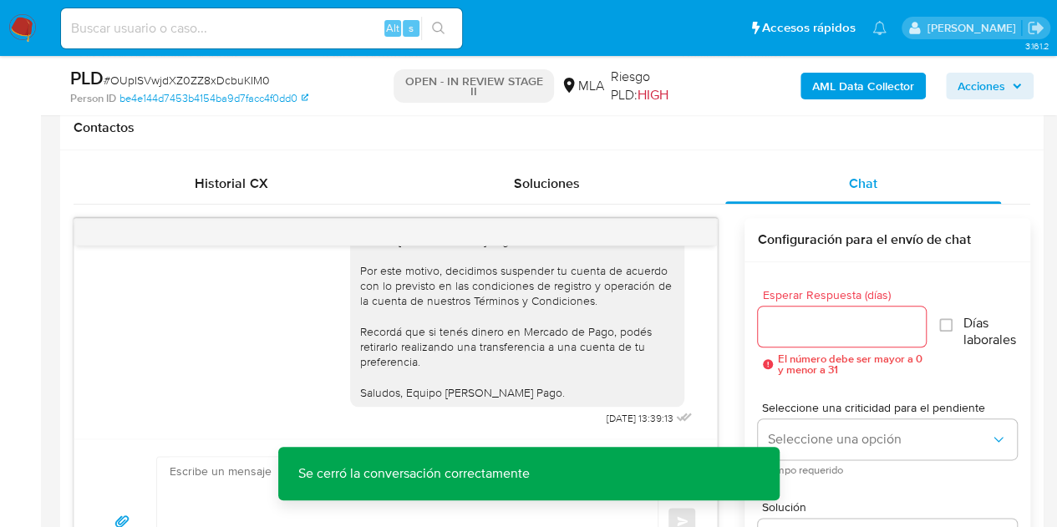
click at [585, 336] on div "Hola Hernán Edgardo, Esperamos que te encuentres muy bien. Analizamos tu caso y…" at bounding box center [517, 278] width 314 height 243
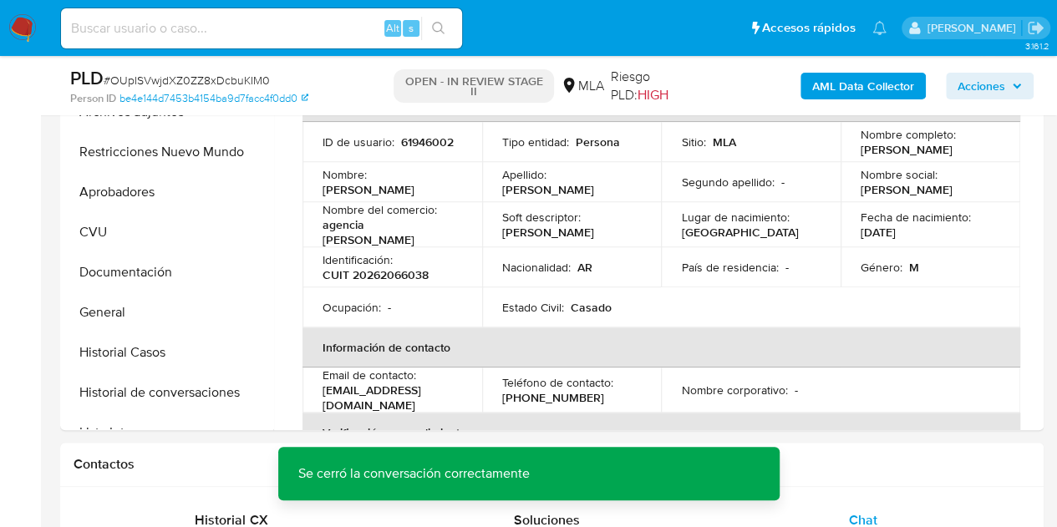
scroll to position [399, 0]
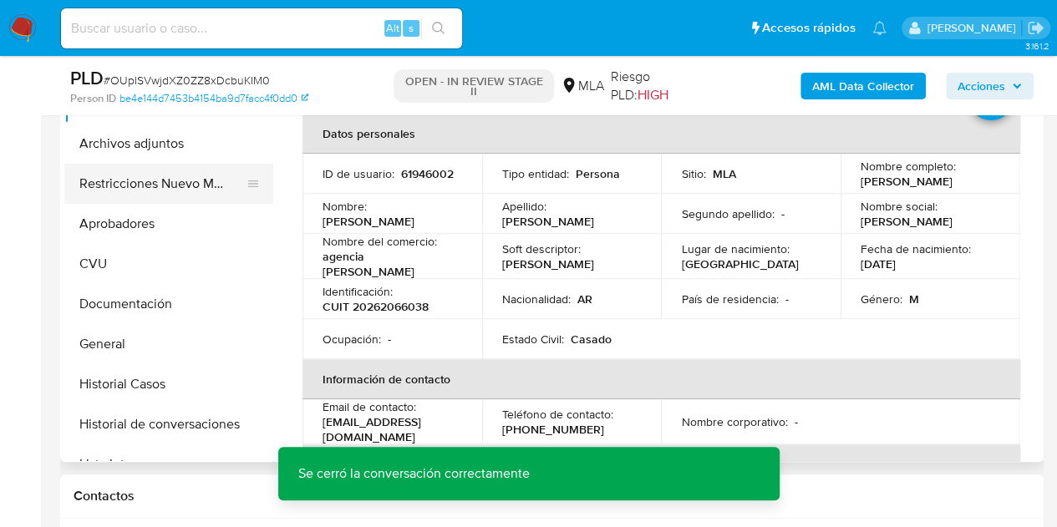
click at [131, 179] on button "Restricciones Nuevo Mundo" at bounding box center [162, 184] width 196 height 40
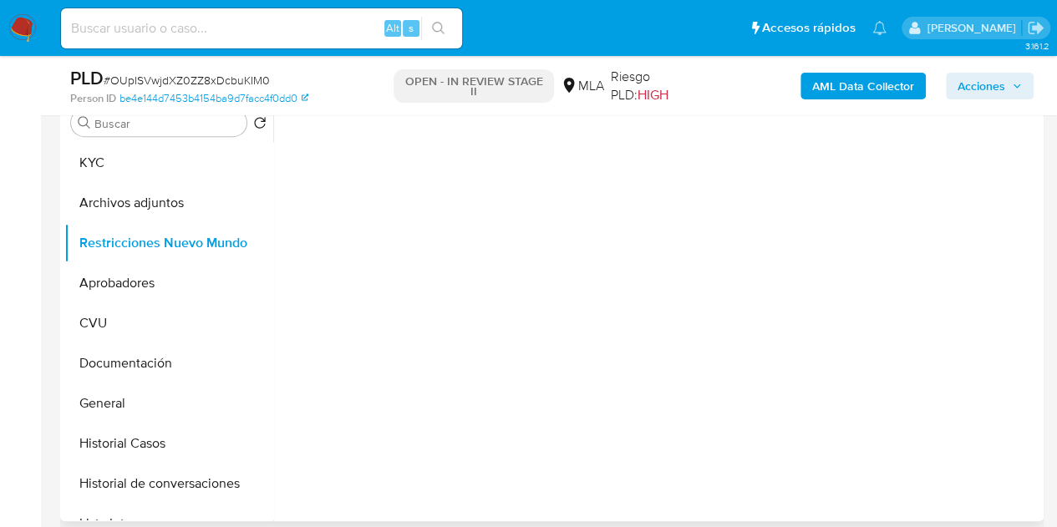
scroll to position [333, 0]
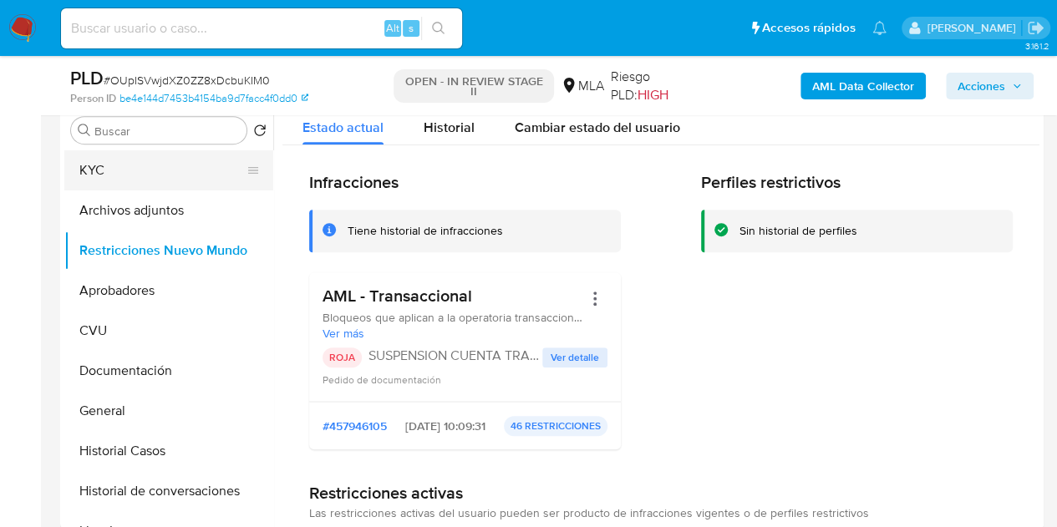
click at [115, 173] on button "KYC" at bounding box center [162, 170] width 196 height 40
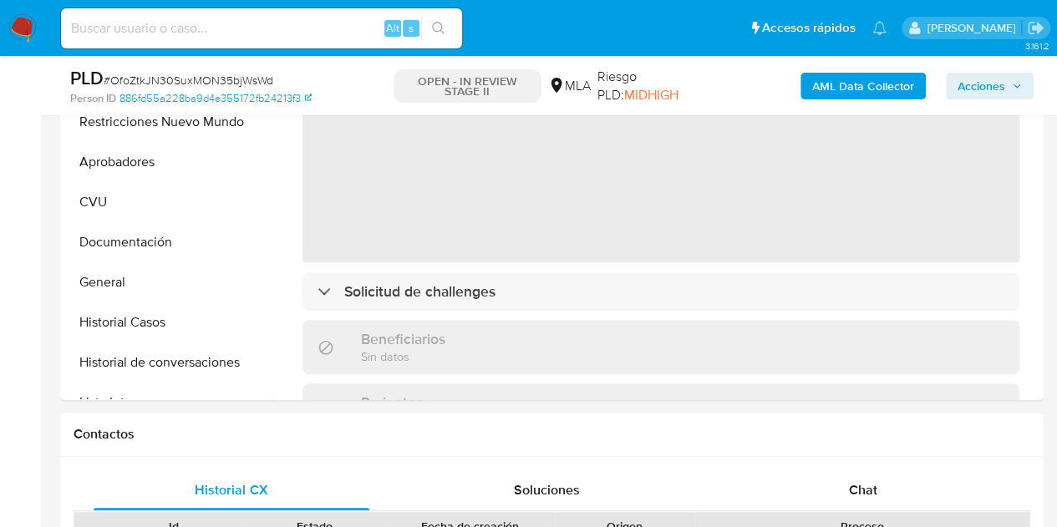
select select "10"
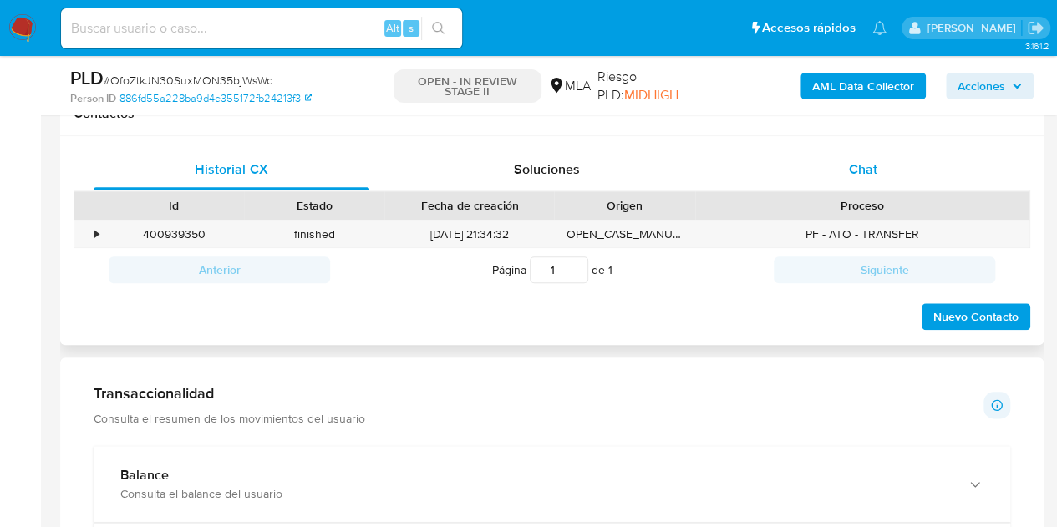
click at [892, 175] on div "Chat" at bounding box center [863, 170] width 276 height 40
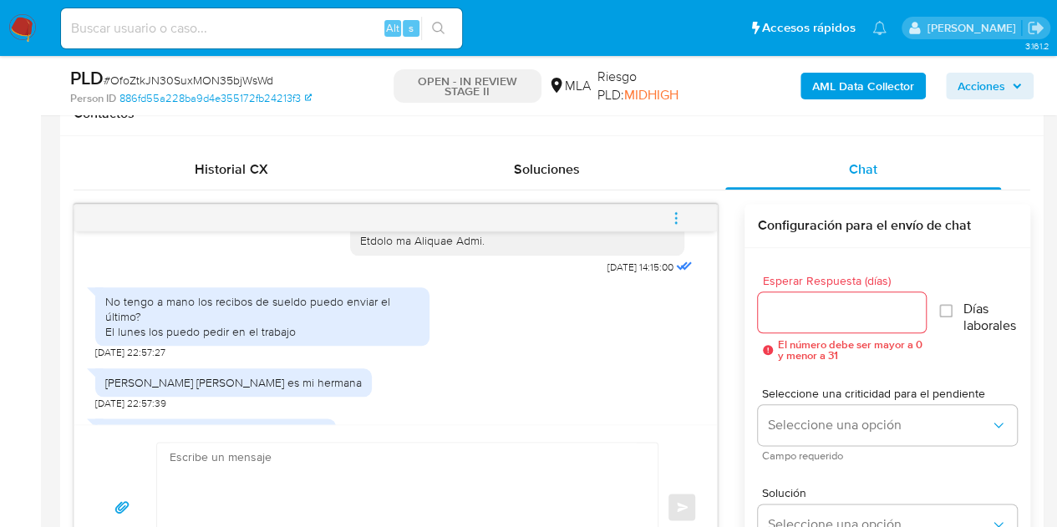
scroll to position [1607, 0]
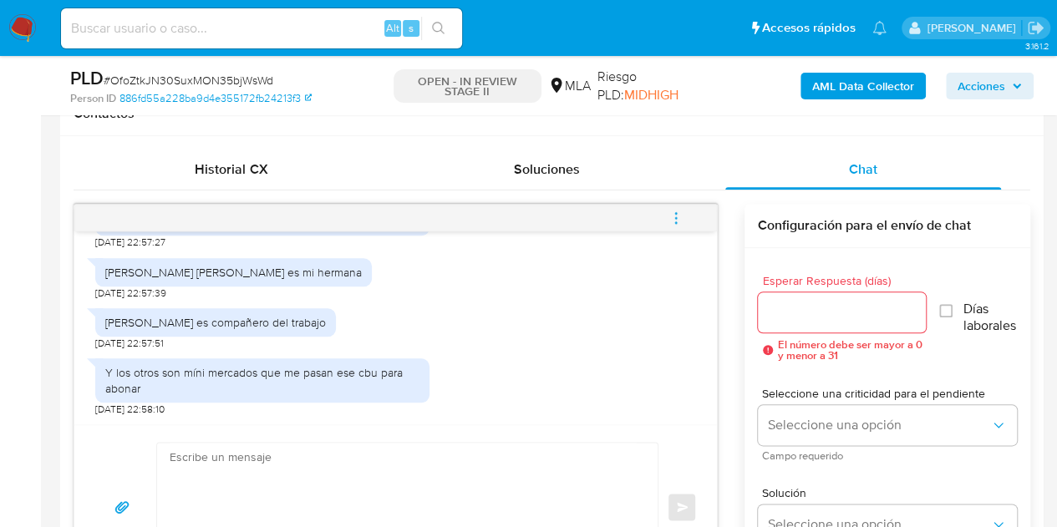
click at [534, 370] on div "Y los otros son míni mercados que me pasan ese cbu para abonar [DATE] 22:58:10" at bounding box center [395, 383] width 601 height 66
click at [274, 170] on div "Historial CX" at bounding box center [232, 170] width 276 height 40
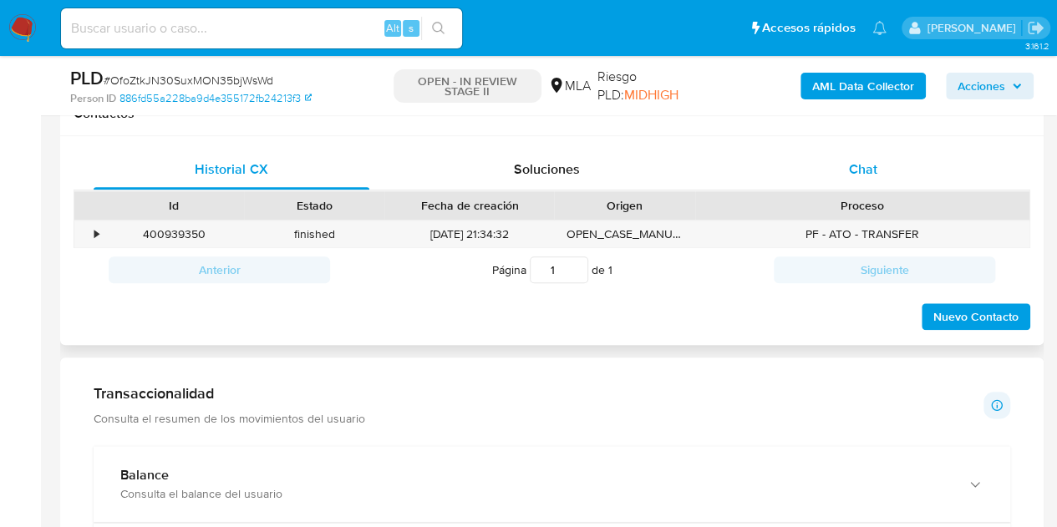
click at [883, 167] on div "Chat" at bounding box center [863, 170] width 276 height 40
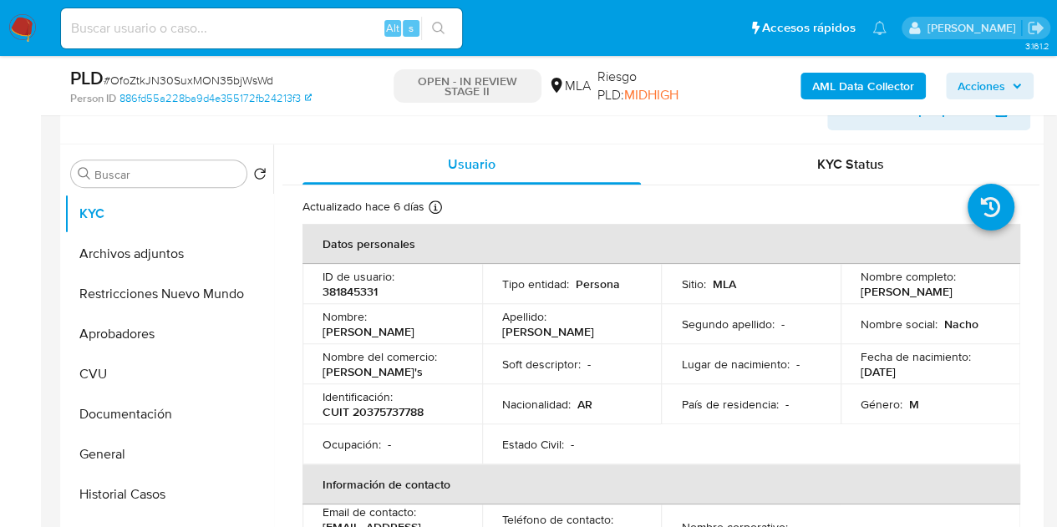
scroll to position [203, 0]
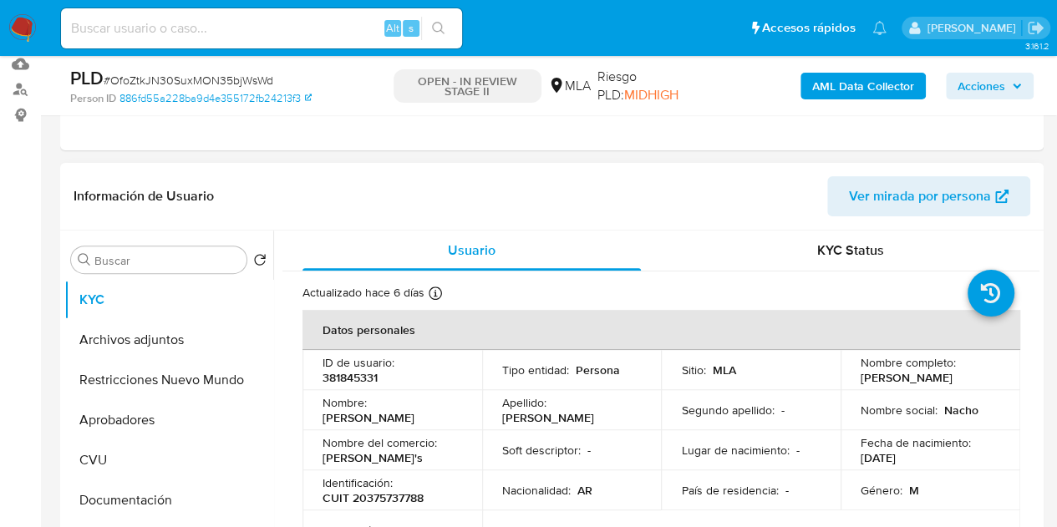
click at [938, 185] on span "Ver mirada por persona" at bounding box center [920, 196] width 142 height 40
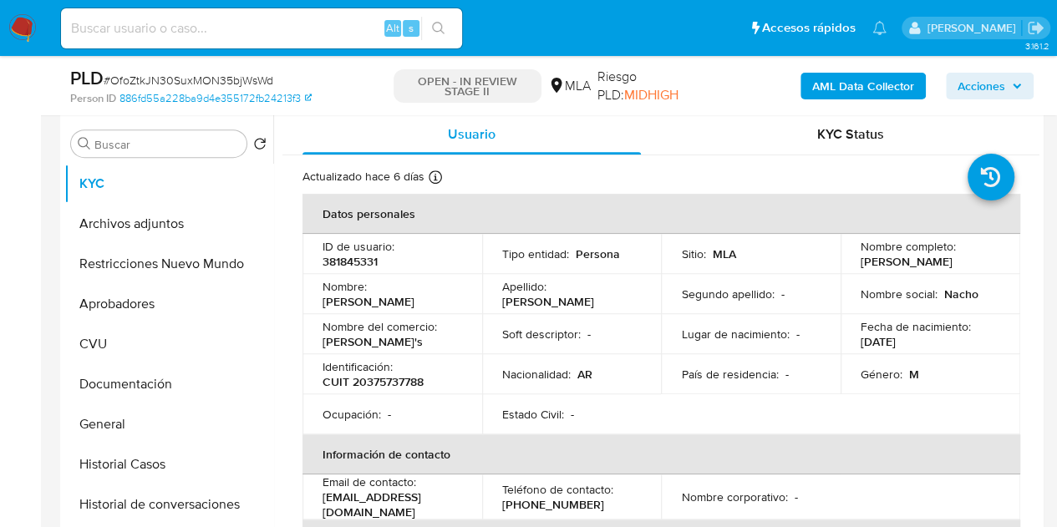
scroll to position [340, 0]
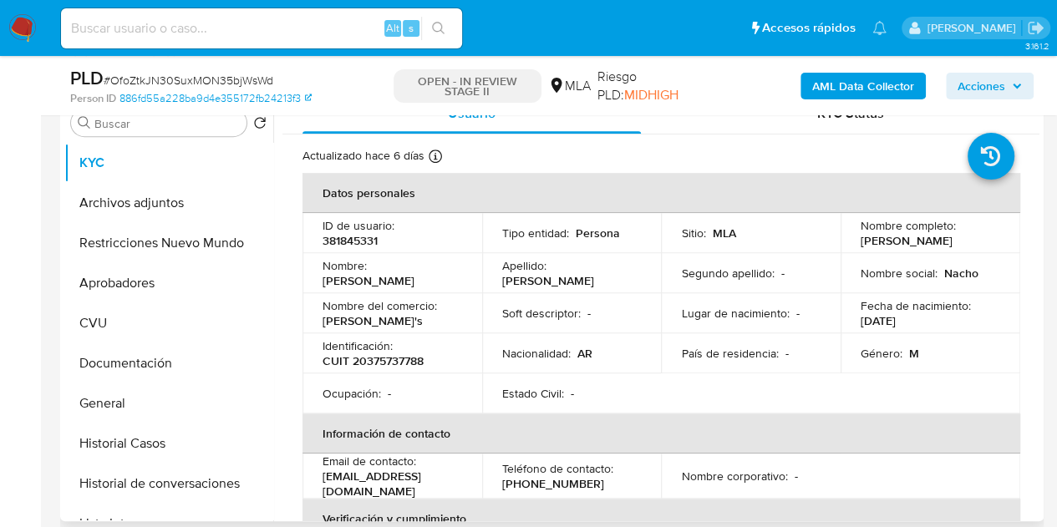
drag, startPoint x: 320, startPoint y: 285, endPoint x: 419, endPoint y: 278, distance: 98.8
click at [419, 278] on td "Nombre : Ignacio Ezequiel" at bounding box center [393, 273] width 180 height 40
copy p "[PERSON_NAME]"
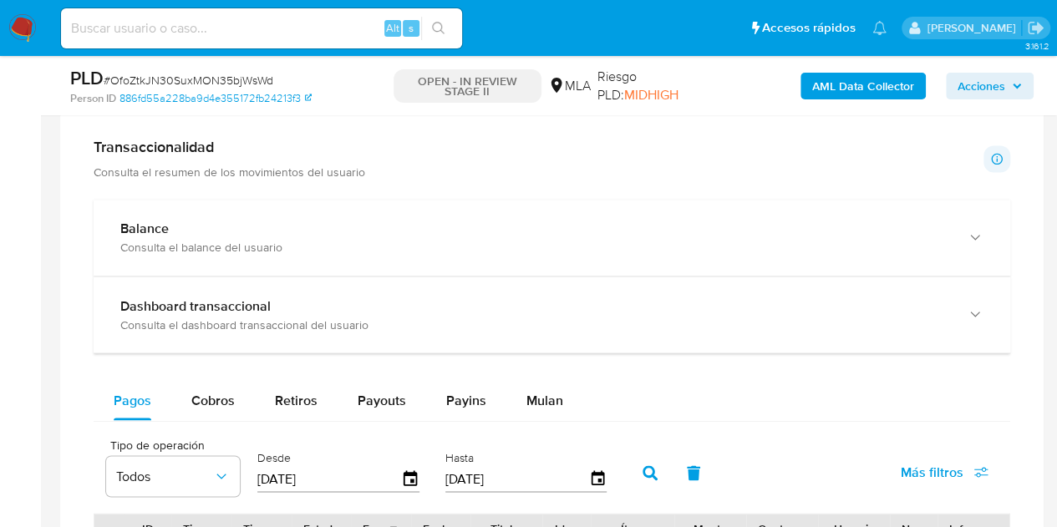
scroll to position [1280, 0]
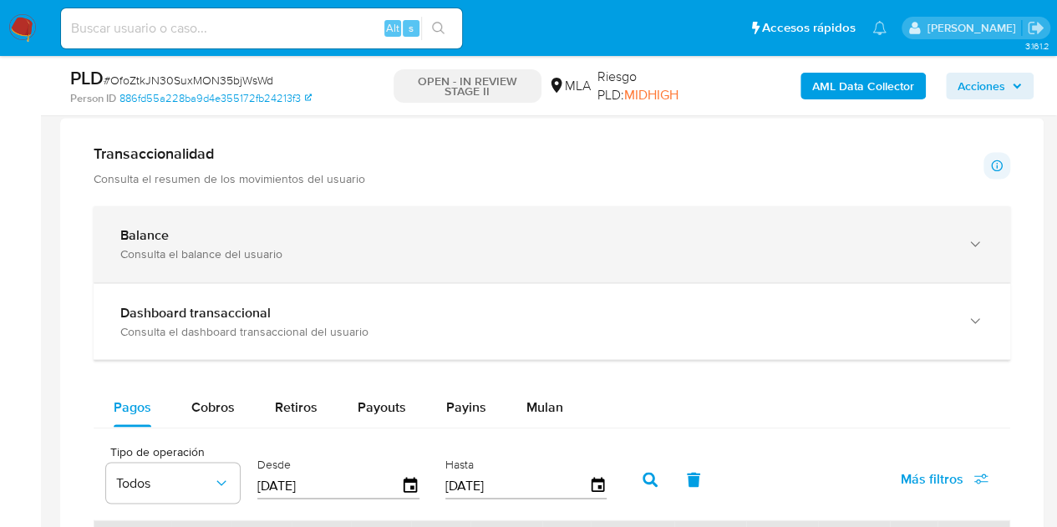
click at [877, 250] on div "Consulta el balance del usuario" at bounding box center [535, 254] width 830 height 15
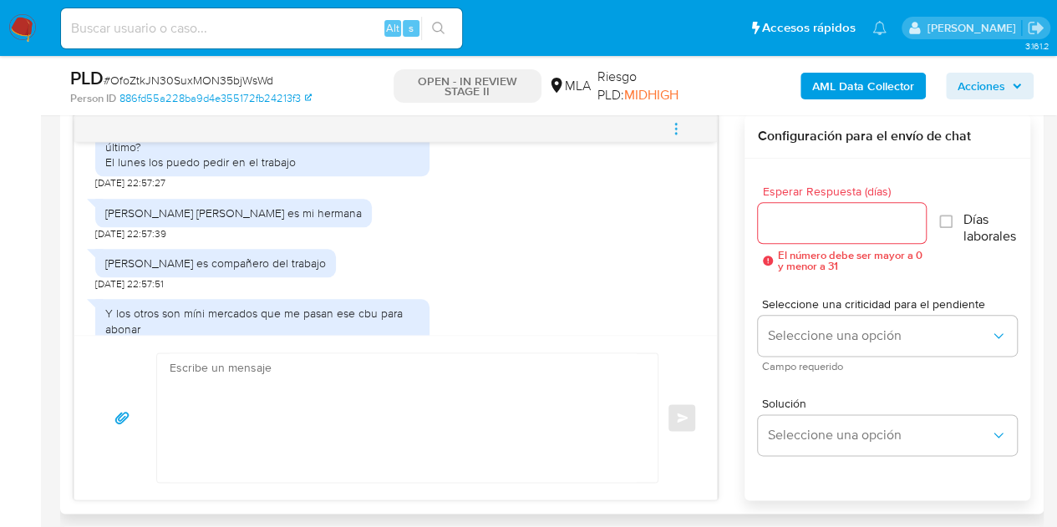
scroll to position [1607, 0]
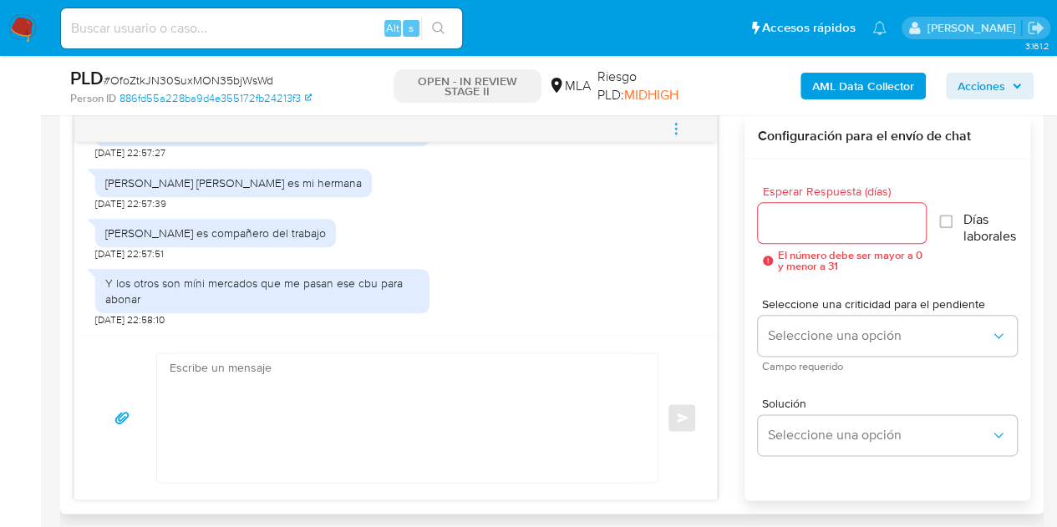
click at [349, 381] on textarea at bounding box center [403, 417] width 467 height 129
paste textarea "Hola Ignacio Ezequiel, Muchas gracias por la respuesta. Analizamos tu caso y no…"
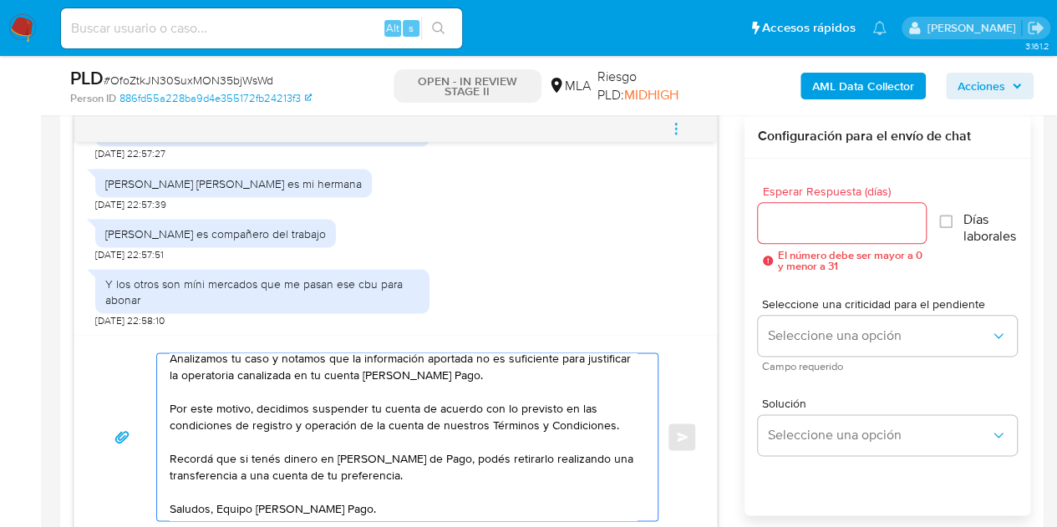
scroll to position [62, 0]
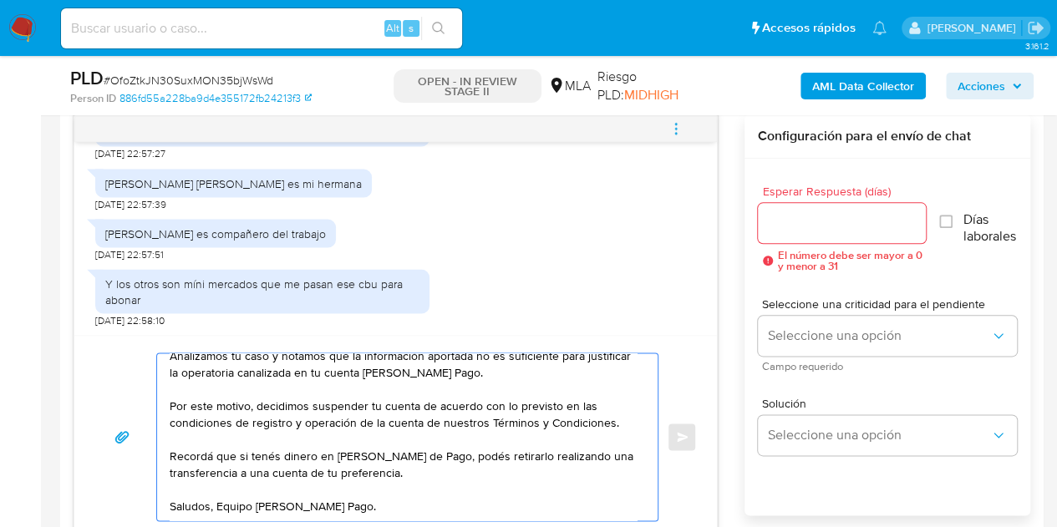
type textarea "Hola Ignacio Ezequiel, Muchas gracias por la respuesta. Analizamos tu caso y no…"
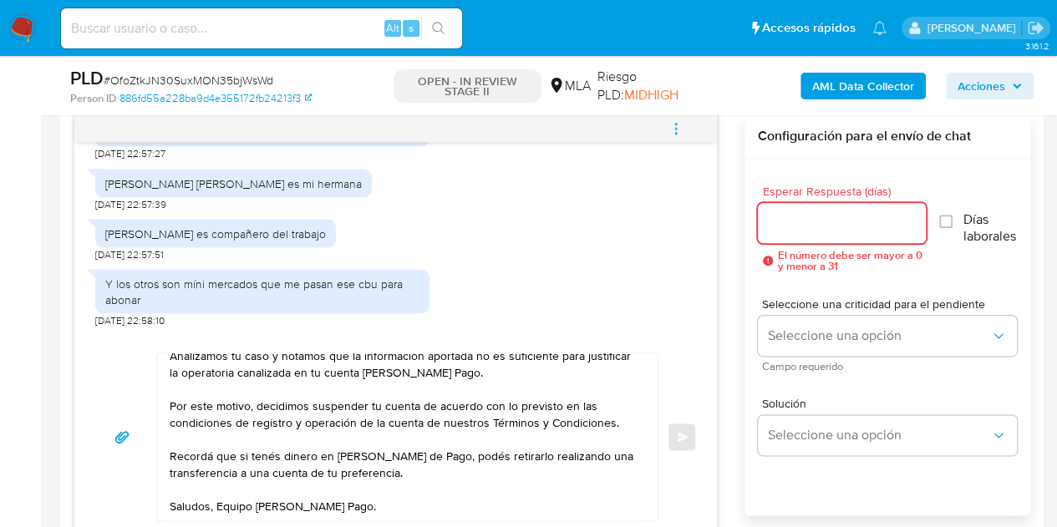
click at [854, 231] on input "Esperar Respuesta (días)" at bounding box center [842, 223] width 169 height 22
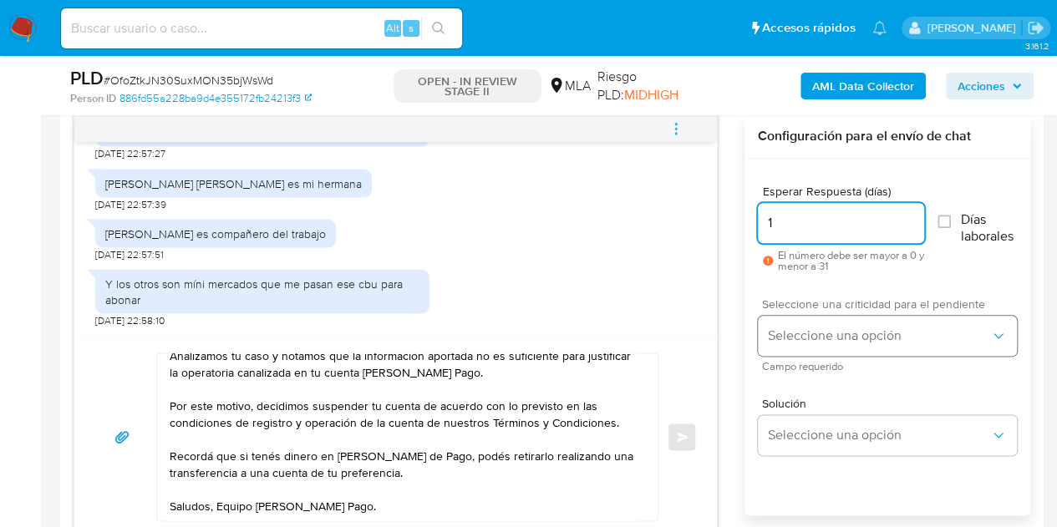
type input "1"
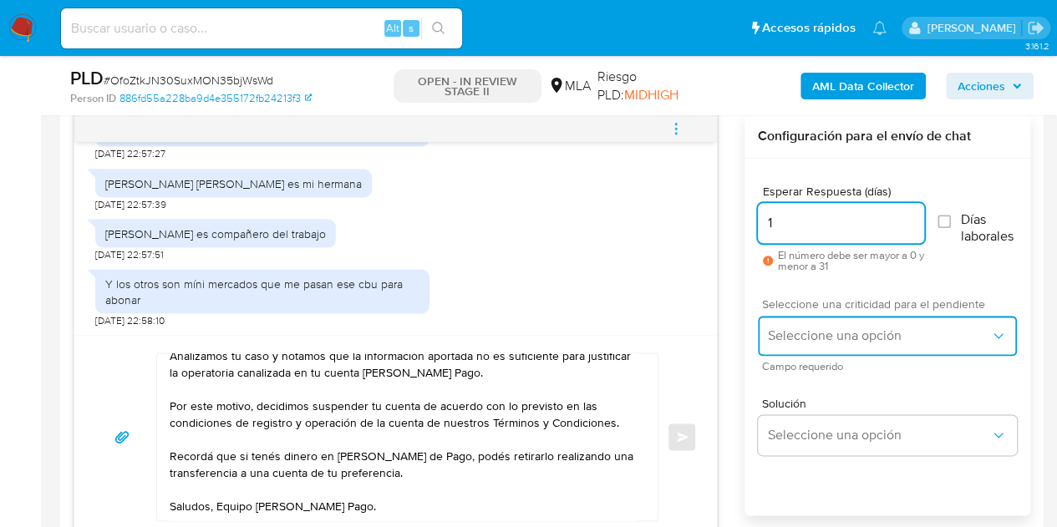
click at [821, 346] on button "Seleccione una opción" at bounding box center [887, 336] width 259 height 40
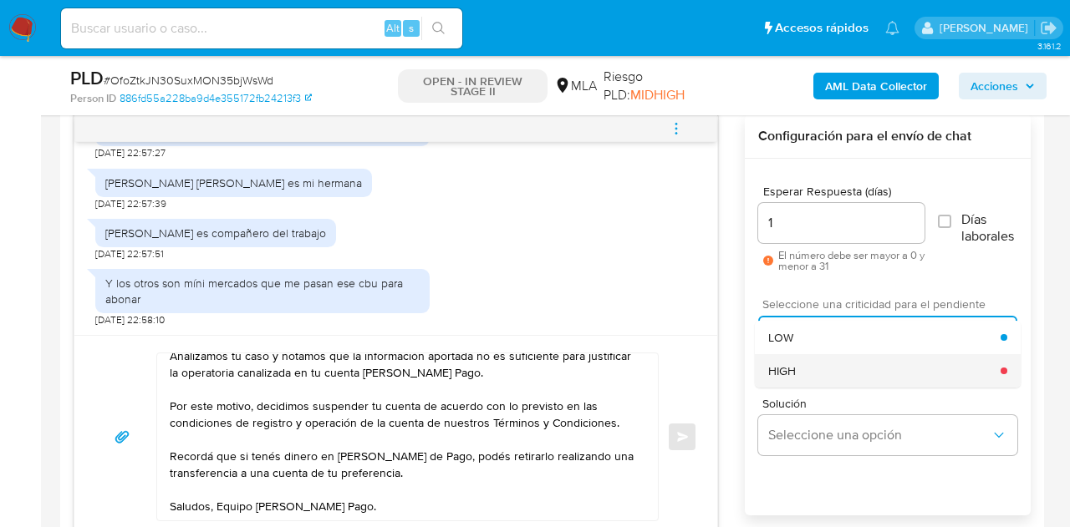
click at [815, 359] on div "HIGH" at bounding box center [884, 370] width 232 height 33
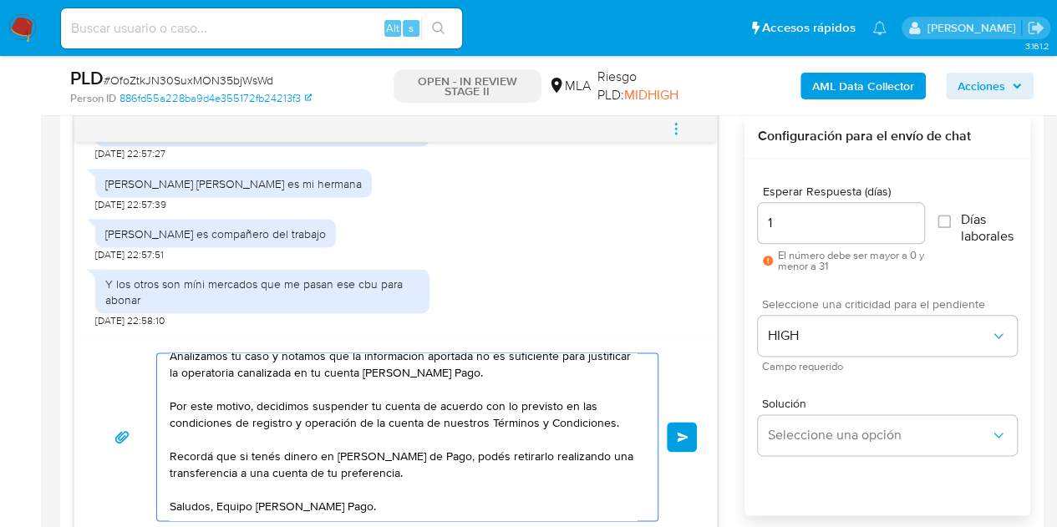
click at [690, 422] on button "Enviar" at bounding box center [682, 437] width 30 height 30
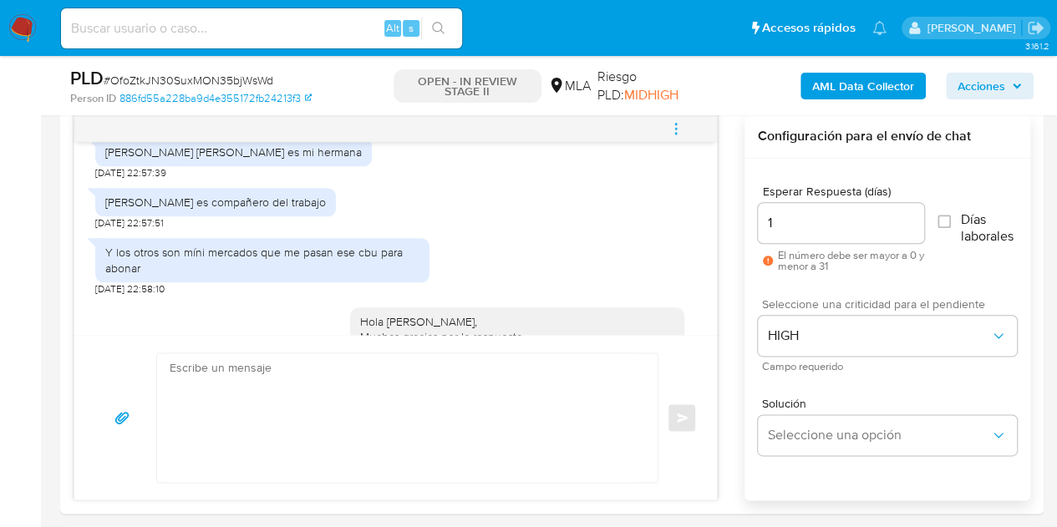
scroll to position [0, 0]
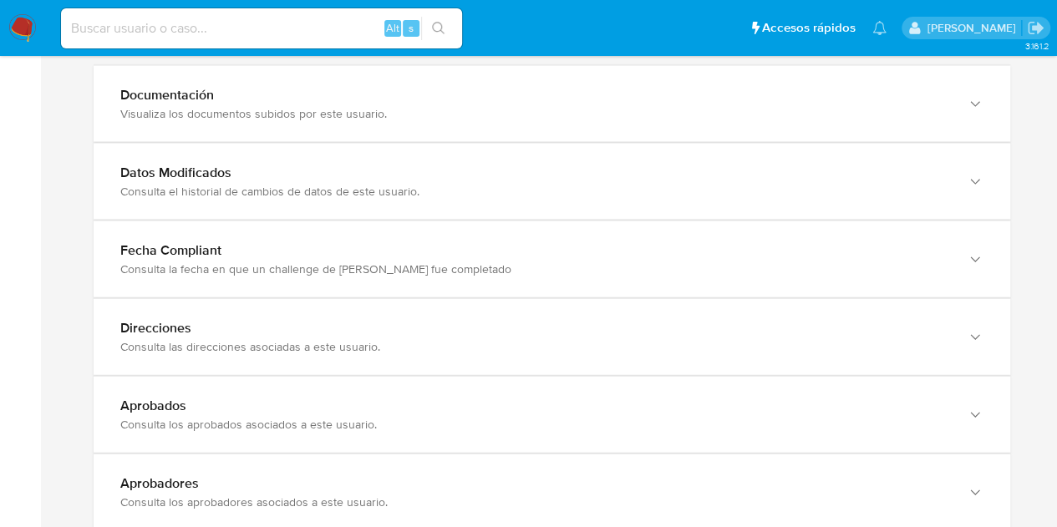
scroll to position [1775, 0]
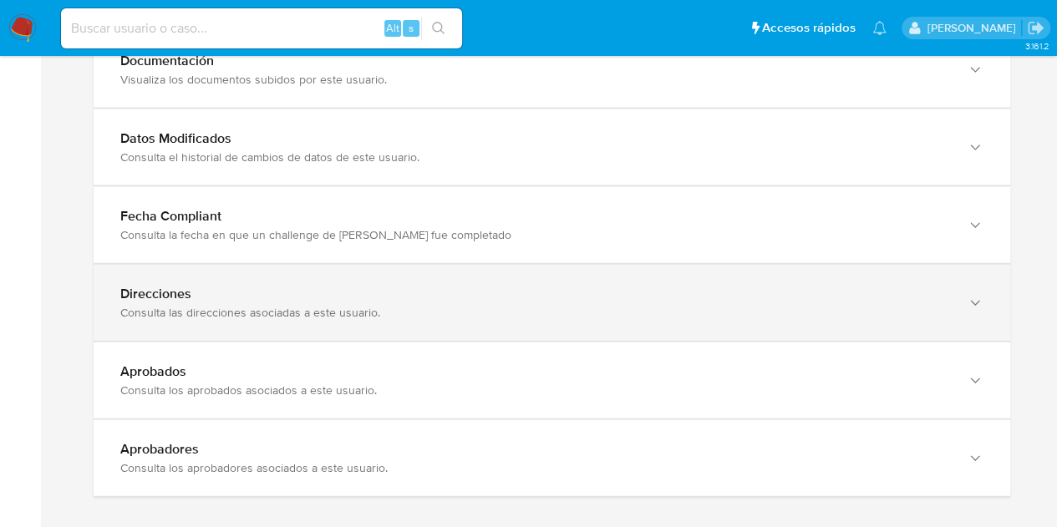
click at [928, 315] on div "Direcciones Consulta las direcciones asociadas a este usuario." at bounding box center [552, 303] width 917 height 76
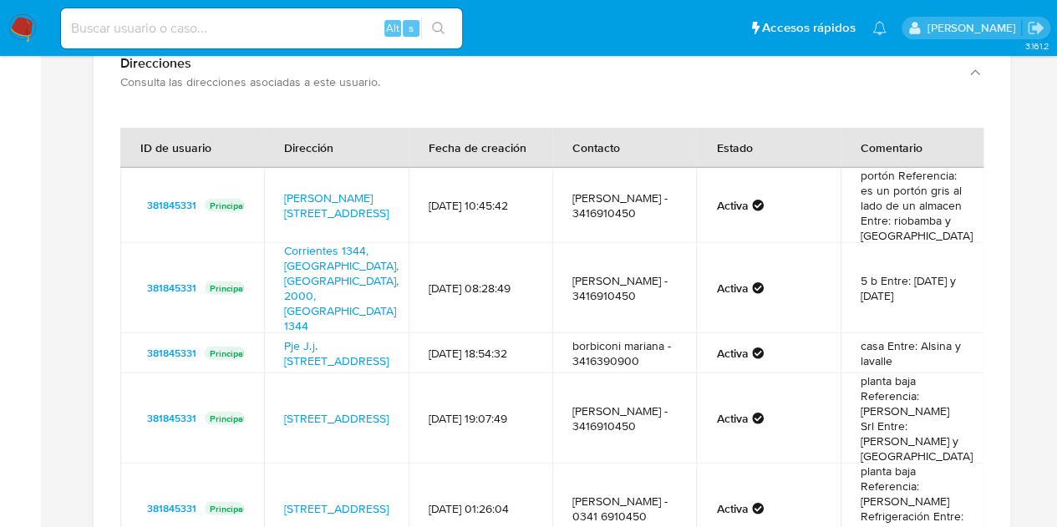
scroll to position [2057, 0]
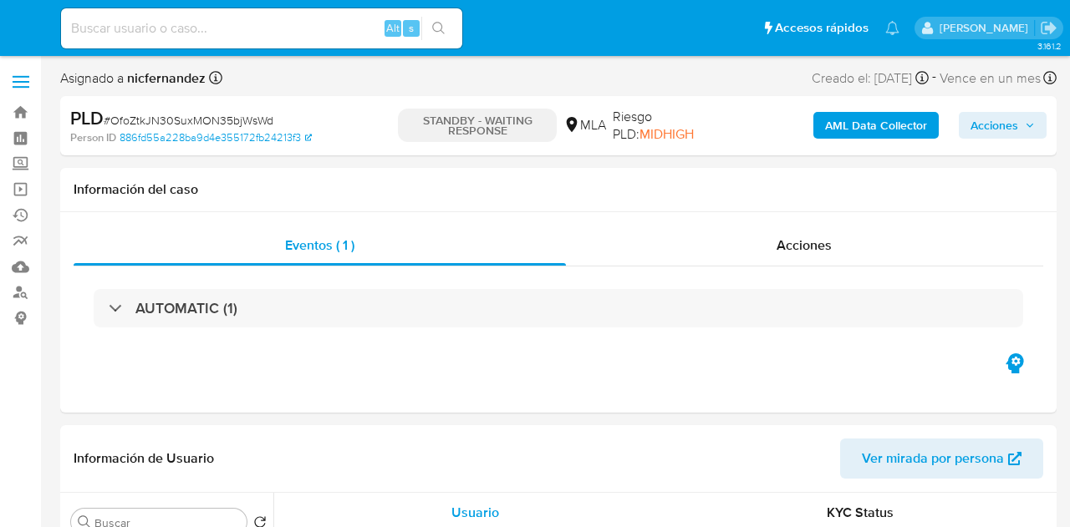
select select "10"
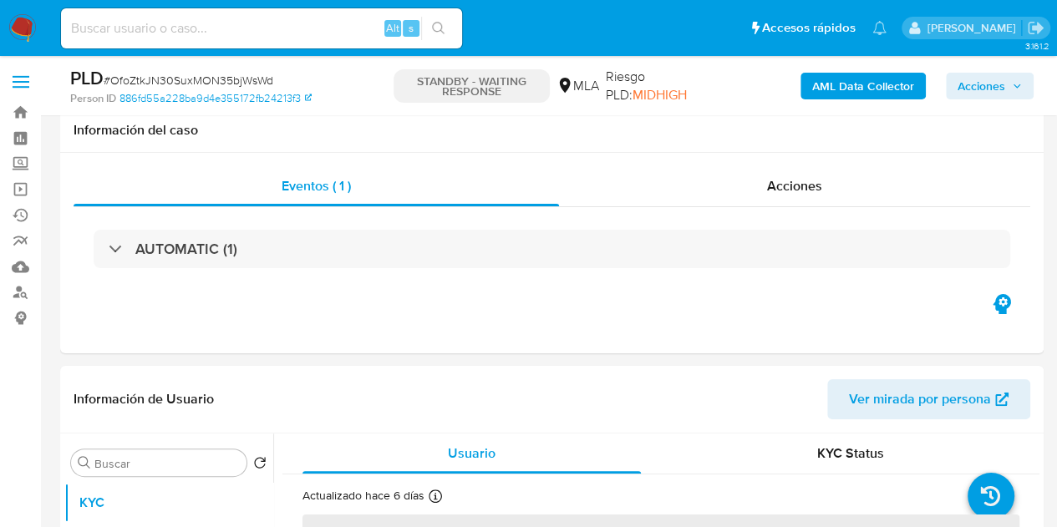
select select "10"
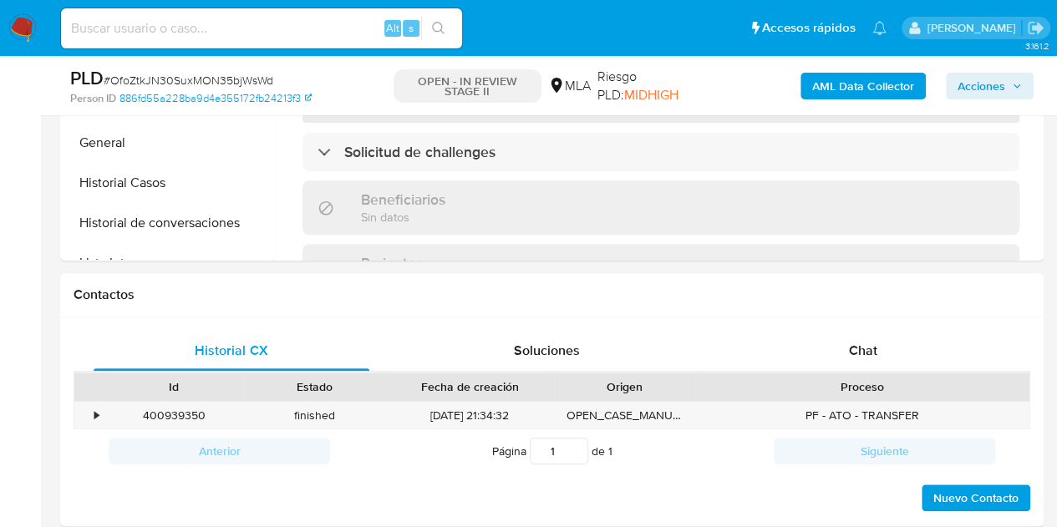
scroll to position [709, 0]
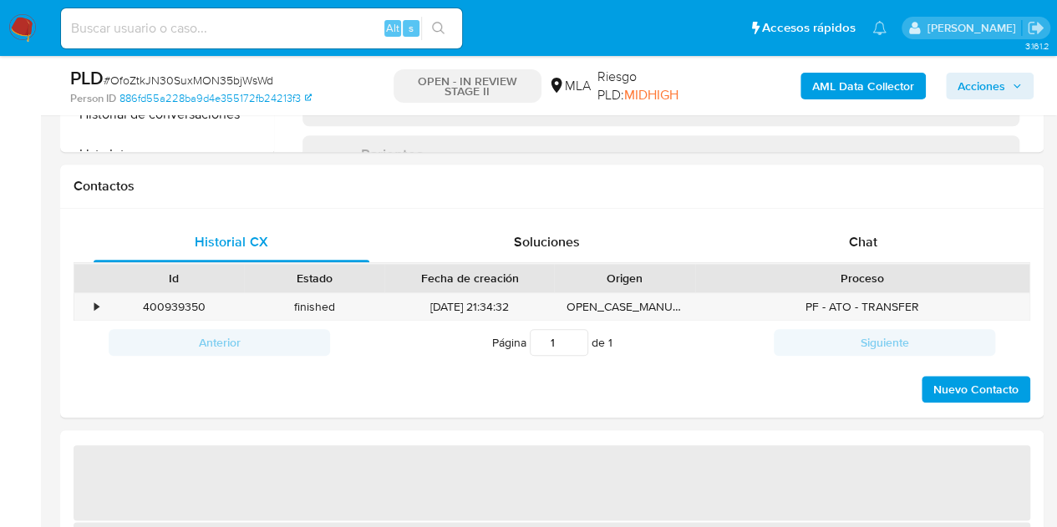
select select "10"
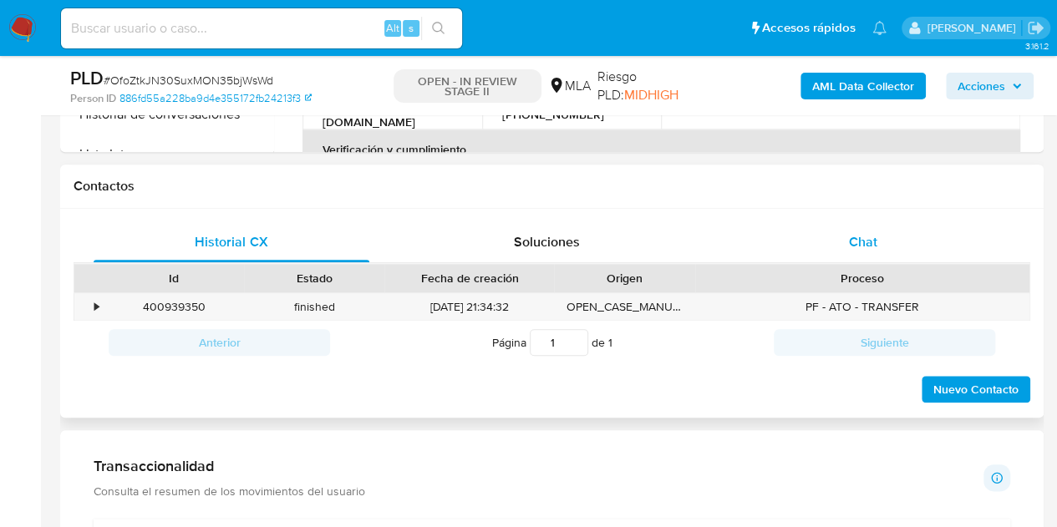
click at [858, 238] on span "Chat" at bounding box center [863, 241] width 28 height 19
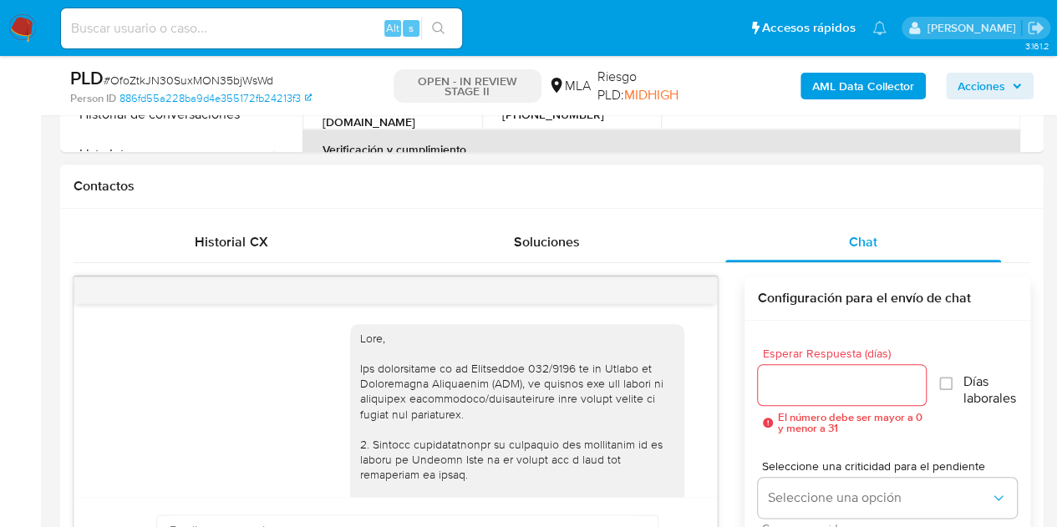
scroll to position [1899, 0]
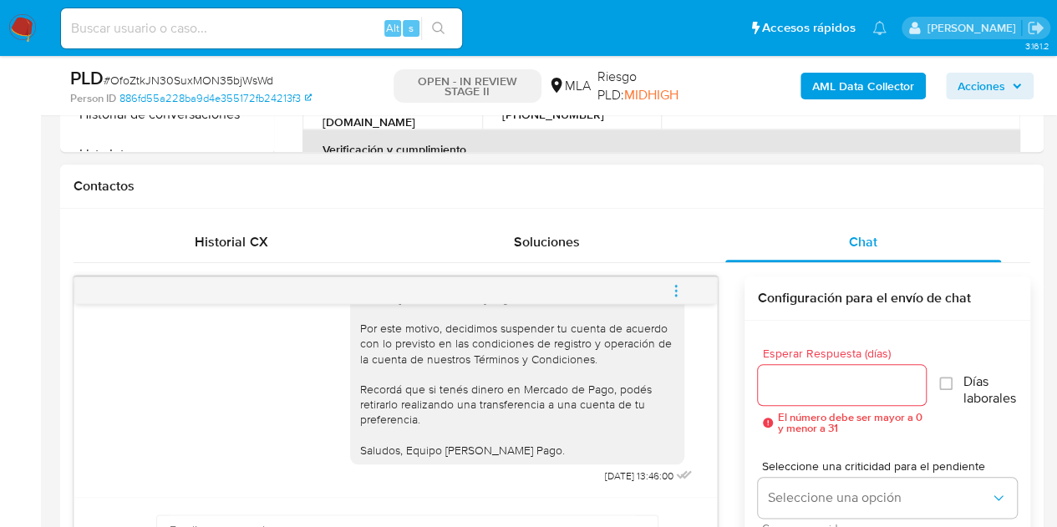
click at [683, 297] on span "menu-action" at bounding box center [676, 291] width 15 height 40
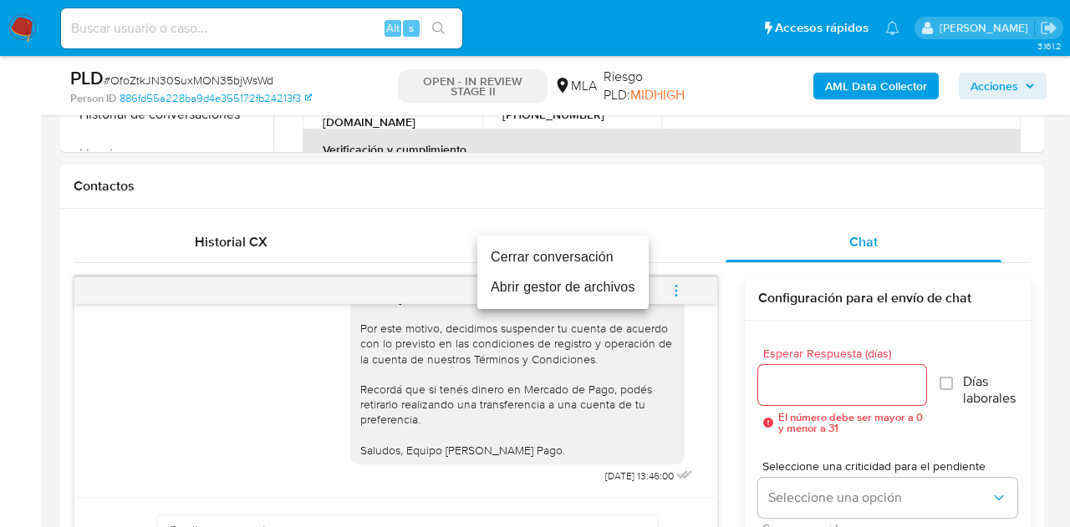
click at [596, 244] on li "Cerrar conversación" at bounding box center [562, 257] width 171 height 30
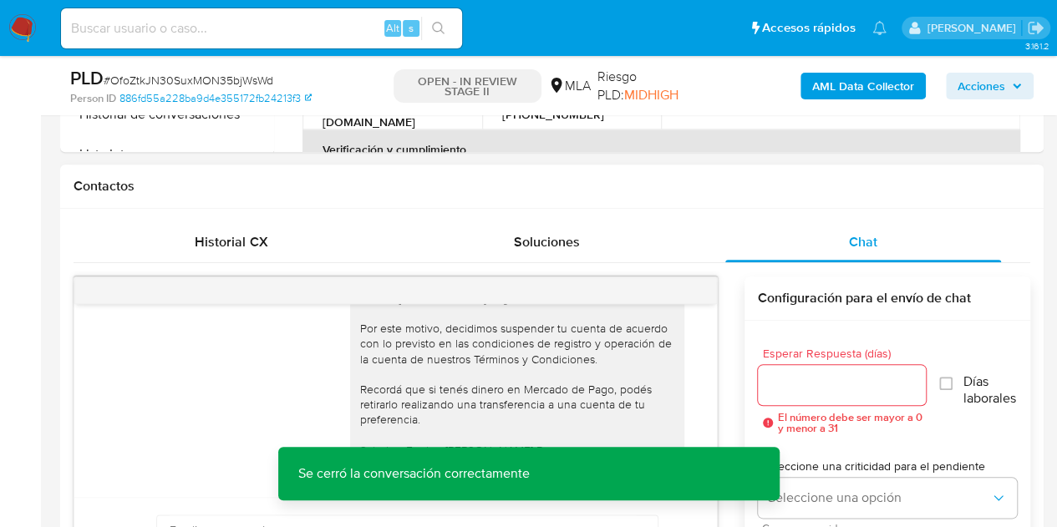
drag, startPoint x: 713, startPoint y: 467, endPoint x: 715, endPoint y: 452, distance: 15.2
click at [714, 459] on div "Se cerró la conversación correctamente Se cerró la conversación correctamente" at bounding box center [528, 473] width 501 height 53
click at [685, 404] on div "17/09/2025 14:33:04 Hola porq motivo me piden esto 17/09/2025 15:15:21 Es una c…" at bounding box center [395, 400] width 643 height 193
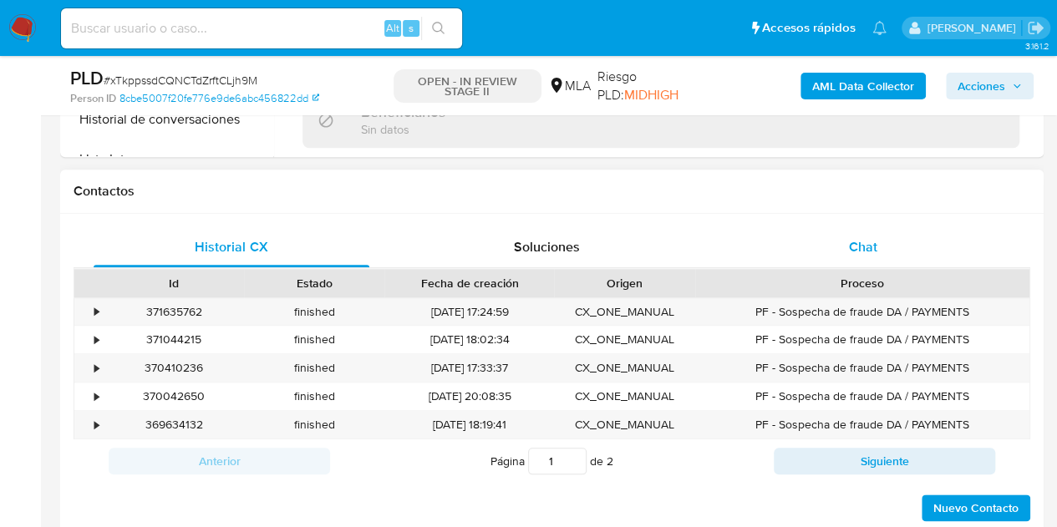
scroll to position [707, 0]
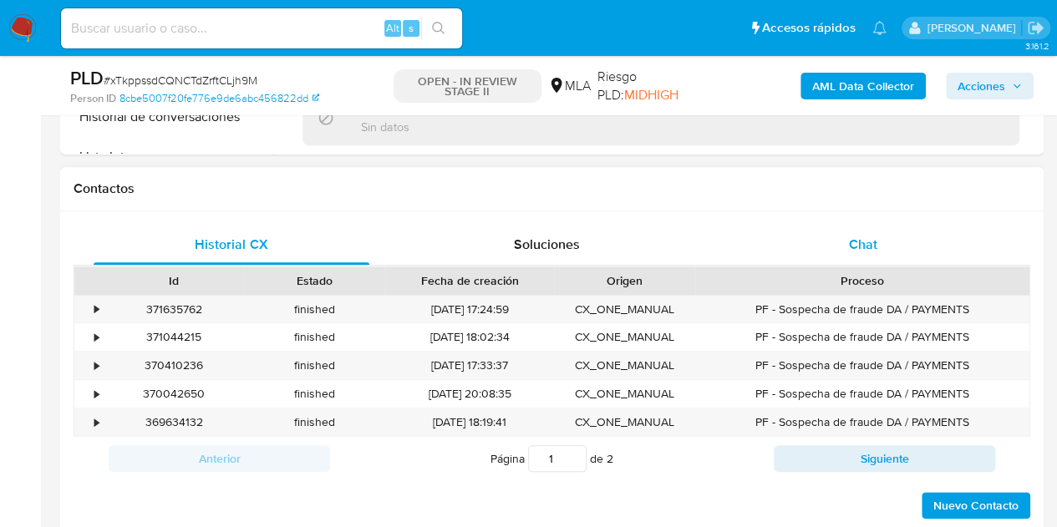
select select "10"
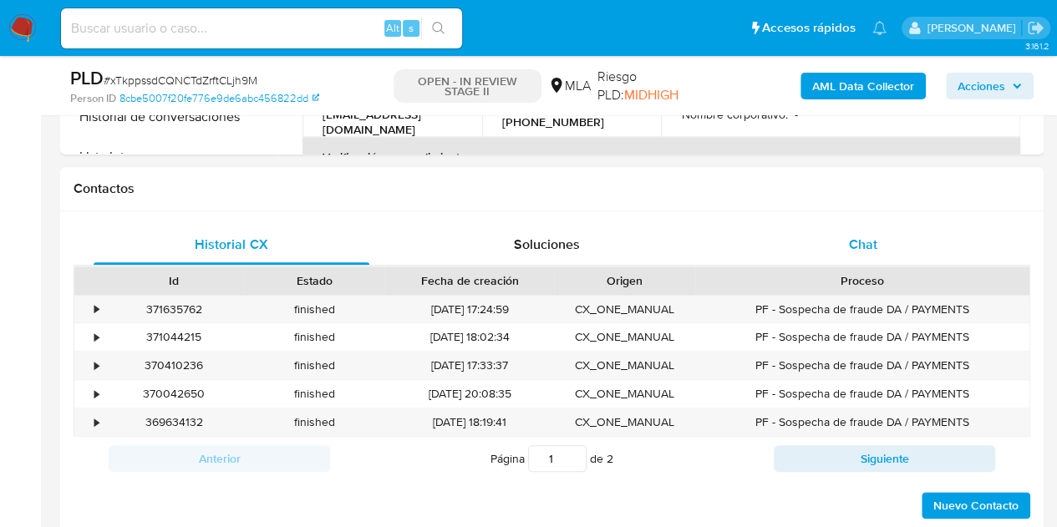
click at [869, 238] on span "Chat" at bounding box center [863, 244] width 28 height 19
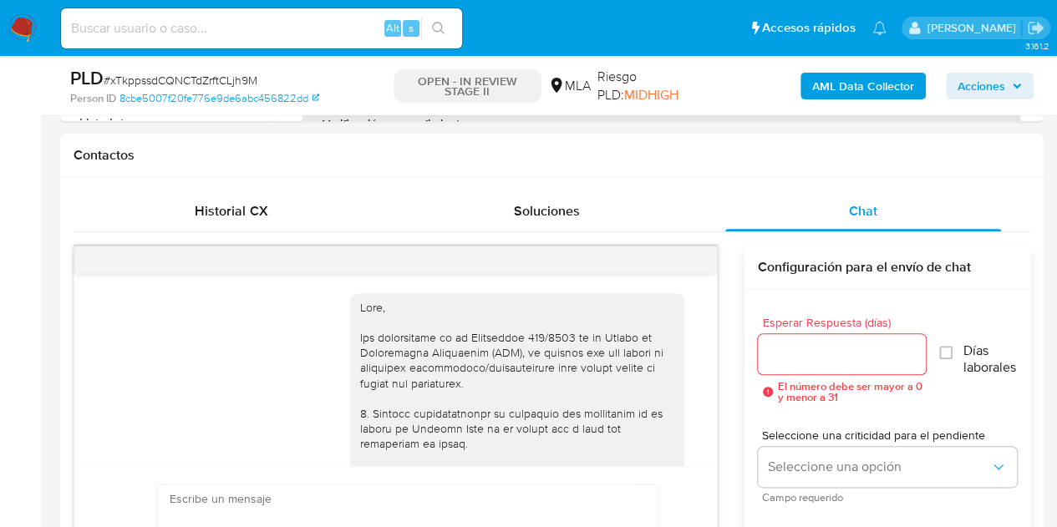
scroll to position [1729, 0]
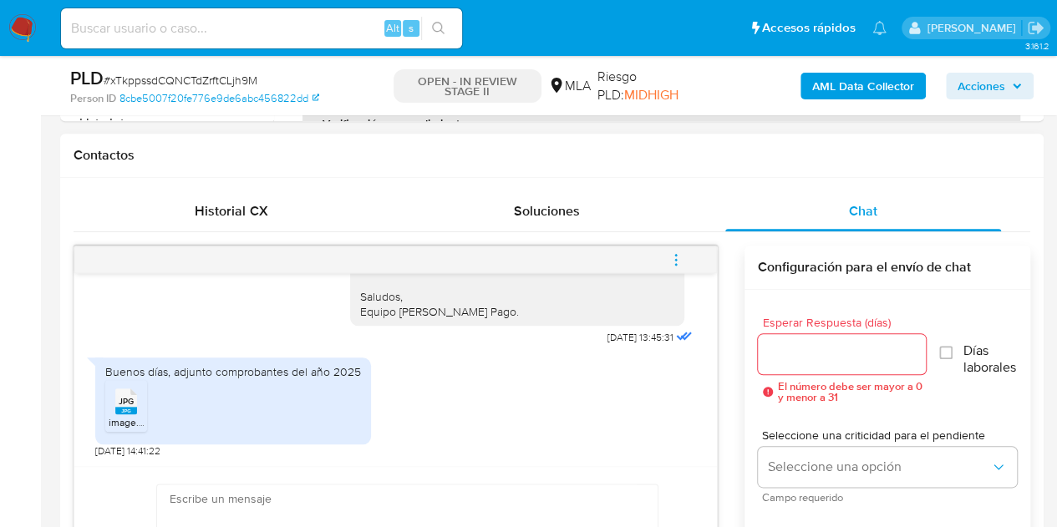
click at [140, 402] on div "JPG JPG" at bounding box center [126, 400] width 35 height 33
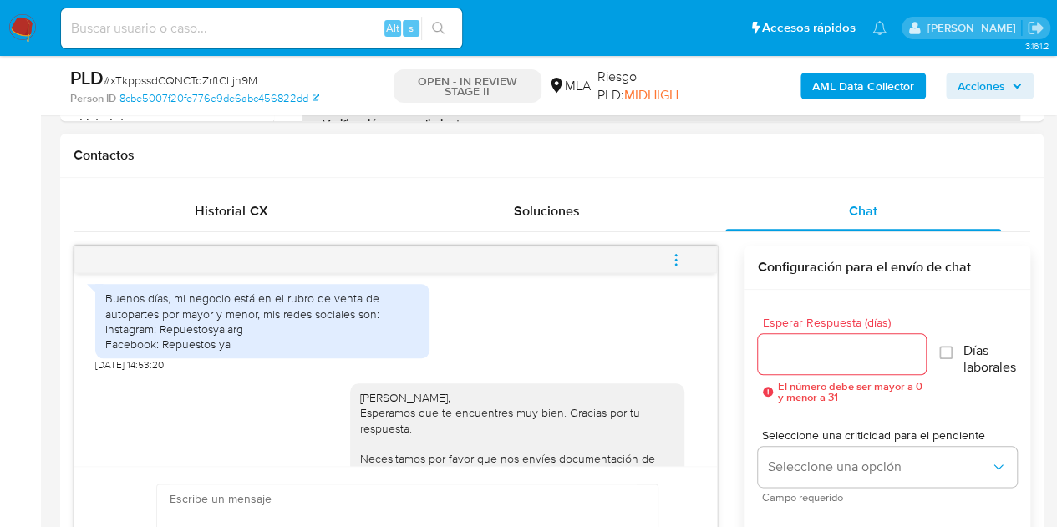
scroll to position [1421, 0]
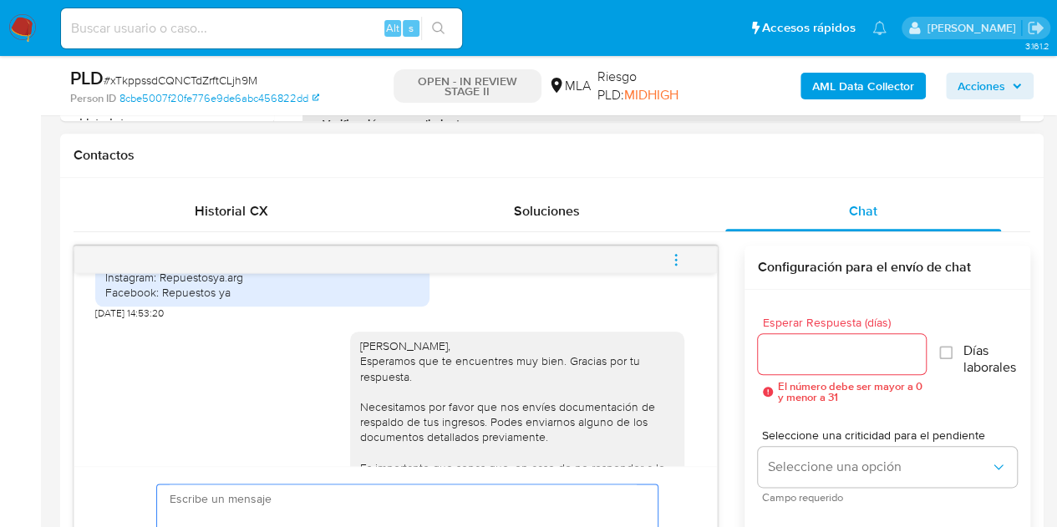
click at [331, 386] on div "[PERSON_NAME], Esperamos que te encuentres muy bien. Gracias por tu respuesta. …" at bounding box center [395, 466] width 601 height 292
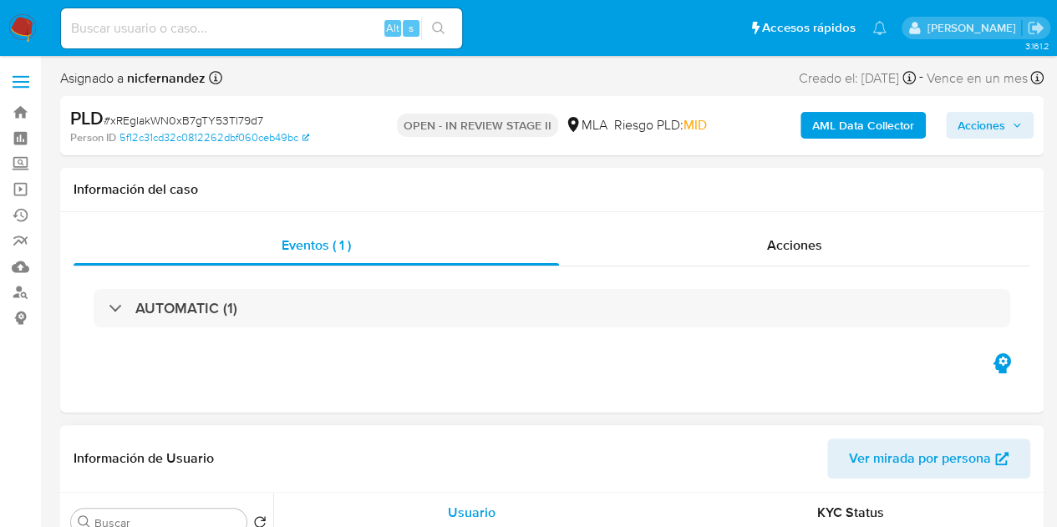
select select "10"
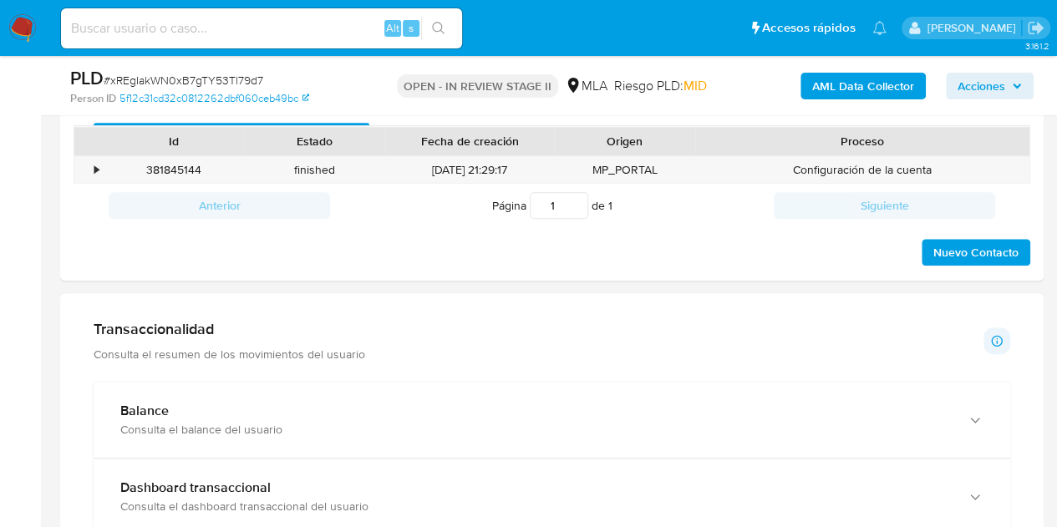
scroll to position [772, 0]
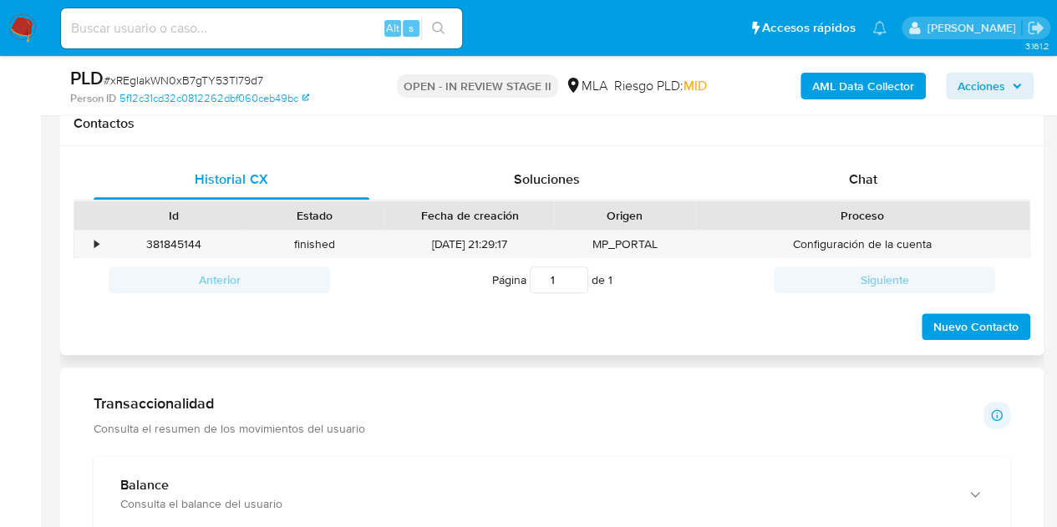
click at [894, 153] on div "Historial CX Soluciones Chat Id Estado Fecha de creación Origen Proceso • 38184…" at bounding box center [552, 251] width 984 height 210
click at [894, 168] on div "Chat" at bounding box center [863, 180] width 276 height 40
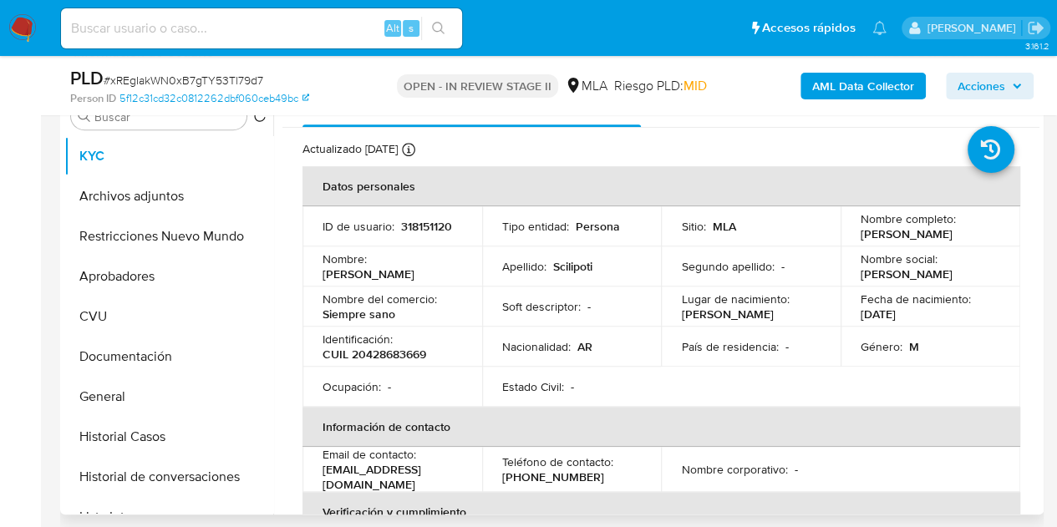
scroll to position [340, 0]
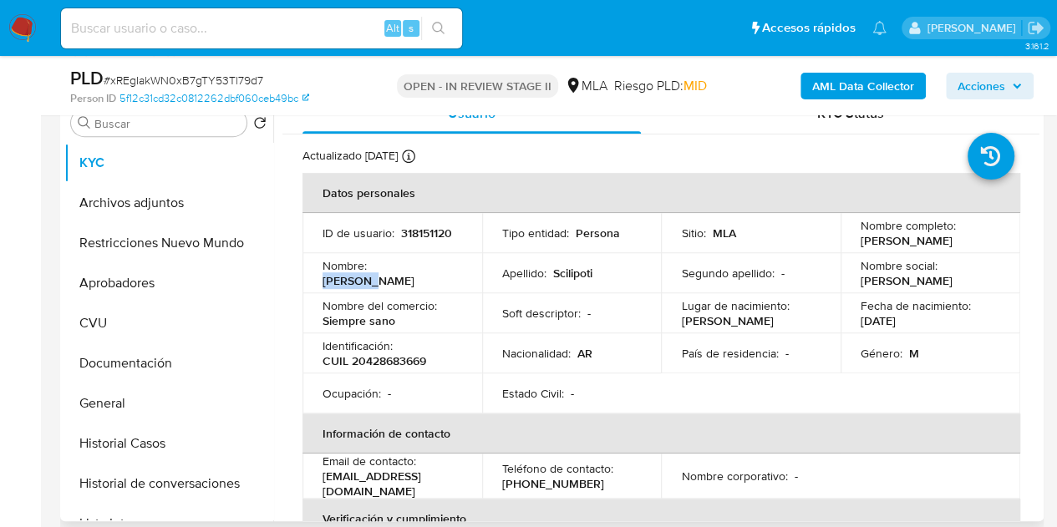
drag, startPoint x: 374, startPoint y: 274, endPoint x: 414, endPoint y: 271, distance: 40.3
click at [414, 273] on p "Valentin" at bounding box center [369, 280] width 92 height 15
copy p "Valentin"
click at [382, 358] on p "CUIL 20428683669" at bounding box center [375, 360] width 104 height 15
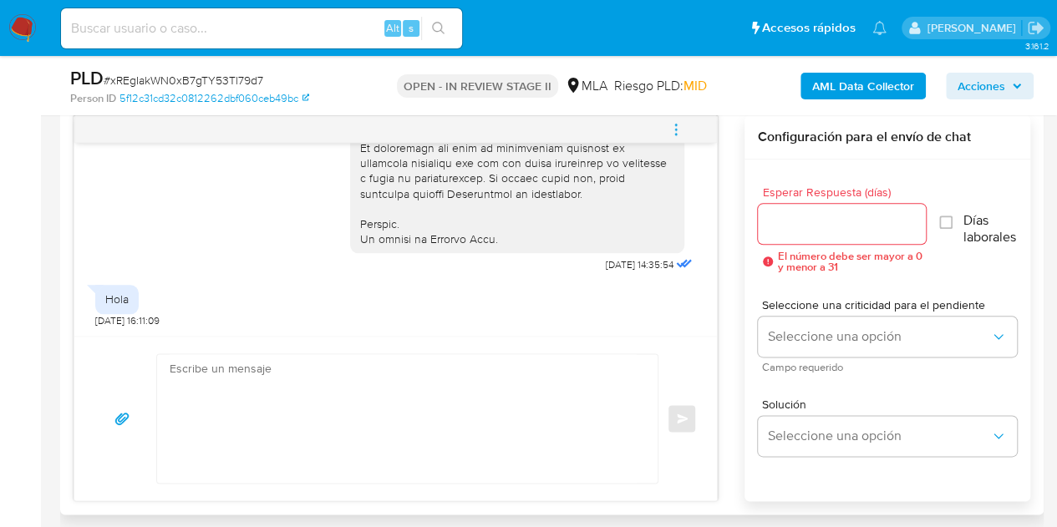
scroll to position [874, 0]
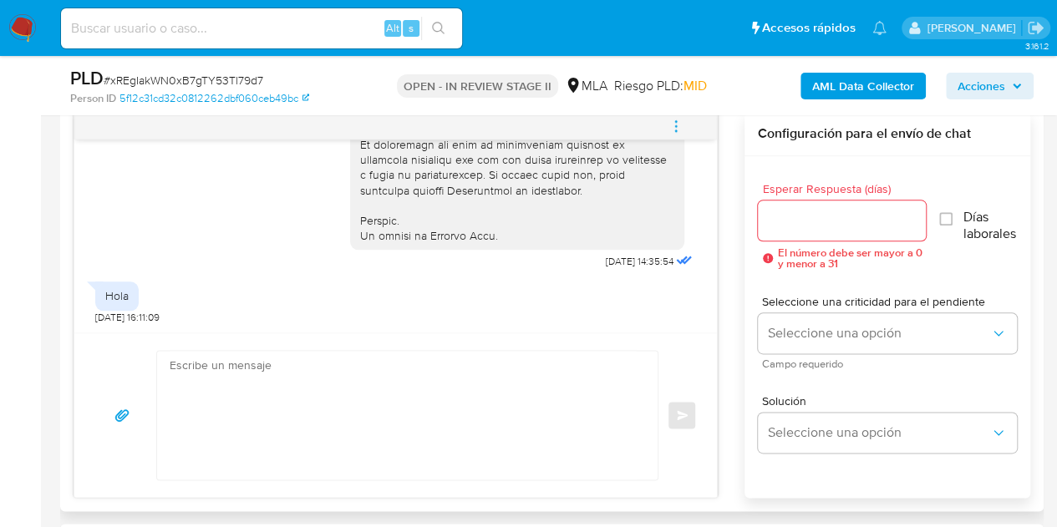
click at [327, 408] on textarea at bounding box center [403, 415] width 467 height 129
paste textarea "Hola Valentín, Muchas gracias por la respuesta. Analizamos tu caso y notamos qu…"
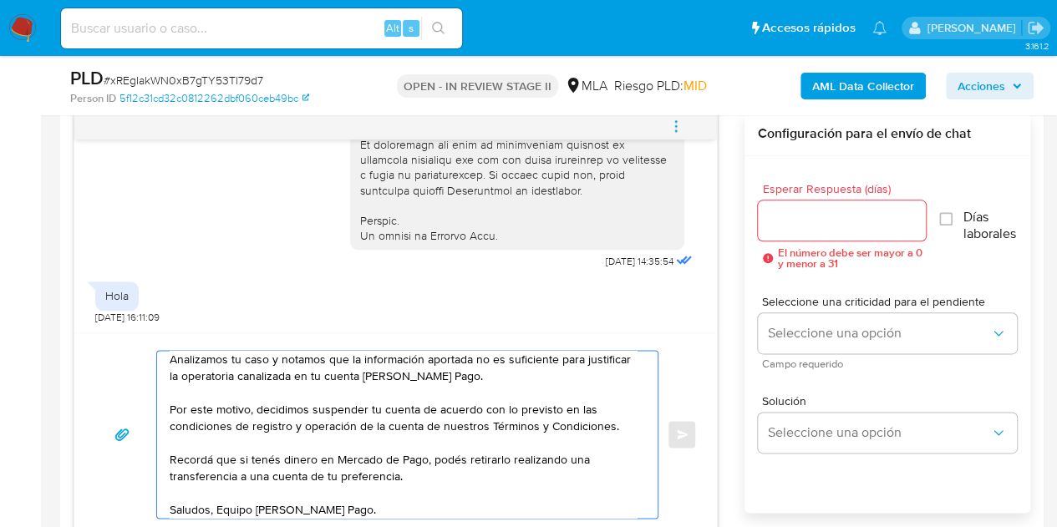
scroll to position [0, 0]
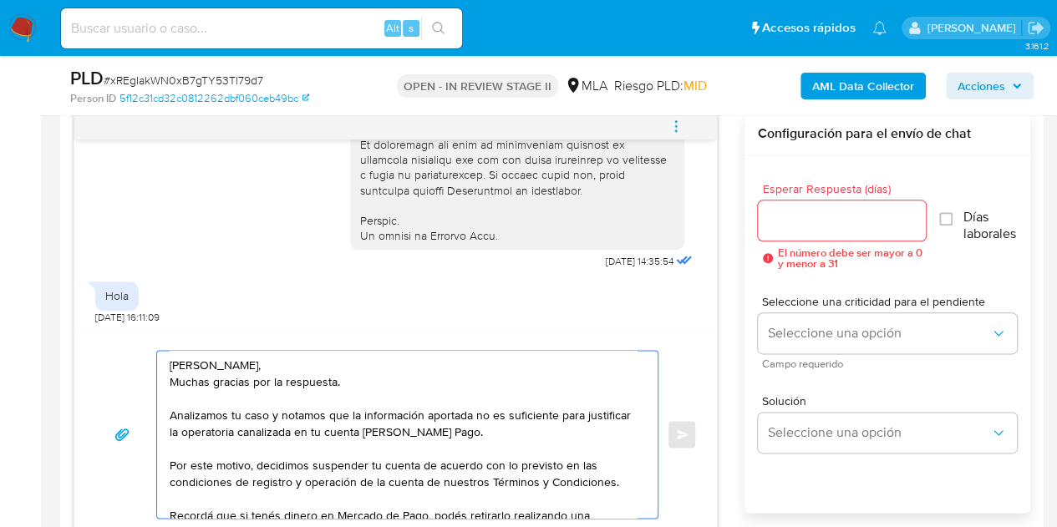
type textarea "Hola Valentín, Muchas gracias por la respuesta. Analizamos tu caso y notamos qu…"
click at [809, 215] on input "Esperar Respuesta (días)" at bounding box center [842, 221] width 169 height 22
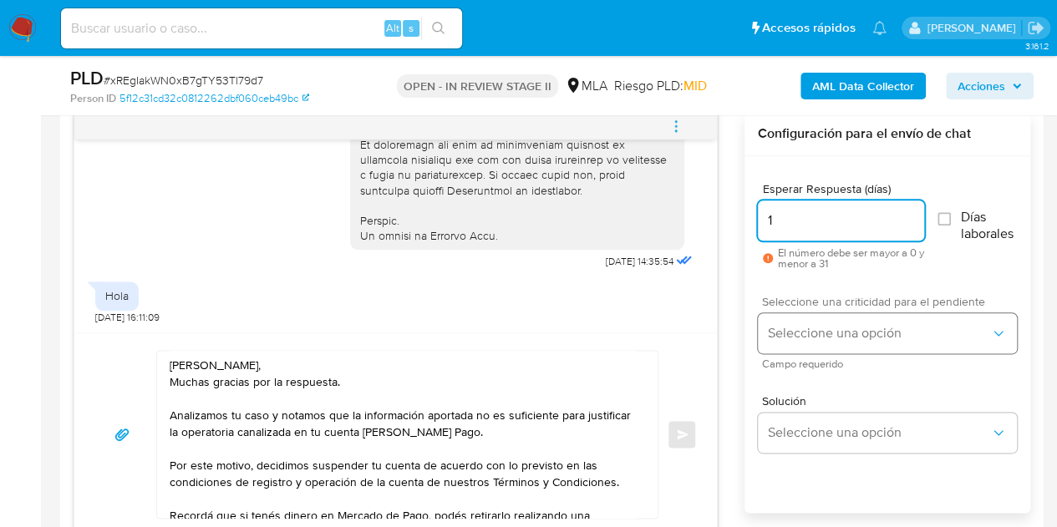
type input "1"
click at [807, 337] on span "Seleccione una opción" at bounding box center [879, 333] width 222 height 17
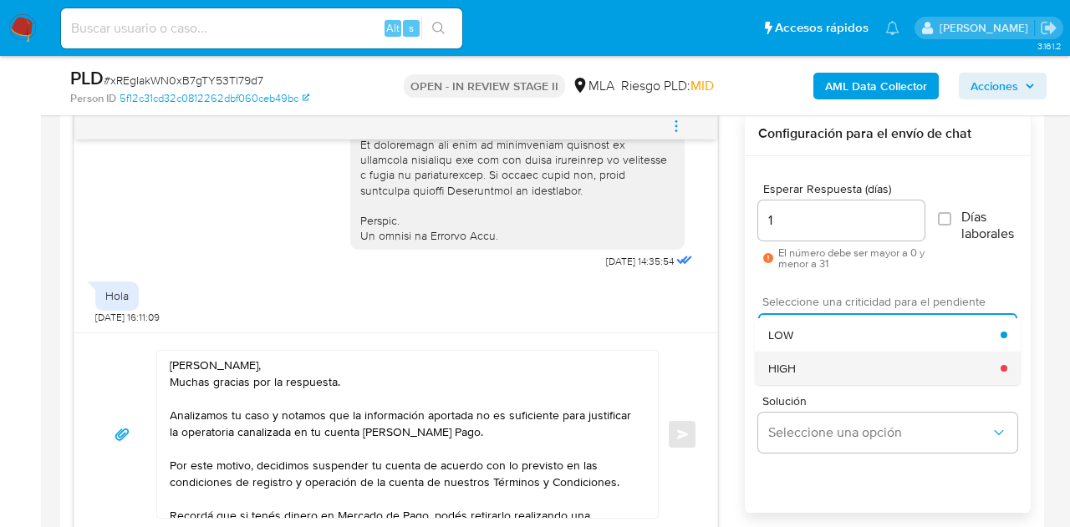
click at [811, 362] on div "HIGH" at bounding box center [884, 368] width 232 height 33
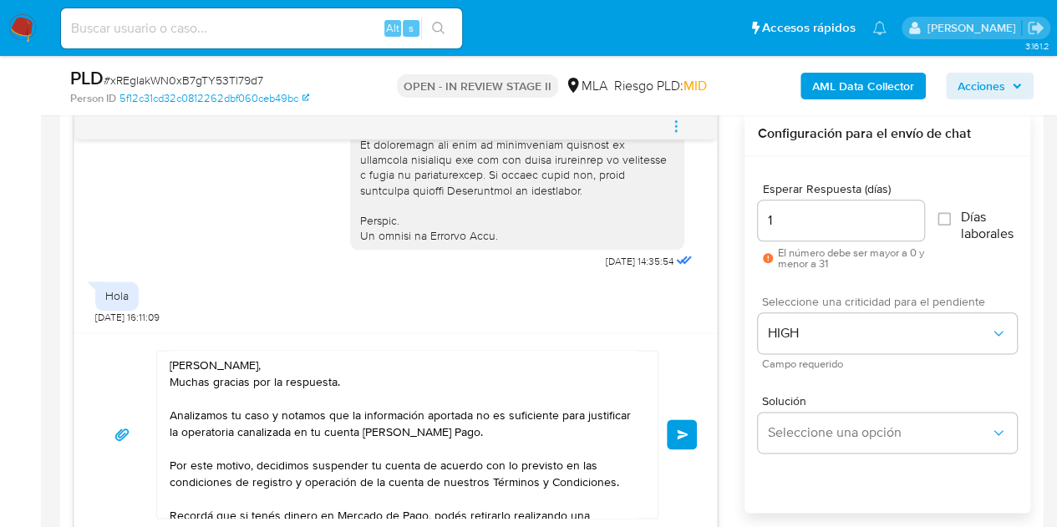
click at [729, 364] on div "17/09/2025 14:35:54 Hola 19/09/2025 16:11:09 Hola Valentín, Muchas gracias por …" at bounding box center [552, 324] width 957 height 425
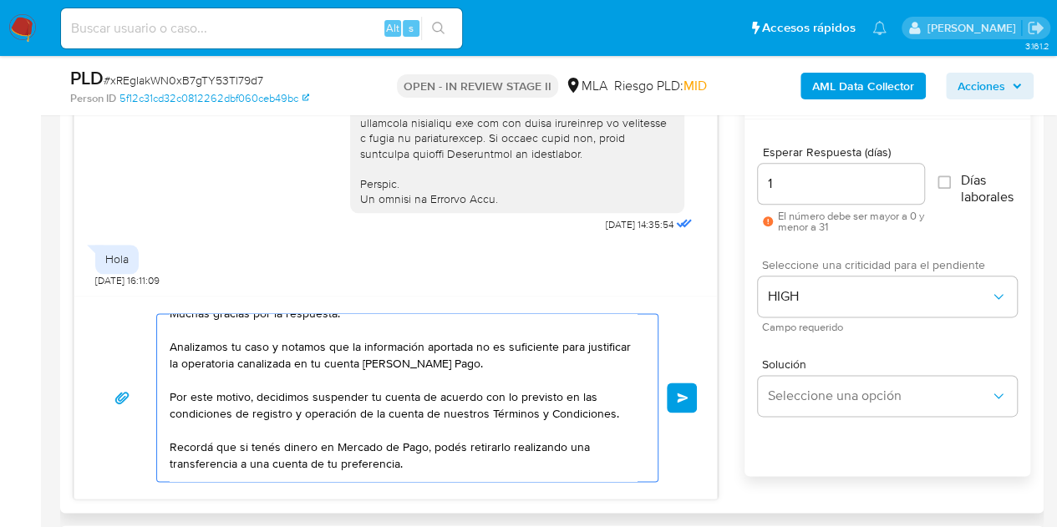
scroll to position [62, 0]
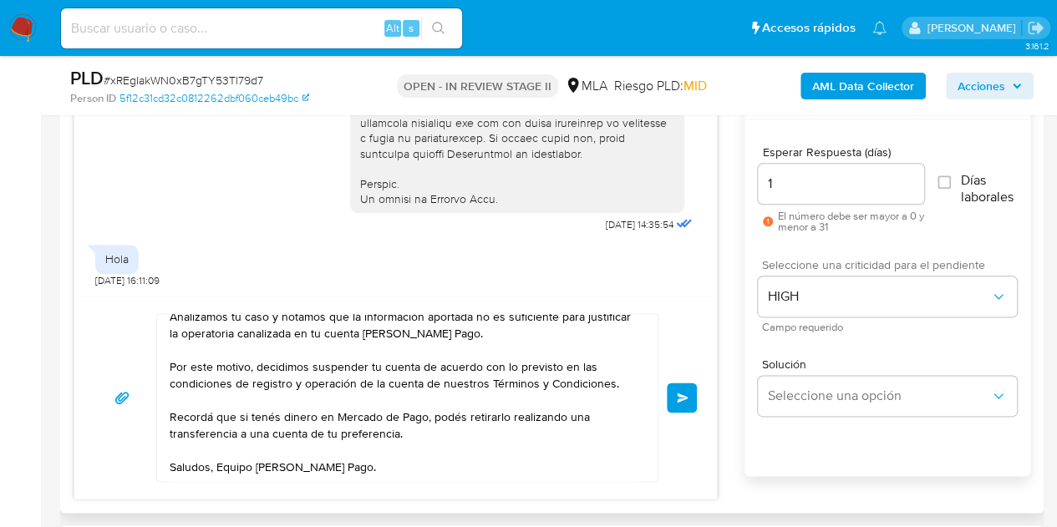
click at [684, 393] on span "Enviar" at bounding box center [683, 398] width 12 height 10
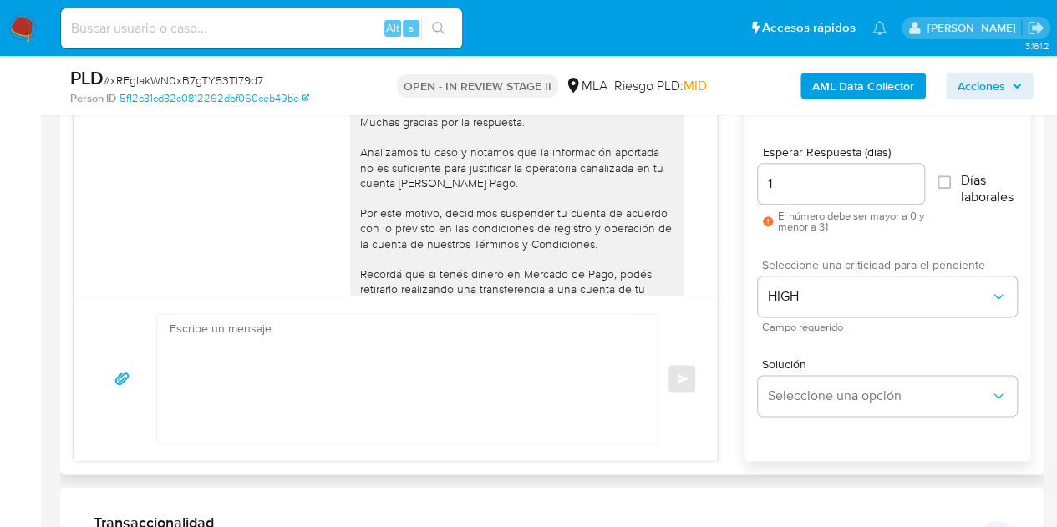
scroll to position [987, 0]
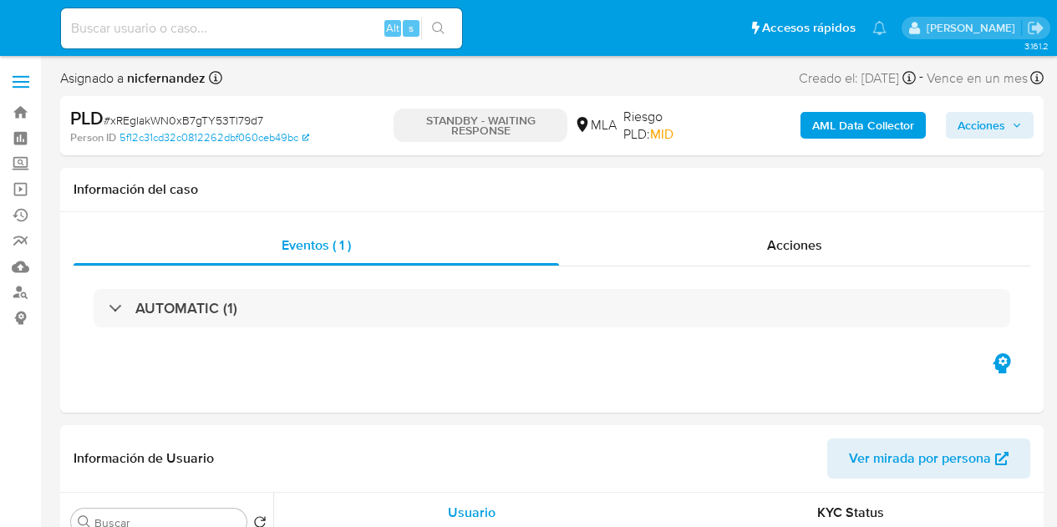
select select "10"
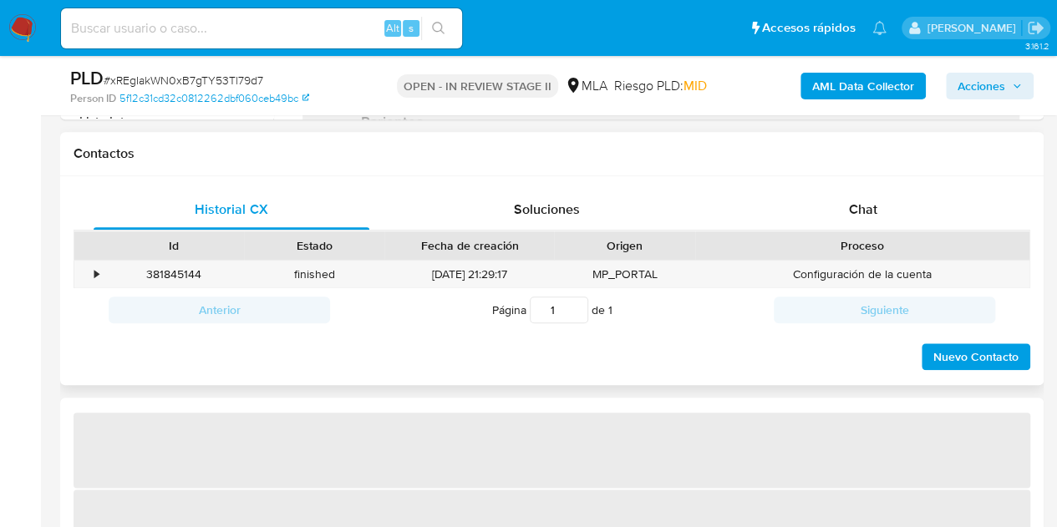
scroll to position [748, 0]
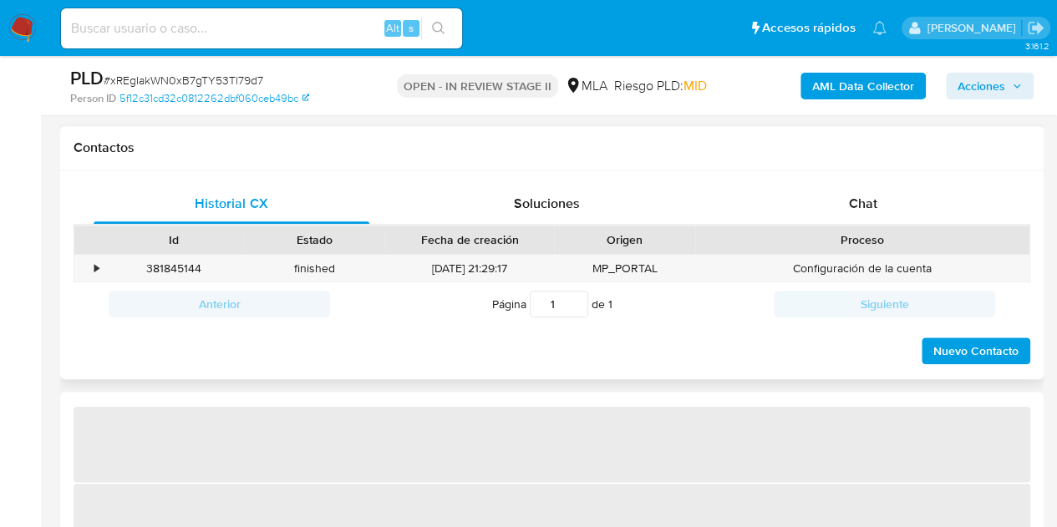
select select "10"
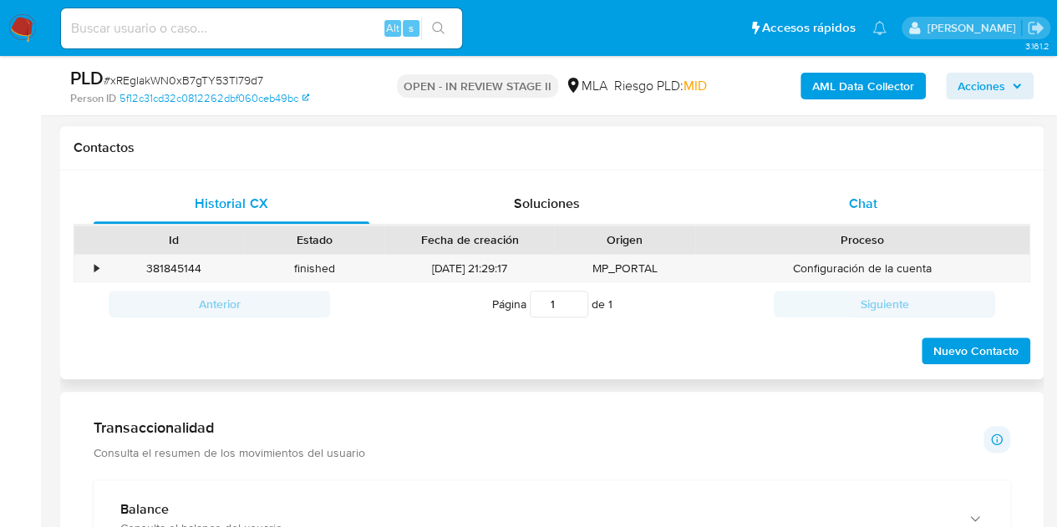
click at [852, 207] on span "Chat" at bounding box center [863, 203] width 28 height 19
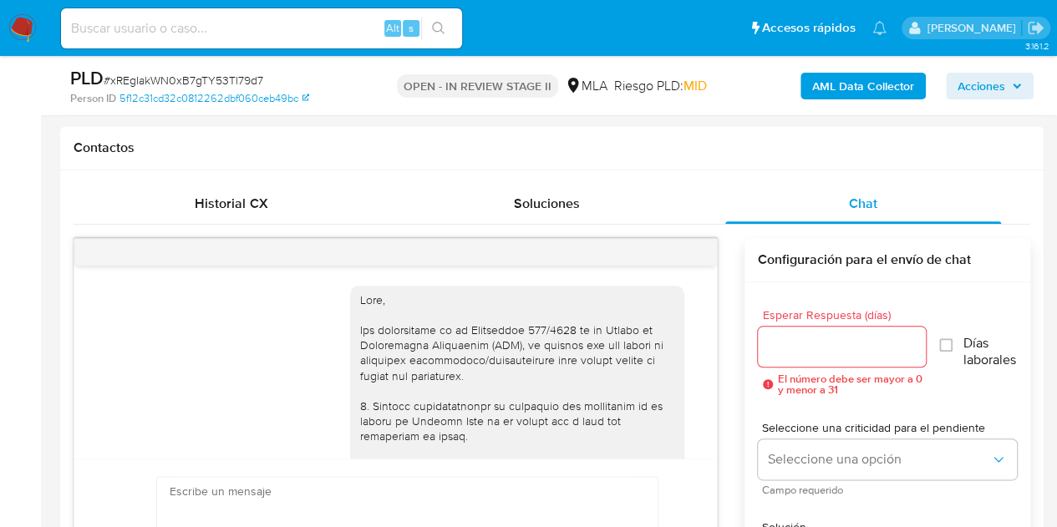
scroll to position [1111, 0]
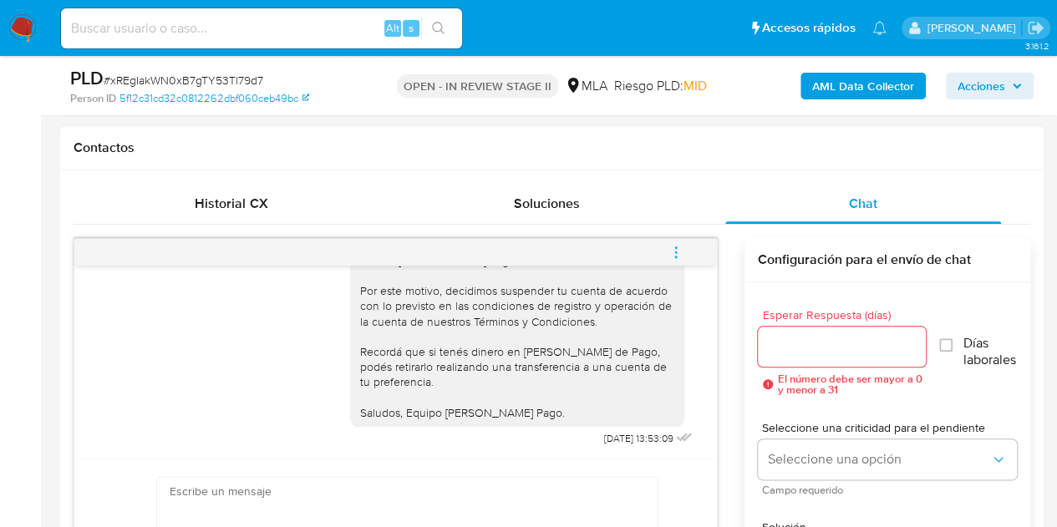
click at [673, 253] on icon "menu-action" at bounding box center [676, 252] width 15 height 15
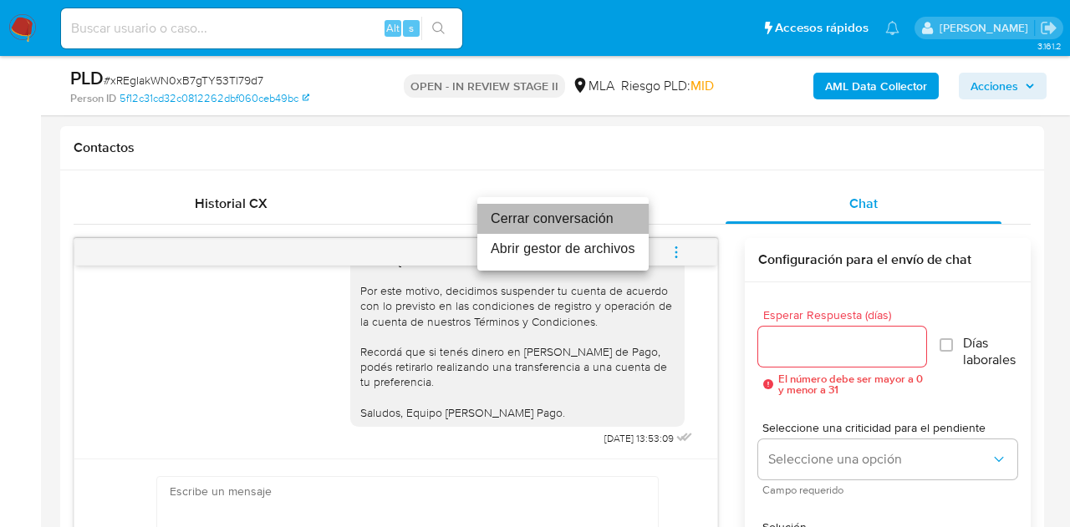
click at [607, 216] on li "Cerrar conversación" at bounding box center [562, 219] width 171 height 30
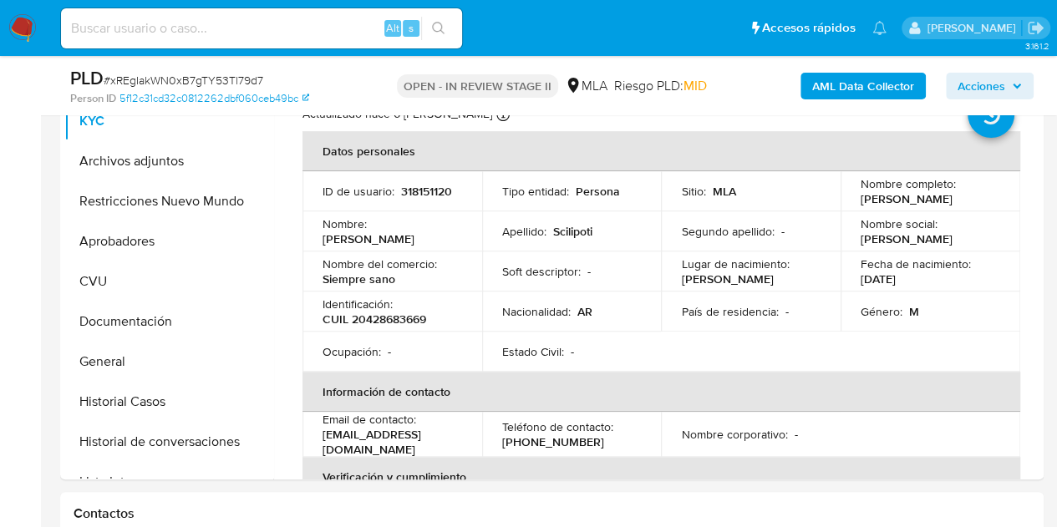
scroll to position [326, 0]
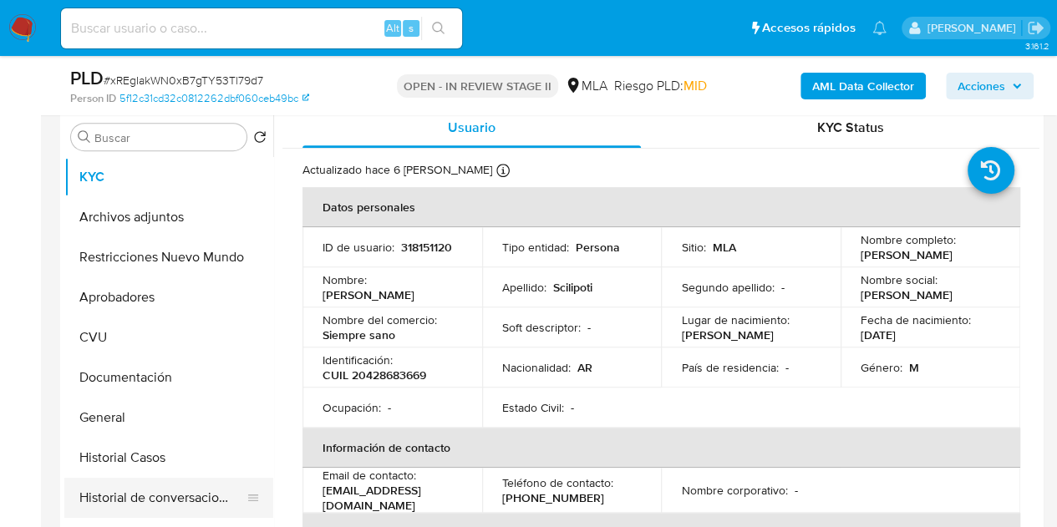
click at [131, 493] on button "Historial de conversaciones" at bounding box center [162, 498] width 196 height 40
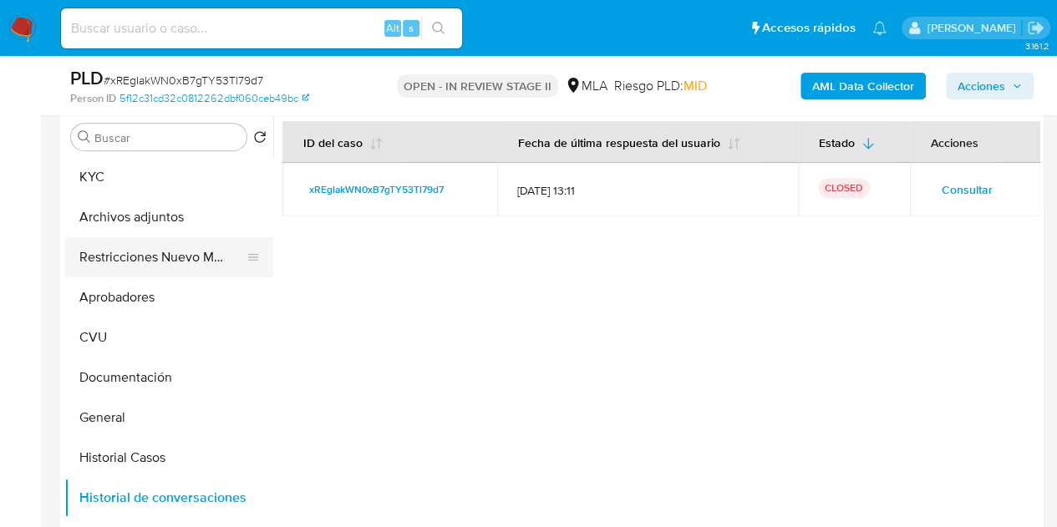
click at [139, 262] on button "Restricciones Nuevo Mundo" at bounding box center [162, 257] width 196 height 40
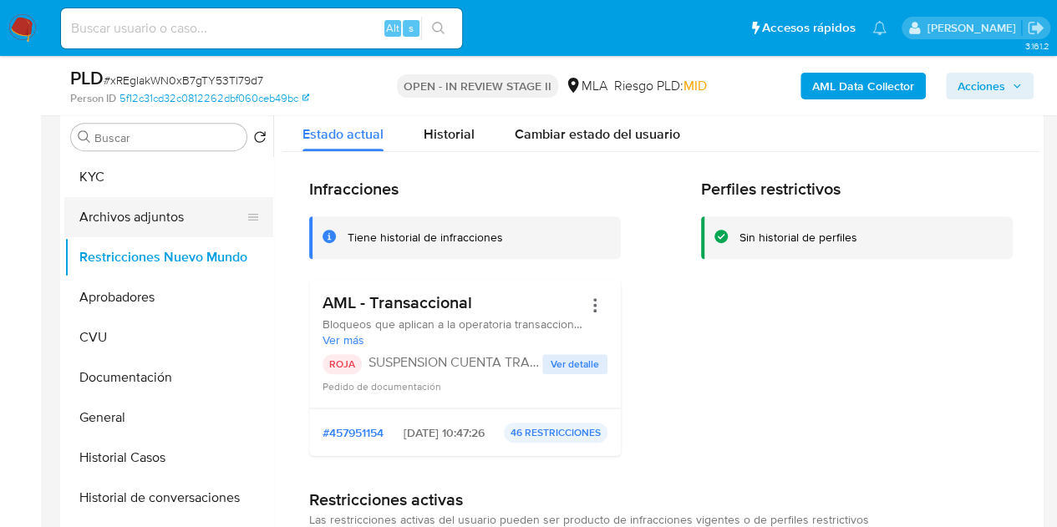
click at [120, 208] on button "Archivos adjuntos" at bounding box center [162, 217] width 196 height 40
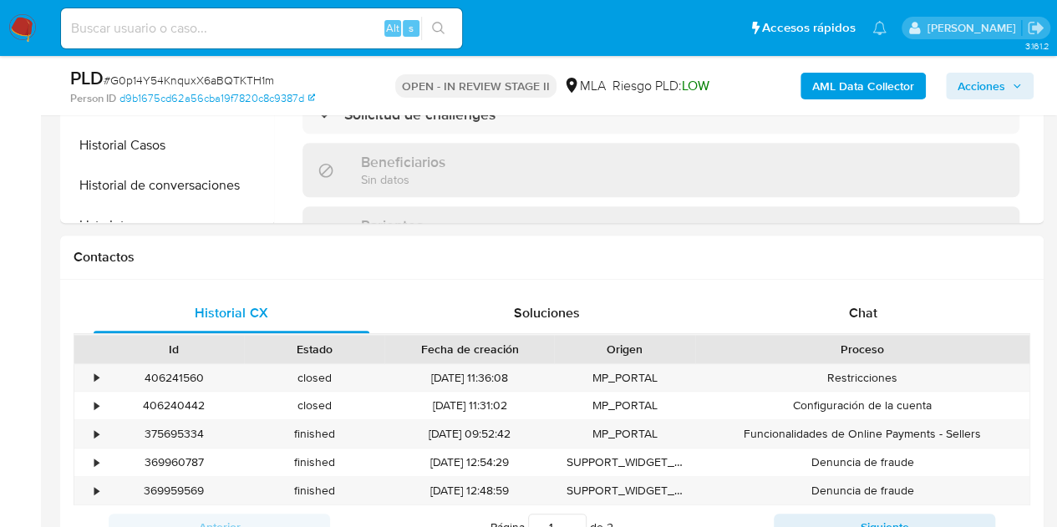
select select "10"
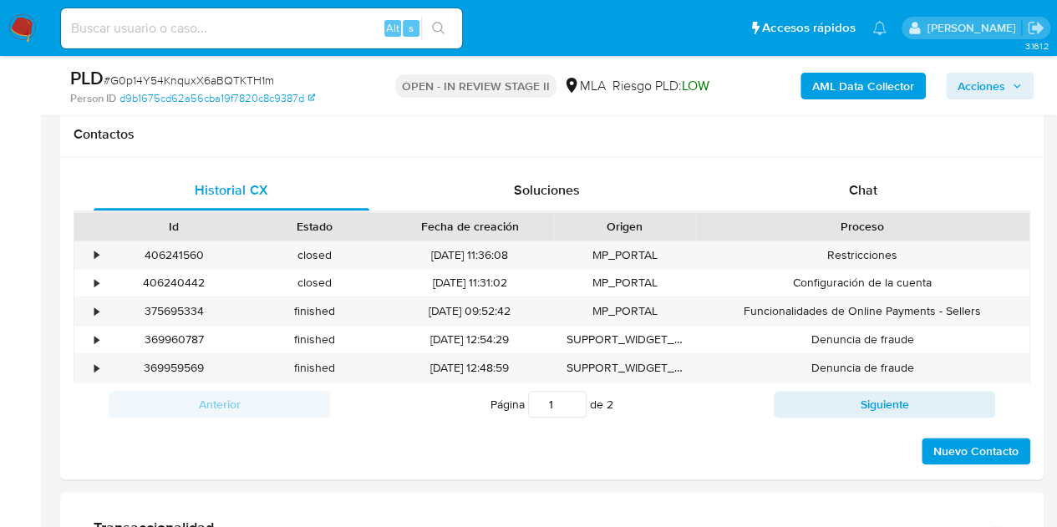
scroll to position [772, 0]
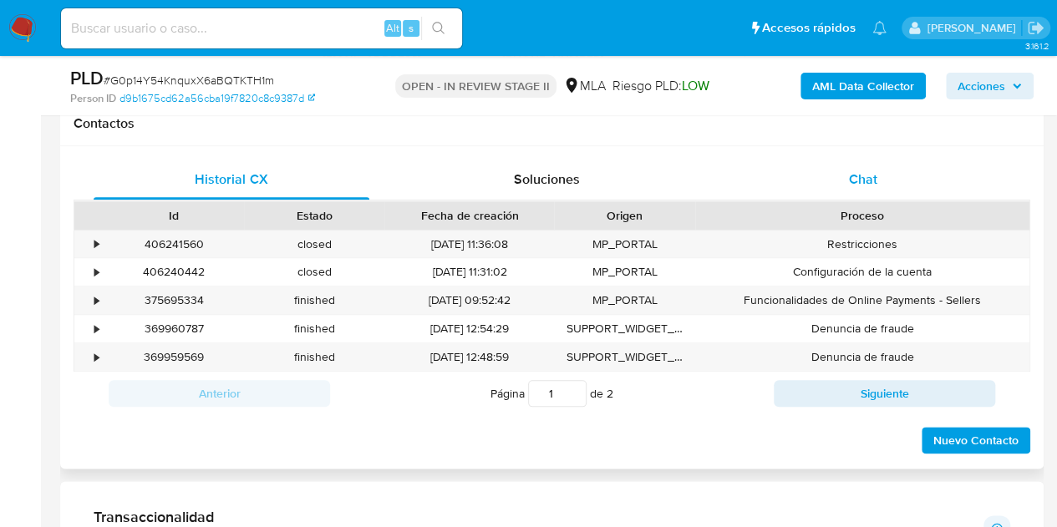
click at [865, 182] on span "Chat" at bounding box center [863, 179] width 28 height 19
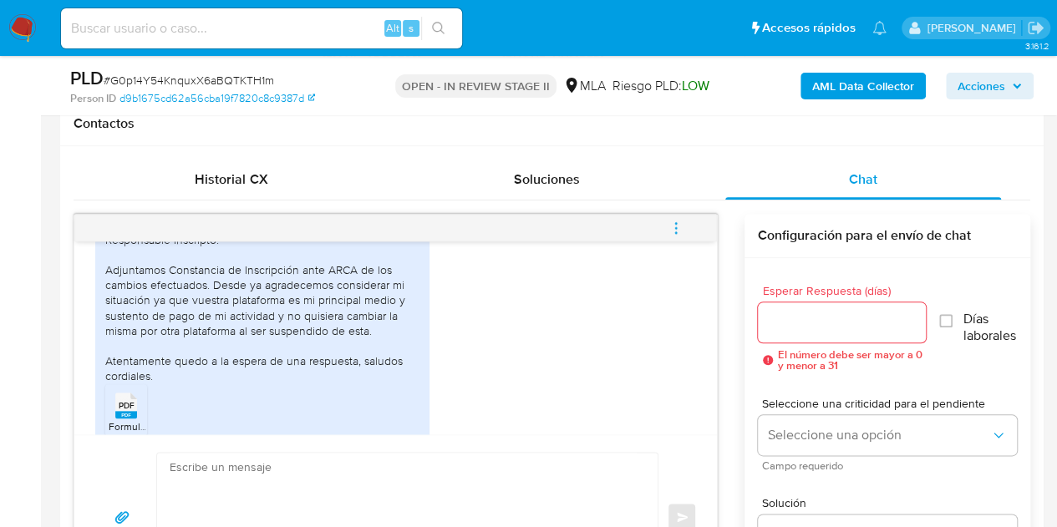
scroll to position [1990, 0]
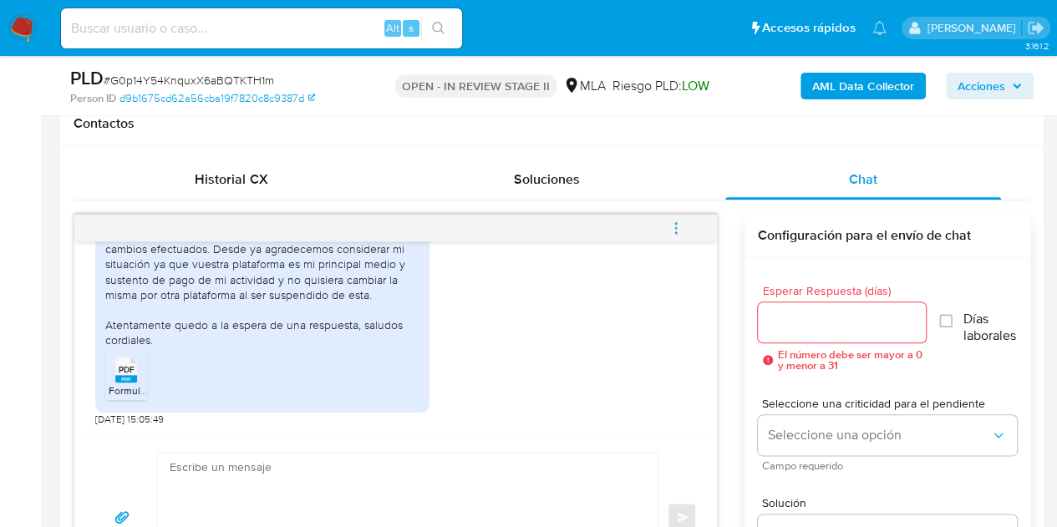
click at [123, 377] on rect at bounding box center [126, 379] width 22 height 8
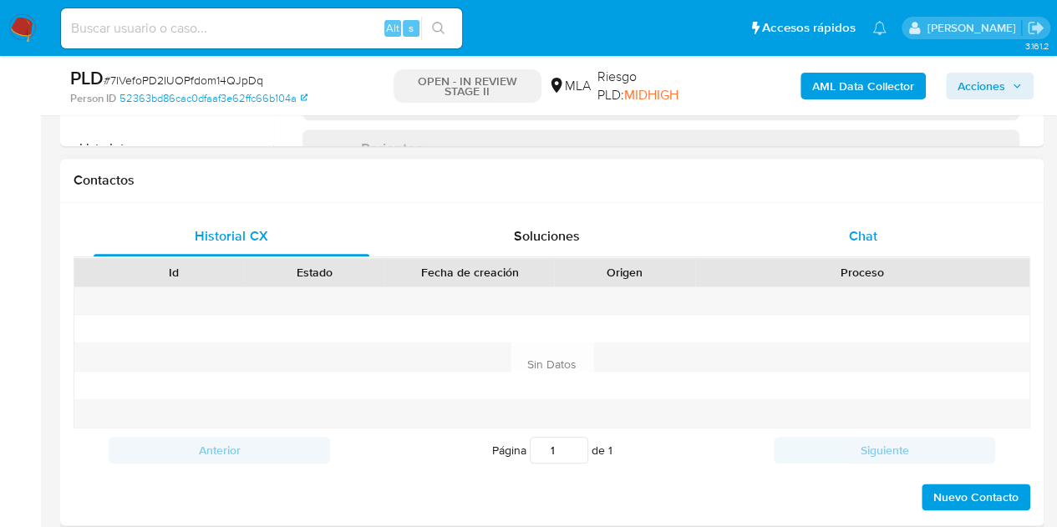
drag, startPoint x: 918, startPoint y: 240, endPoint x: 937, endPoint y: 239, distance: 19.2
click at [918, 239] on div "Chat" at bounding box center [863, 236] width 276 height 40
select select "10"
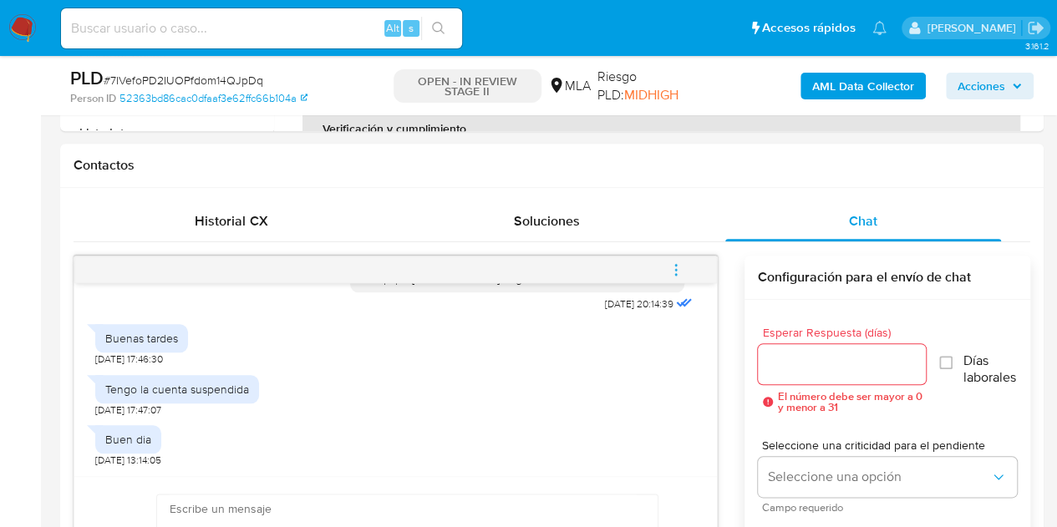
scroll to position [650, 0]
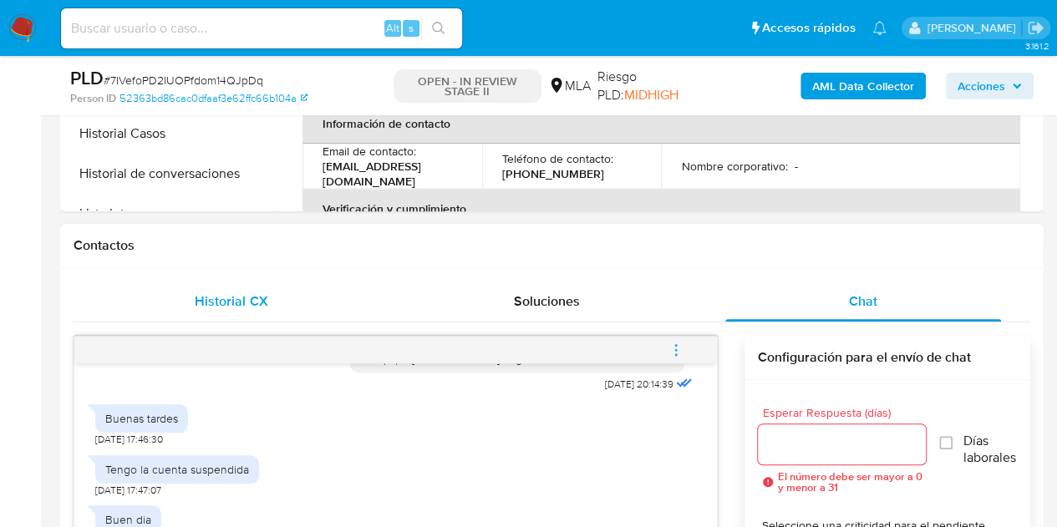
click at [257, 298] on span "Historial CX" at bounding box center [231, 301] width 73 height 19
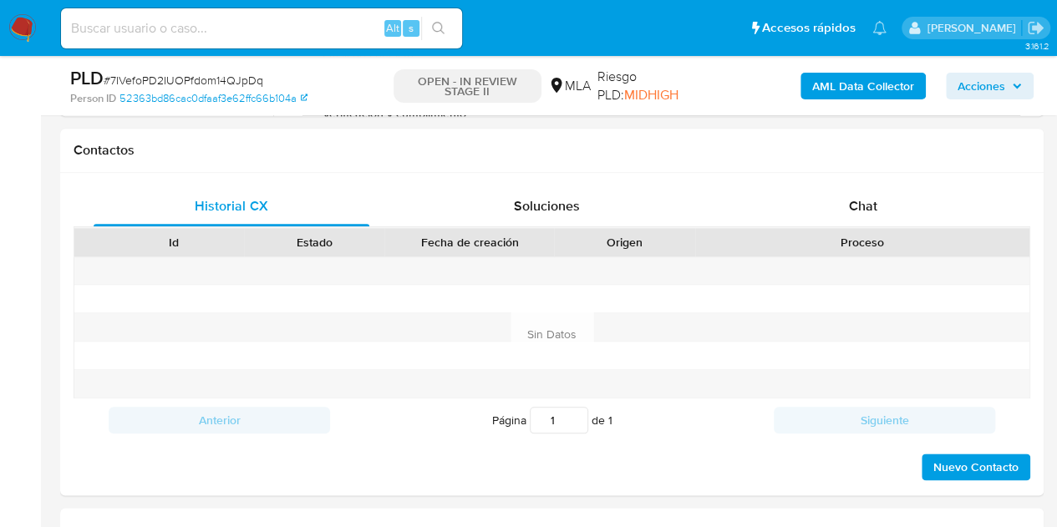
scroll to position [778, 0]
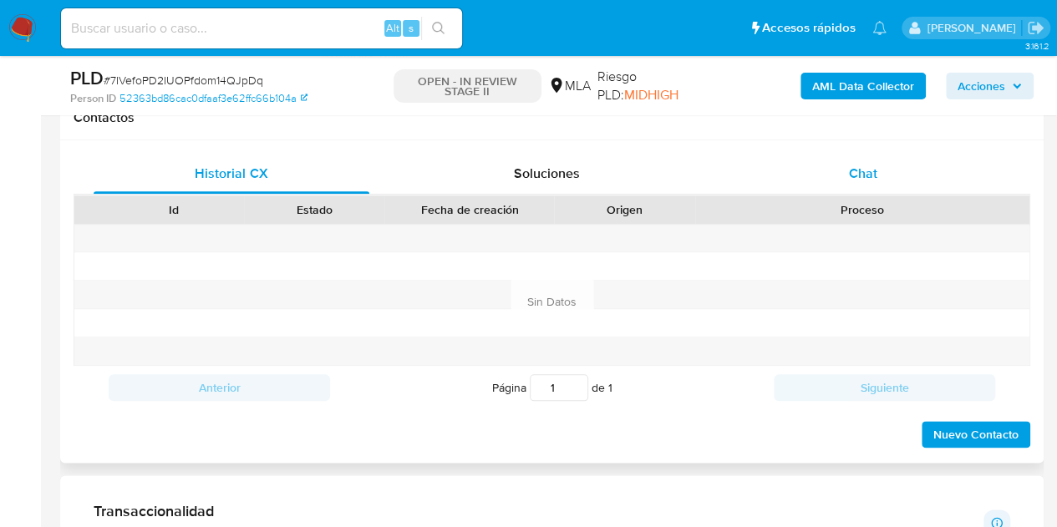
click at [865, 170] on span "Chat" at bounding box center [863, 173] width 28 height 19
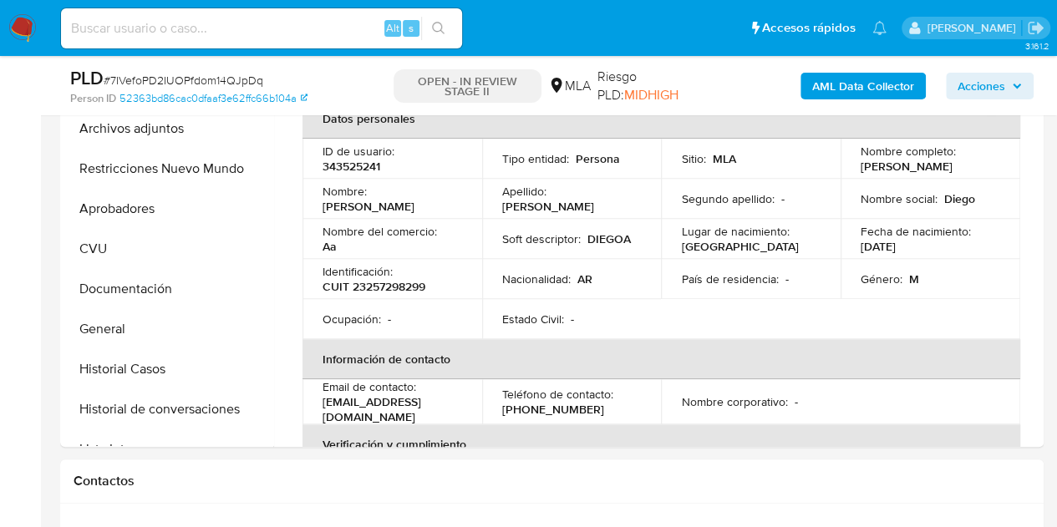
scroll to position [386, 0]
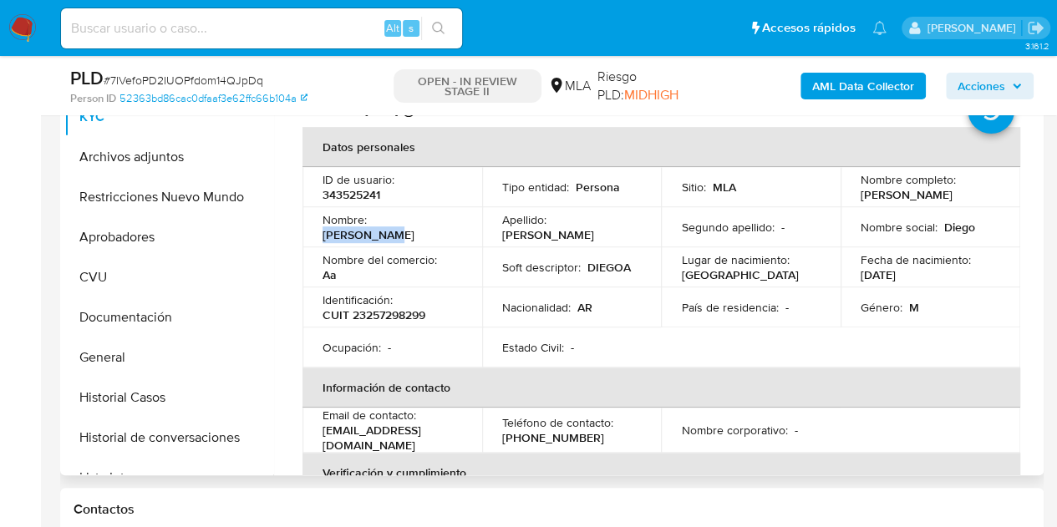
drag, startPoint x: 374, startPoint y: 221, endPoint x: 453, endPoint y: 226, distance: 79.5
click at [453, 226] on div "Nombre : Diego Ariel" at bounding box center [393, 227] width 140 height 30
copy p "Diego Ariel"
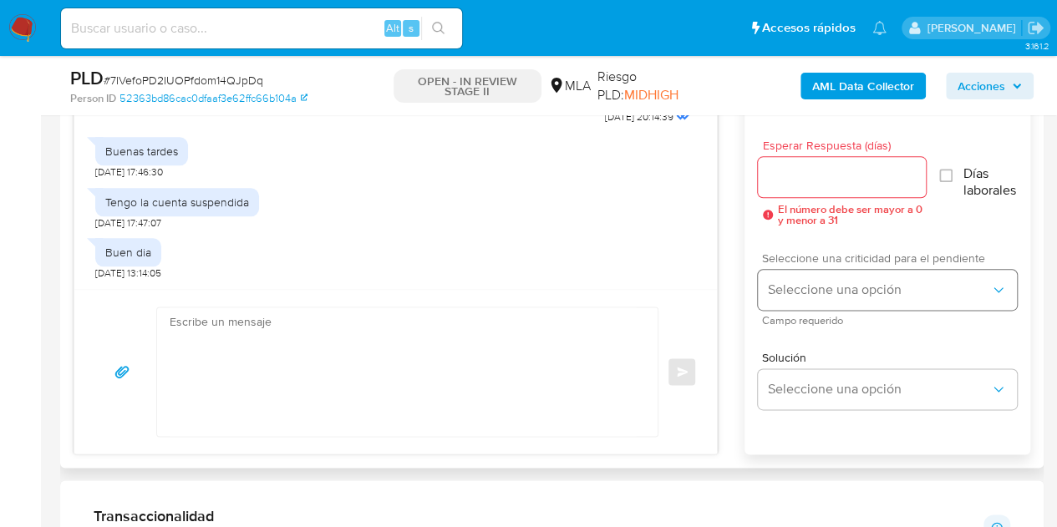
scroll to position [980, 0]
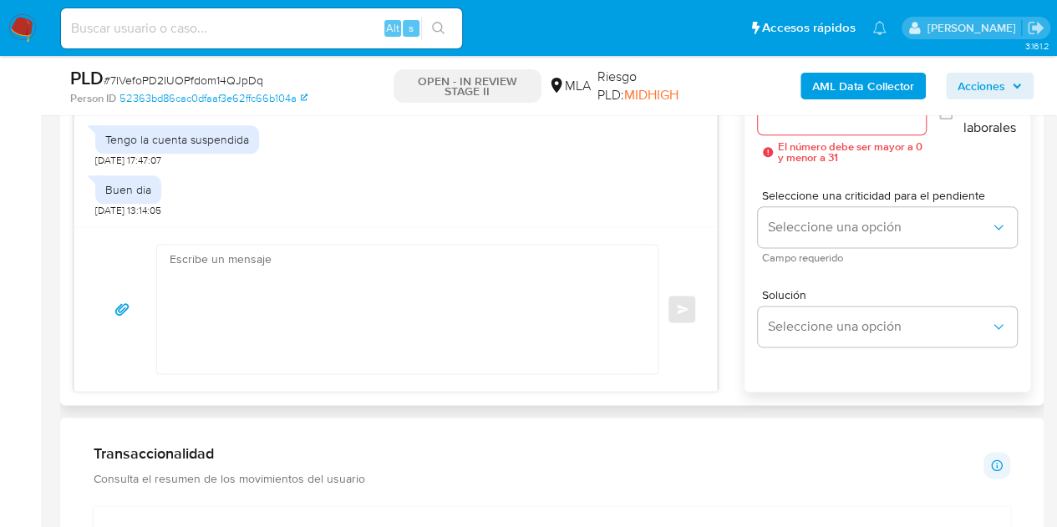
click at [349, 258] on textarea at bounding box center [403, 309] width 467 height 129
paste textarea "Hola Diego Ariel, Muchas gracias por la respuesta. Analizamos tu caso y notamos…"
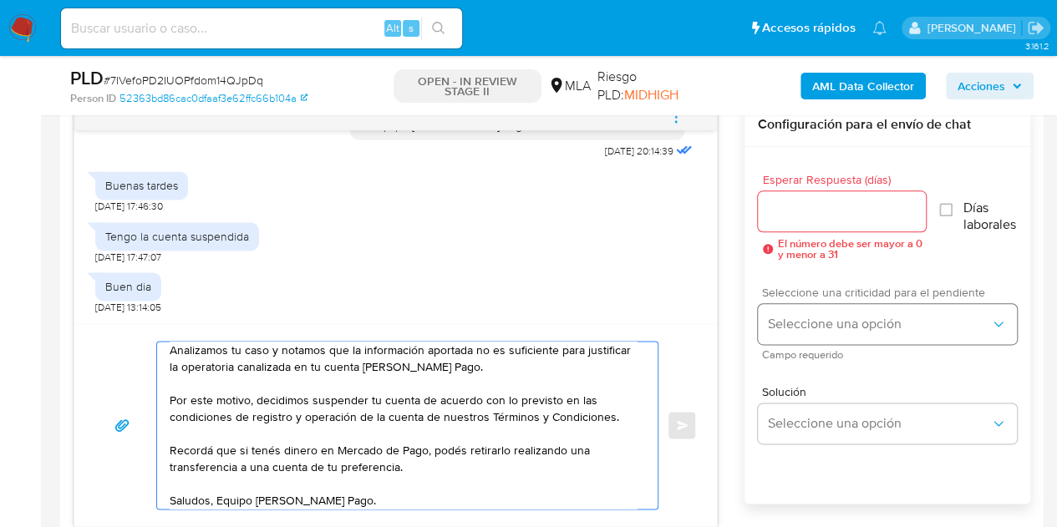
scroll to position [887, 0]
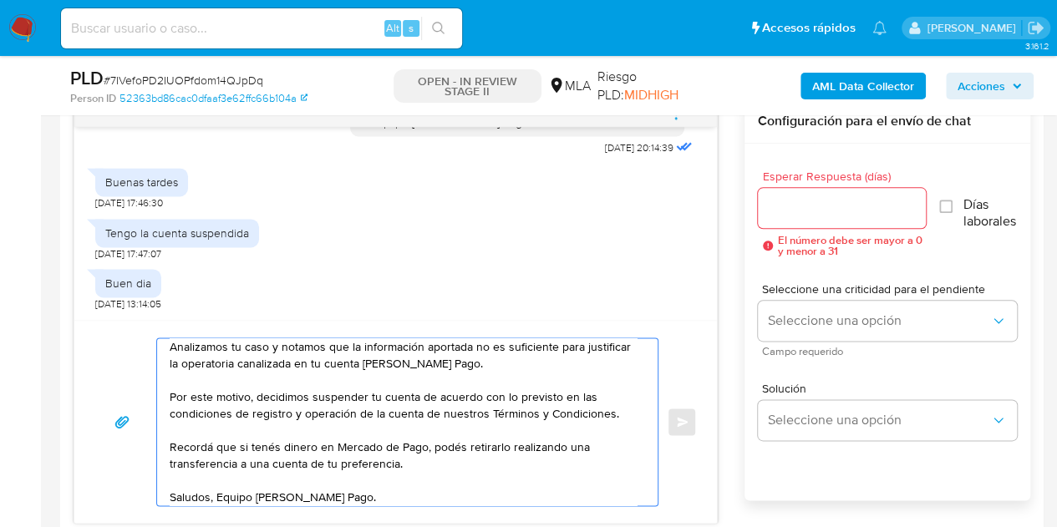
type textarea "Hola Diego Ariel, Muchas gracias por la respuesta. Analizamos tu caso y notamos…"
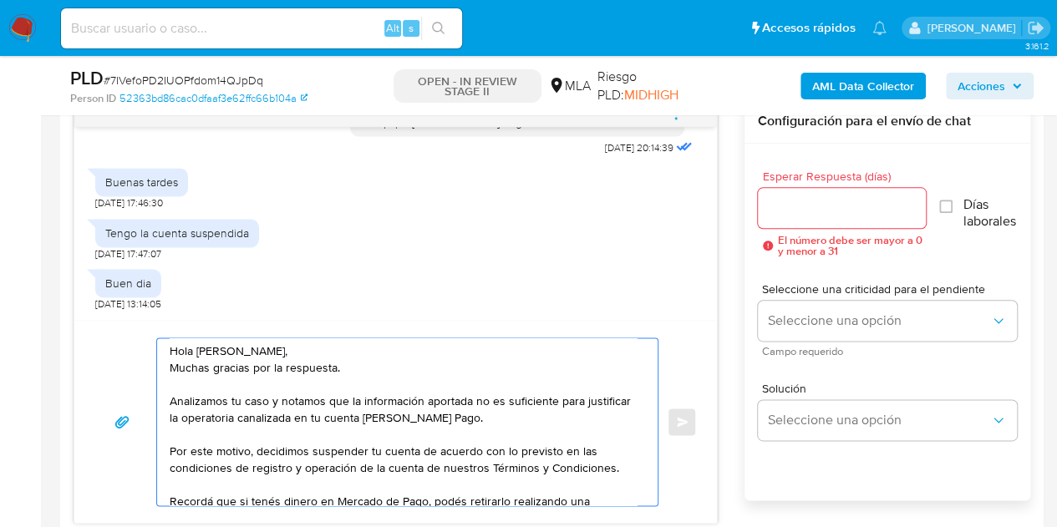
scroll to position [62, 0]
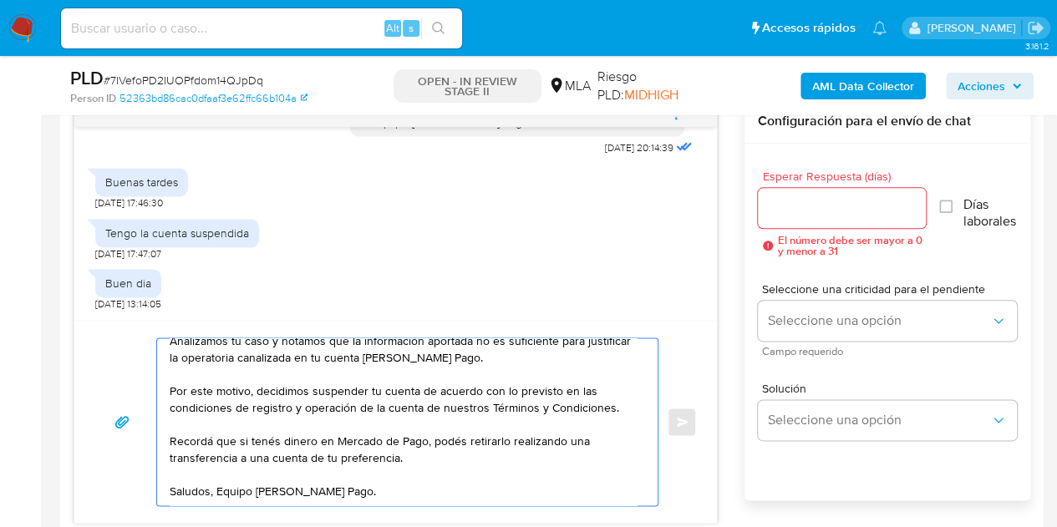
click at [799, 220] on div at bounding box center [842, 208] width 169 height 40
click at [797, 213] on input "Esperar Respuesta (días)" at bounding box center [842, 208] width 169 height 22
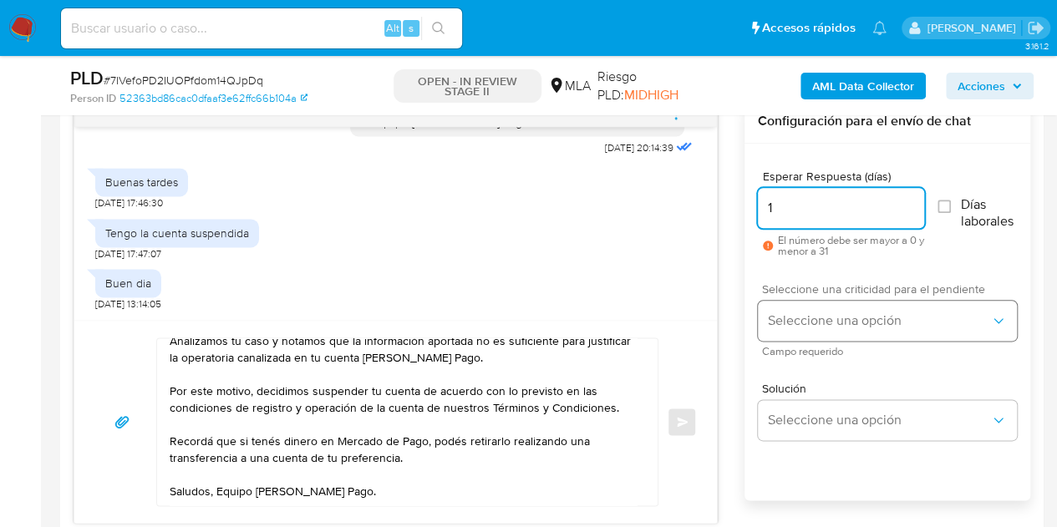
type input "1"
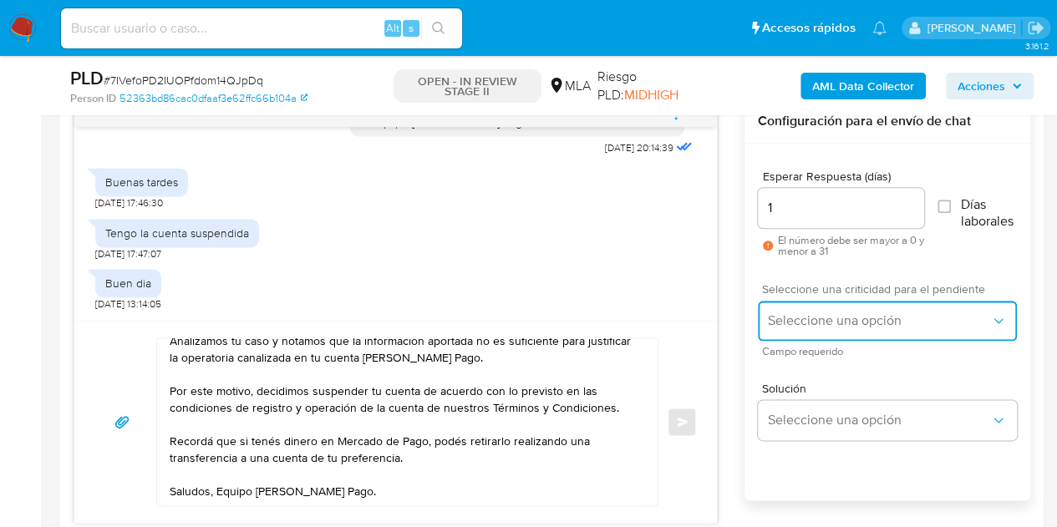
click at [804, 313] on span "Seleccione una opción" at bounding box center [879, 321] width 222 height 17
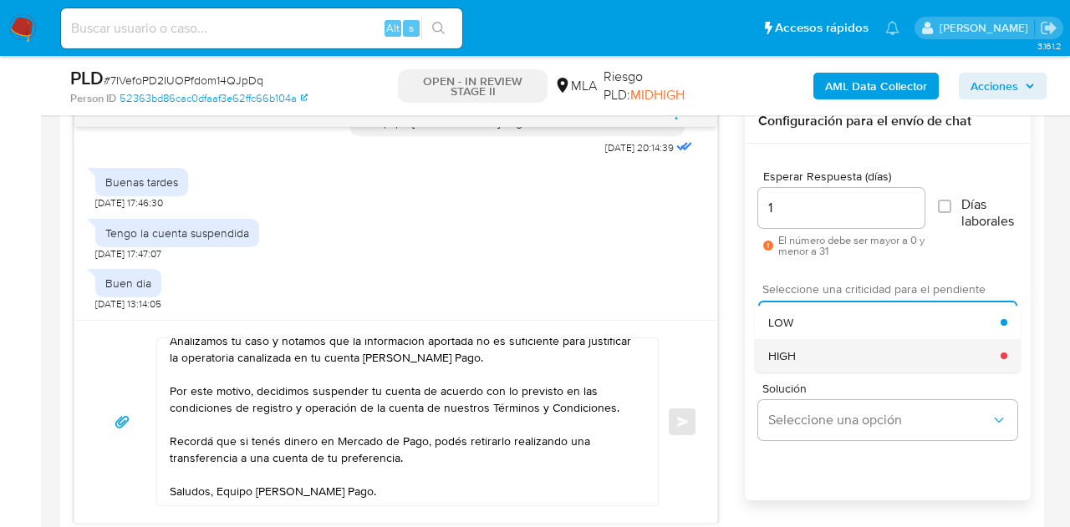
click at [814, 352] on div "HIGH" at bounding box center [884, 355] width 232 height 33
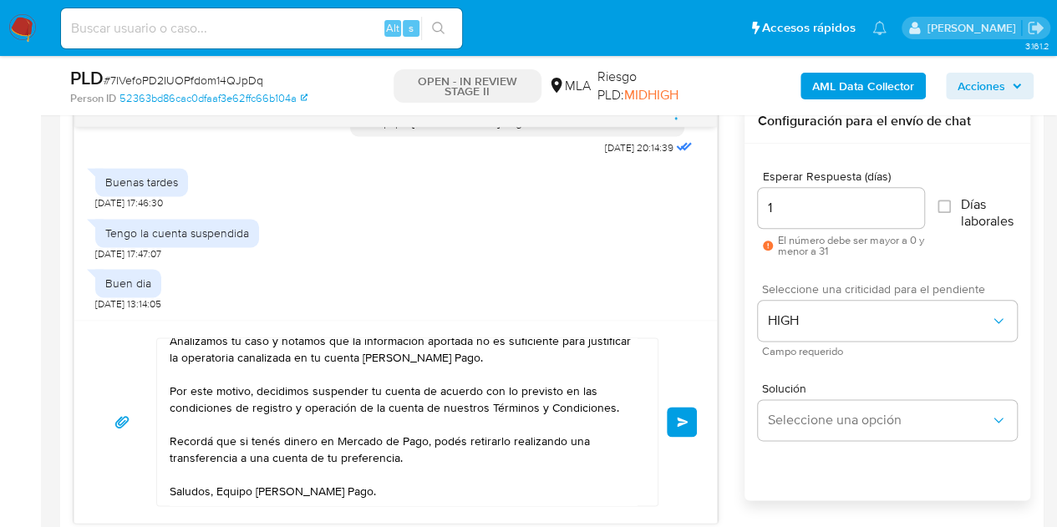
click at [734, 359] on div "17/09/2025 14:38:43 Hola, Esperamos que te encuentres muy bien. Te consultamos …" at bounding box center [552, 311] width 957 height 425
click at [679, 417] on span "Enviar" at bounding box center [683, 422] width 12 height 10
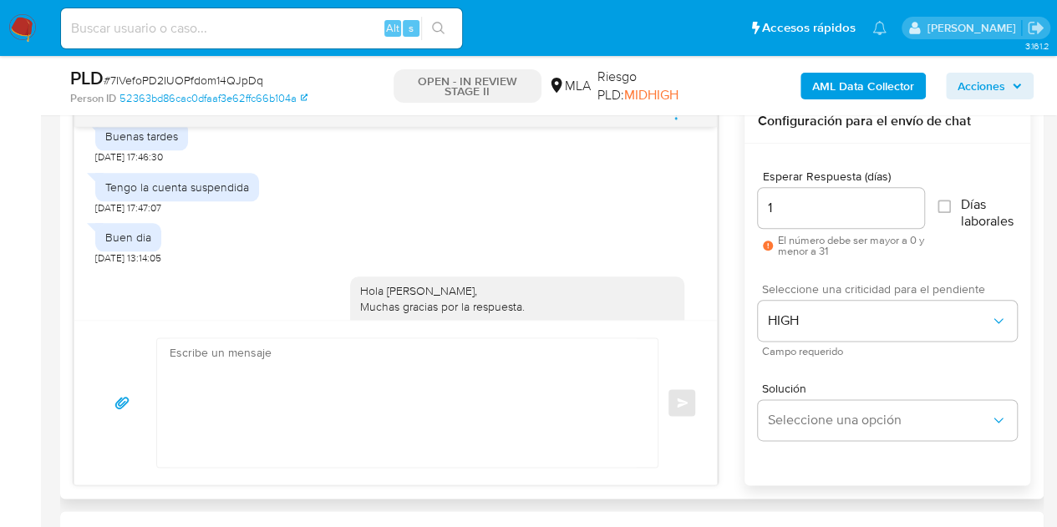
scroll to position [1565, 0]
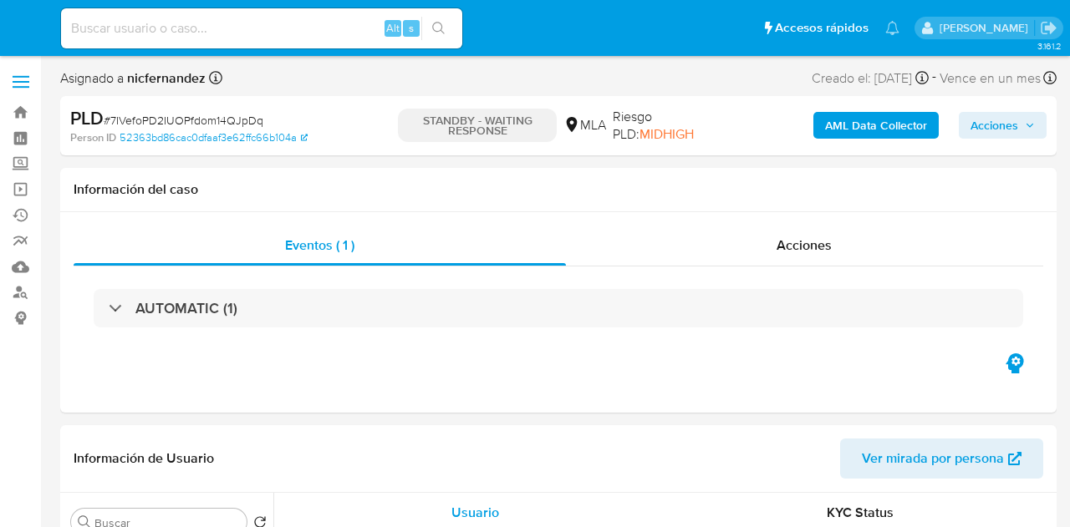
select select "10"
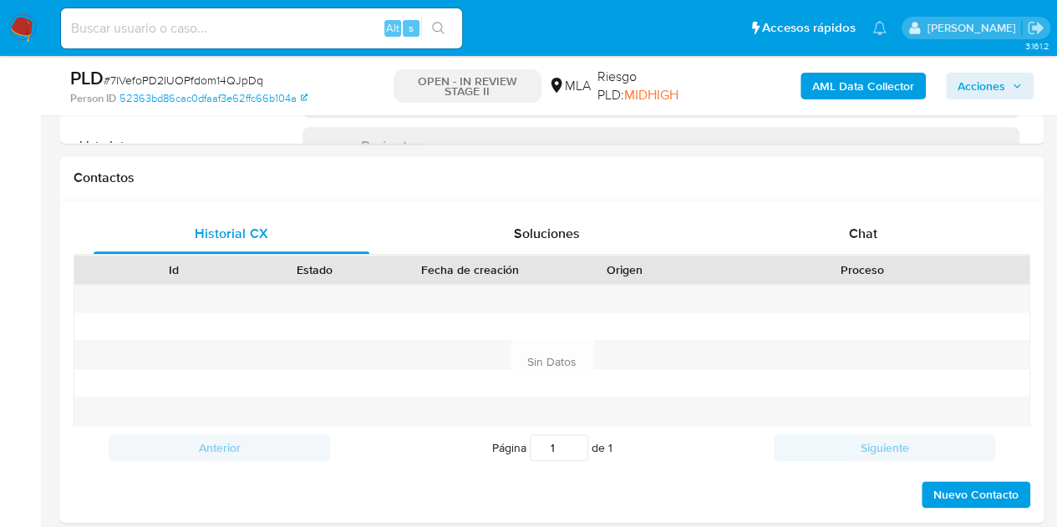
scroll to position [814, 0]
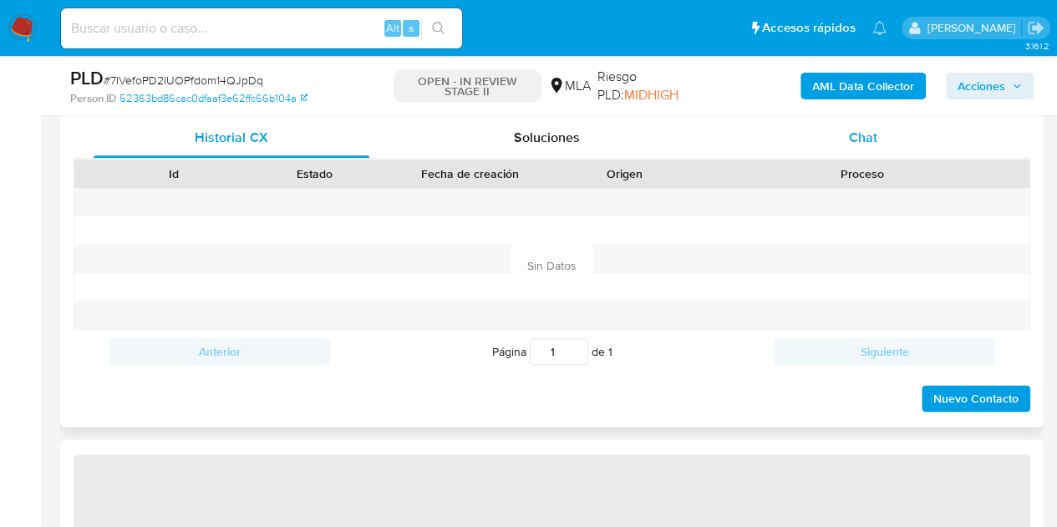
select select "10"
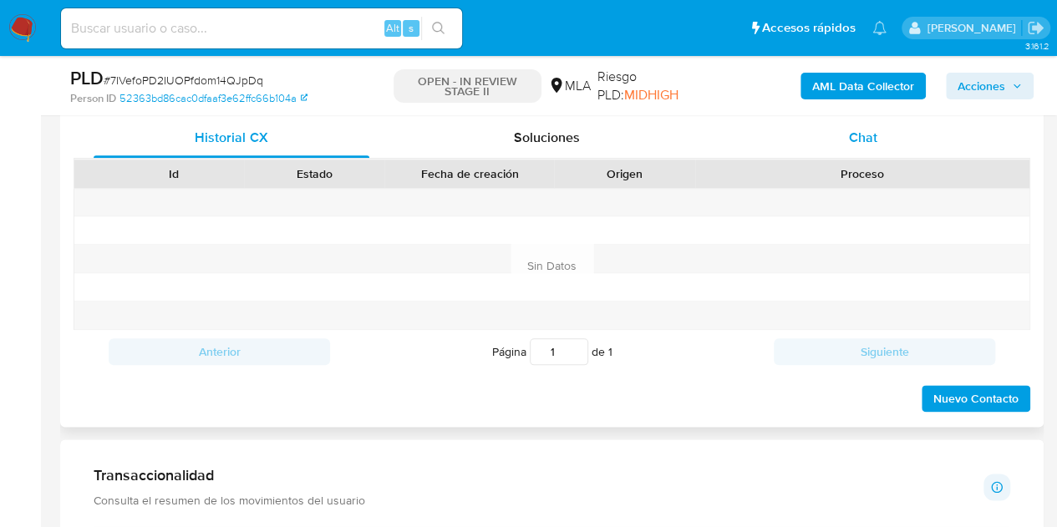
click at [863, 148] on div "Chat" at bounding box center [863, 138] width 276 height 40
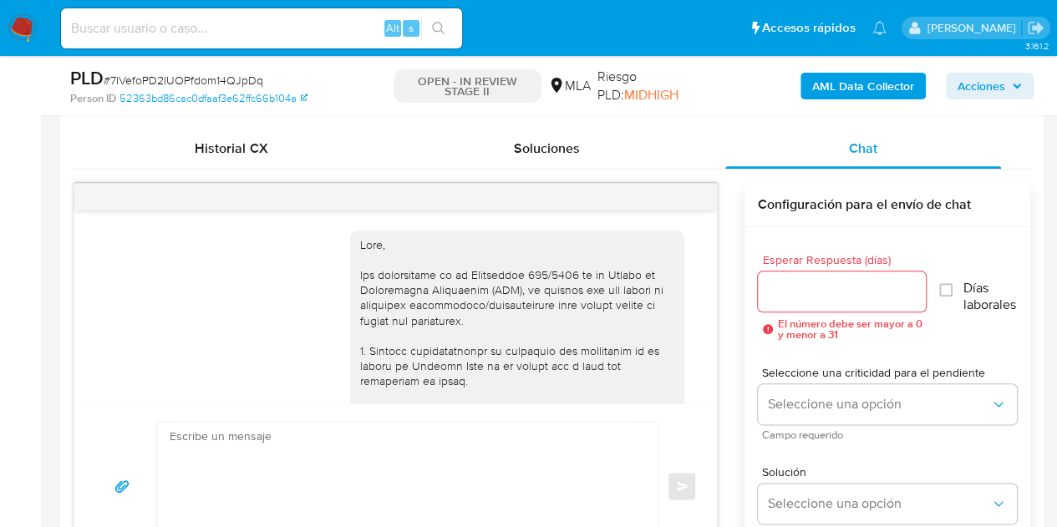
scroll to position [1565, 0]
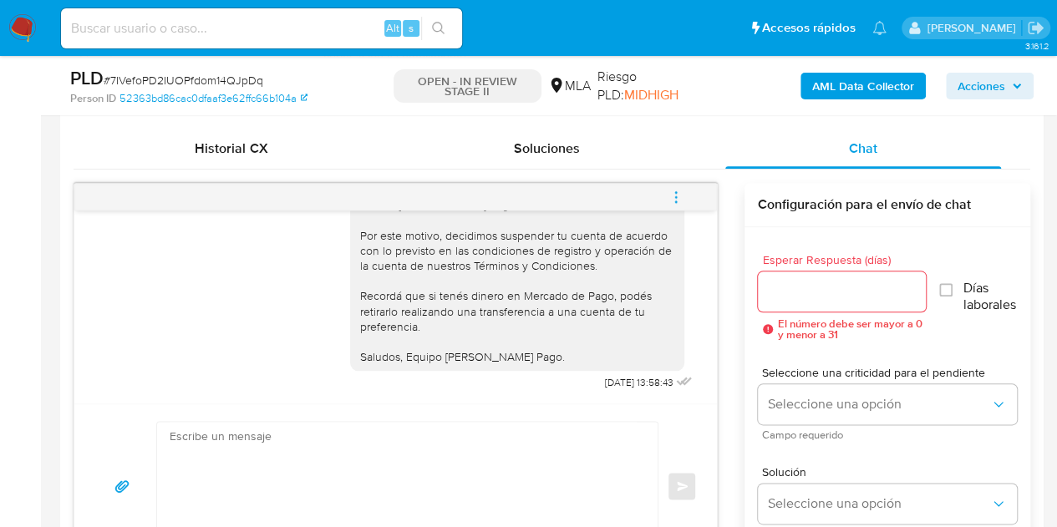
drag, startPoint x: 703, startPoint y: 379, endPoint x: 710, endPoint y: 374, distance: 9.0
click at [709, 374] on div "17/09/2025 14:38:43 Hola, Esperamos que te encuentres muy bien. Te consultamos …" at bounding box center [395, 307] width 643 height 193
click at [682, 194] on icon "menu-action" at bounding box center [676, 197] width 15 height 15
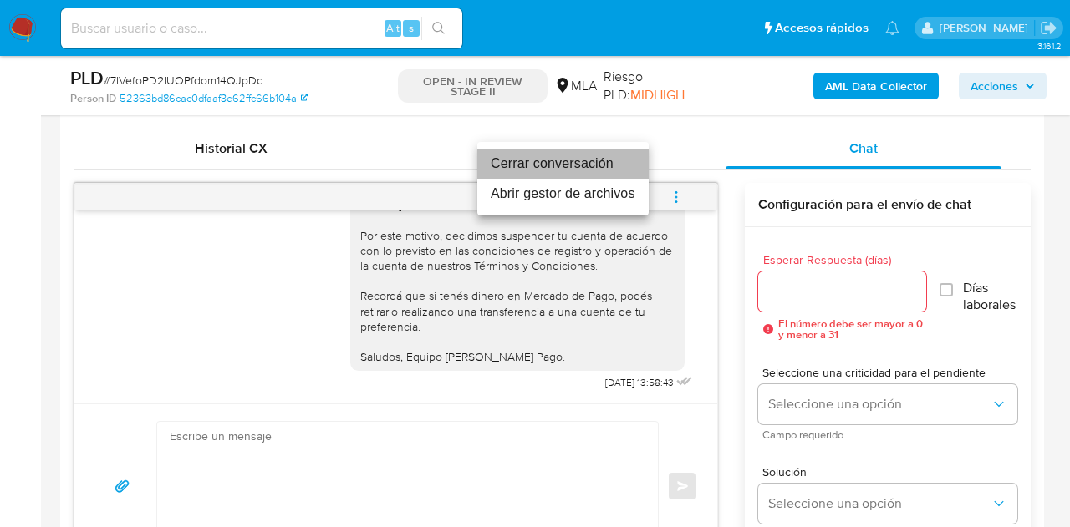
click at [608, 168] on li "Cerrar conversación" at bounding box center [562, 164] width 171 height 30
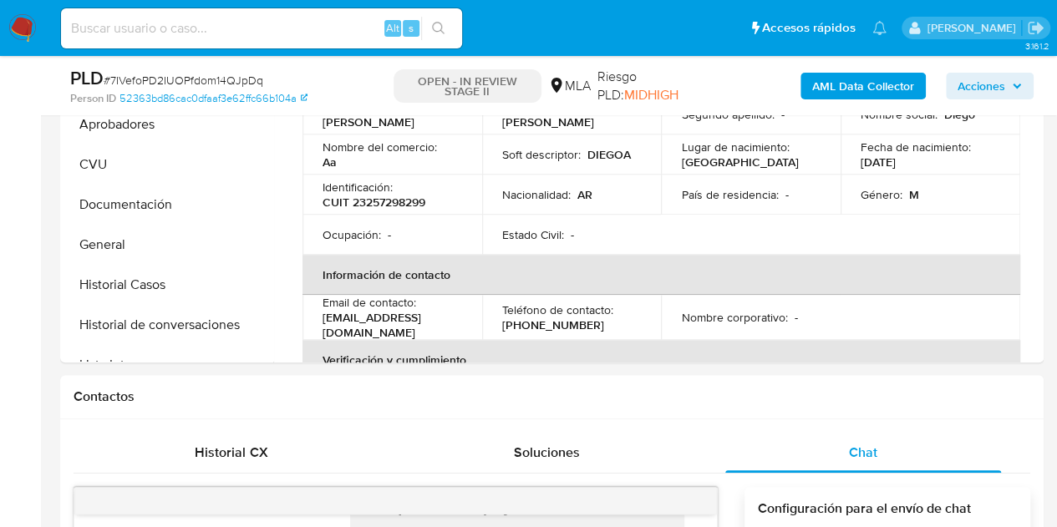
scroll to position [342, 0]
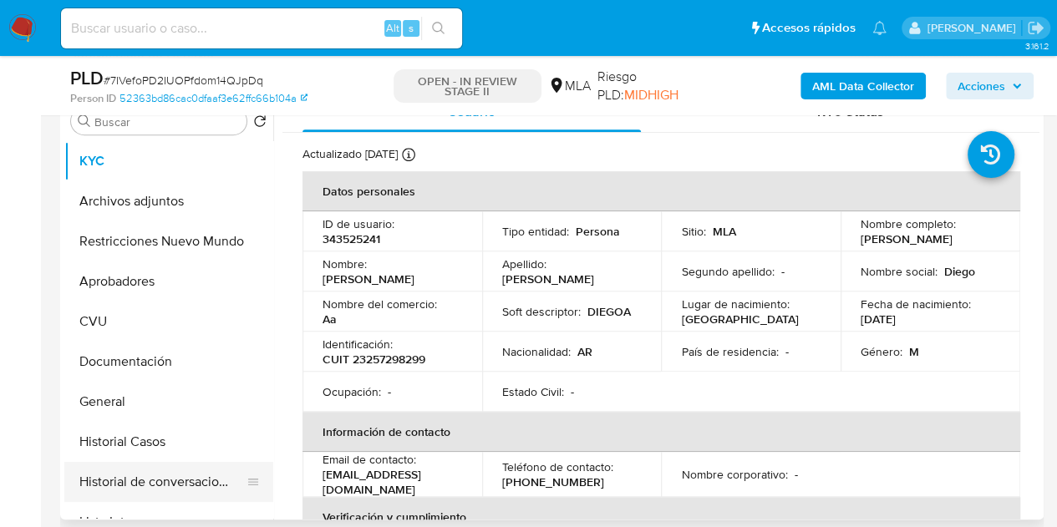
click at [142, 466] on button "Historial de conversaciones" at bounding box center [162, 482] width 196 height 40
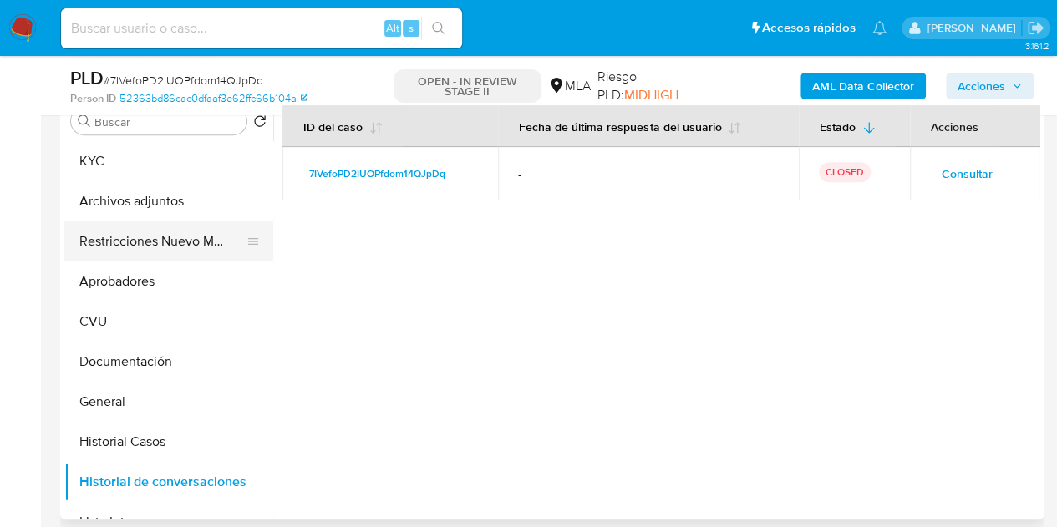
click at [105, 244] on button "Restricciones Nuevo Mundo" at bounding box center [162, 241] width 196 height 40
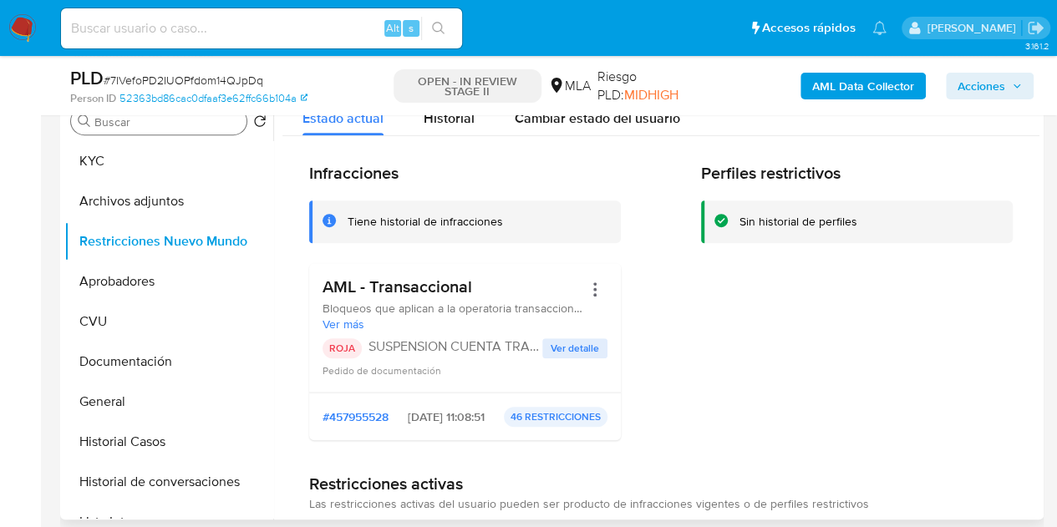
drag, startPoint x: 119, startPoint y: 174, endPoint x: 143, endPoint y: 116, distance: 62.5
click at [119, 174] on button "KYC" at bounding box center [168, 161] width 209 height 40
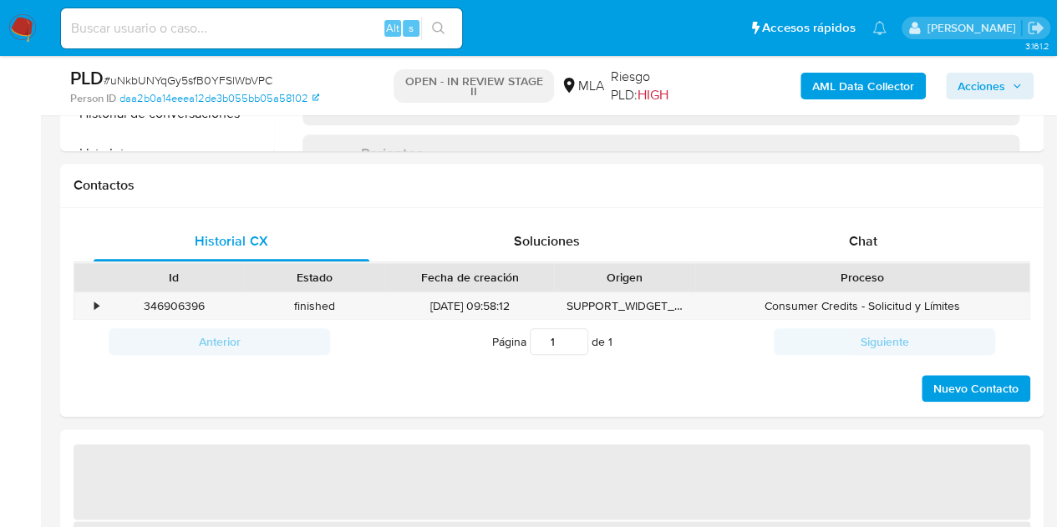
scroll to position [768, 0]
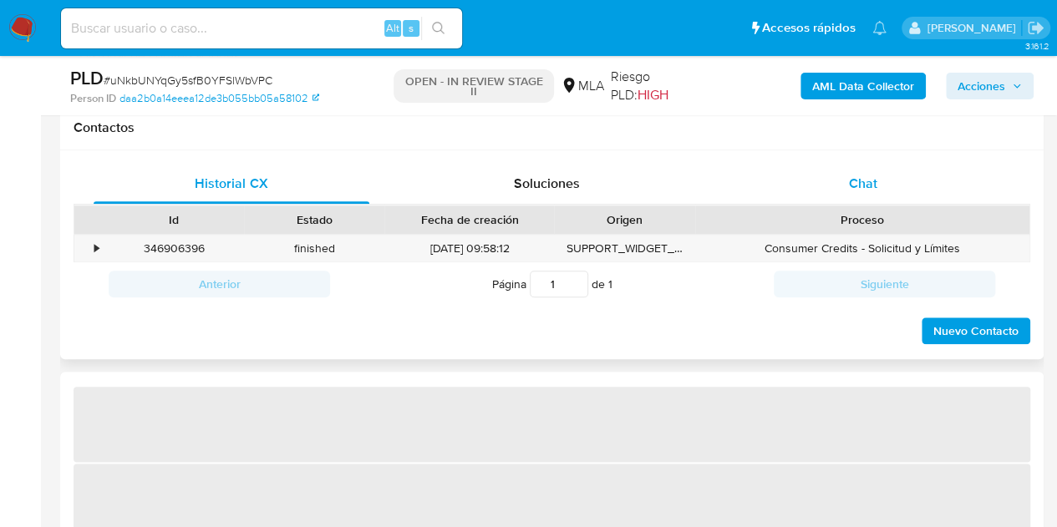
select select "10"
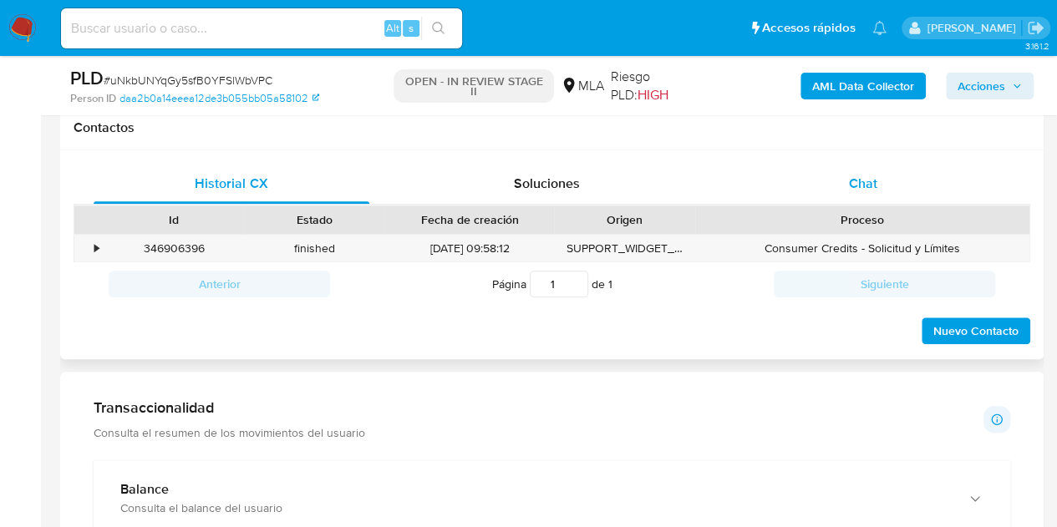
click at [879, 185] on div "Chat" at bounding box center [863, 184] width 276 height 40
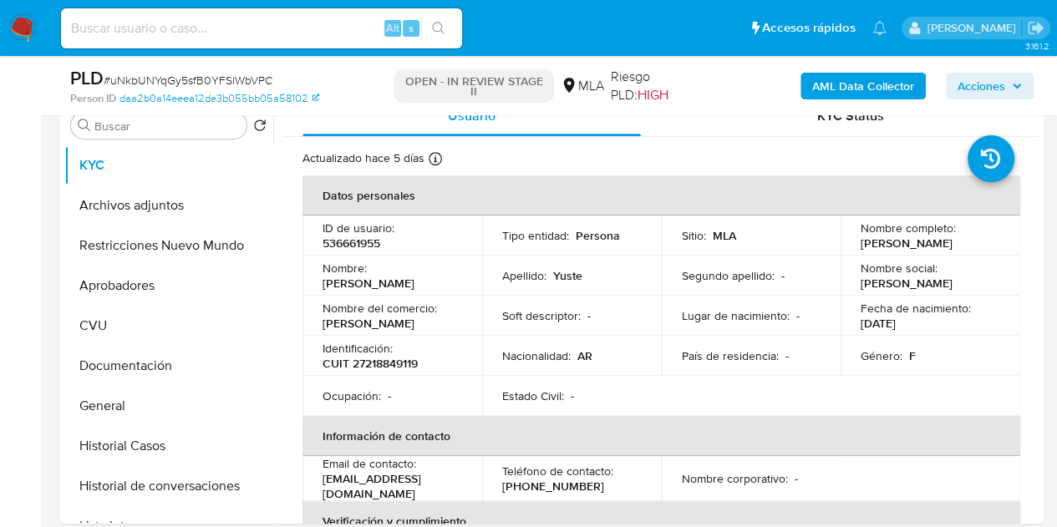
scroll to position [334, 0]
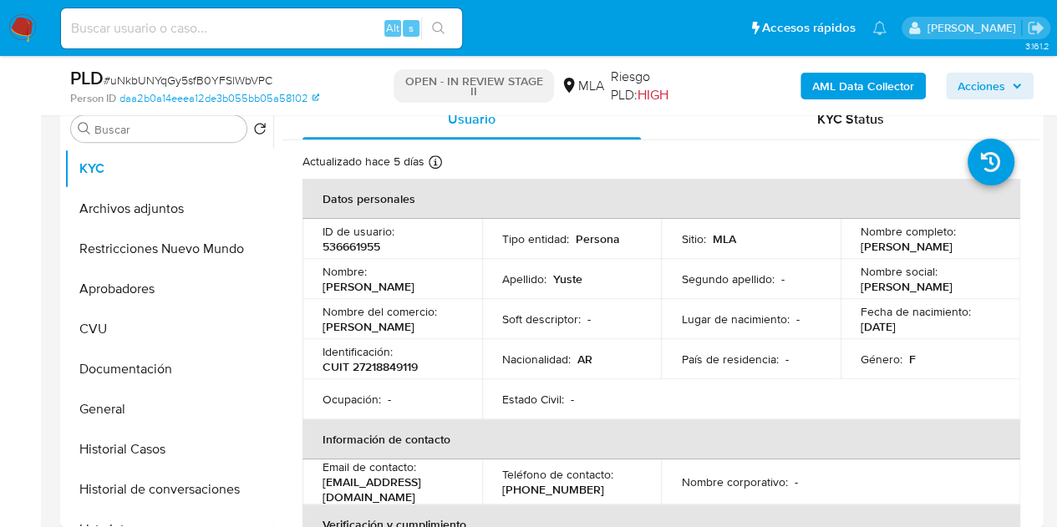
drag, startPoint x: 373, startPoint y: 278, endPoint x: 446, endPoint y: 280, distance: 73.6
click at [446, 280] on div "Nombre : [PERSON_NAME]" at bounding box center [393, 279] width 140 height 30
copy p "[PERSON_NAME]"
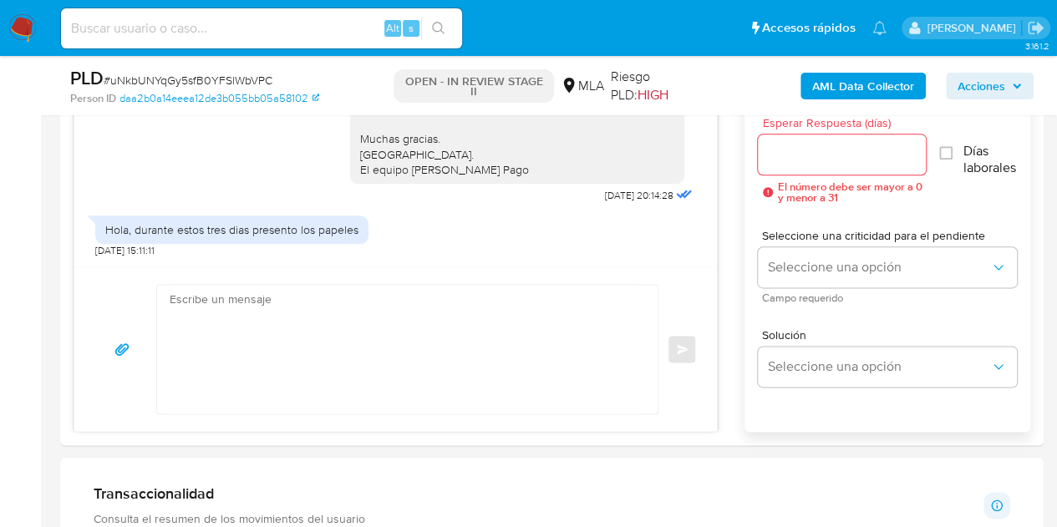
scroll to position [965, 0]
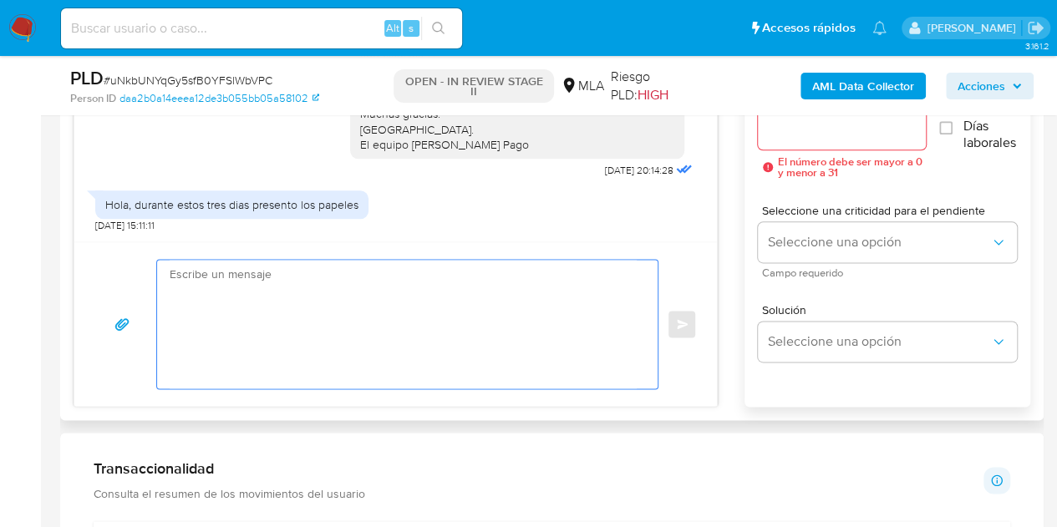
click at [447, 328] on textarea at bounding box center [403, 324] width 467 height 129
paste textarea "Hola [PERSON_NAME], Esperamos que te encuentres muy bien. Necesitamos por favor…"
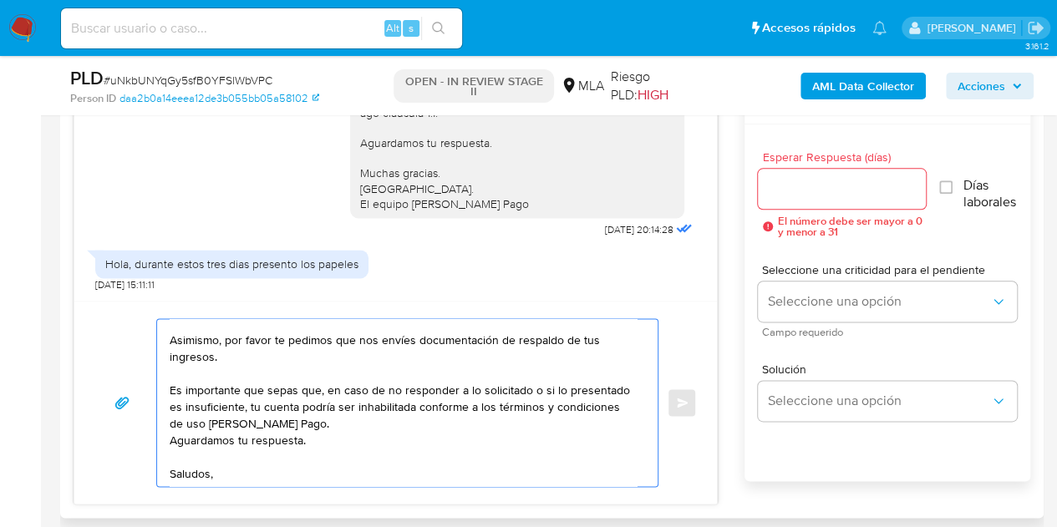
scroll to position [112, 0]
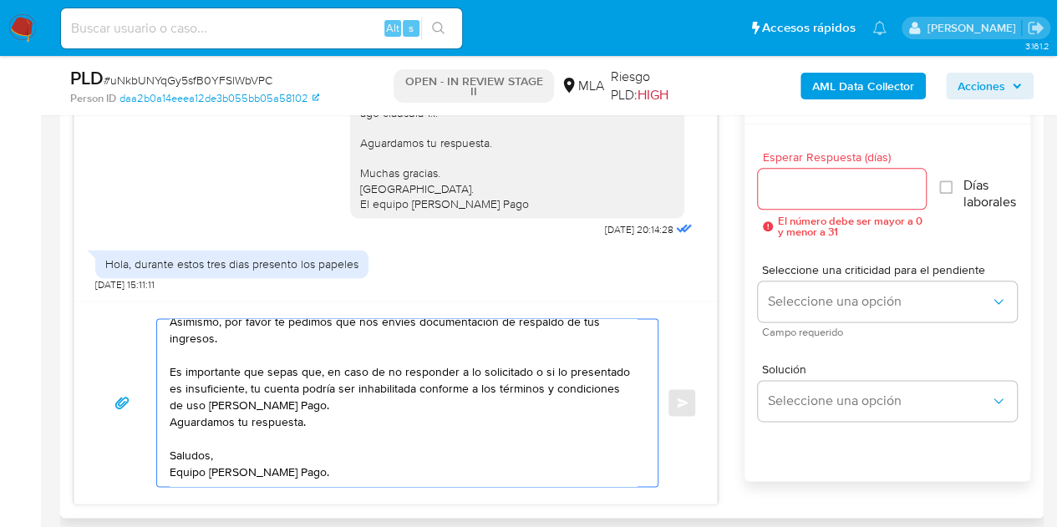
type textarea "Hola [PERSON_NAME], Esperamos que te encuentres muy bien. Necesitamos por favor…"
click at [797, 180] on input "Esperar Respuesta (días)" at bounding box center [842, 189] width 169 height 22
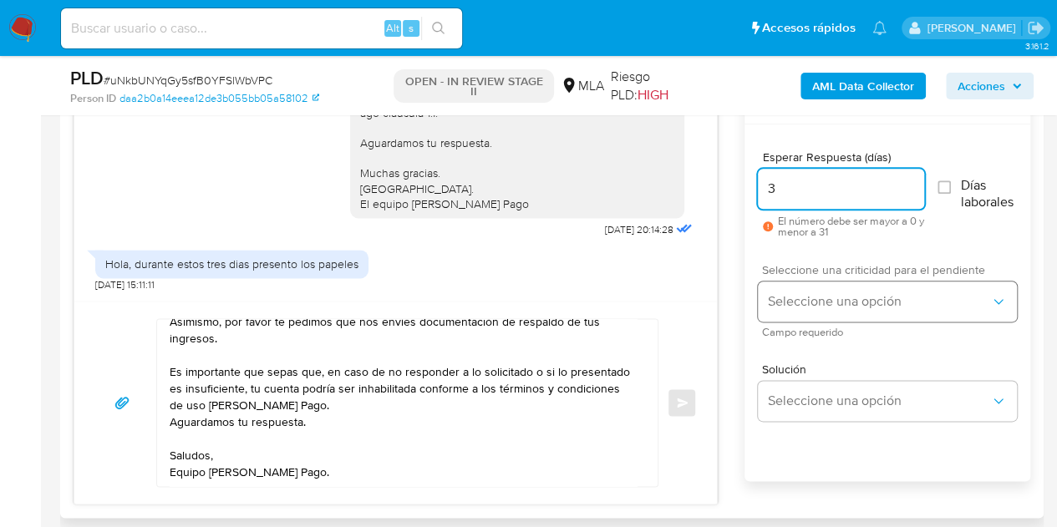
type input "3"
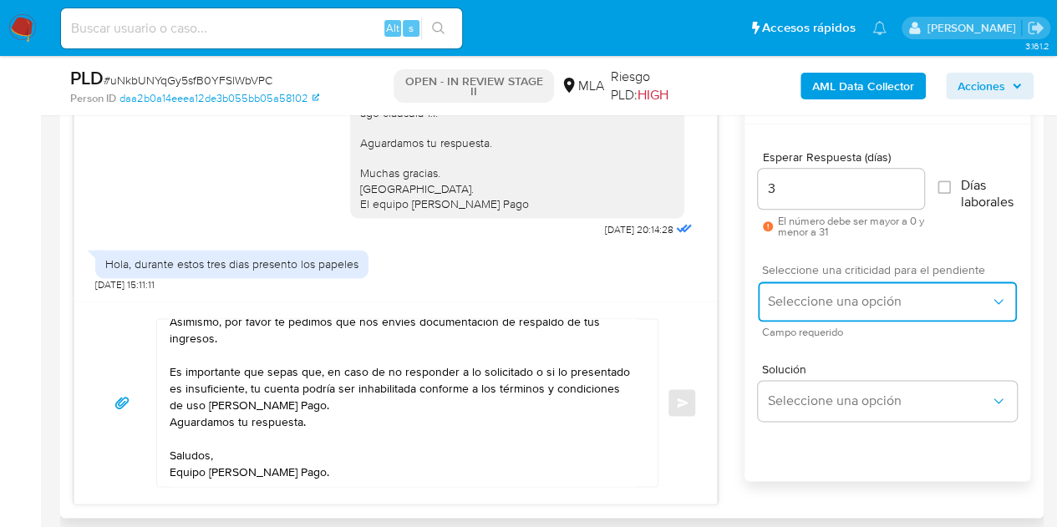
click at [816, 283] on button "Seleccione una opción" at bounding box center [887, 302] width 259 height 40
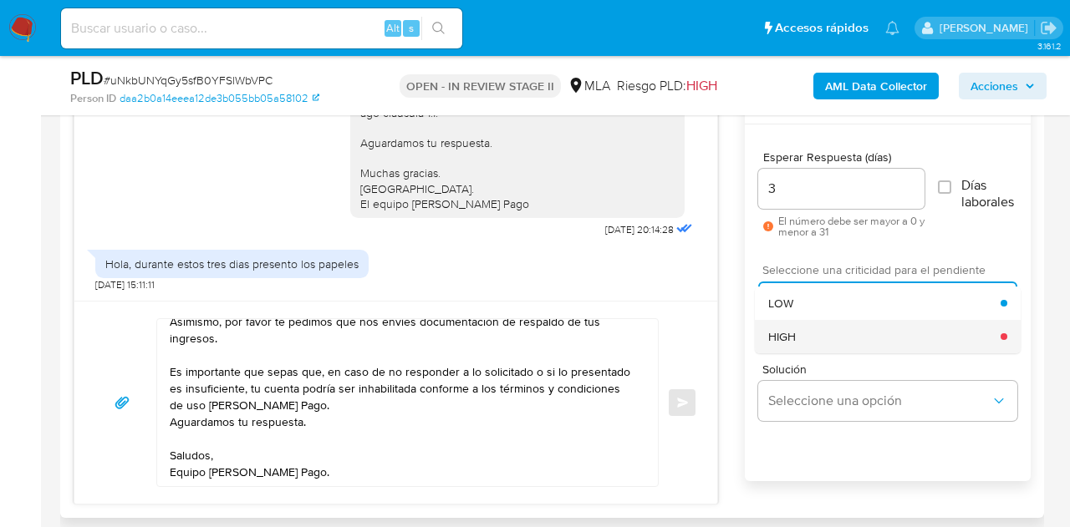
click at [807, 320] on div "HIGH" at bounding box center [884, 336] width 232 height 33
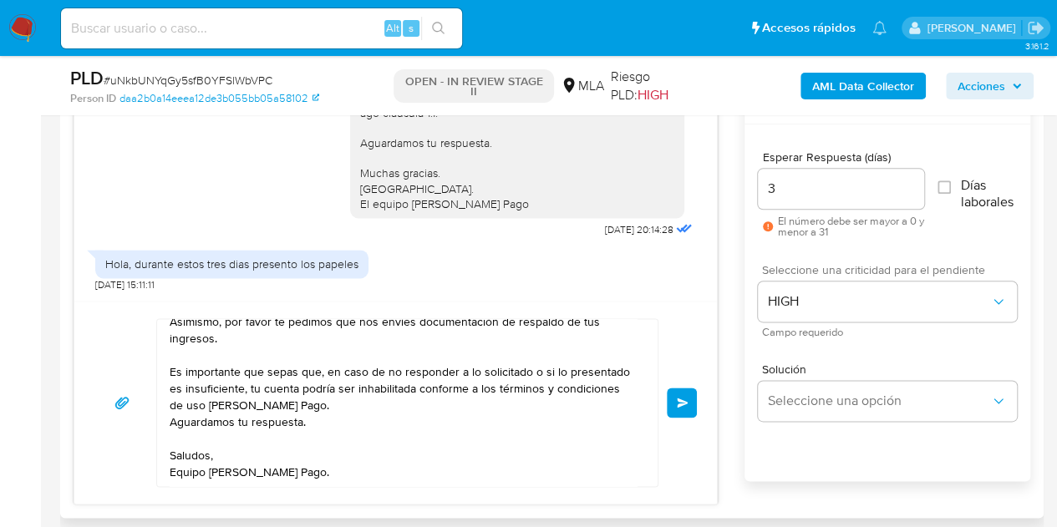
click at [686, 398] on span "Enviar" at bounding box center [683, 403] width 12 height 10
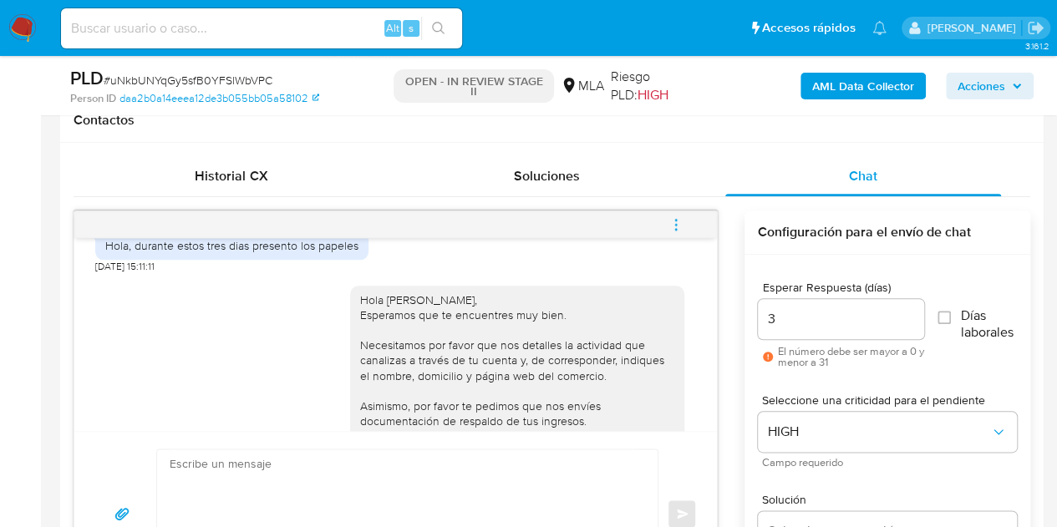
scroll to position [1379, 0]
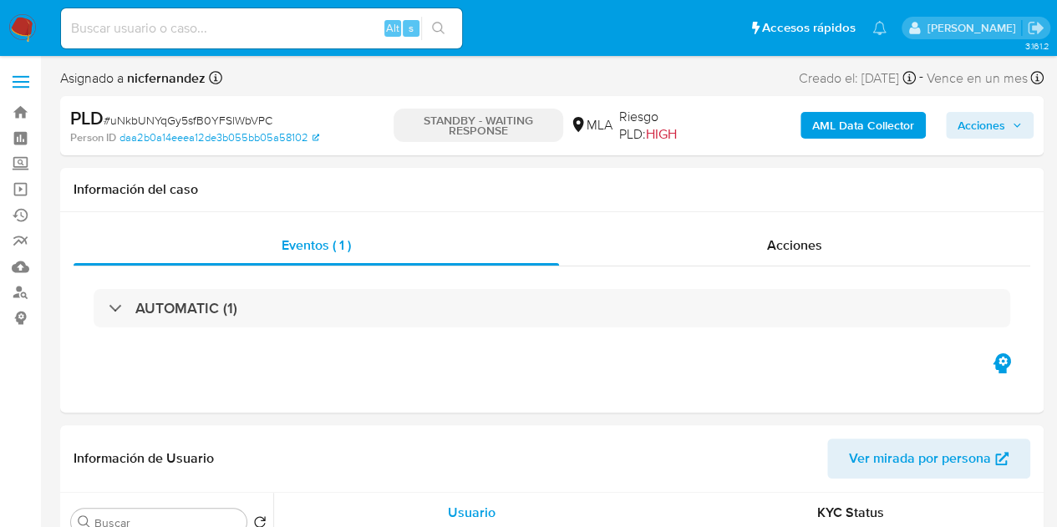
select select "10"
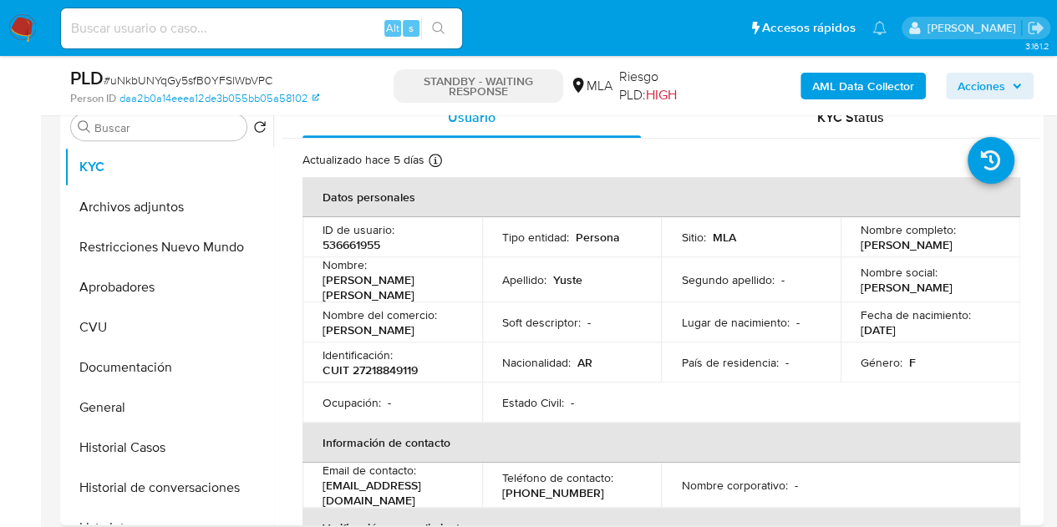
scroll to position [342, 0]
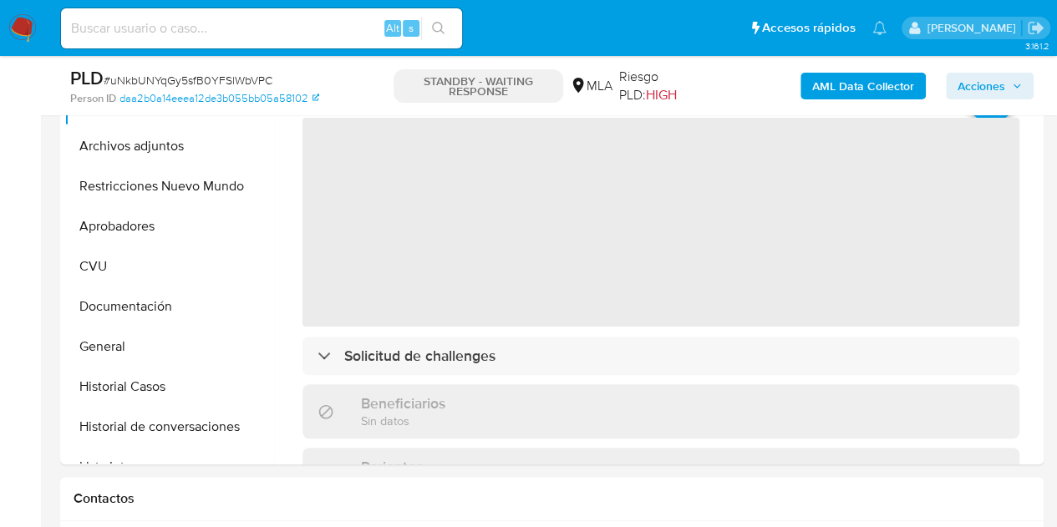
scroll to position [404, 0]
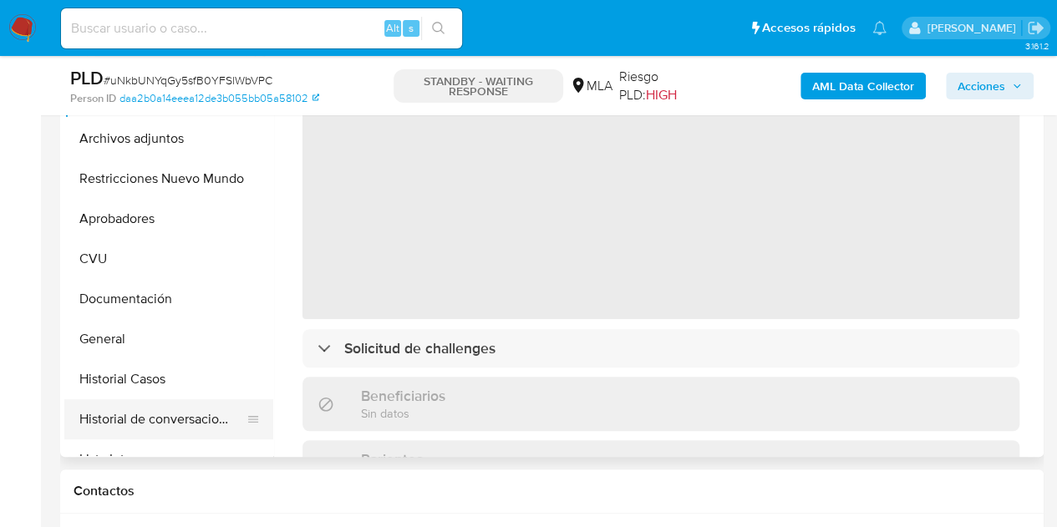
click at [170, 423] on button "Historial de conversaciones" at bounding box center [162, 419] width 196 height 40
select select "10"
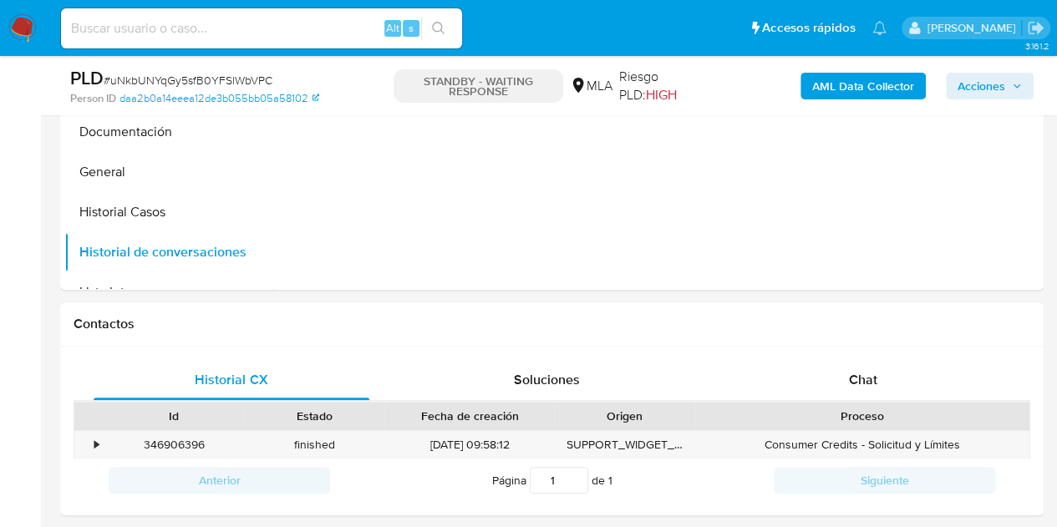
scroll to position [575, 0]
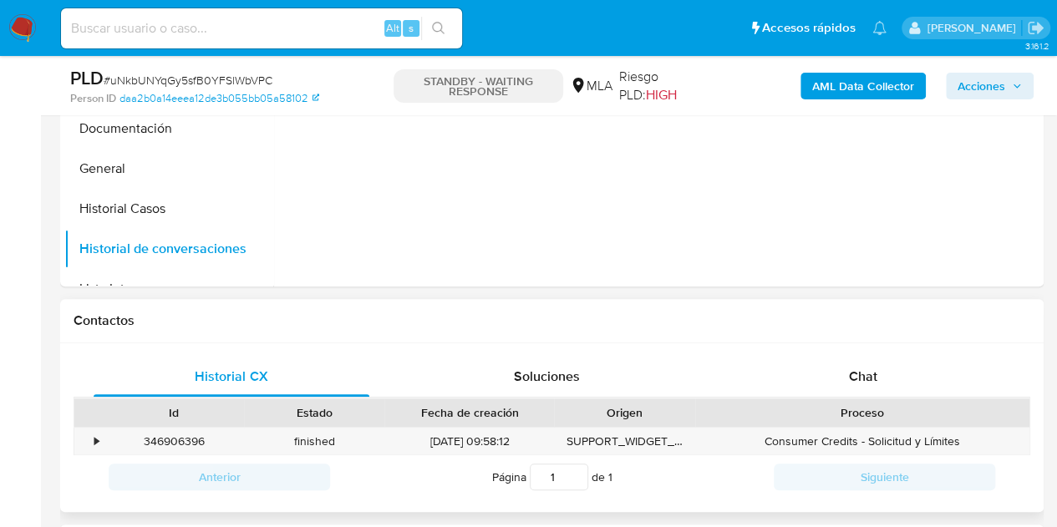
click at [815, 399] on div "Proceso" at bounding box center [862, 413] width 334 height 28
click at [867, 371] on span "Chat" at bounding box center [863, 376] width 28 height 19
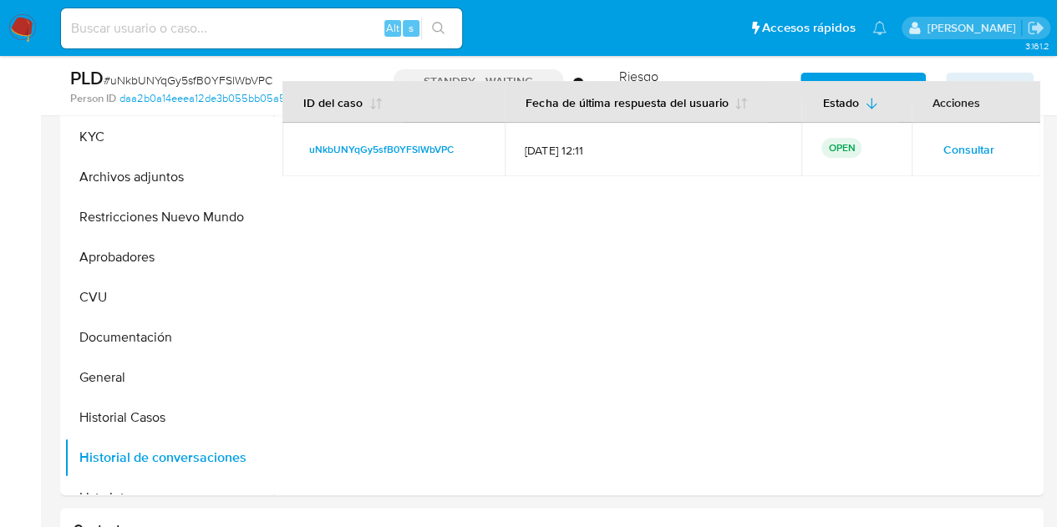
scroll to position [276, 0]
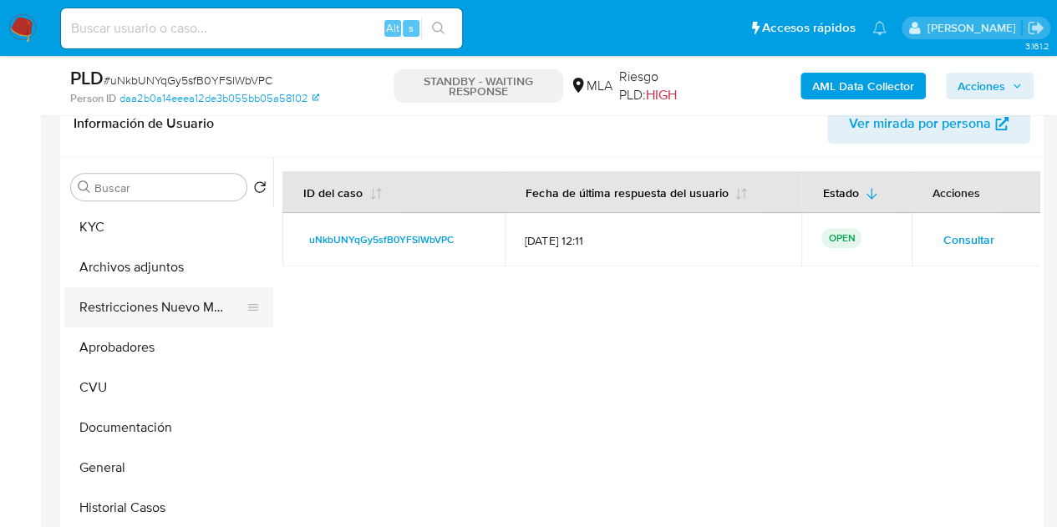
click at [108, 302] on button "Restricciones Nuevo Mundo" at bounding box center [162, 307] width 196 height 40
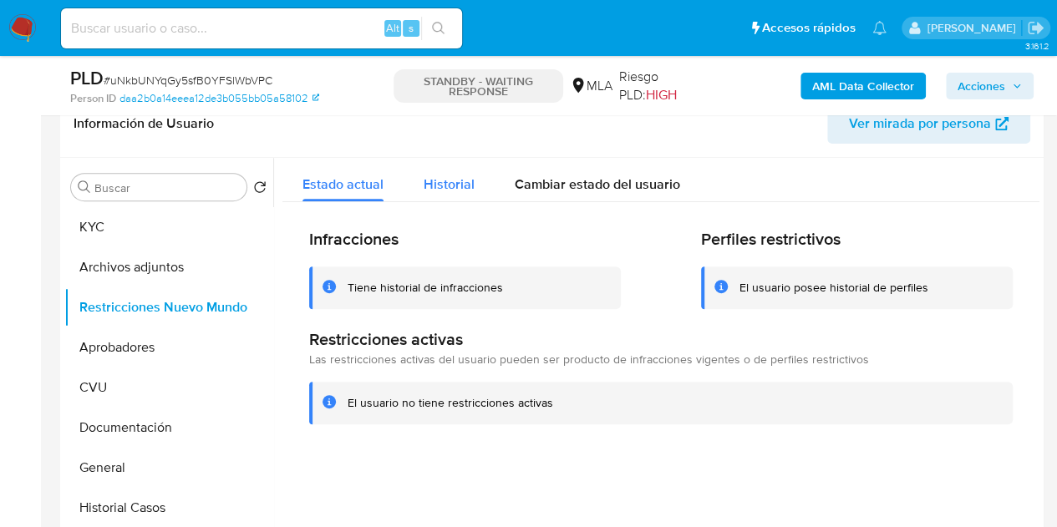
click at [412, 170] on button "Historial" at bounding box center [449, 180] width 91 height 44
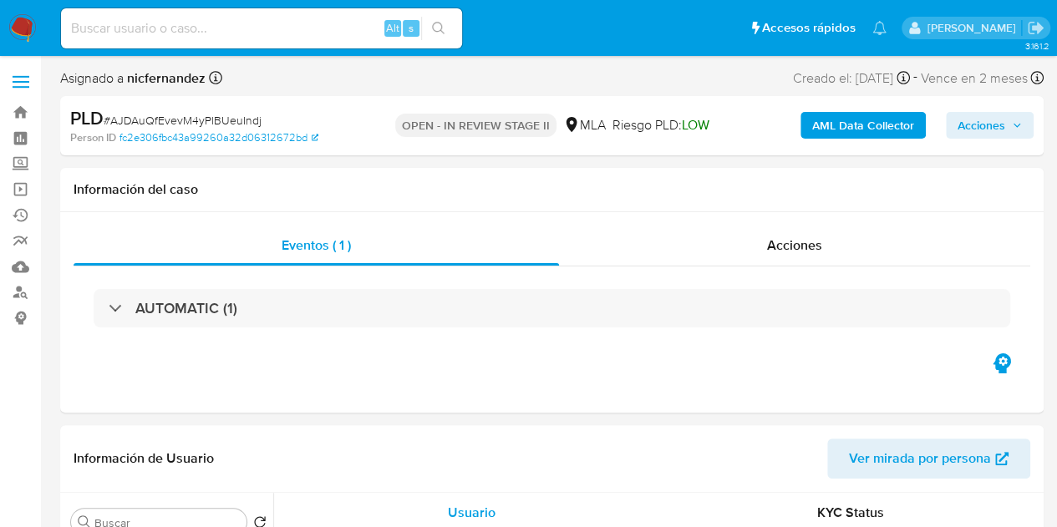
select select "10"
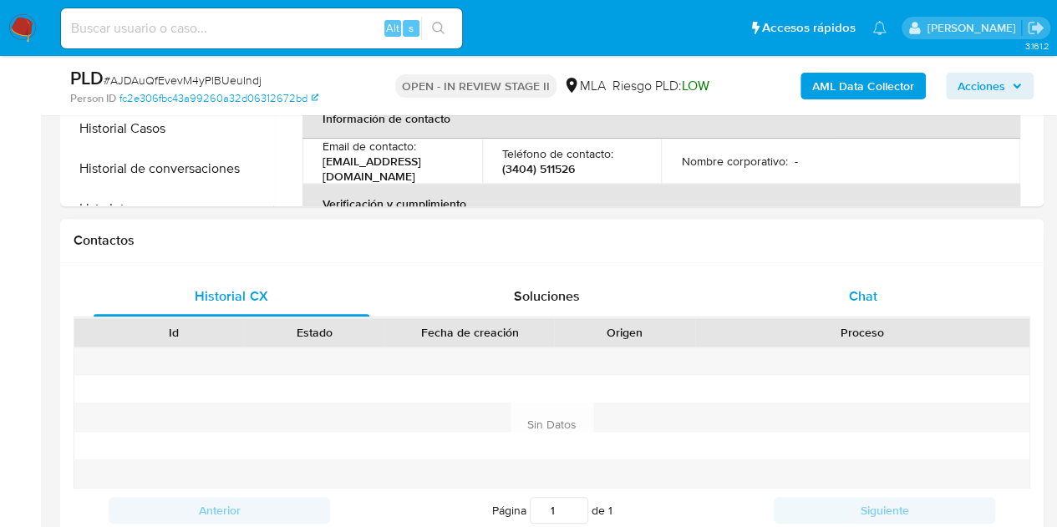
click at [871, 305] on div "Chat" at bounding box center [863, 297] width 276 height 40
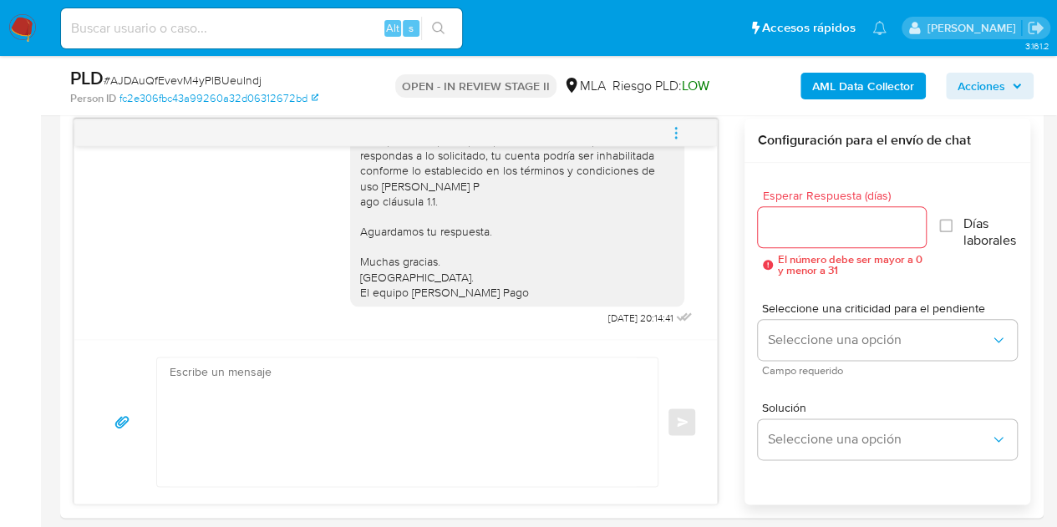
scroll to position [779, 0]
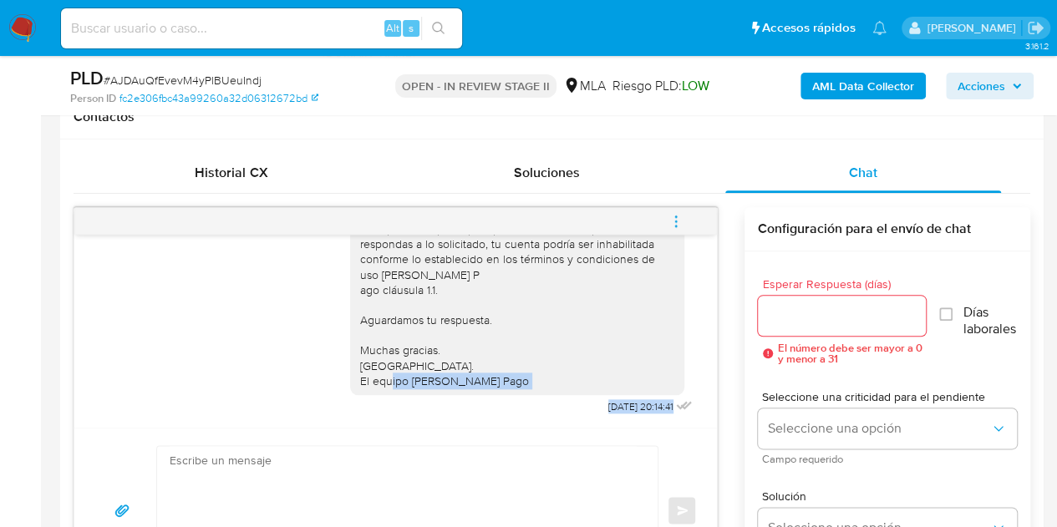
drag, startPoint x: 703, startPoint y: 399, endPoint x: 709, endPoint y: 381, distance: 18.5
click at [707, 371] on div "17/09/2025 14:23:16 Hola, Esperamos que te encuentres muy bien. Te consultamos …" at bounding box center [395, 331] width 643 height 193
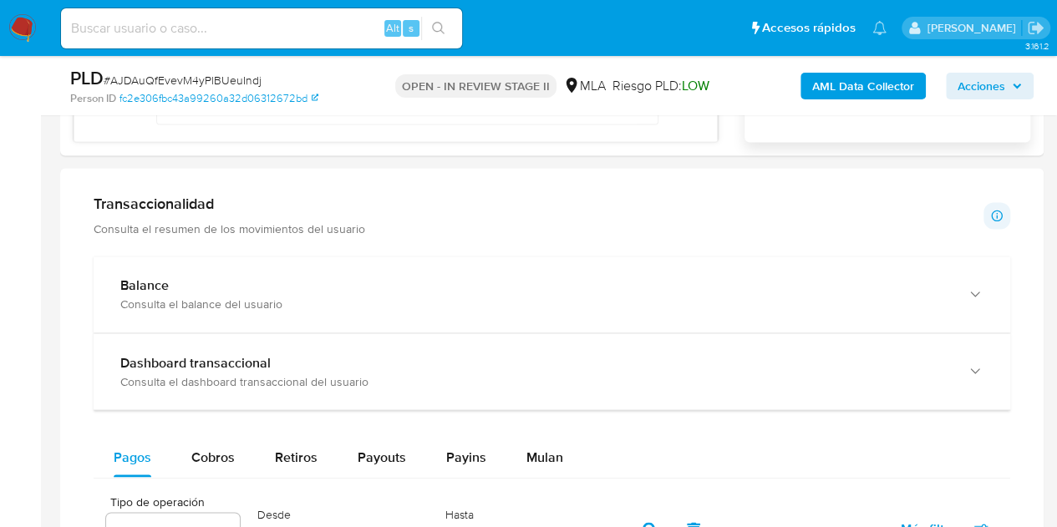
scroll to position [1182, 0]
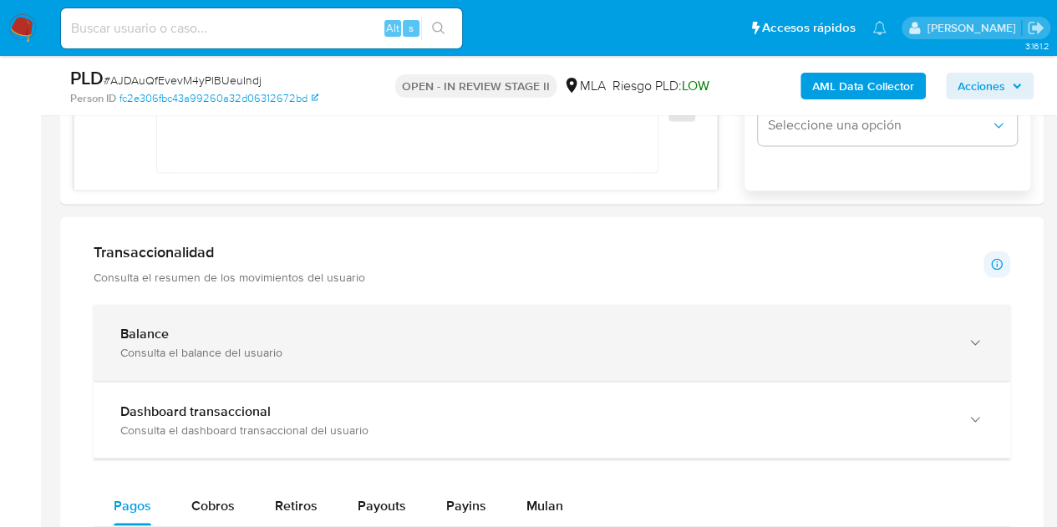
click at [760, 313] on div "Balance Consulta el balance del usuario" at bounding box center [552, 343] width 917 height 76
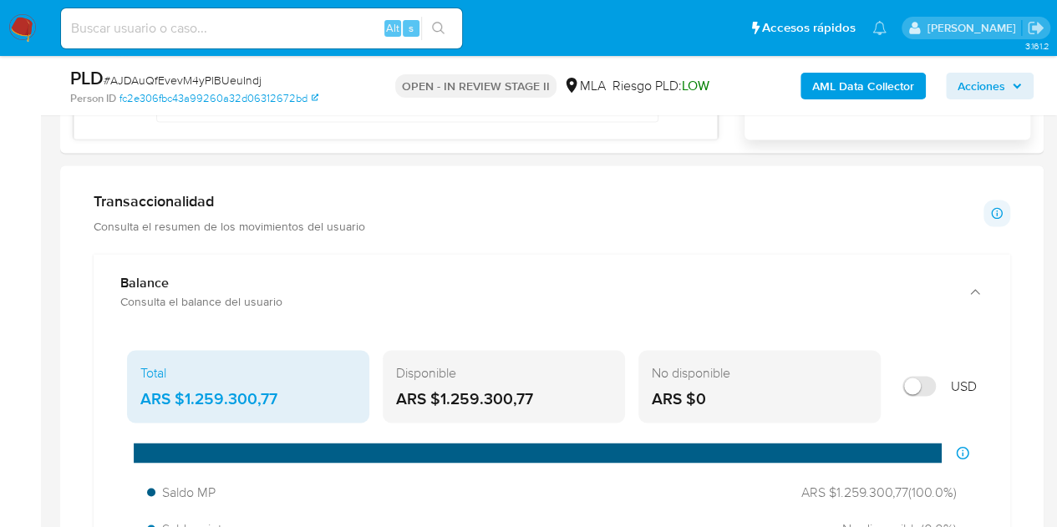
scroll to position [1261, 0]
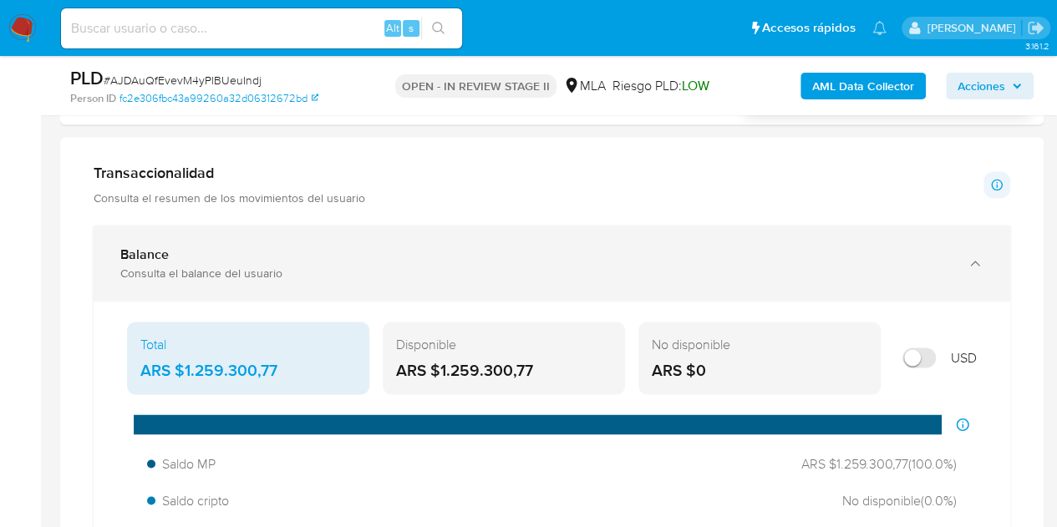
click at [816, 253] on div "Balance" at bounding box center [535, 255] width 830 height 17
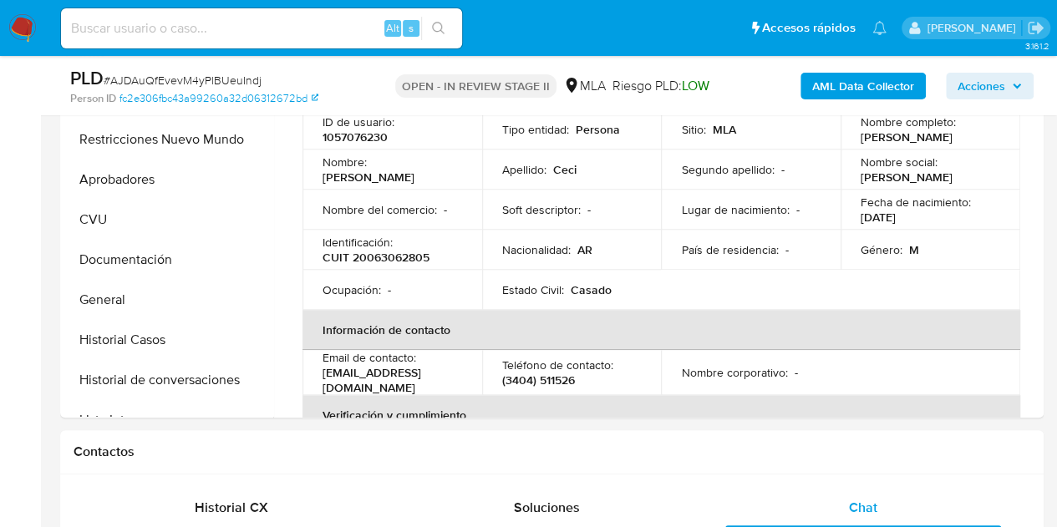
scroll to position [289, 0]
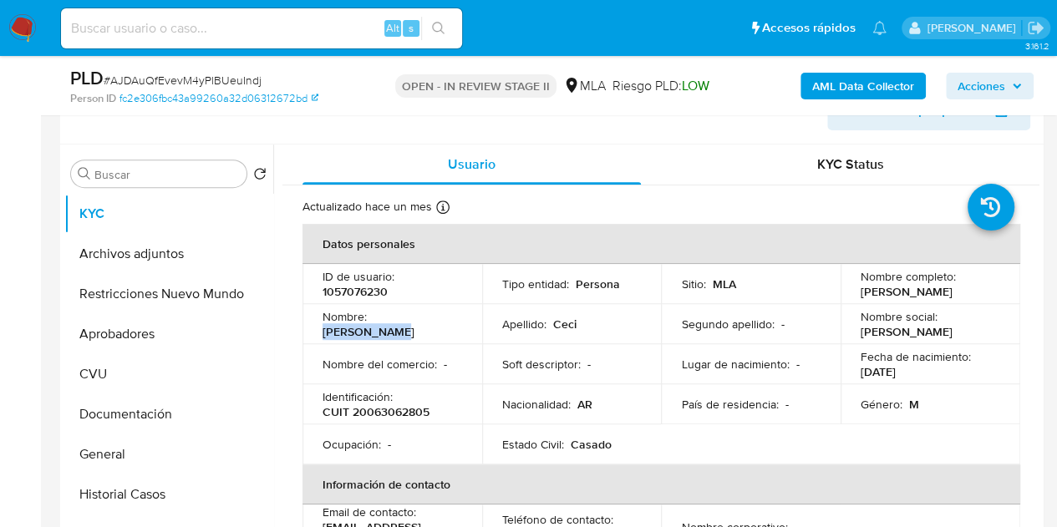
drag, startPoint x: 375, startPoint y: 328, endPoint x: 448, endPoint y: 323, distance: 72.8
click at [447, 323] on div "Nombre : Luis Alfredo" at bounding box center [393, 324] width 140 height 30
copy p "Luis Alfredo"
click at [384, 308] on td "Nombre : Luis Alfredo" at bounding box center [393, 324] width 180 height 40
drag, startPoint x: 374, startPoint y: 327, endPoint x: 440, endPoint y: 322, distance: 66.2
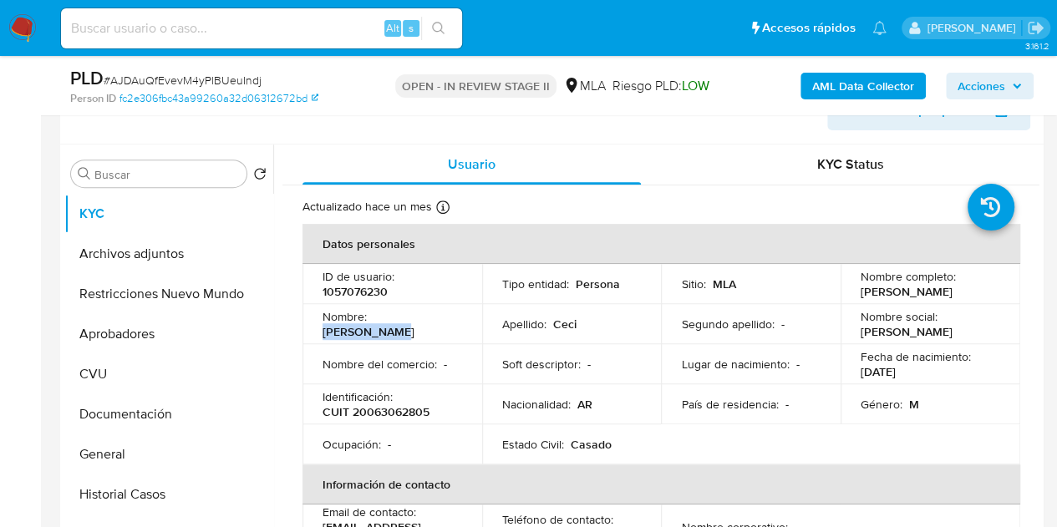
click at [440, 322] on div "Nombre : Luis Alfredo" at bounding box center [393, 324] width 140 height 30
copy p "Luis Alfredo"
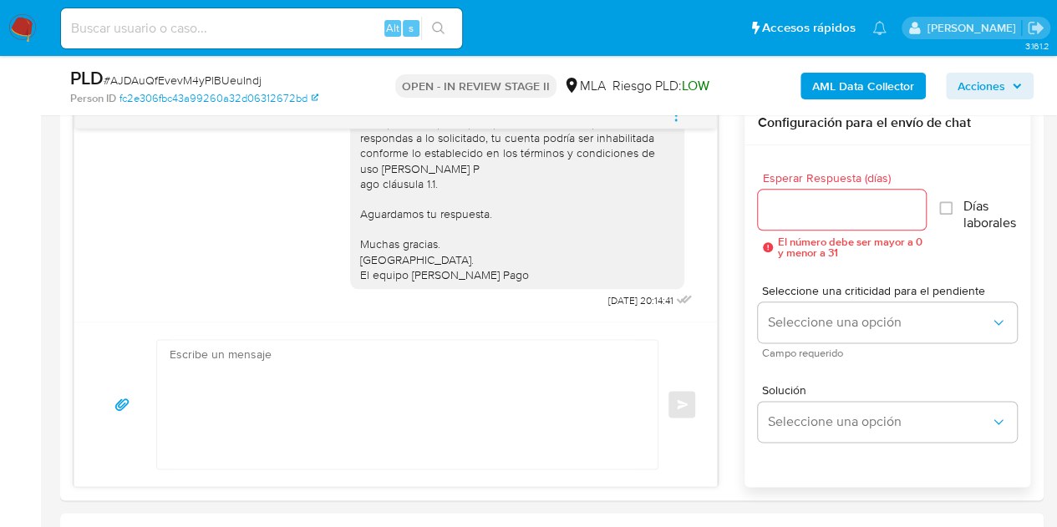
scroll to position [895, 0]
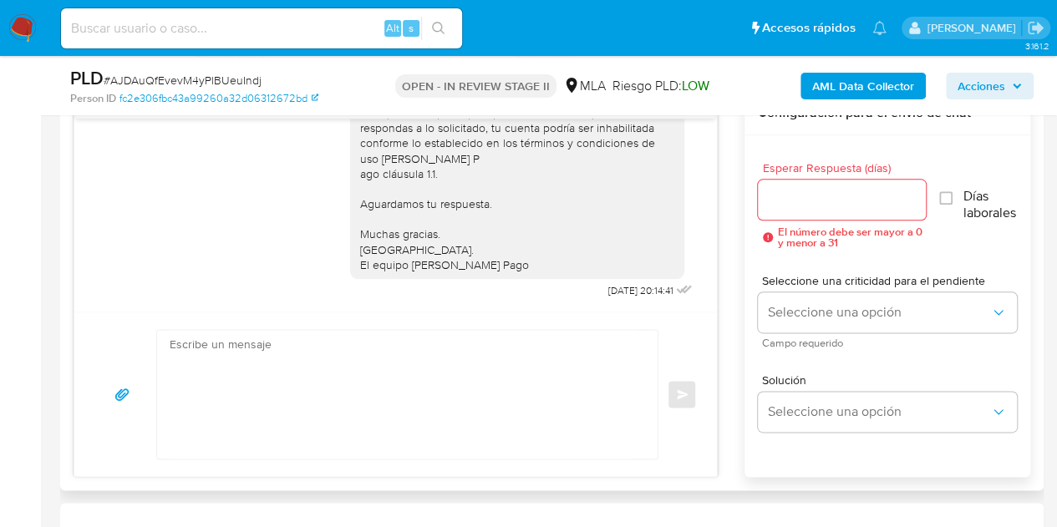
click at [486, 342] on textarea at bounding box center [403, 394] width 467 height 129
paste textarea "Hola Luis Alfredo, Esperamos que te encuentres muy bien. Necesitamos por favor …"
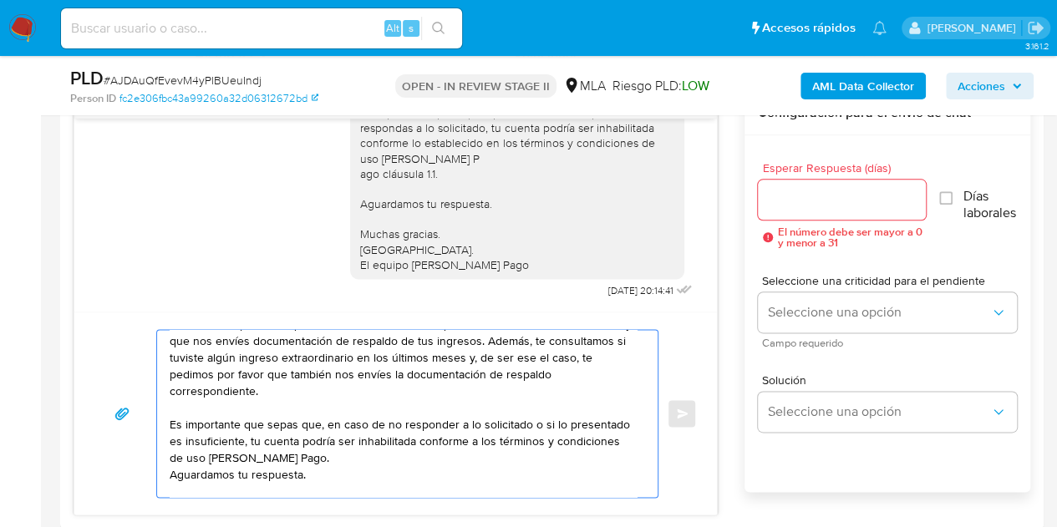
scroll to position [112, 0]
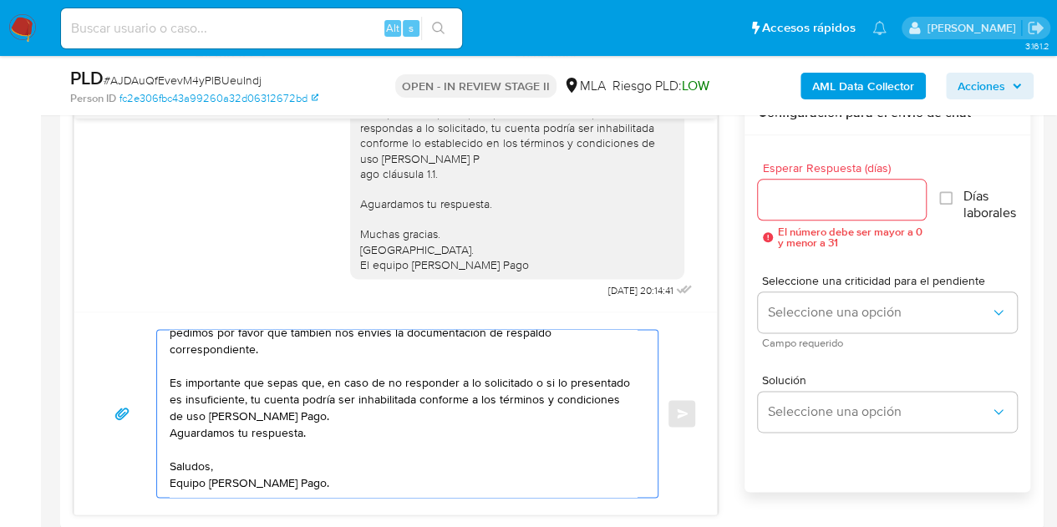
type textarea "Hola Luis Alfredo, Esperamos que te encuentres muy bien. Necesitamos por favor …"
click at [843, 211] on div at bounding box center [842, 200] width 169 height 40
click at [839, 206] on input "Esperar Respuesta (días)" at bounding box center [842, 200] width 169 height 22
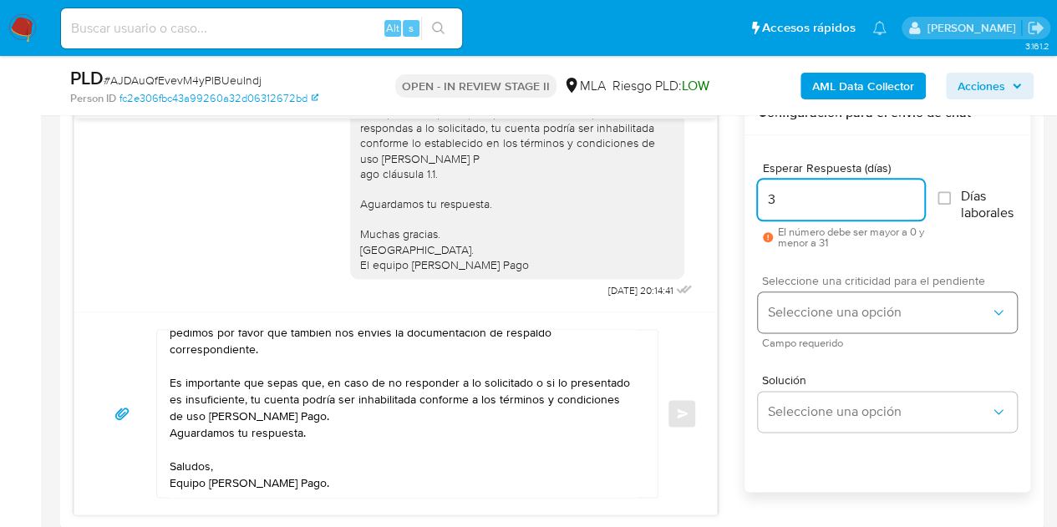
type input "3"
click at [837, 313] on span "Seleccione una opción" at bounding box center [879, 312] width 222 height 17
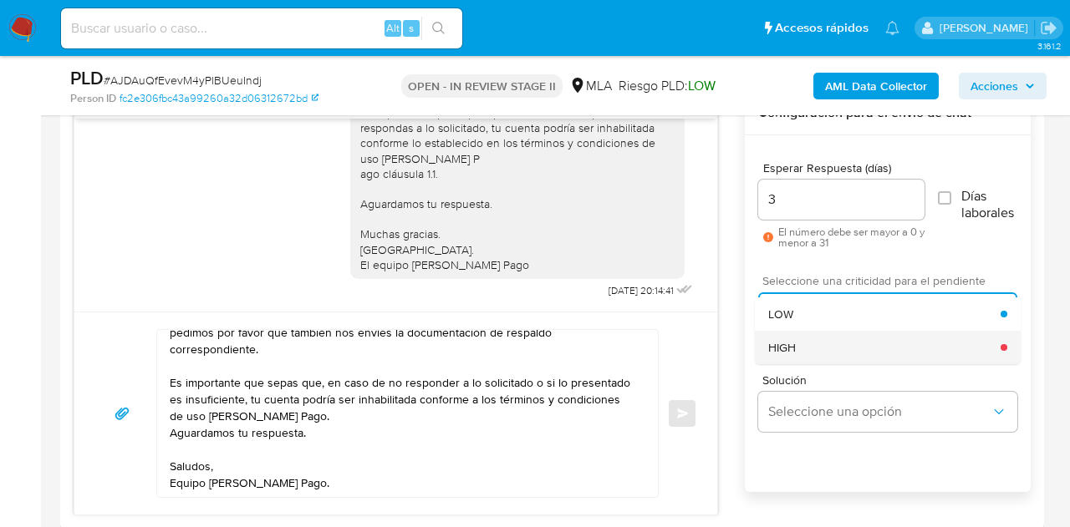
click at [823, 338] on div "HIGH" at bounding box center [884, 347] width 232 height 33
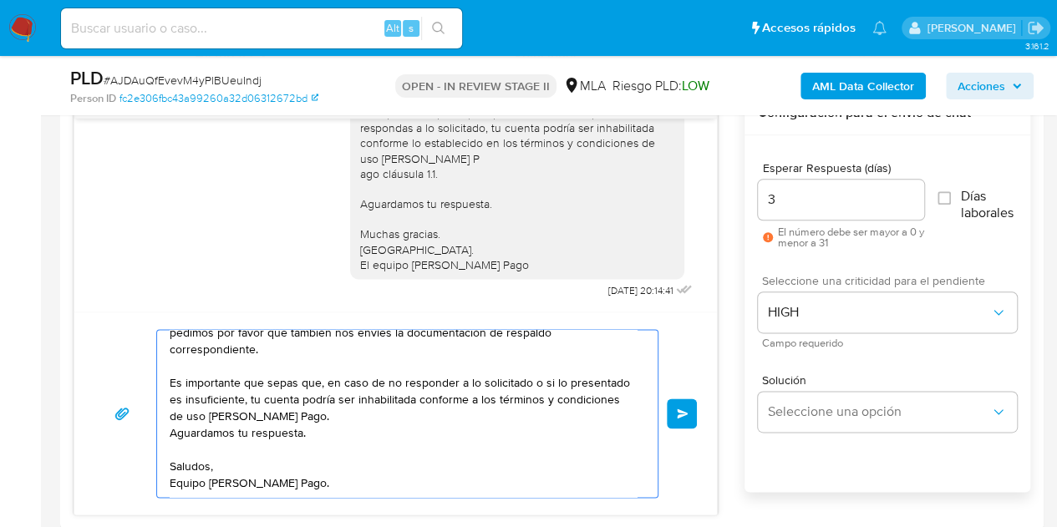
click at [682, 409] on span "Enviar" at bounding box center [683, 414] width 12 height 10
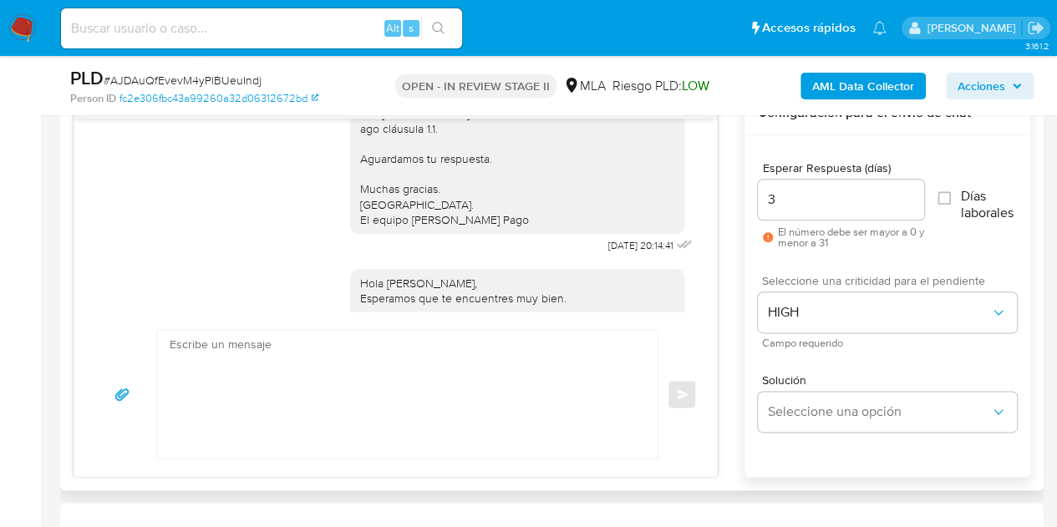
scroll to position [1459, 0]
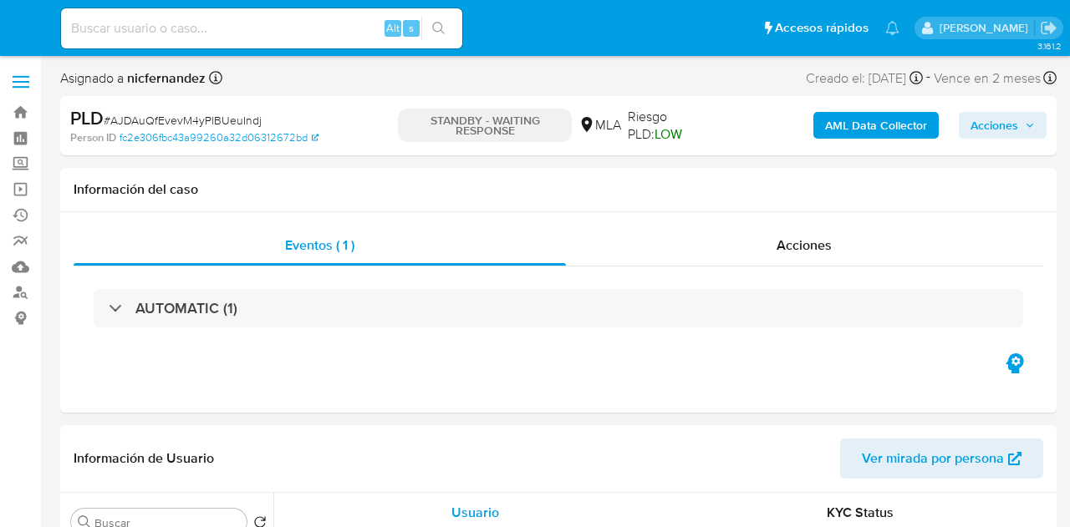
select select "10"
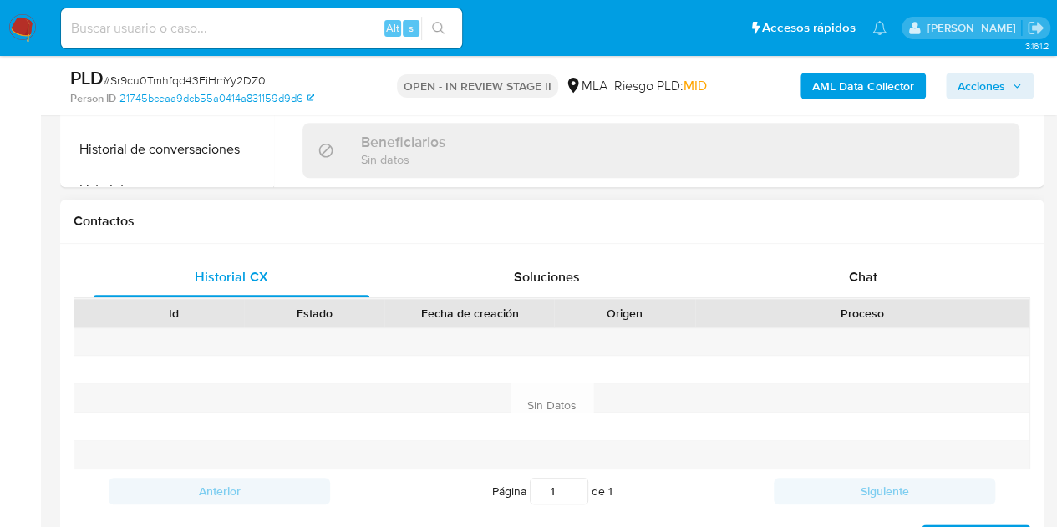
select select "10"
click at [868, 257] on div "Chat" at bounding box center [863, 277] width 276 height 40
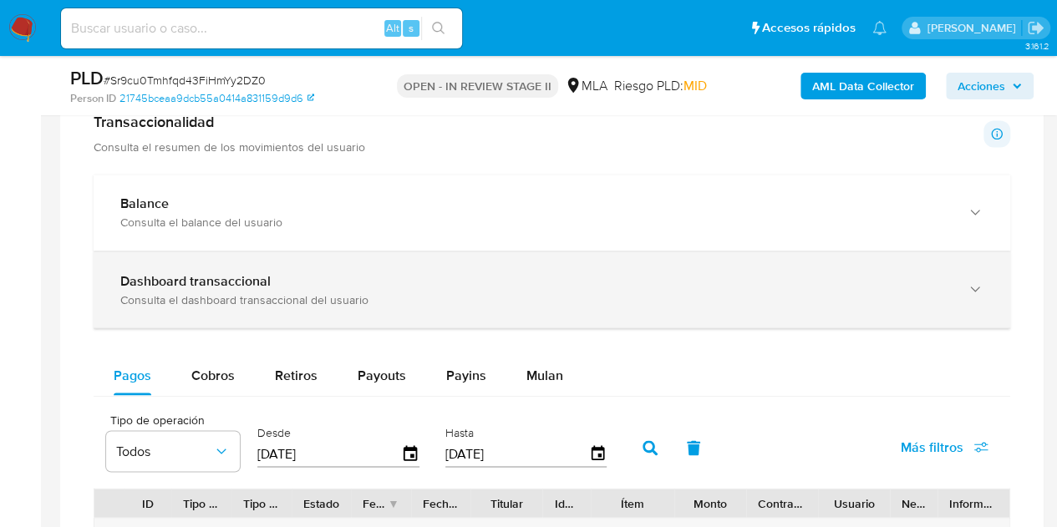
scroll to position [1305, 0]
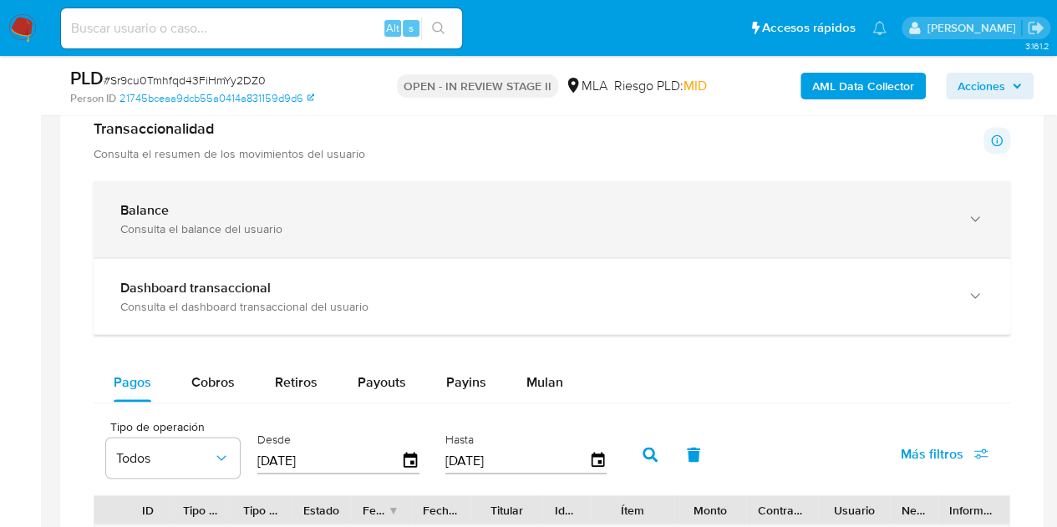
click at [722, 215] on div "Balance" at bounding box center [535, 210] width 830 height 17
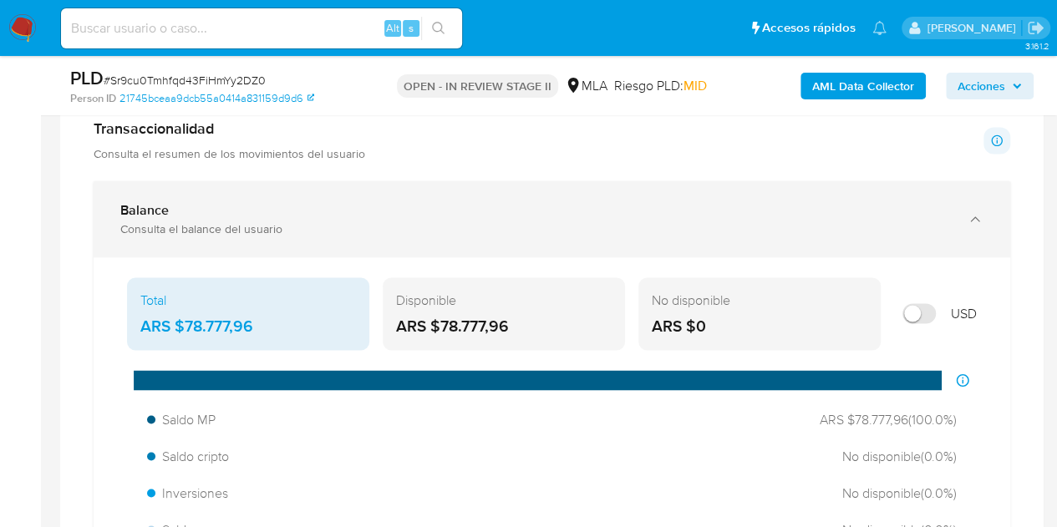
click at [722, 215] on div "Balance" at bounding box center [535, 210] width 830 height 17
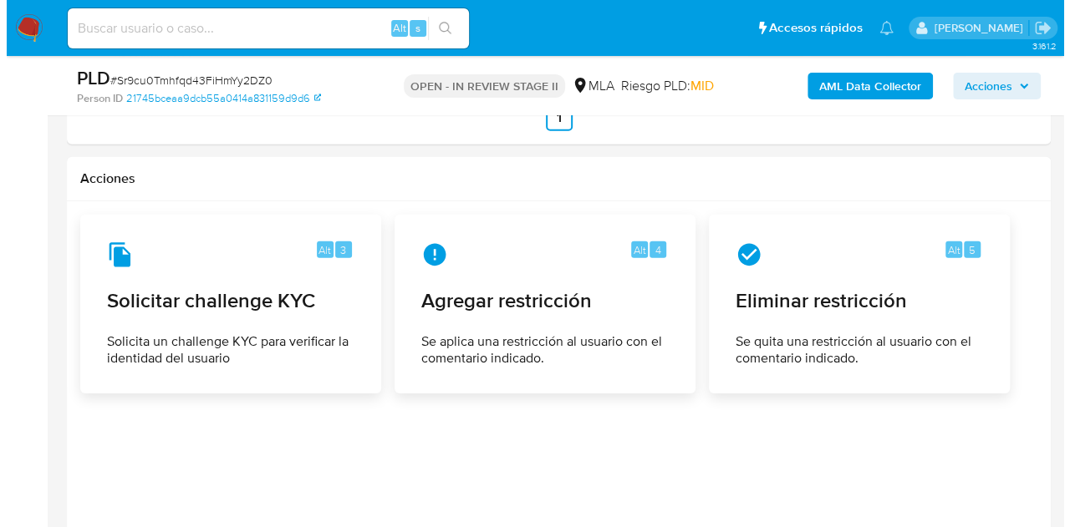
scroll to position [2467, 0]
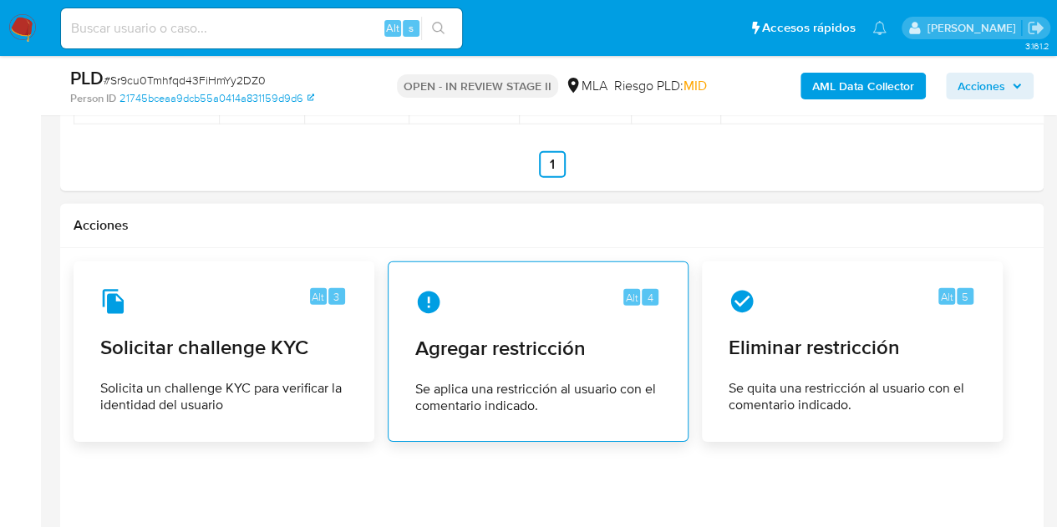
click at [479, 347] on span "Agregar restricción" at bounding box center [538, 348] width 246 height 25
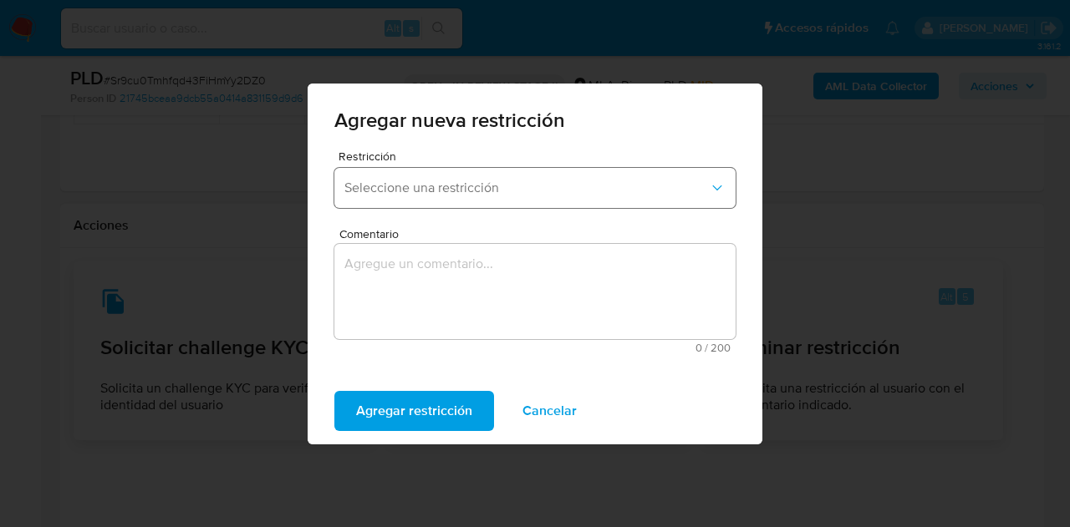
click at [475, 187] on span "Seleccione una restricción" at bounding box center [526, 188] width 364 height 17
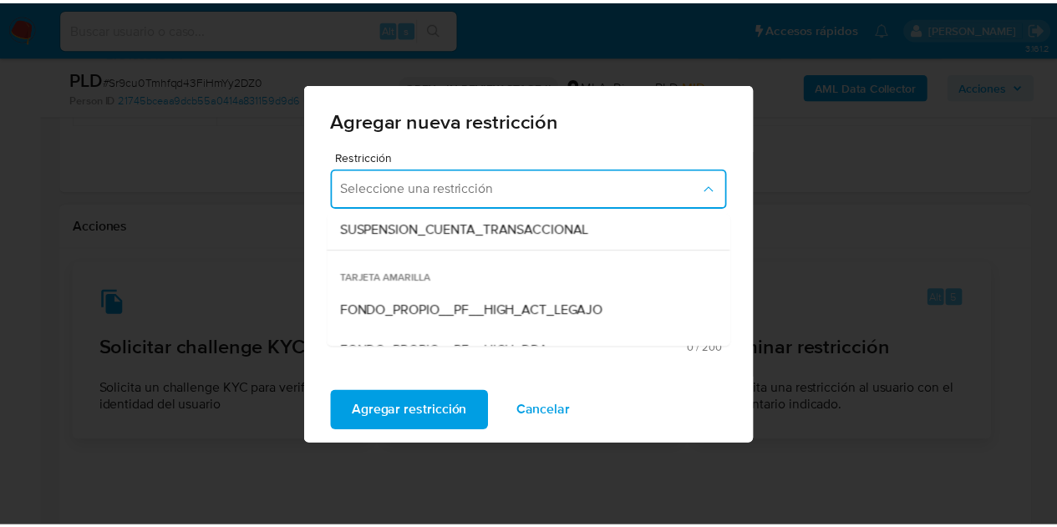
scroll to position [223, 0]
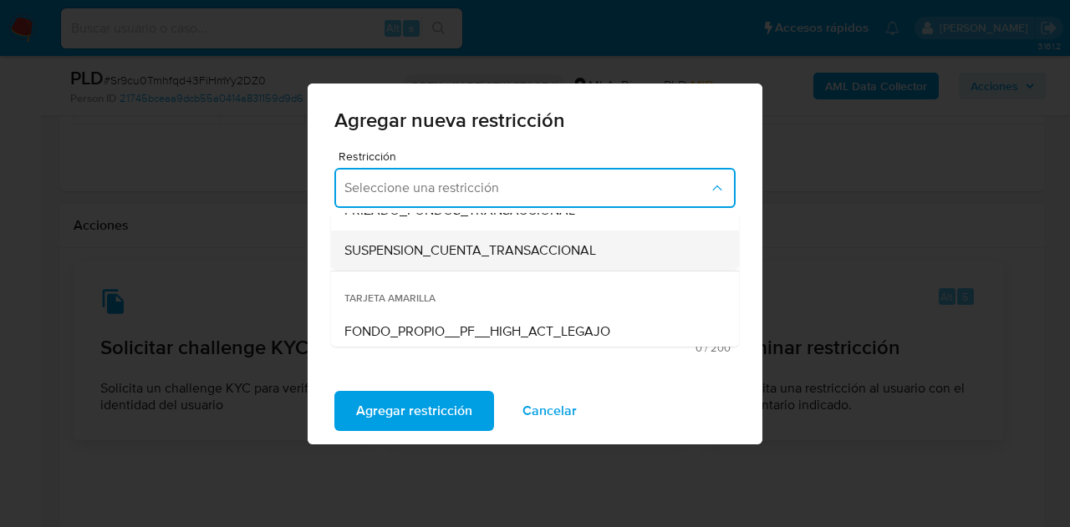
click at [550, 243] on span "SUSPENSION_CUENTA_TRANSACCIONAL" at bounding box center [470, 250] width 252 height 17
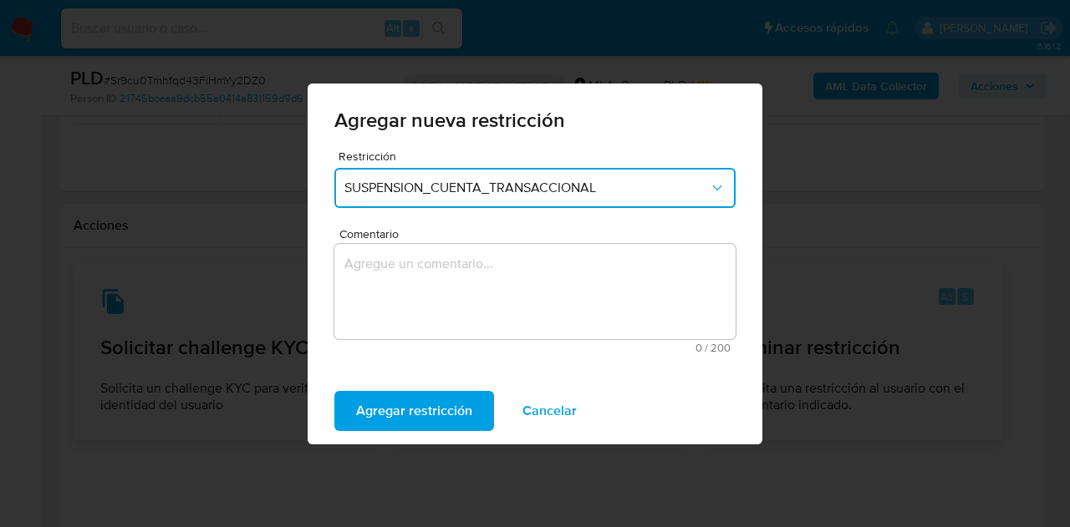
click at [450, 307] on textarea "Comentario" at bounding box center [534, 291] width 401 height 95
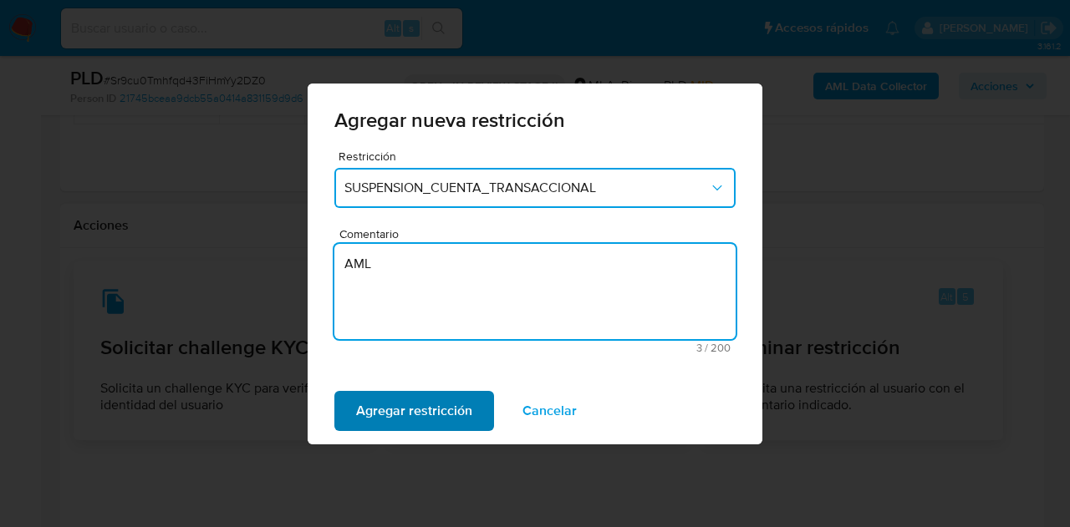
type textarea "AML"
click at [421, 419] on span "Agregar restricción" at bounding box center [414, 411] width 116 height 37
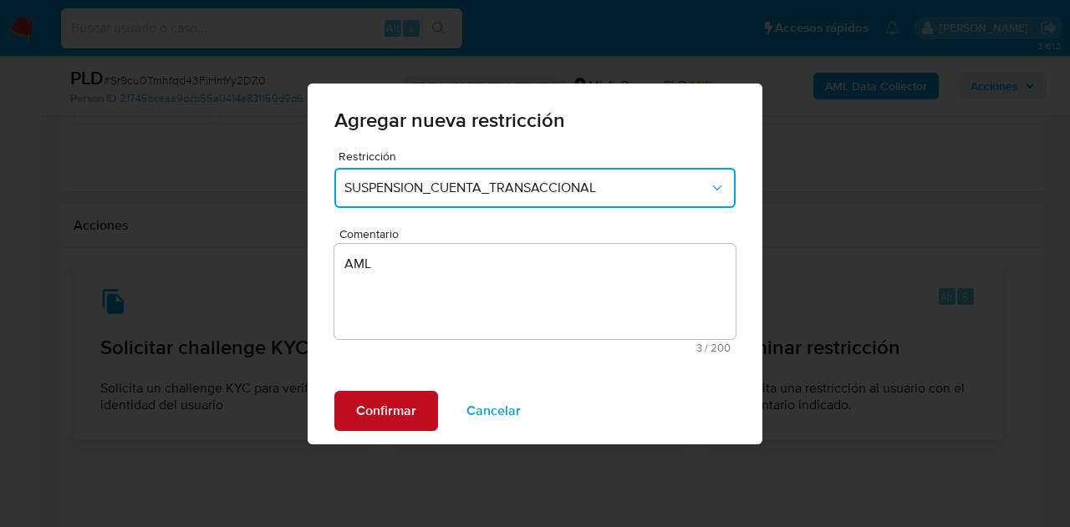
click at [361, 397] on span "Confirmar" at bounding box center [386, 411] width 60 height 37
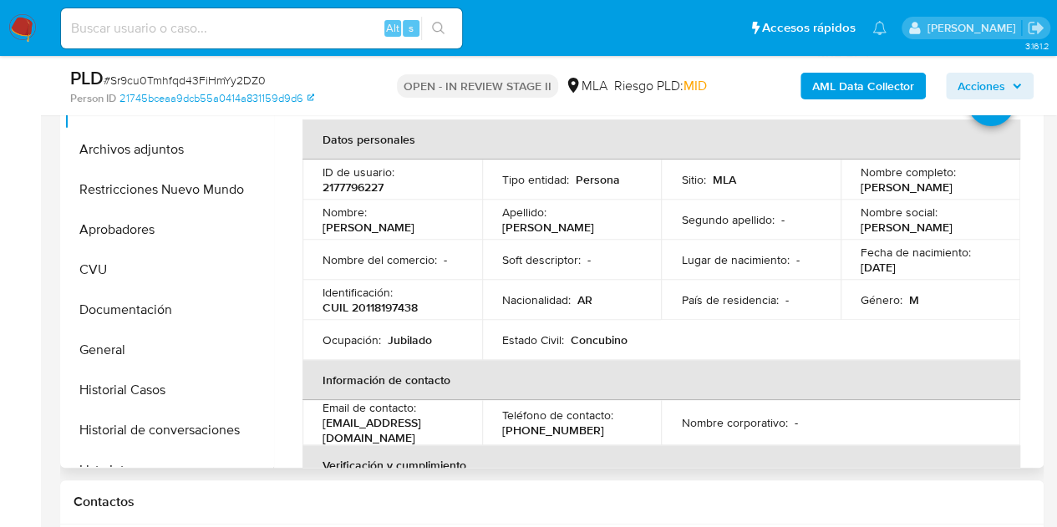
scroll to position [372, 0]
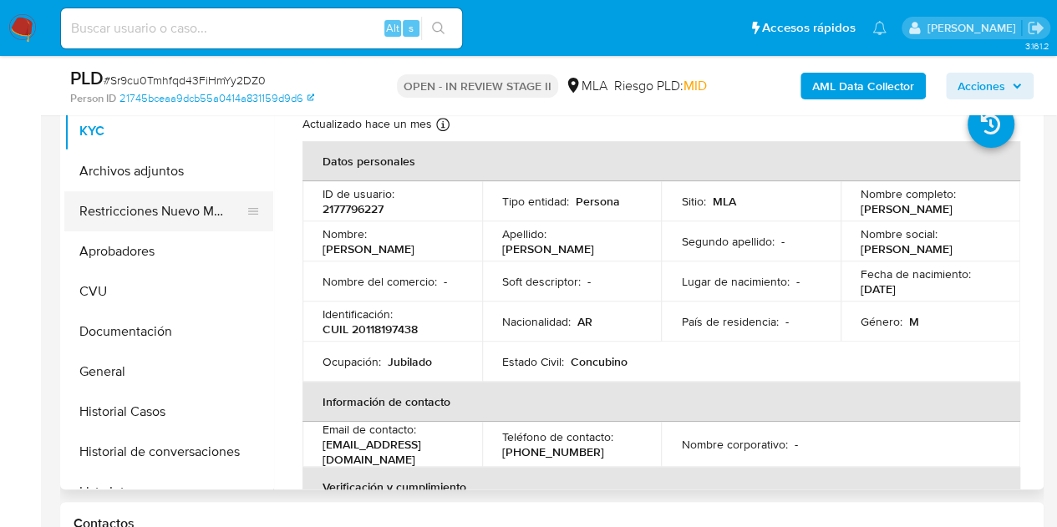
click at [156, 206] on button "Restricciones Nuevo Mundo" at bounding box center [162, 211] width 196 height 40
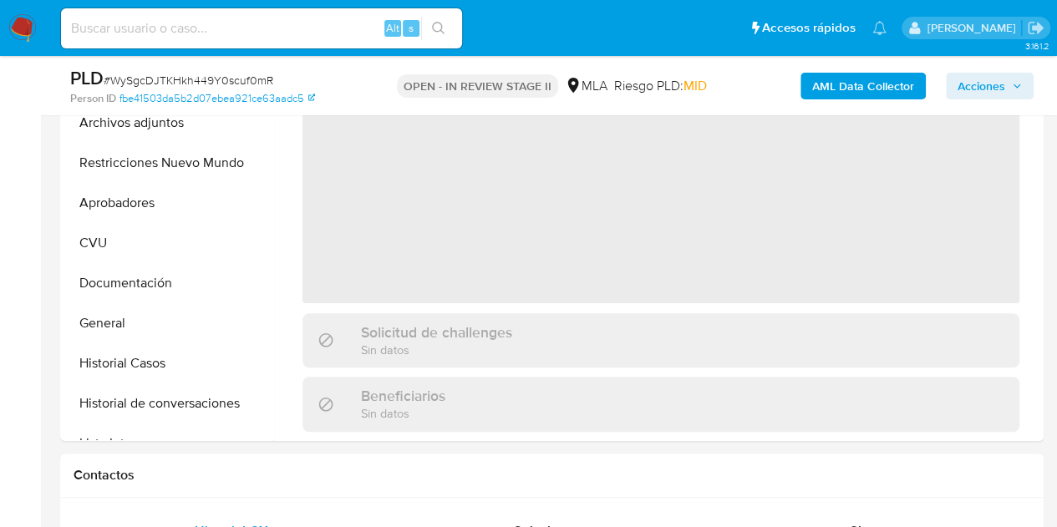
select select "10"
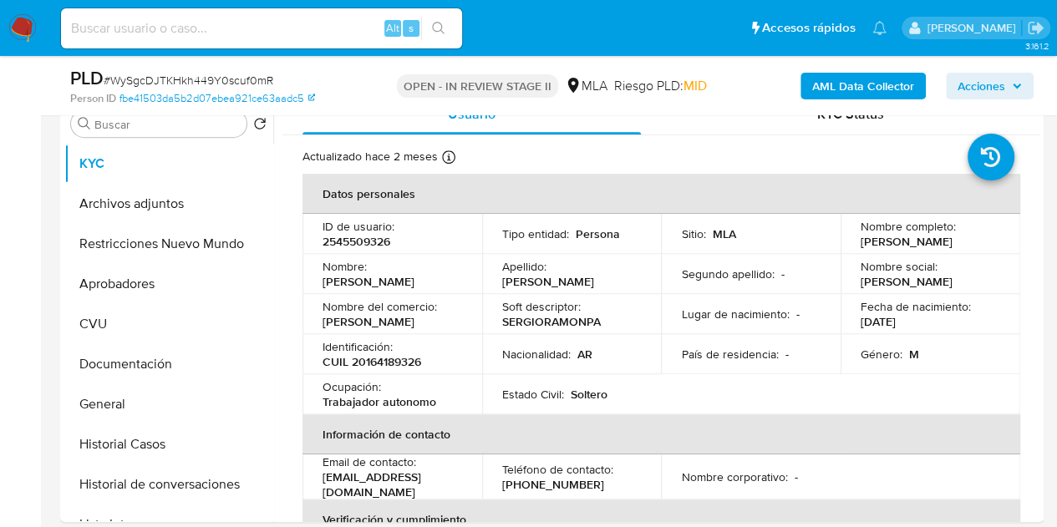
scroll to position [336, 0]
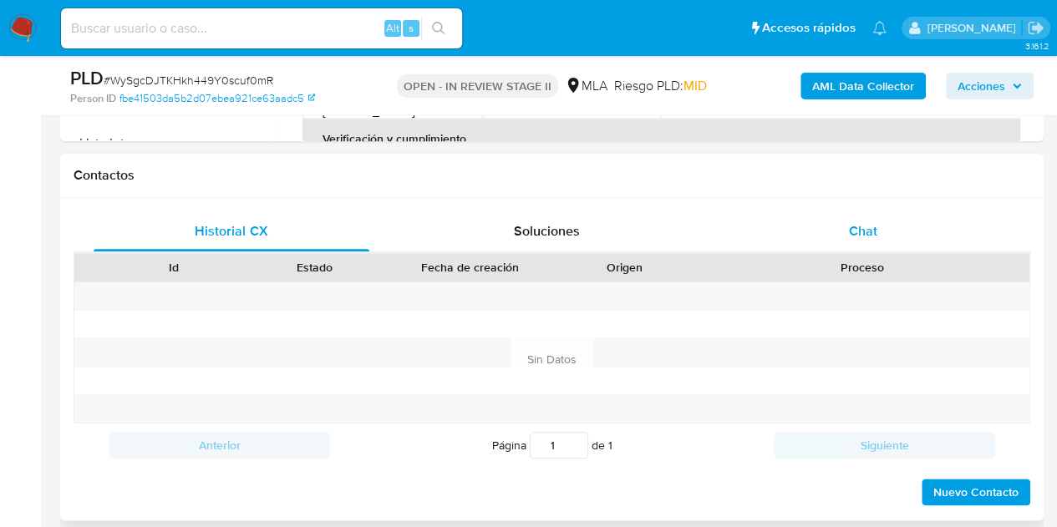
click at [857, 233] on span "Chat" at bounding box center [863, 230] width 28 height 19
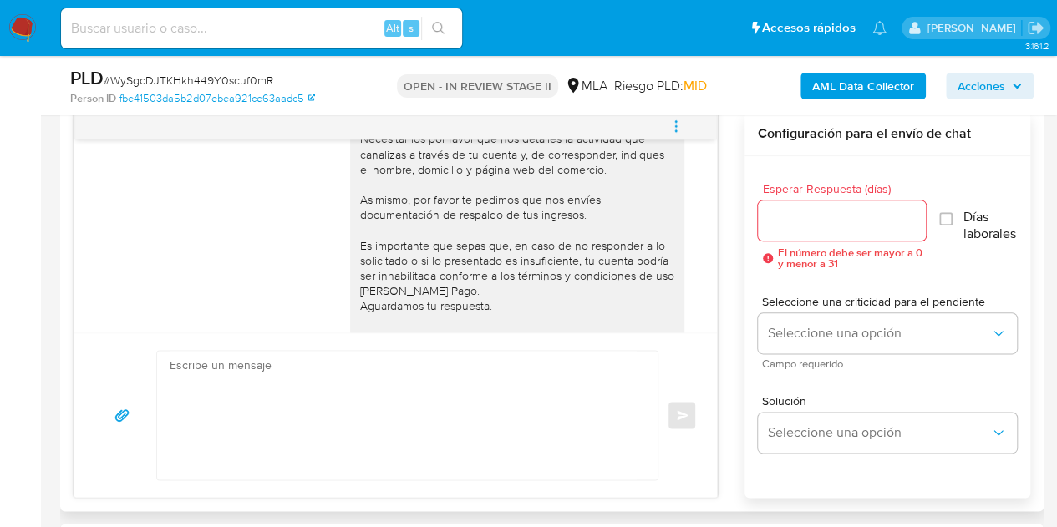
scroll to position [983, 0]
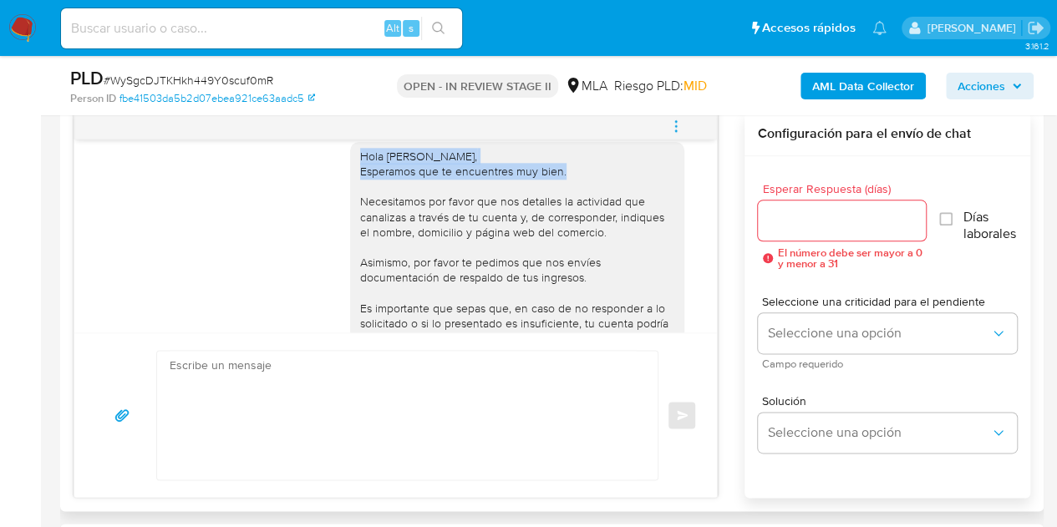
drag, startPoint x: 348, startPoint y: 186, endPoint x: 592, endPoint y: 211, distance: 246.1
click at [592, 211] on div "Hola [PERSON_NAME], Esperamos que te encuentres muy bien. Necesitamos por favor…" at bounding box center [517, 285] width 314 height 273
copy div "Hola [PERSON_NAME], Esperamos que te encuentres muy bien."
click at [389, 338] on div "Enviar" at bounding box center [395, 415] width 643 height 165
click at [387, 278] on div "Hola [PERSON_NAME], Esperamos que te encuentres muy bien. Necesitamos por favor…" at bounding box center [517, 285] width 314 height 273
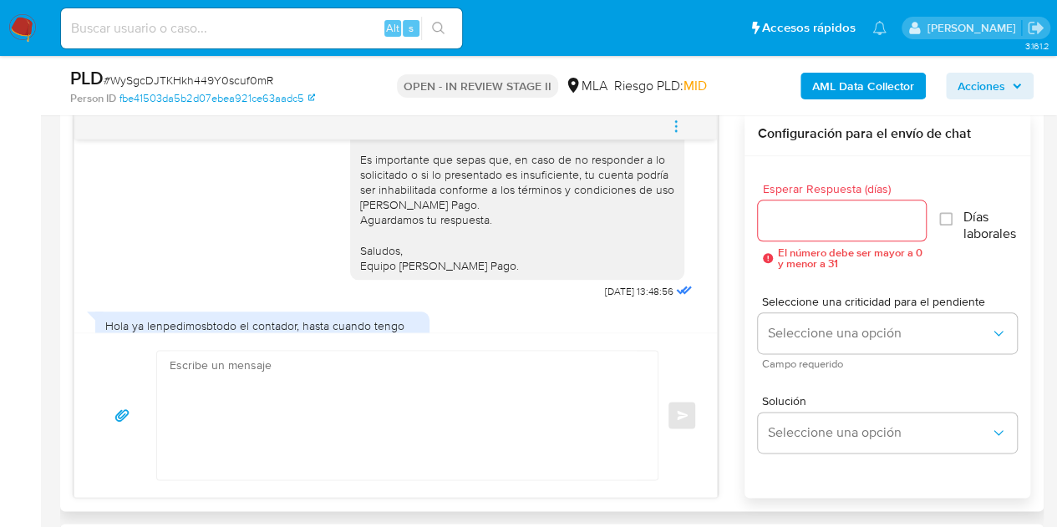
scroll to position [1141, 0]
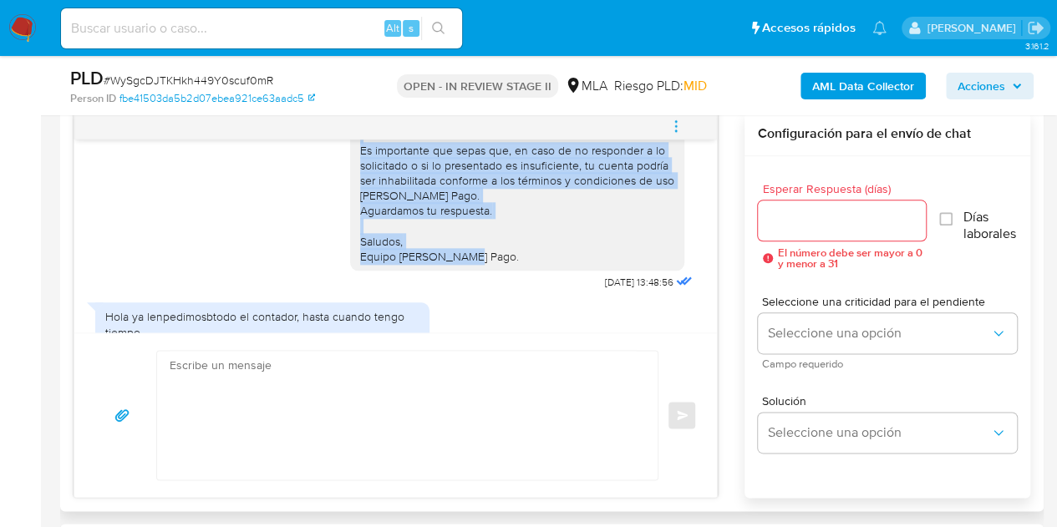
drag, startPoint x: 346, startPoint y: 181, endPoint x: 497, endPoint y: 309, distance: 198.1
click at [485, 271] on div "Hola [PERSON_NAME], Esperamos que te encuentres muy bien. Necesitamos por favor…" at bounding box center [517, 127] width 334 height 287
copy div "Es importante que sepas que, en caso de no responder a lo solicitado o si lo pr…"
drag, startPoint x: 396, startPoint y: 220, endPoint x: 442, endPoint y: 220, distance: 46.0
click at [396, 220] on div "Hola [PERSON_NAME], Esperamos que te encuentres muy bien. Necesitamos por favor…" at bounding box center [517, 127] width 314 height 273
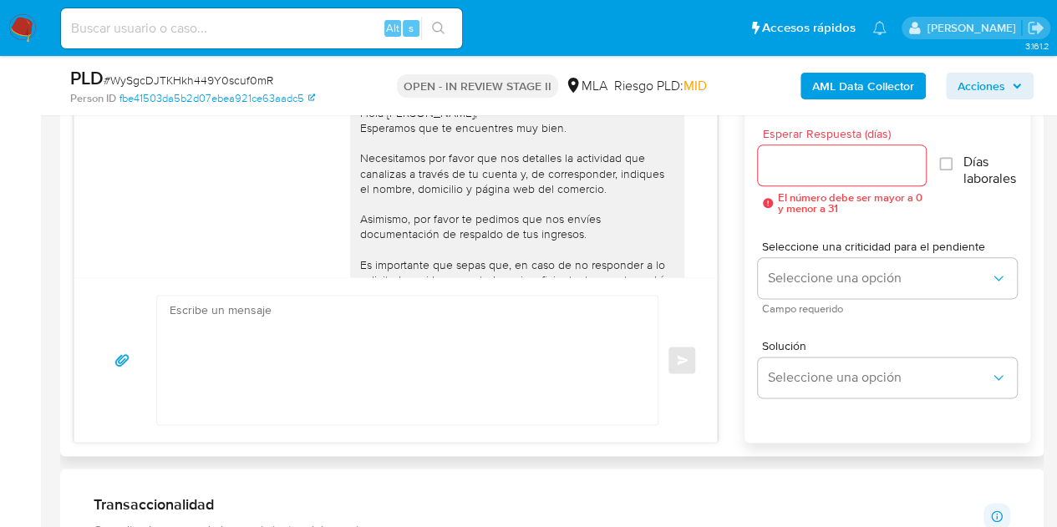
scroll to position [1208, 0]
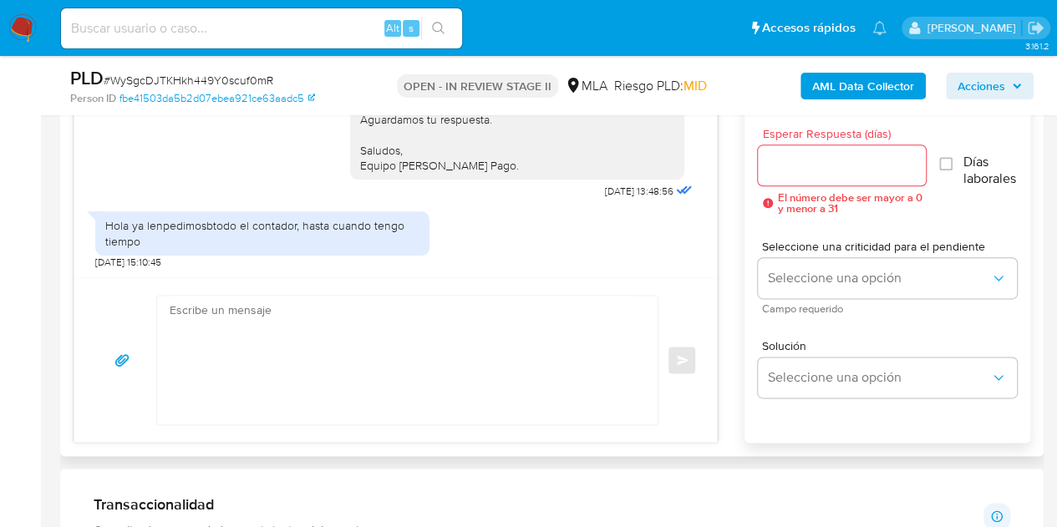
click at [527, 343] on textarea at bounding box center [403, 360] width 467 height 129
paste textarea "Hola Sergio Ramon, Esperamos que te encuentres muy bien. Tenes tiempo de presen…"
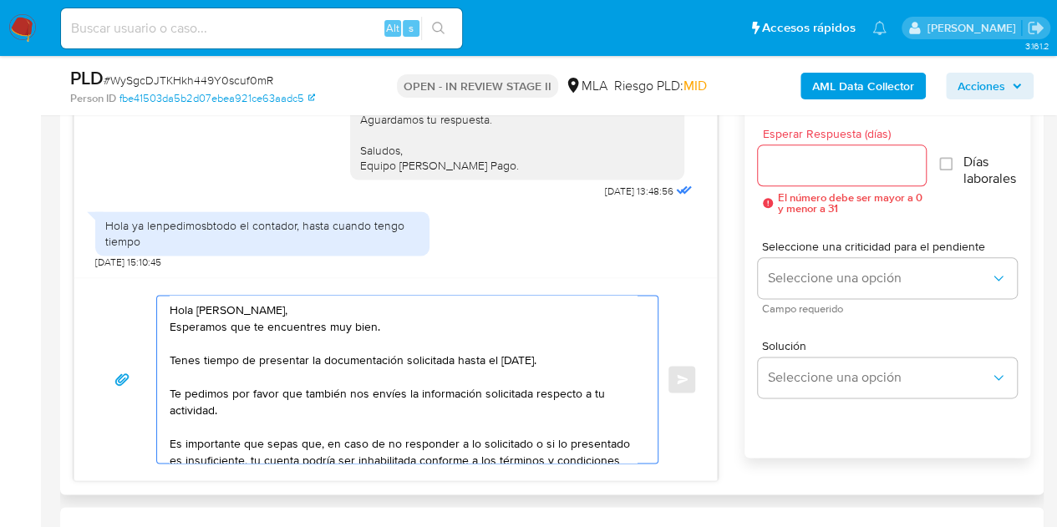
scroll to position [95, 0]
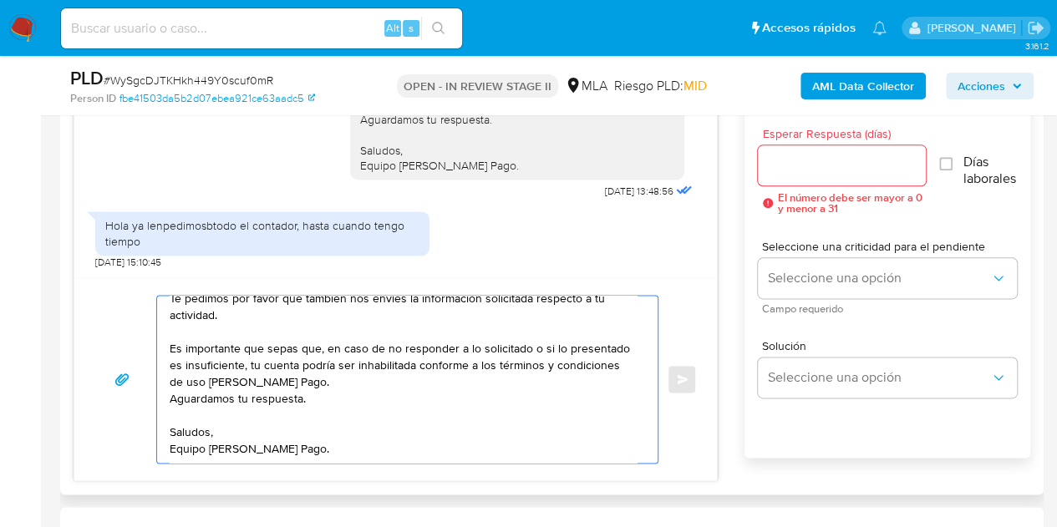
type textarea "Hola Sergio Ramon, Esperamos que te encuentres muy bien. Tenes tiempo de presen…"
click at [825, 176] on div at bounding box center [842, 165] width 169 height 40
click at [818, 170] on input "Esperar Respuesta (días)" at bounding box center [842, 166] width 169 height 22
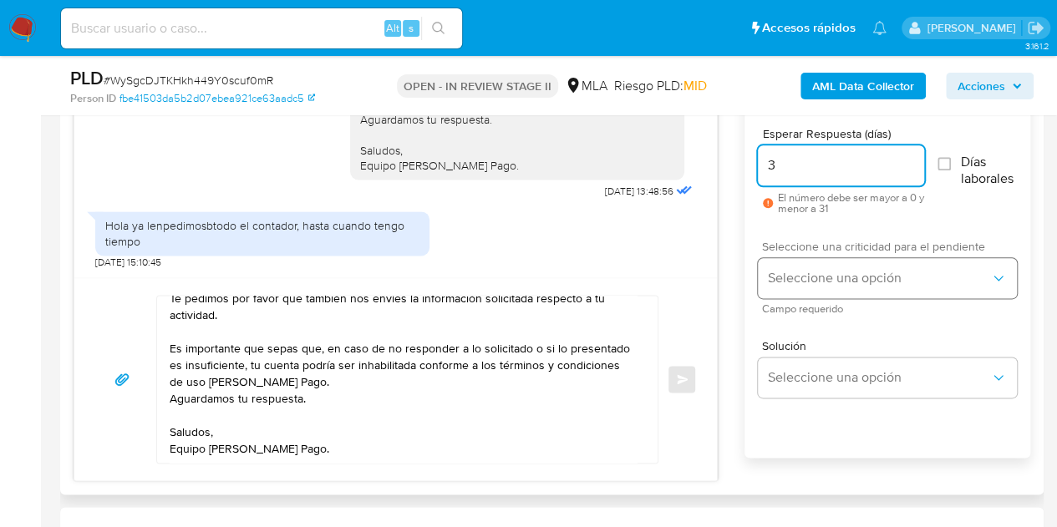
type input "3"
click at [834, 292] on button "Seleccione una opción" at bounding box center [887, 278] width 259 height 40
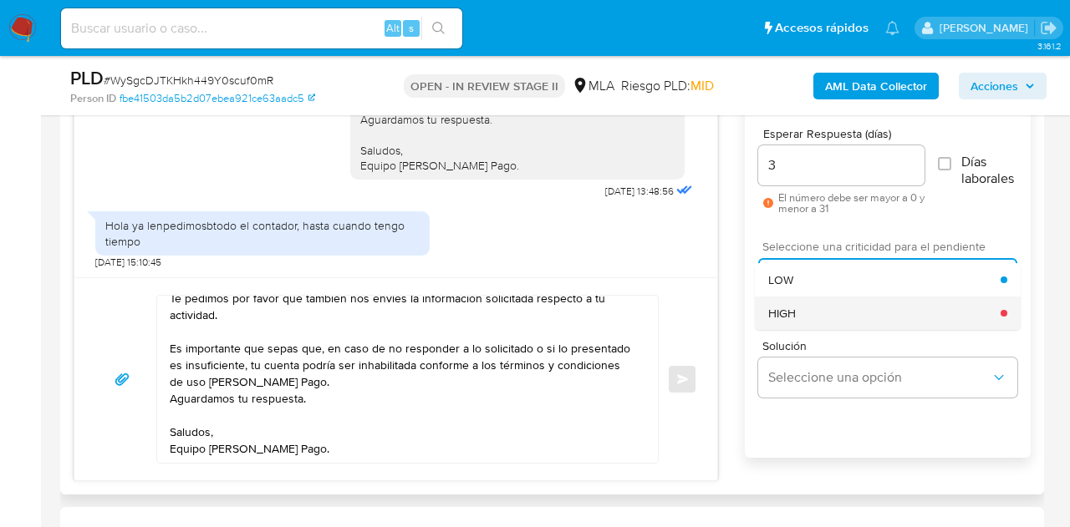
click at [821, 319] on div "HIGH" at bounding box center [884, 313] width 232 height 33
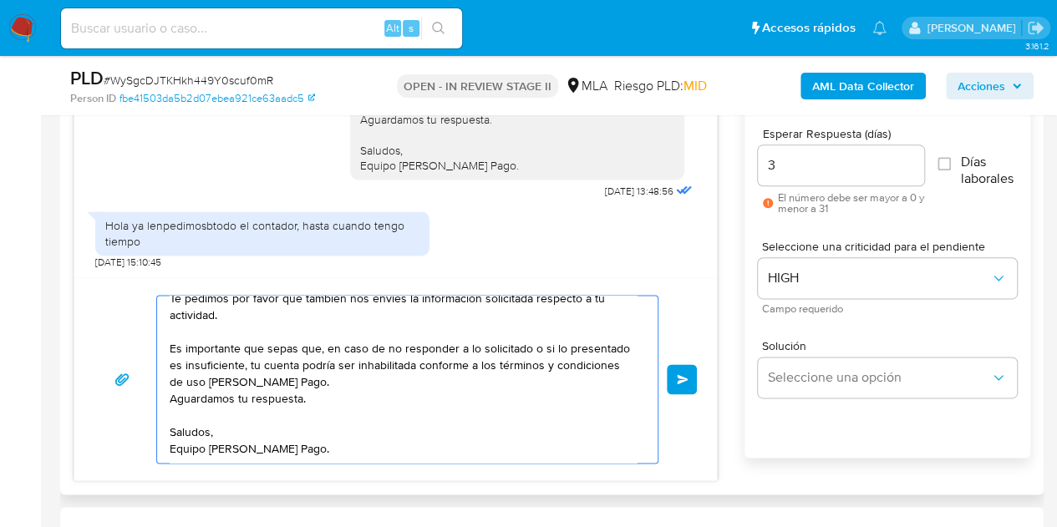
click at [689, 379] on button "Enviar" at bounding box center [682, 379] width 30 height 30
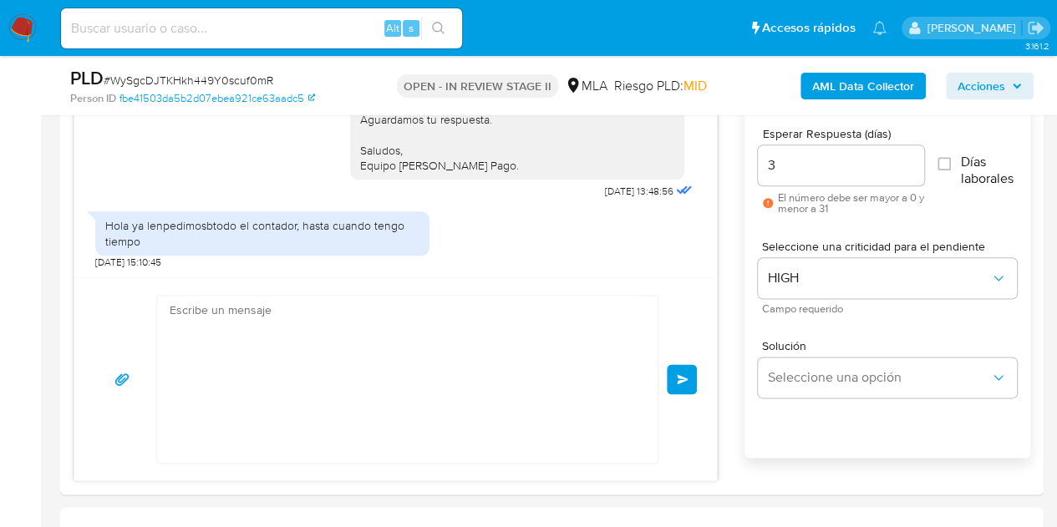
scroll to position [1514, 0]
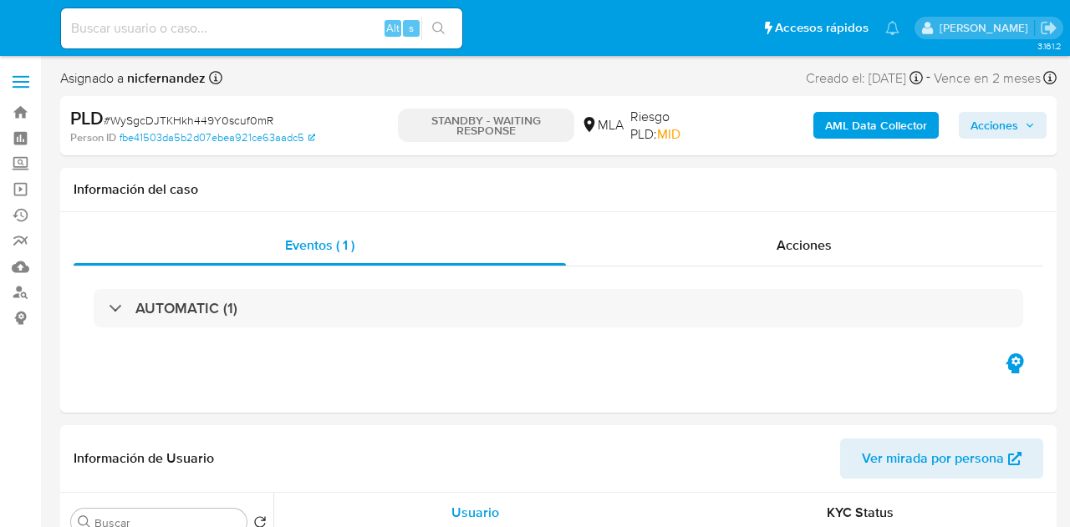
select select "10"
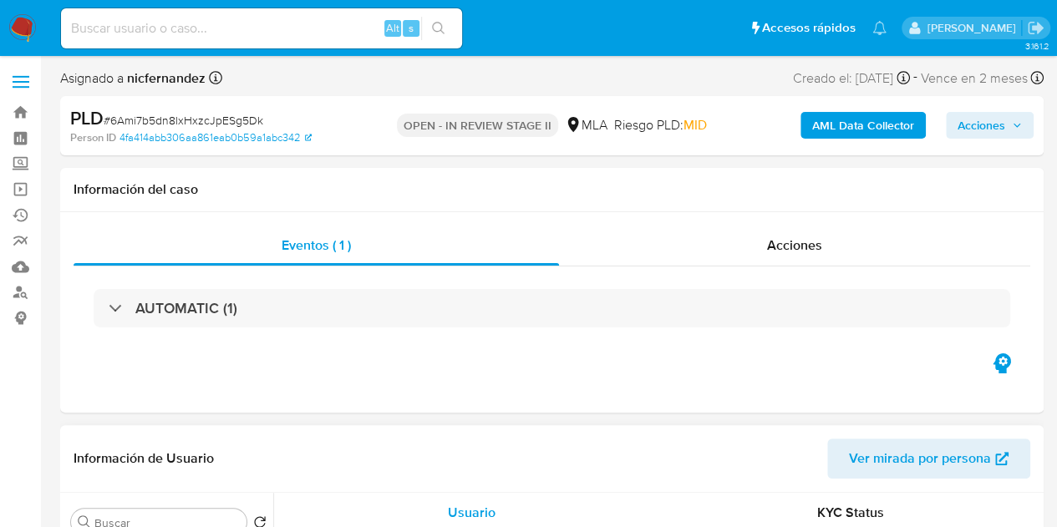
select select "10"
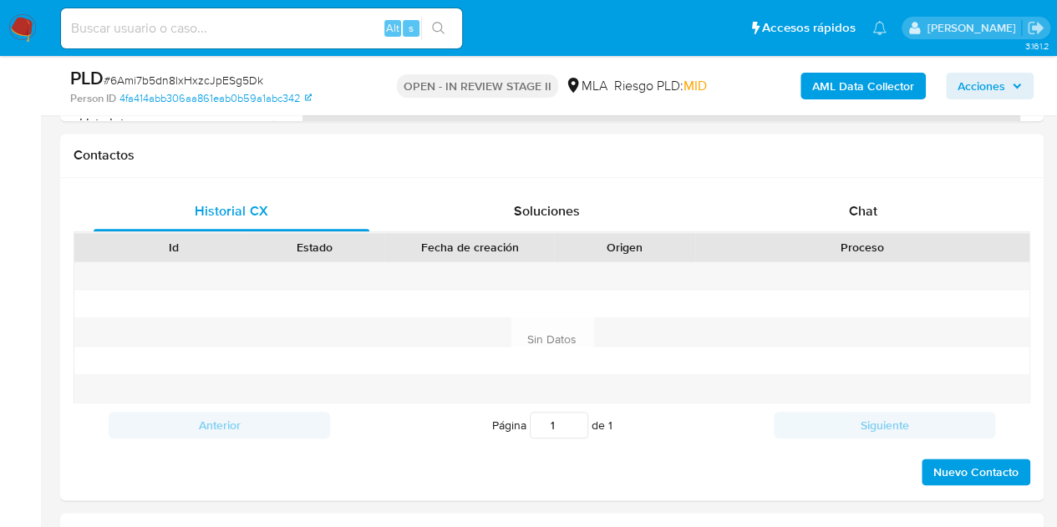
scroll to position [781, 0]
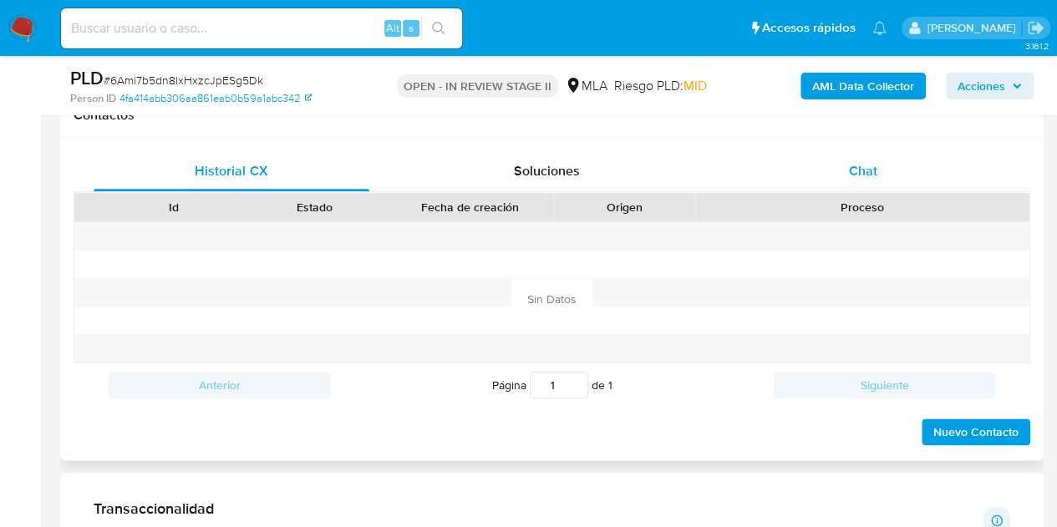
click at [864, 174] on span "Chat" at bounding box center [863, 170] width 28 height 19
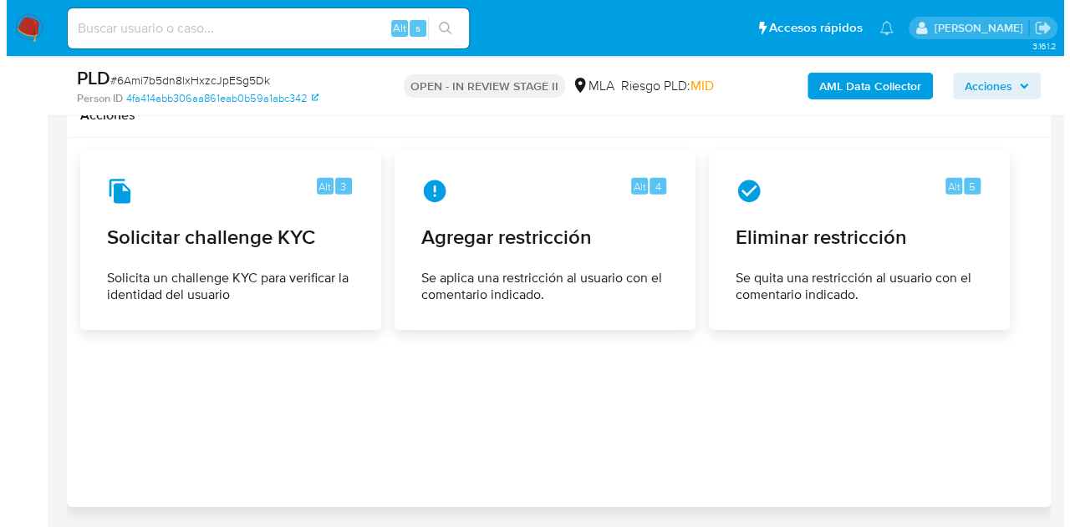
scroll to position [2550, 0]
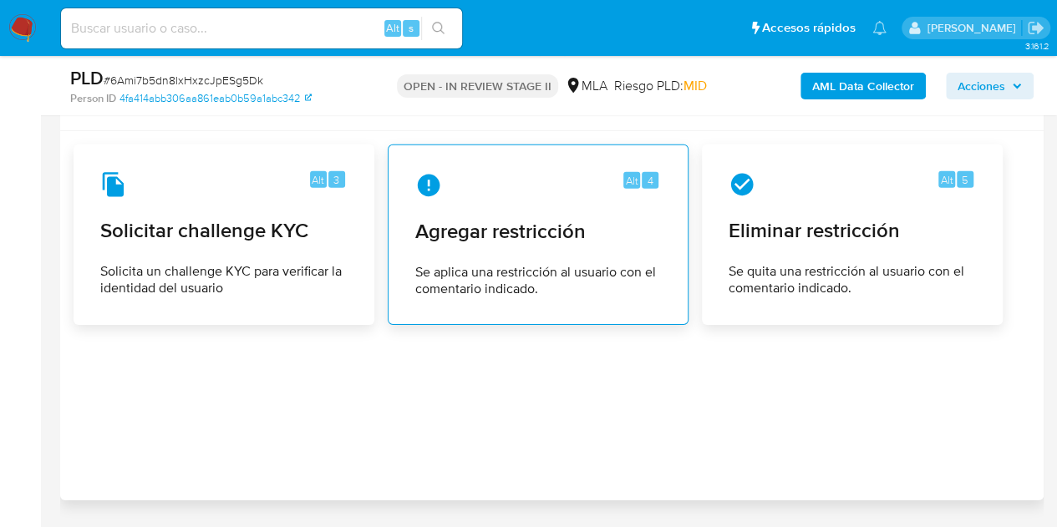
click at [547, 238] on div "Alt 4 Agregar restricción Se aplica una restricción al usuario con el comentari…" at bounding box center [538, 235] width 272 height 152
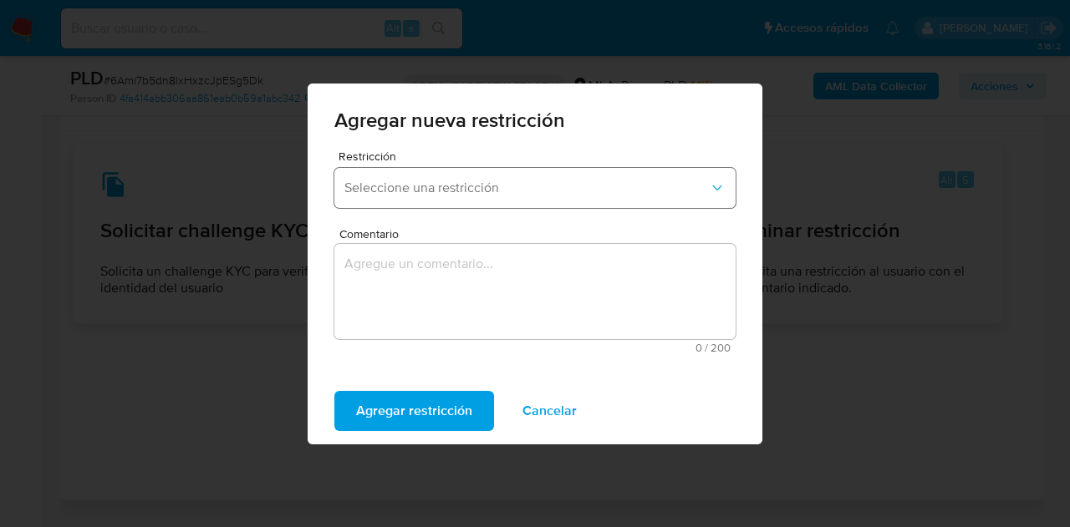
click at [448, 184] on span "Seleccione una restricción" at bounding box center [526, 188] width 364 height 17
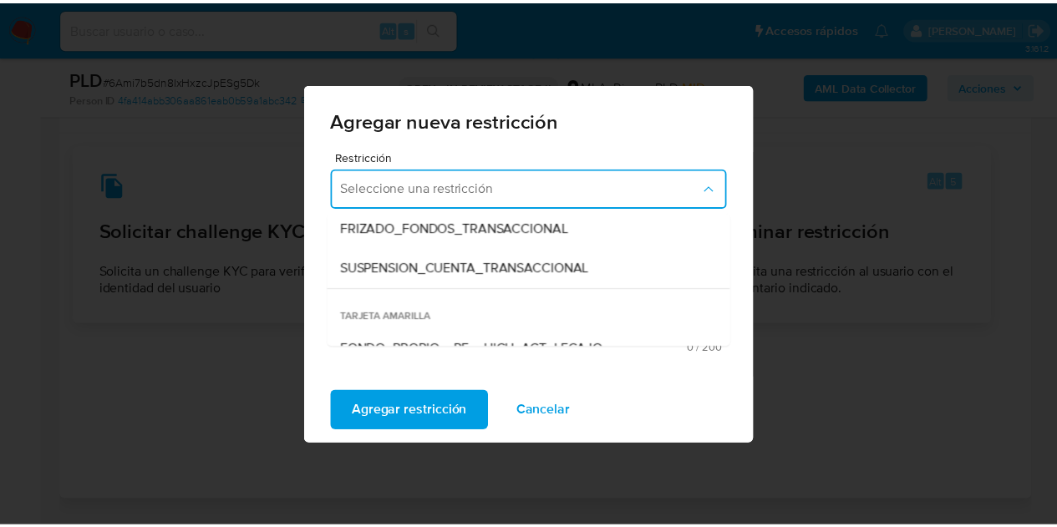
scroll to position [212, 0]
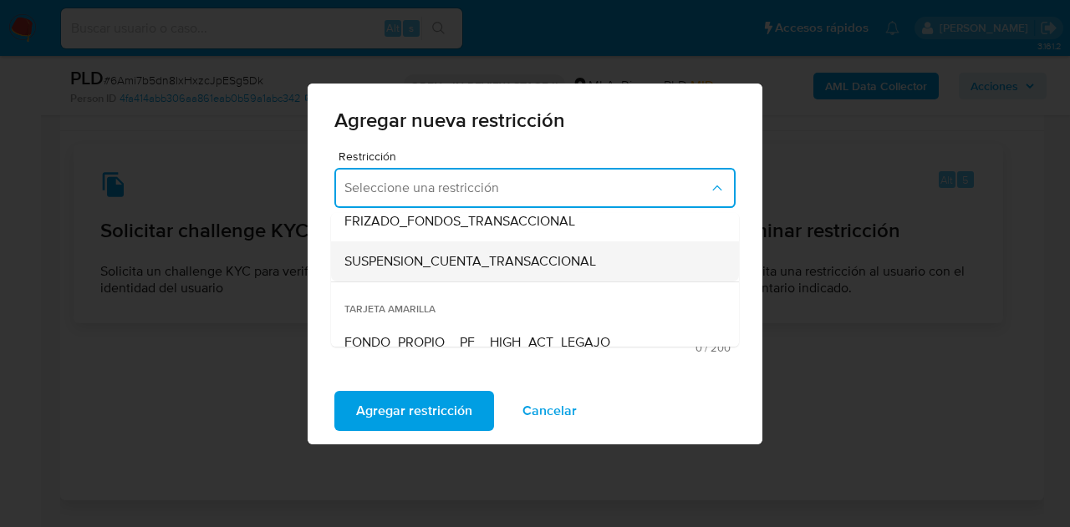
click at [547, 248] on div "SUSPENSION_CUENTA_TRANSACCIONAL" at bounding box center [529, 262] width 371 height 40
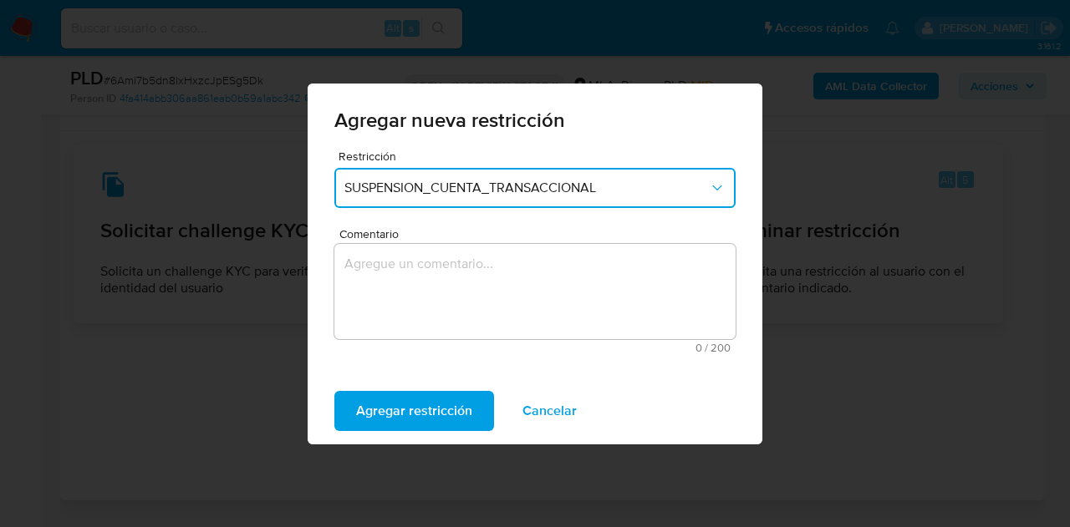
click at [465, 270] on textarea "Comentario" at bounding box center [534, 291] width 401 height 95
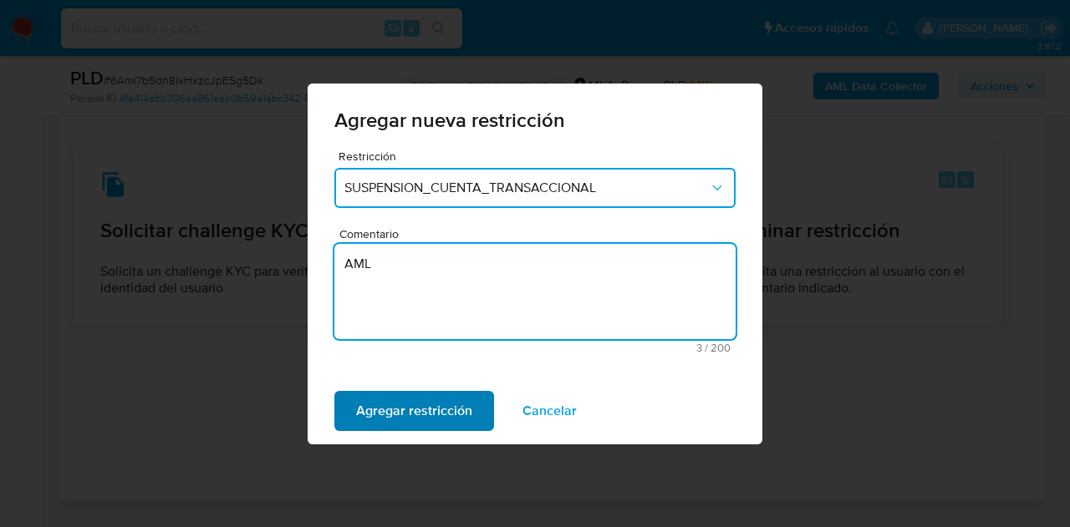
type textarea "AML"
click at [394, 419] on span "Agregar restricción" at bounding box center [414, 411] width 116 height 37
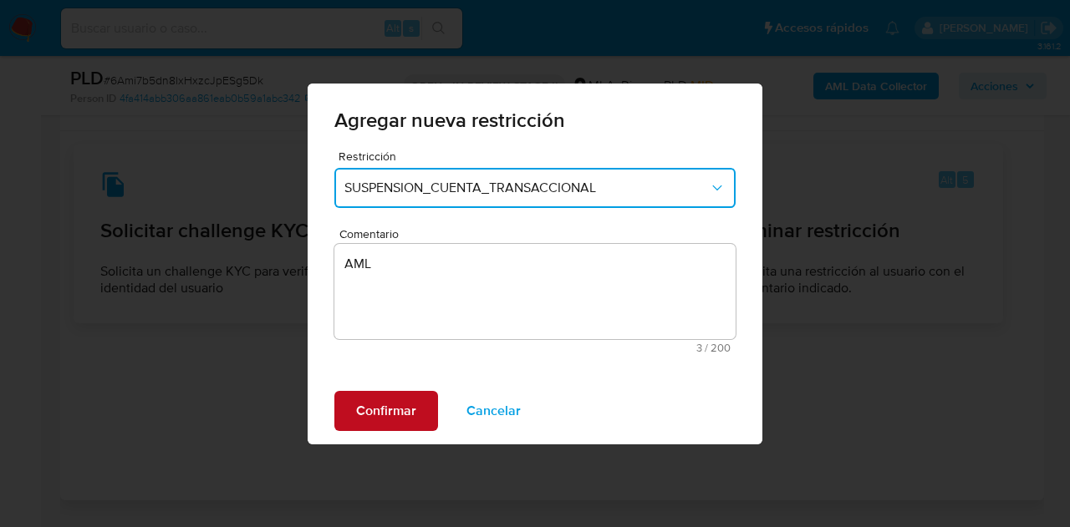
click at [379, 407] on span "Confirmar" at bounding box center [386, 411] width 60 height 37
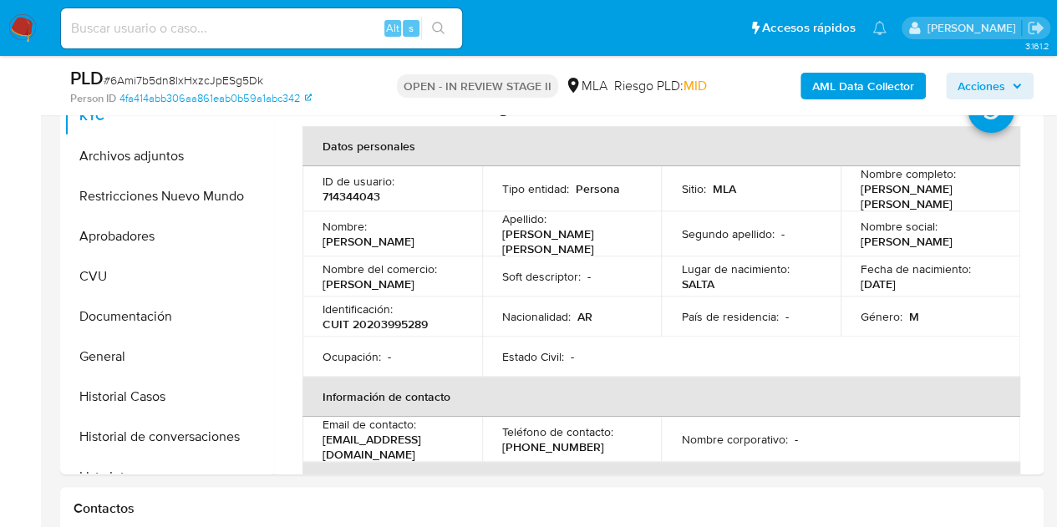
scroll to position [292, 0]
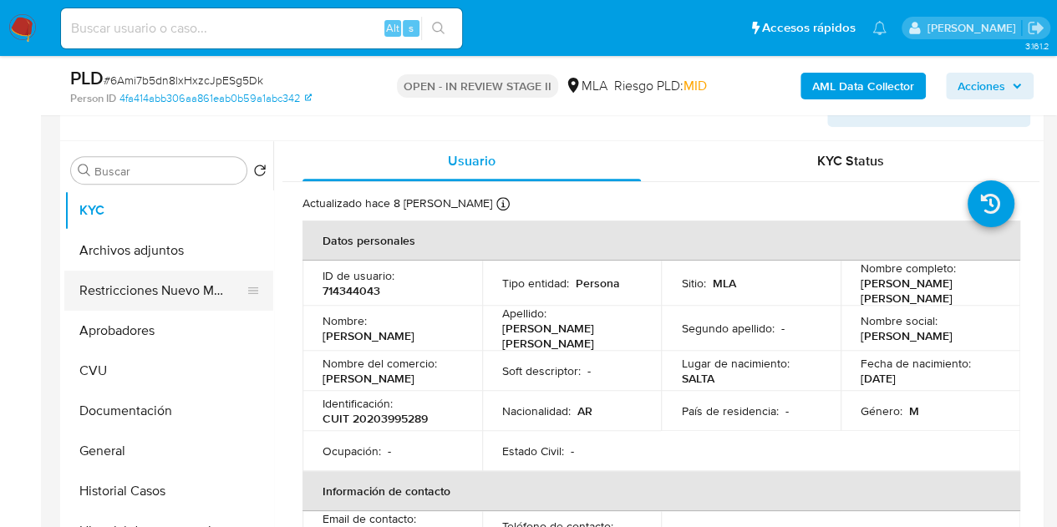
click at [132, 302] on button "Restricciones Nuevo Mundo" at bounding box center [162, 291] width 196 height 40
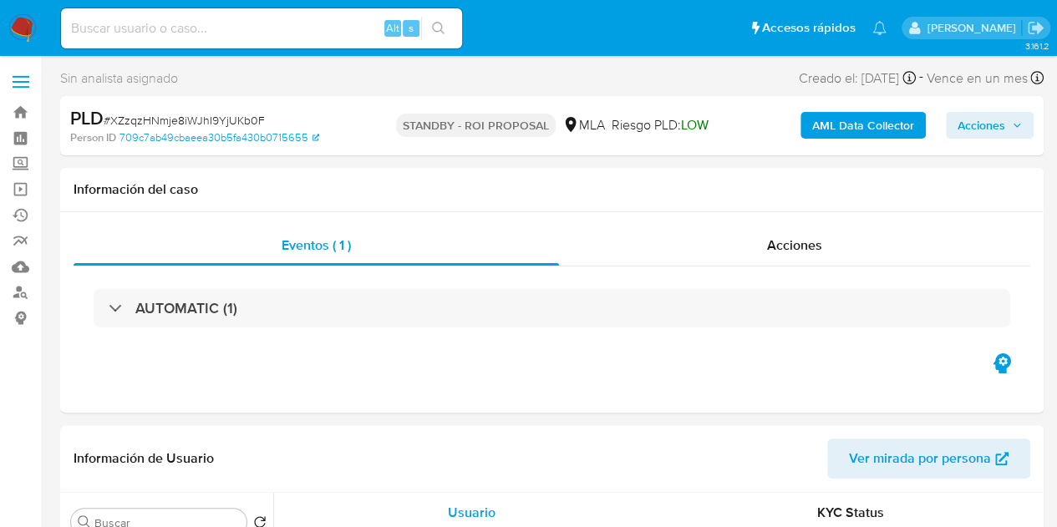
select select "10"
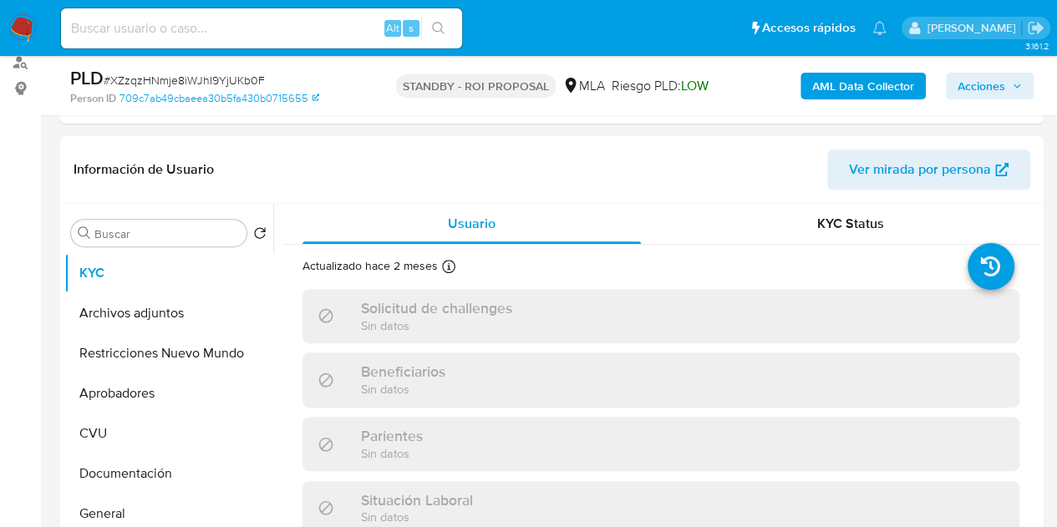
scroll to position [364, 0]
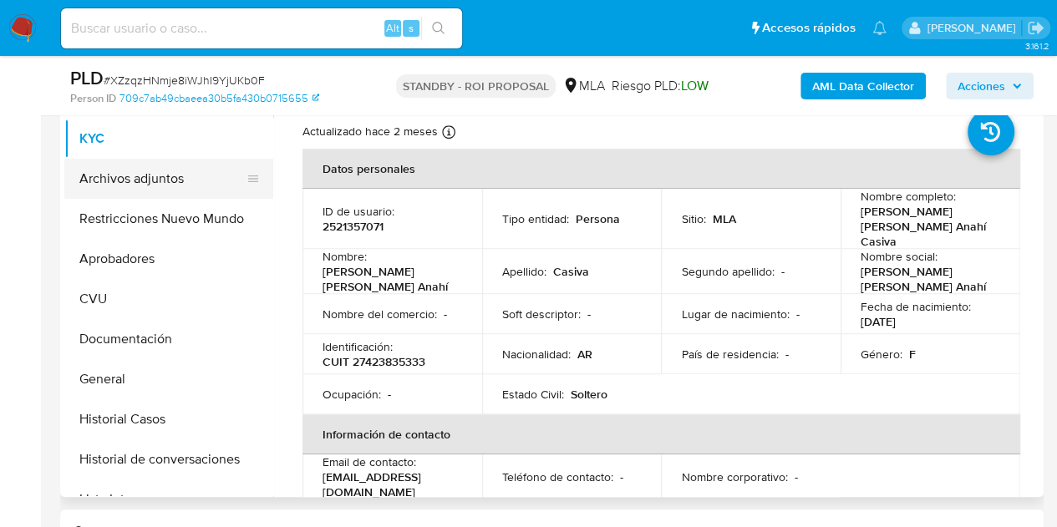
click at [140, 177] on button "Archivos adjuntos" at bounding box center [162, 179] width 196 height 40
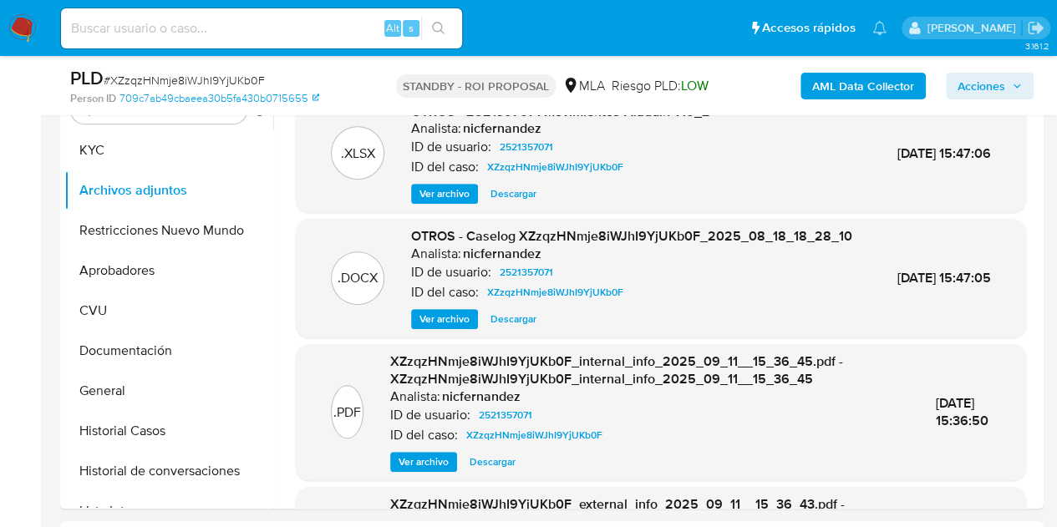
scroll to position [359, 0]
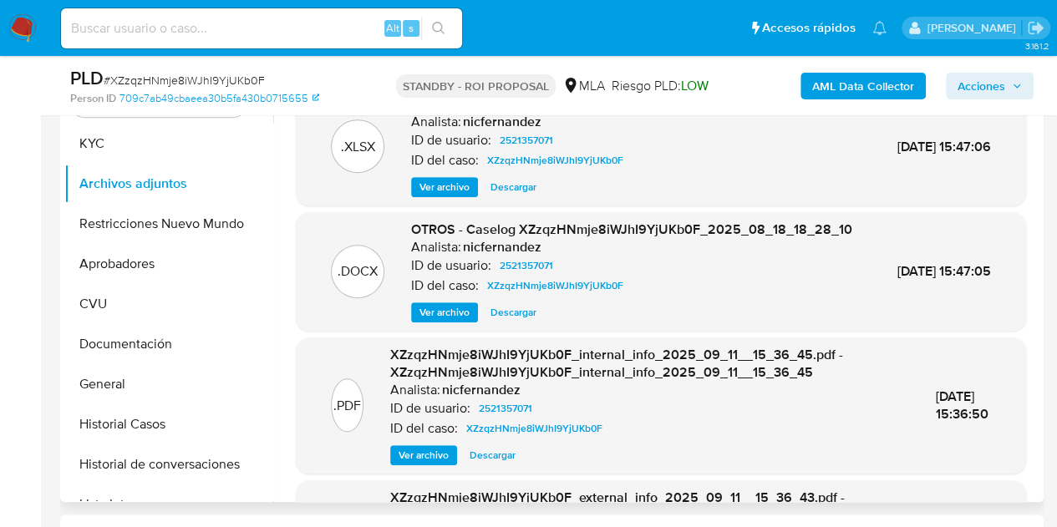
click at [523, 321] on span "Descargar" at bounding box center [514, 312] width 46 height 17
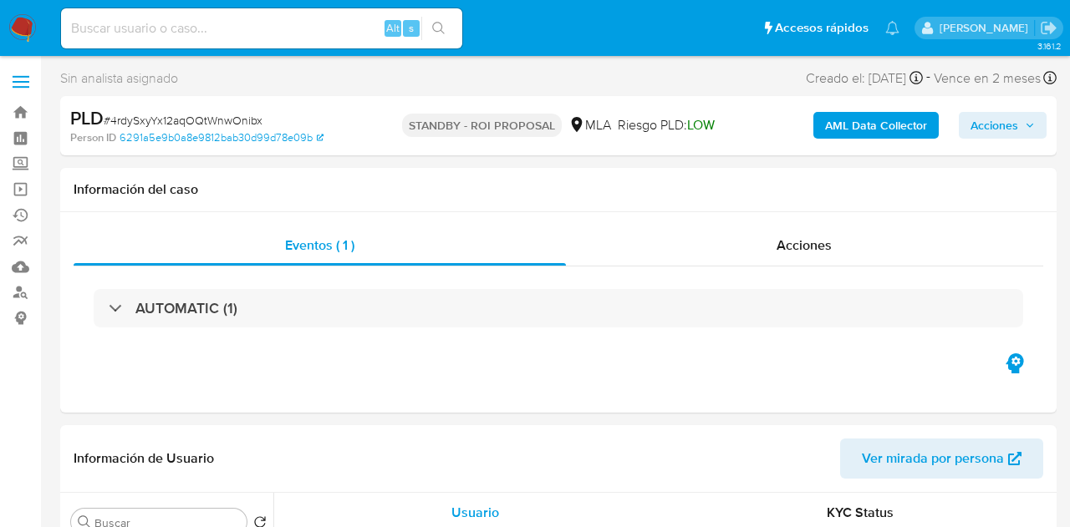
select select "10"
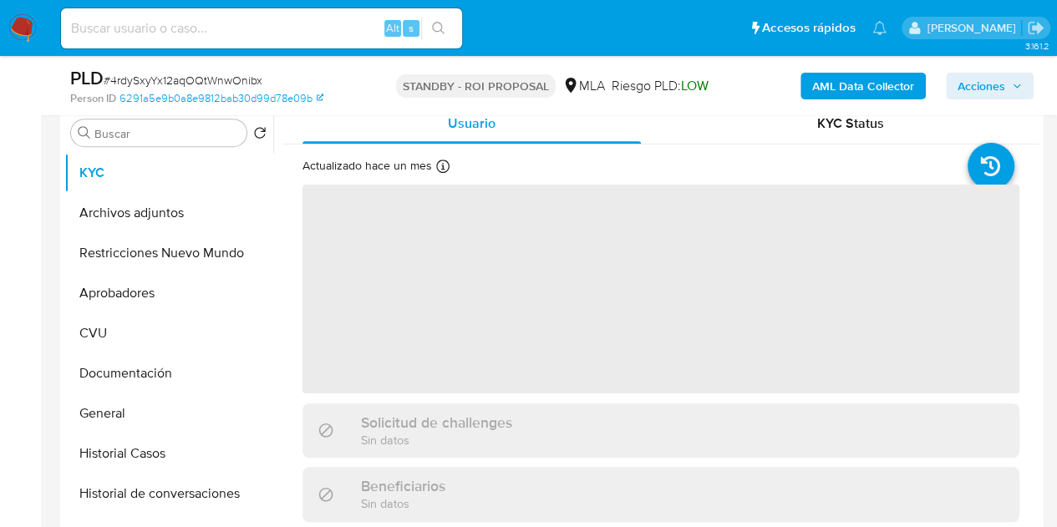
scroll to position [346, 0]
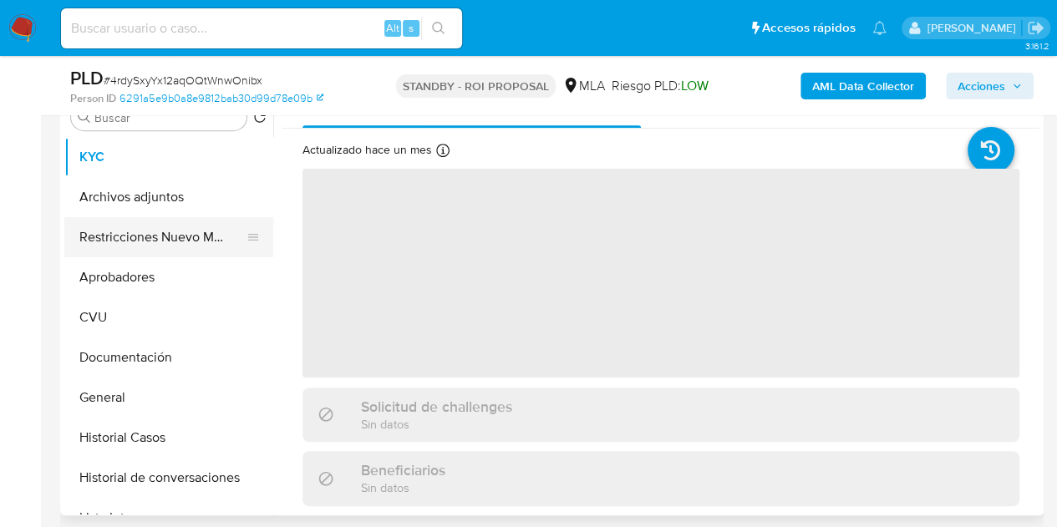
select select "10"
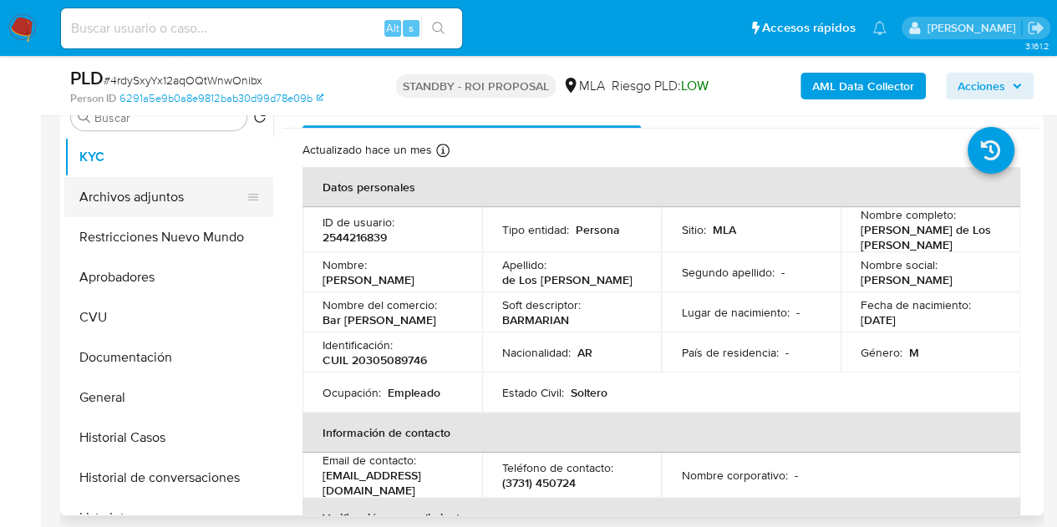
click at [130, 194] on button "Archivos adjuntos" at bounding box center [162, 197] width 196 height 40
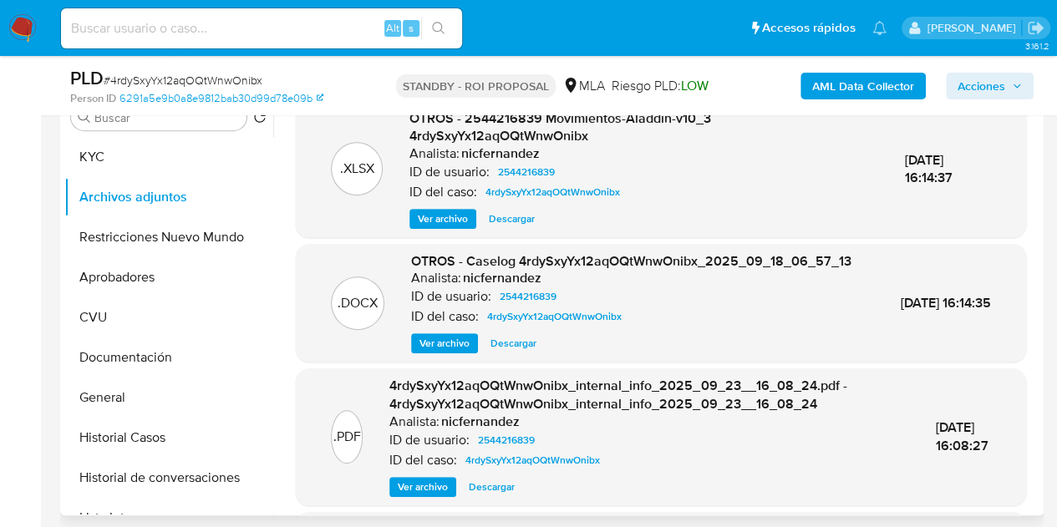
click at [518, 352] on span "Descargar" at bounding box center [514, 343] width 46 height 17
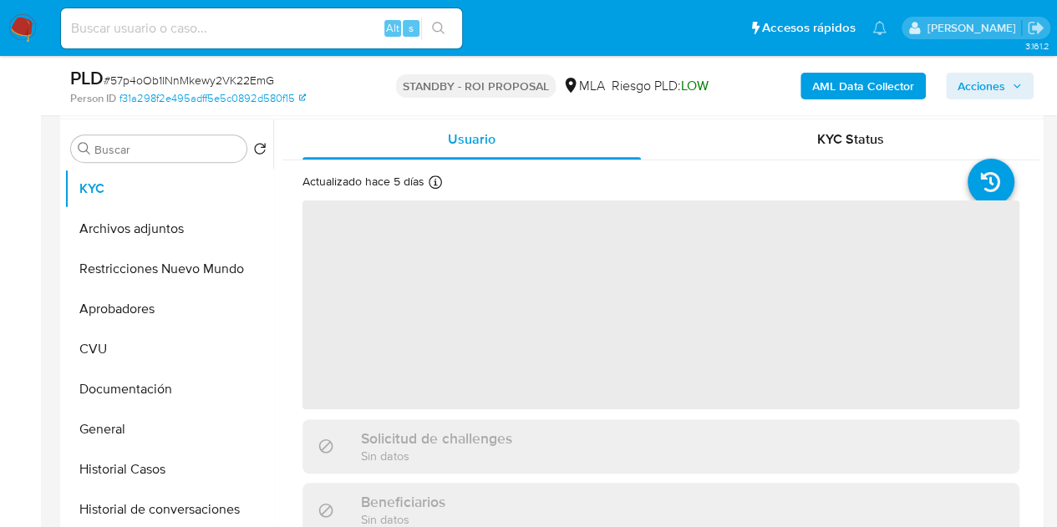
scroll to position [326, 0]
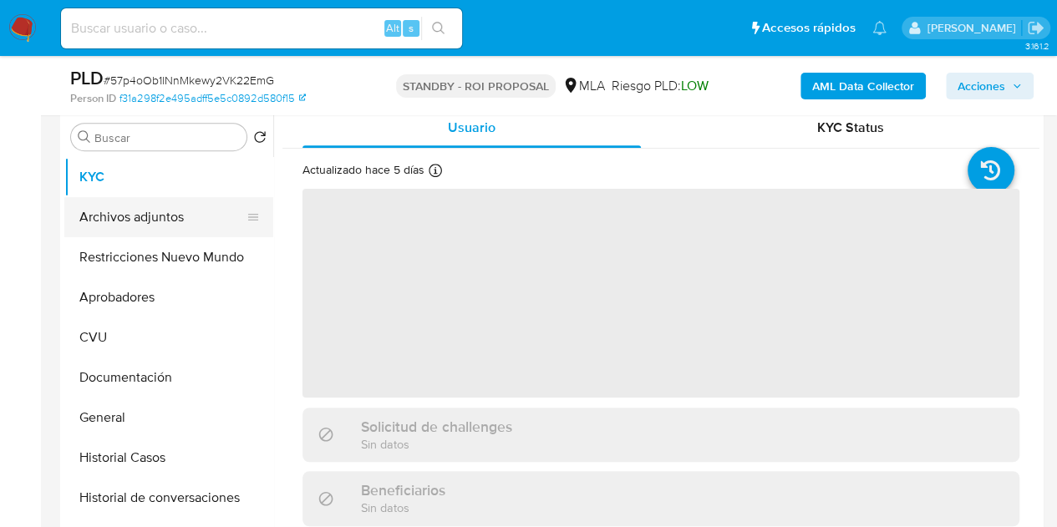
select select "10"
click at [139, 214] on button "Archivos adjuntos" at bounding box center [162, 217] width 196 height 40
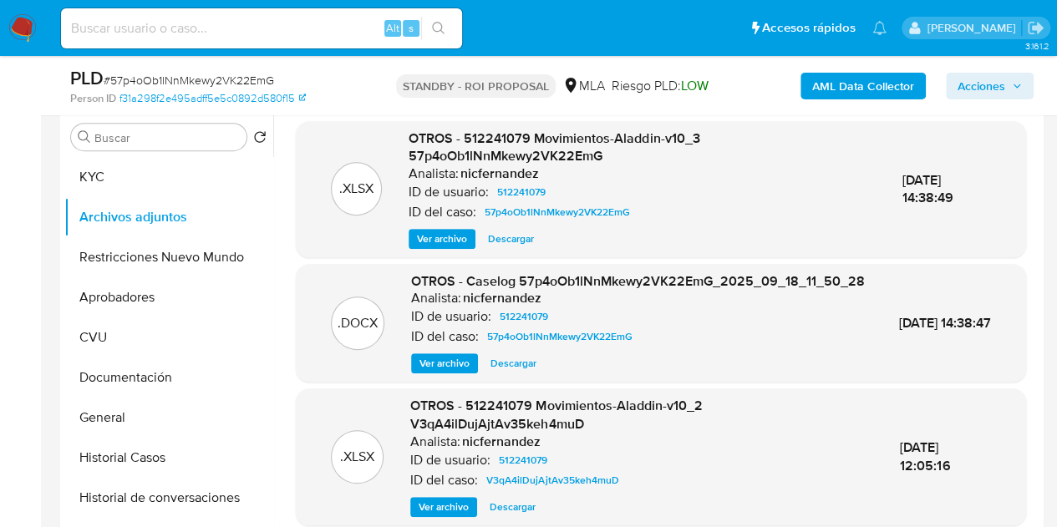
click at [514, 372] on span "Descargar" at bounding box center [514, 363] width 46 height 17
drag, startPoint x: 142, startPoint y: 178, endPoint x: 149, endPoint y: 205, distance: 27.6
click at [142, 178] on button "KYC" at bounding box center [168, 177] width 209 height 40
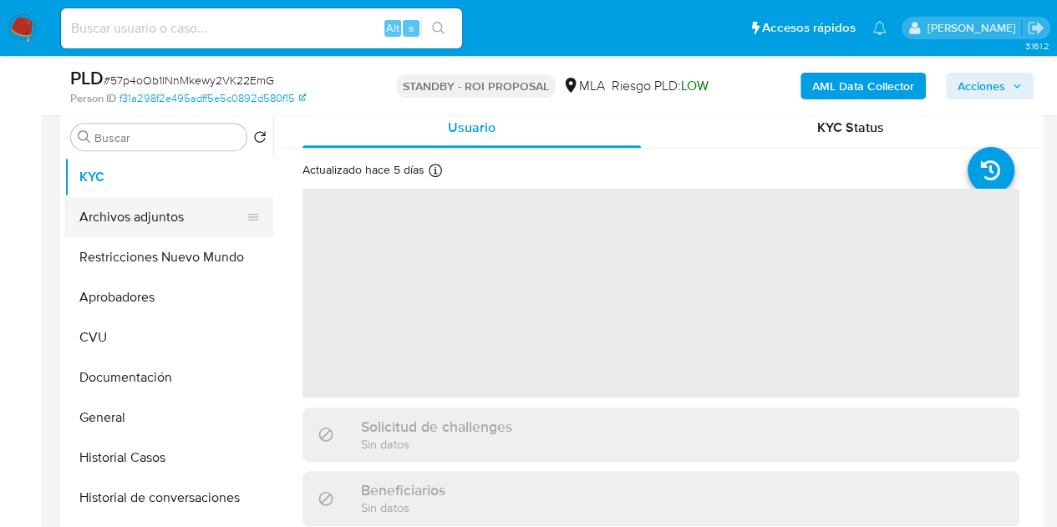
click at [149, 205] on button "Archivos adjuntos" at bounding box center [162, 217] width 196 height 40
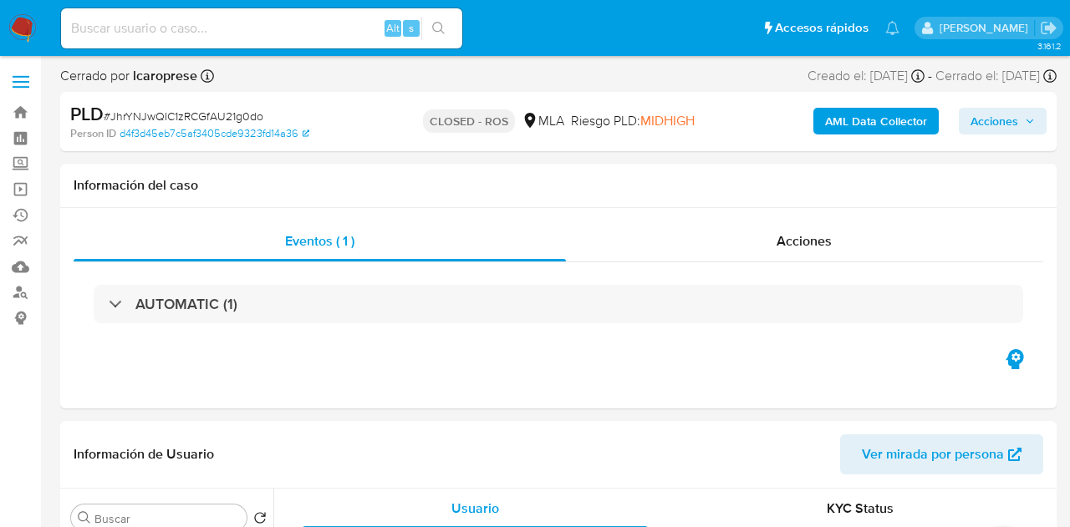
select select "10"
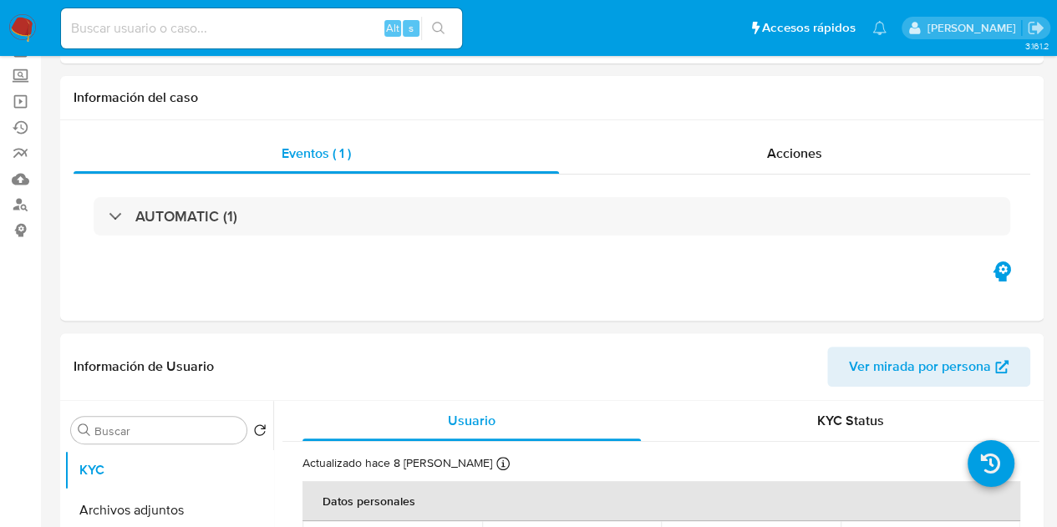
scroll to position [8, 0]
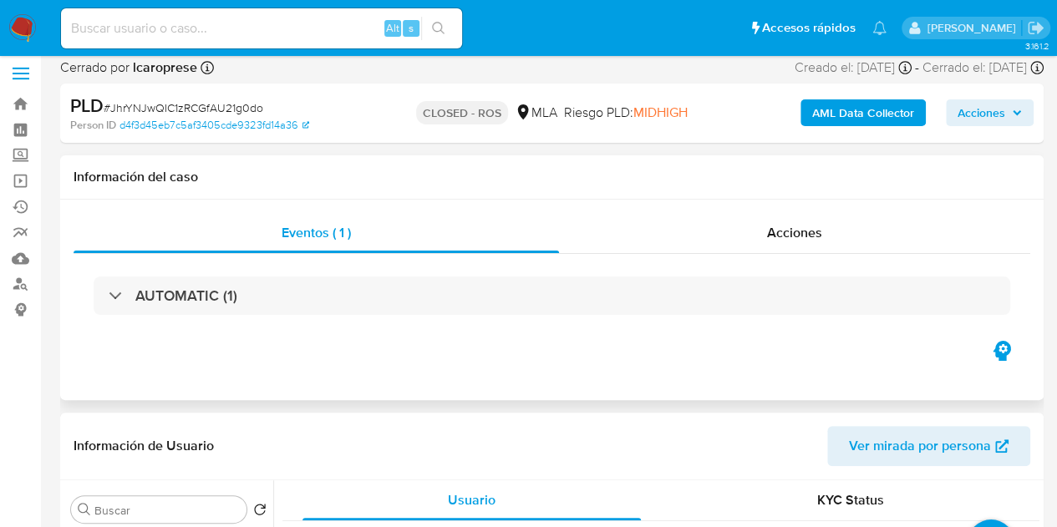
click at [782, 262] on div "AUTOMATIC (1)" at bounding box center [552, 296] width 957 height 84
click at [796, 226] on span "Acciones" at bounding box center [794, 232] width 55 height 19
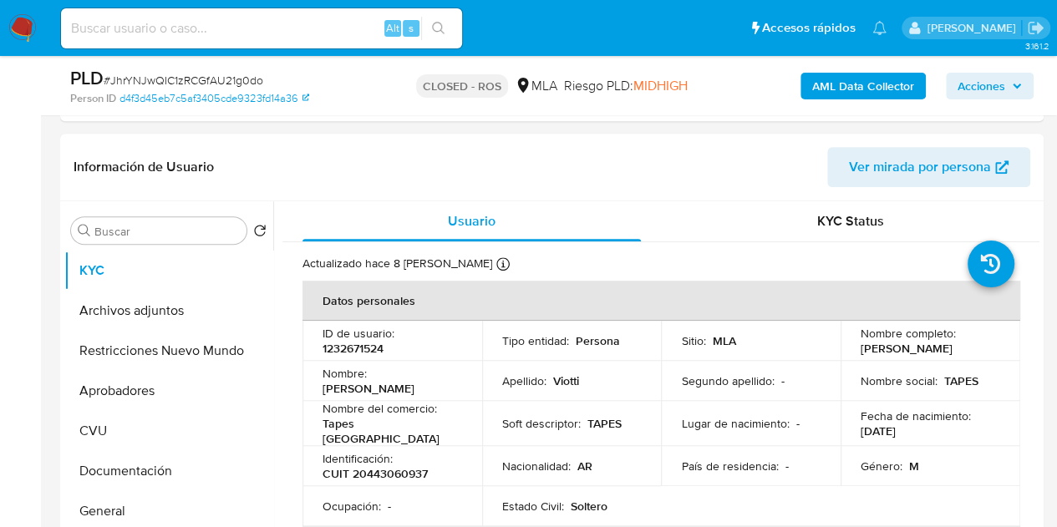
scroll to position [394, 0]
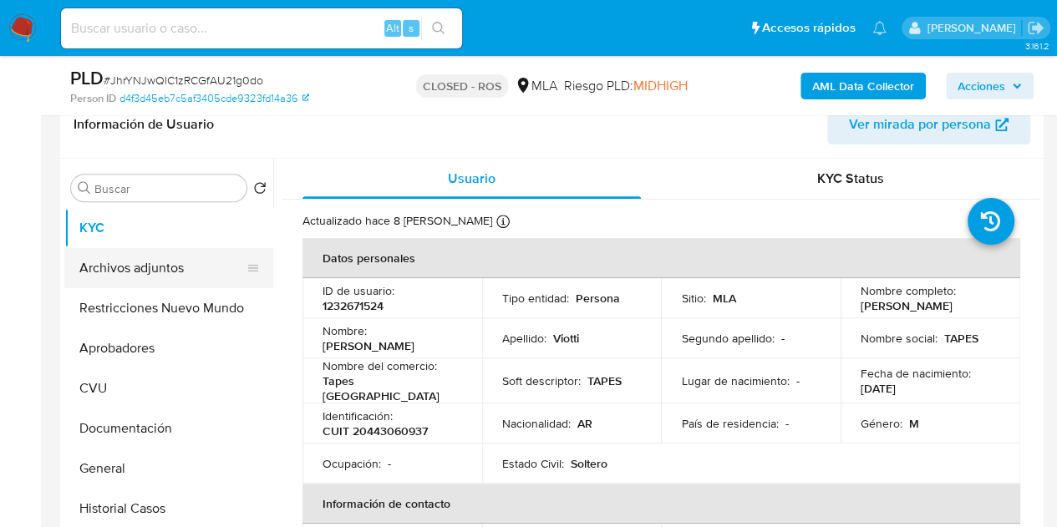
click at [115, 257] on button "Archivos adjuntos" at bounding box center [162, 268] width 196 height 40
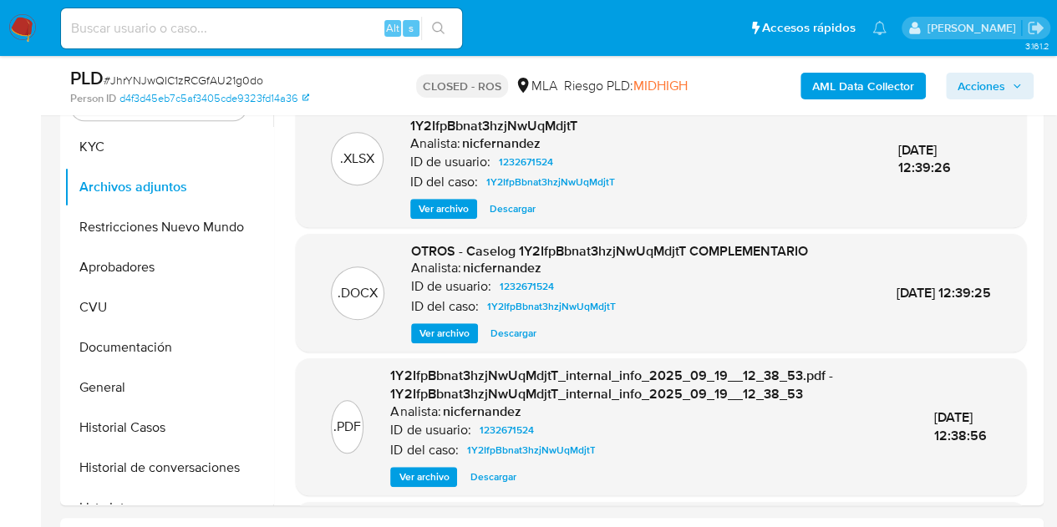
scroll to position [456, 0]
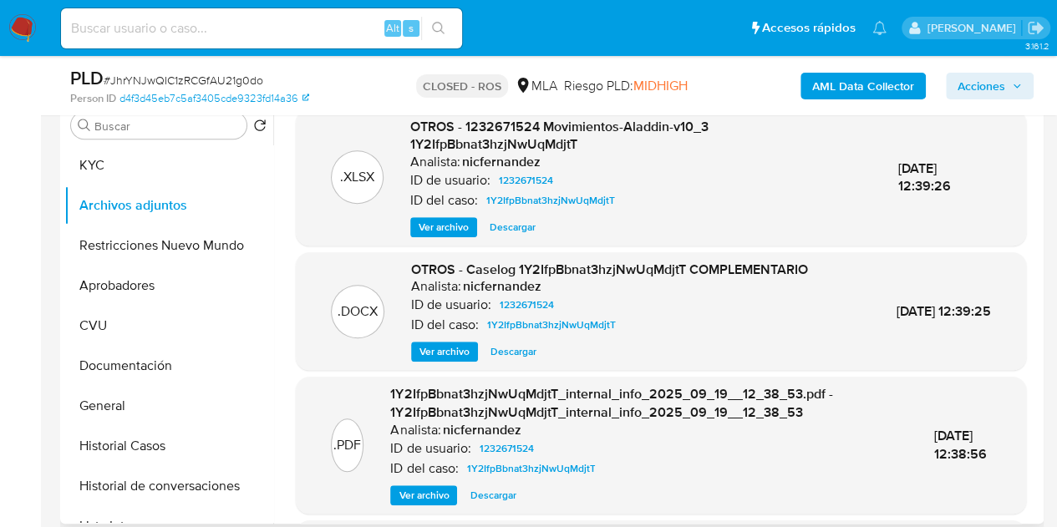
click at [506, 350] on span "Descargar" at bounding box center [514, 351] width 46 height 17
